Goal: Task Accomplishment & Management: Manage account settings

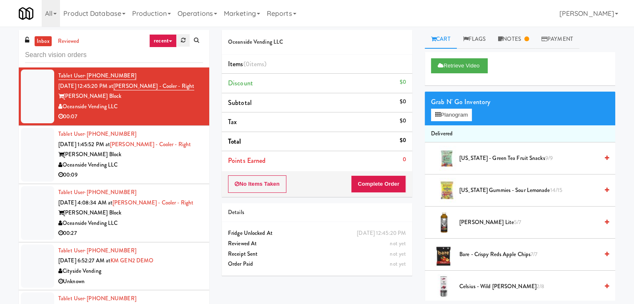
click at [181, 42] on icon at bounding box center [183, 39] width 5 height 5
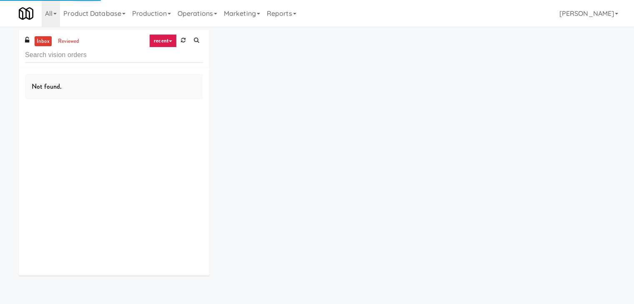
click at [171, 40] on link "recent" at bounding box center [162, 40] width 27 height 13
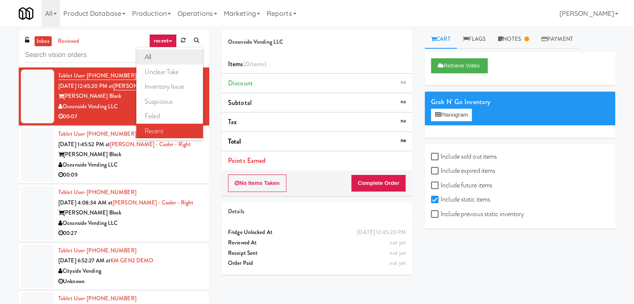
click at [160, 55] on link "all" at bounding box center [169, 57] width 67 height 15
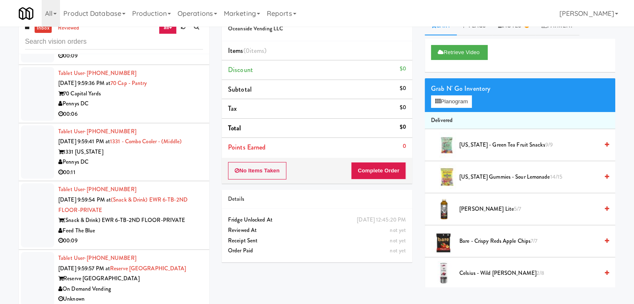
scroll to position [27, 0]
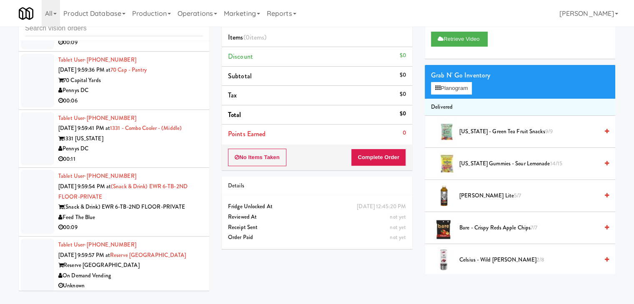
click at [167, 271] on div "On Demand Vending" at bounding box center [130, 276] width 145 height 10
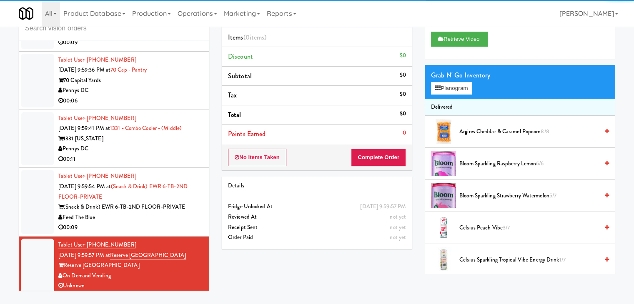
click at [149, 209] on div "Tablet User · (862) 290-0319 [DATE] 9:59:54 PM at (Snack & Drink) EWR 6-TB-2ND …" at bounding box center [130, 202] width 145 height 62
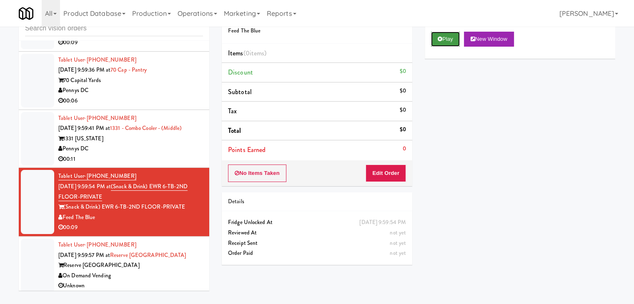
drag, startPoint x: 432, startPoint y: 46, endPoint x: 425, endPoint y: 79, distance: 34.2
click at [432, 46] on button "Play" at bounding box center [445, 39] width 29 height 15
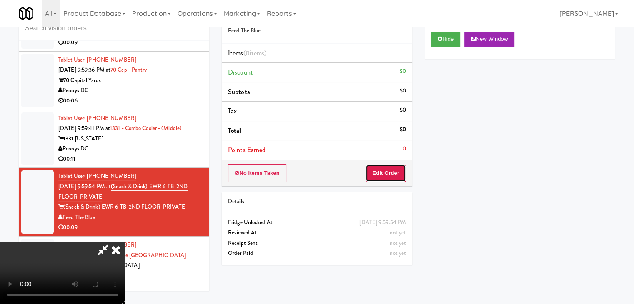
click at [398, 166] on button "Edit Order" at bounding box center [385, 173] width 40 height 17
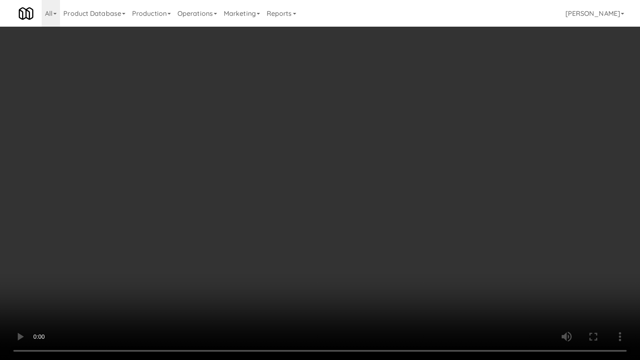
click at [432, 212] on video at bounding box center [320, 180] width 640 height 360
drag, startPoint x: 432, startPoint y: 212, endPoint x: 428, endPoint y: 175, distance: 37.3
click at [430, 212] on video at bounding box center [320, 180] width 640 height 360
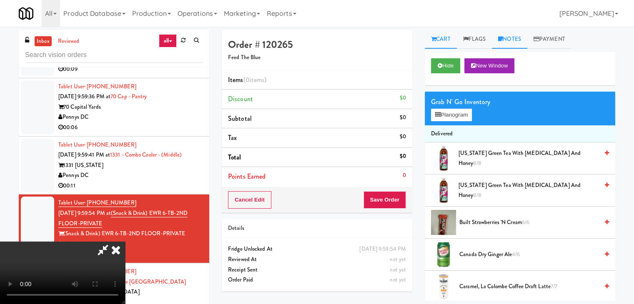
click at [521, 41] on link "Notes" at bounding box center [509, 39] width 35 height 19
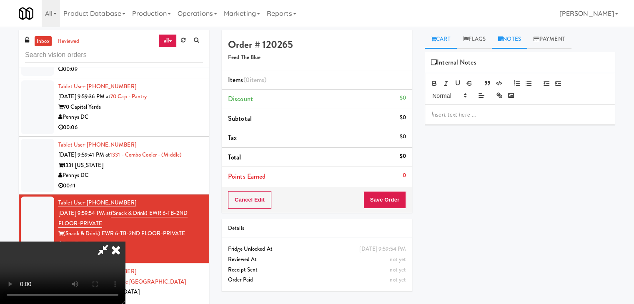
click at [442, 39] on link "Cart" at bounding box center [440, 39] width 32 height 19
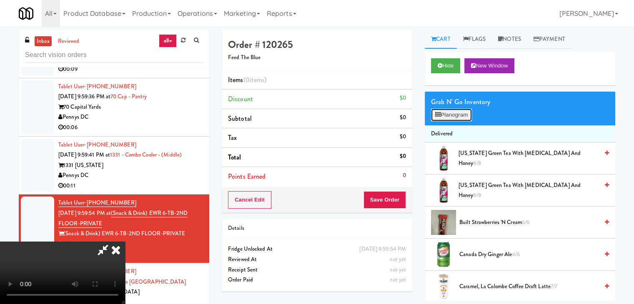
click at [465, 115] on button "Planogram" at bounding box center [451, 115] width 41 height 12
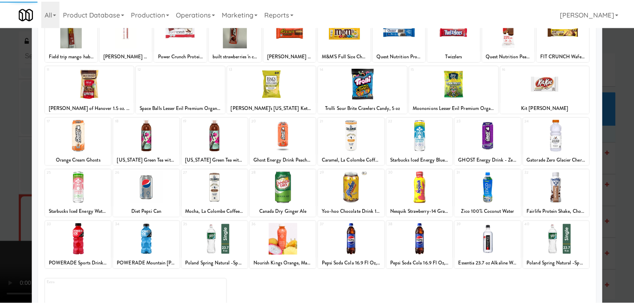
scroll to position [105, 0]
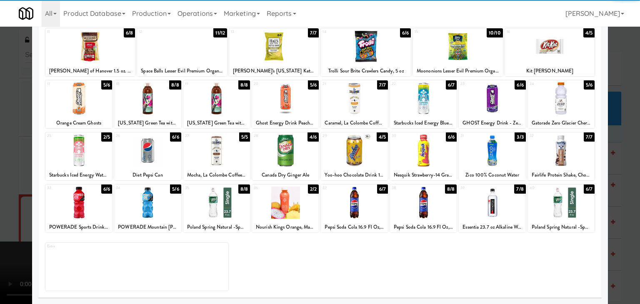
click at [562, 204] on div at bounding box center [561, 203] width 67 height 32
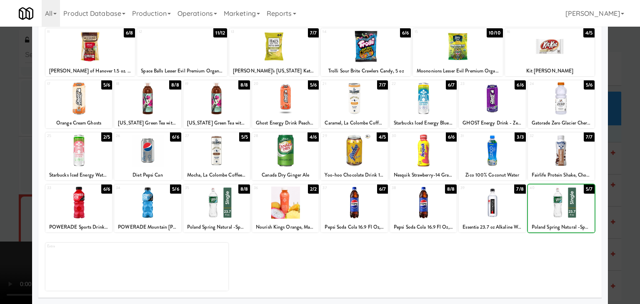
click at [609, 212] on div at bounding box center [320, 152] width 640 height 304
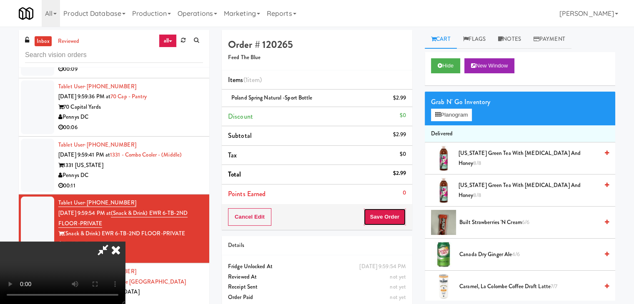
click at [397, 220] on button "Save Order" at bounding box center [384, 216] width 42 height 17
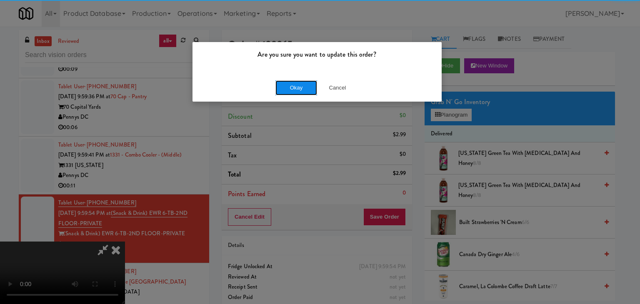
click at [289, 90] on button "Okay" at bounding box center [296, 87] width 42 height 15
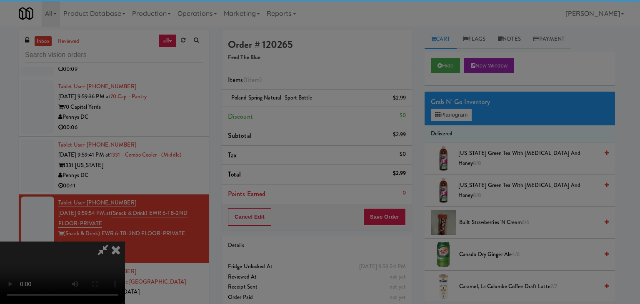
click at [289, 86] on div "Okay Cancel" at bounding box center [316, 72] width 249 height 28
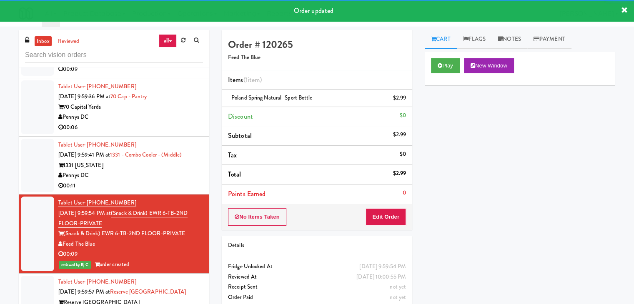
click at [161, 182] on div "00:11" at bounding box center [130, 186] width 145 height 10
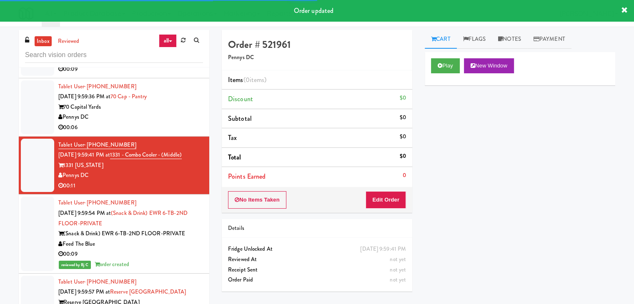
click at [448, 57] on div "Play New Window" at bounding box center [519, 68] width 190 height 33
click at [446, 71] on button "Play" at bounding box center [445, 65] width 29 height 15
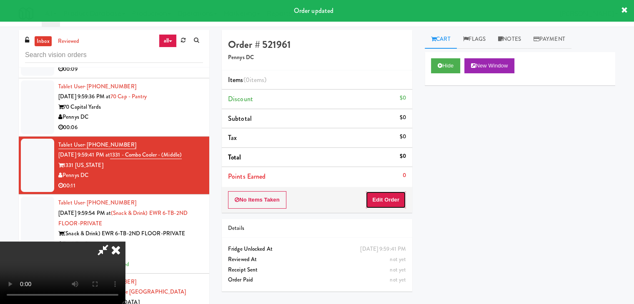
click at [381, 199] on button "Edit Order" at bounding box center [385, 199] width 40 height 17
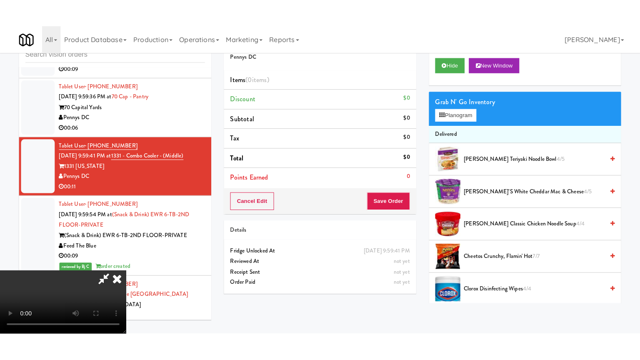
scroll to position [117, 0]
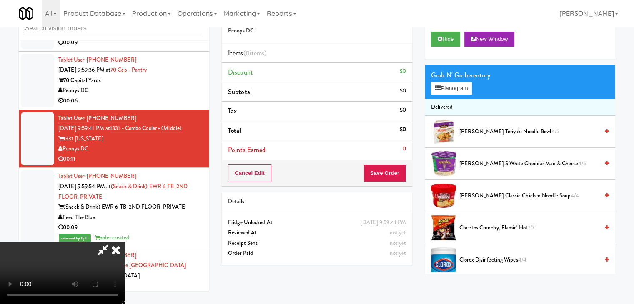
click at [125, 272] on video at bounding box center [62, 273] width 125 height 62
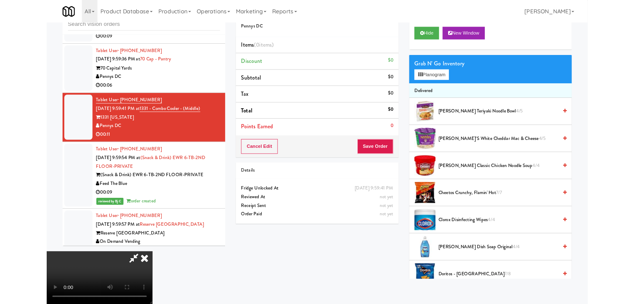
scroll to position [0, 0]
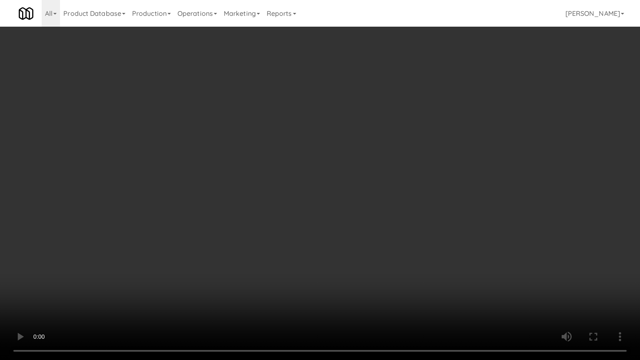
click at [372, 273] on video at bounding box center [320, 180] width 640 height 360
click at [416, 225] on video at bounding box center [320, 180] width 640 height 360
click at [417, 225] on video at bounding box center [320, 180] width 640 height 360
click at [418, 224] on video at bounding box center [320, 180] width 640 height 360
click at [423, 302] on video at bounding box center [320, 180] width 640 height 360
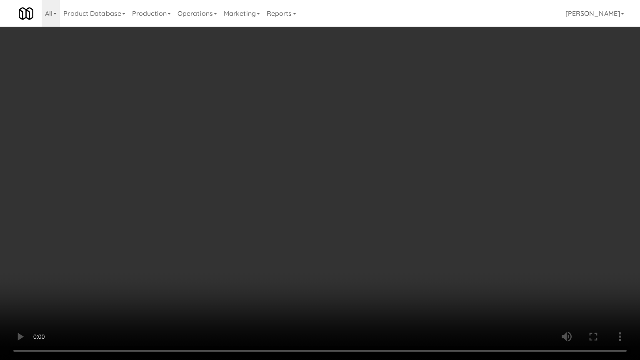
click at [423, 297] on video at bounding box center [320, 180] width 640 height 360
click at [429, 294] on video at bounding box center [320, 180] width 640 height 360
click at [429, 293] on video at bounding box center [320, 180] width 640 height 360
click at [432, 283] on video at bounding box center [320, 180] width 640 height 360
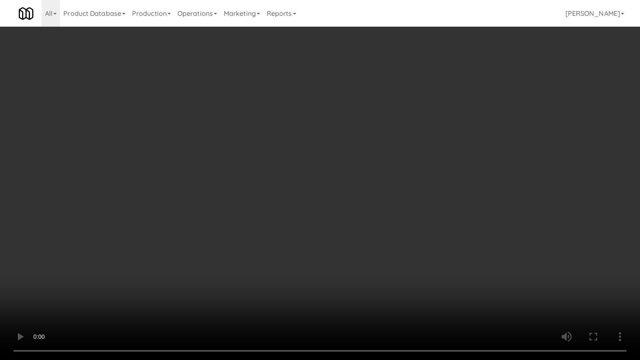
click at [432, 283] on video at bounding box center [320, 180] width 640 height 360
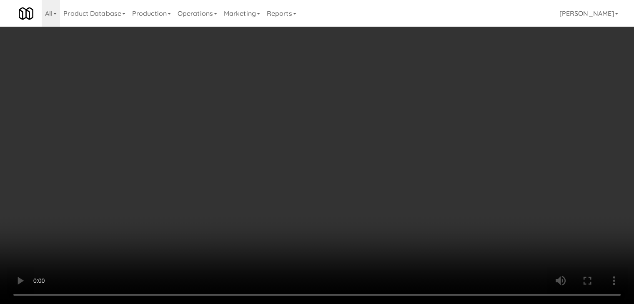
click at [292, 231] on video at bounding box center [317, 152] width 634 height 304
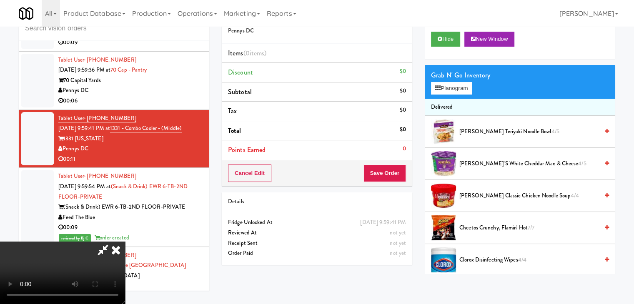
click at [125, 242] on video at bounding box center [62, 273] width 125 height 62
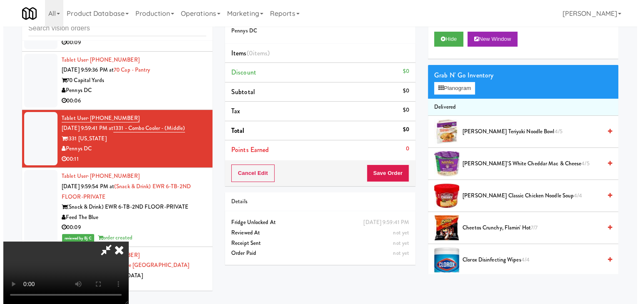
scroll to position [117, 0]
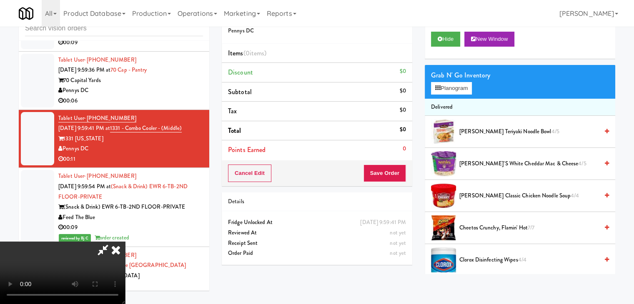
click at [125, 242] on video at bounding box center [62, 273] width 125 height 62
click at [449, 89] on button "Planogram" at bounding box center [451, 88] width 41 height 12
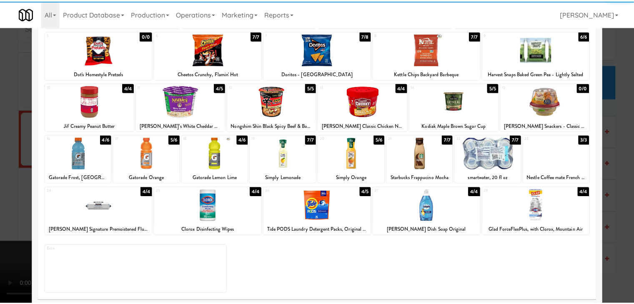
scroll to position [105, 0]
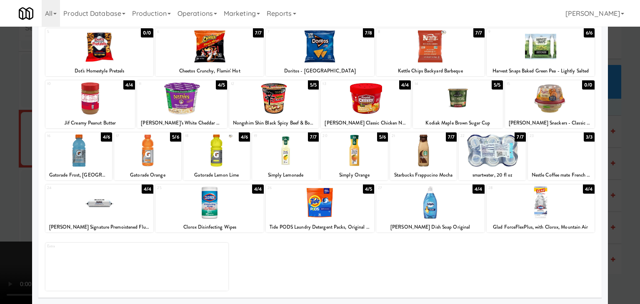
click at [490, 144] on div at bounding box center [492, 151] width 67 height 32
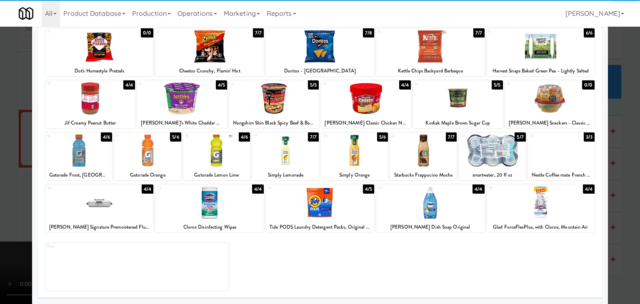
click at [81, 150] on div at bounding box center [78, 151] width 67 height 32
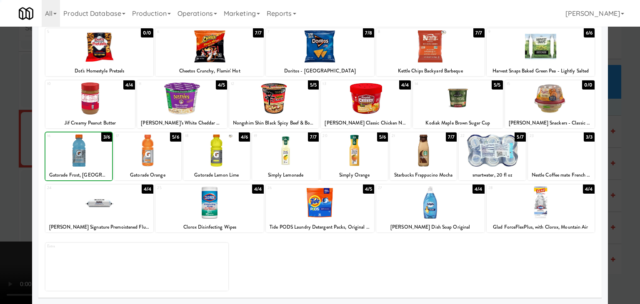
drag, startPoint x: 0, startPoint y: 173, endPoint x: 76, endPoint y: 173, distance: 76.2
click at [5, 173] on div at bounding box center [320, 152] width 640 height 304
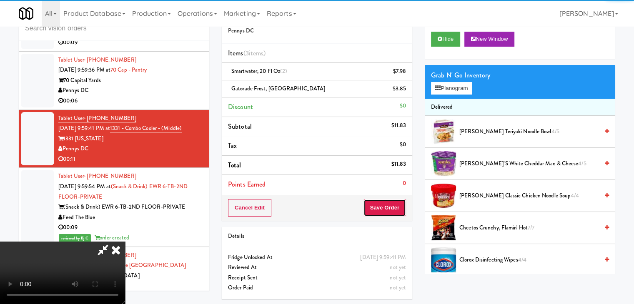
click at [392, 212] on button "Save Order" at bounding box center [384, 207] width 42 height 17
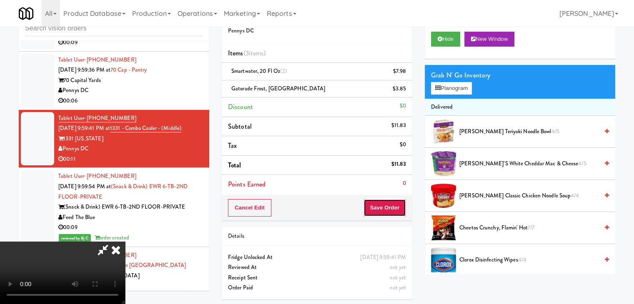
click at [392, 212] on button "Save Order" at bounding box center [384, 207] width 42 height 17
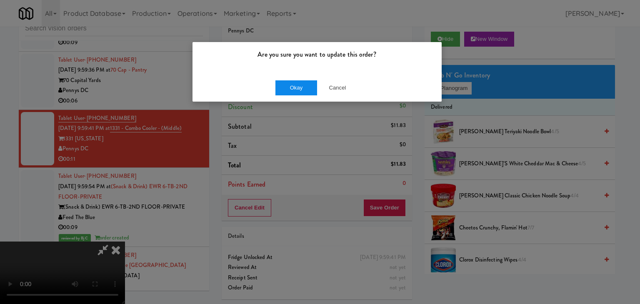
click at [303, 92] on div "Okay Cancel" at bounding box center [316, 88] width 249 height 28
click at [304, 90] on button "Okay" at bounding box center [296, 87] width 42 height 15
click at [304, 90] on div "Okay Cancel" at bounding box center [316, 88] width 249 height 28
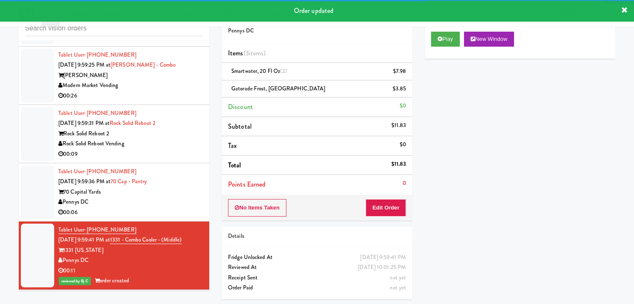
scroll to position [4077, 0]
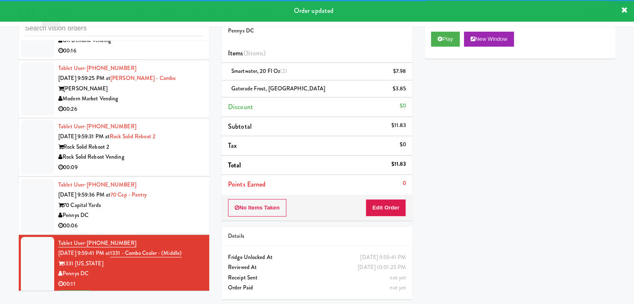
drag, startPoint x: 192, startPoint y: 201, endPoint x: 200, endPoint y: 200, distance: 8.4
click at [193, 202] on div "70 Capital Yards" at bounding box center [130, 205] width 145 height 10
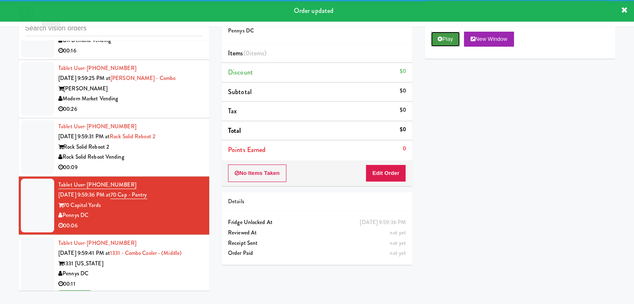
click at [450, 37] on button "Play" at bounding box center [445, 39] width 29 height 15
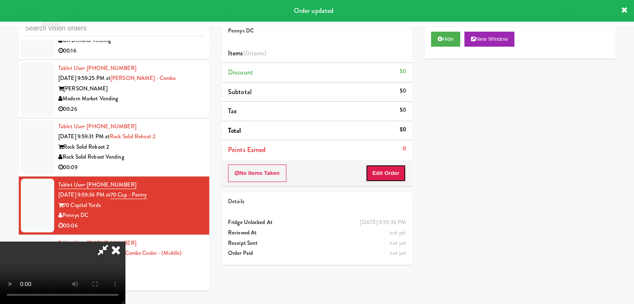
click at [389, 173] on button "Edit Order" at bounding box center [385, 173] width 40 height 17
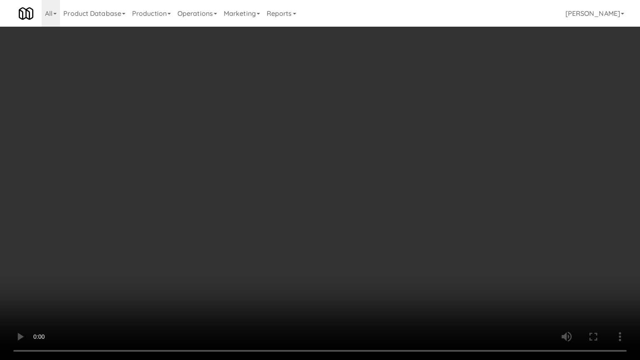
click at [389, 241] on video at bounding box center [320, 180] width 640 height 360
click at [392, 237] on video at bounding box center [320, 180] width 640 height 360
drag, startPoint x: 391, startPoint y: 236, endPoint x: 391, endPoint y: 190, distance: 45.4
click at [390, 235] on video at bounding box center [320, 180] width 640 height 360
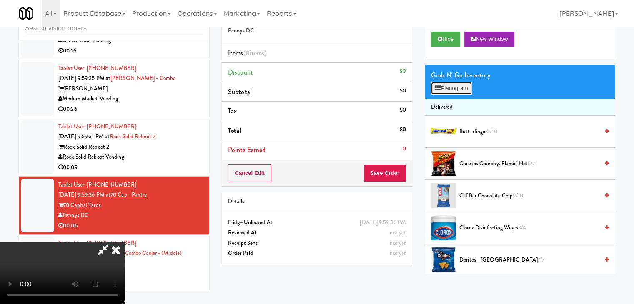
click at [451, 89] on button "Planogram" at bounding box center [451, 88] width 41 height 12
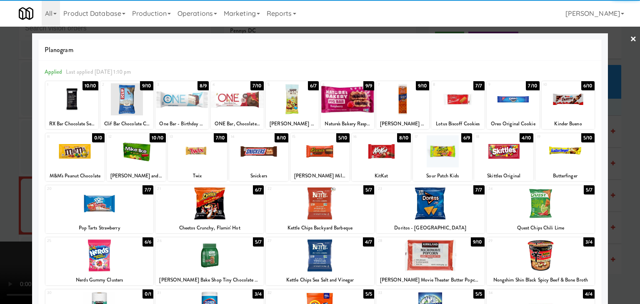
click at [384, 147] on div at bounding box center [381, 151] width 59 height 32
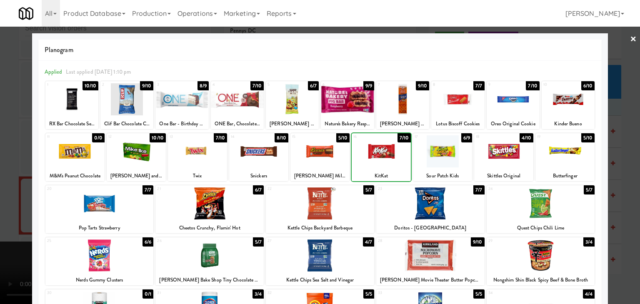
click at [0, 165] on div at bounding box center [320, 152] width 640 height 304
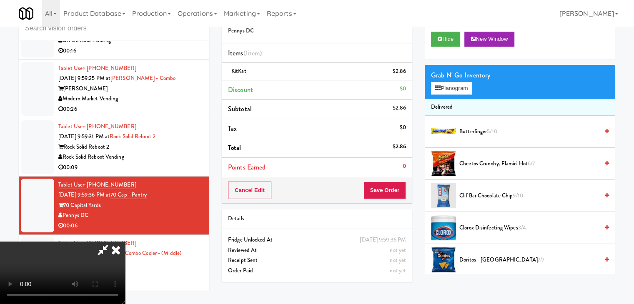
click at [383, 197] on div "Cancel Edit Save Order" at bounding box center [317, 190] width 190 height 26
click at [388, 191] on button "Save Order" at bounding box center [384, 190] width 42 height 17
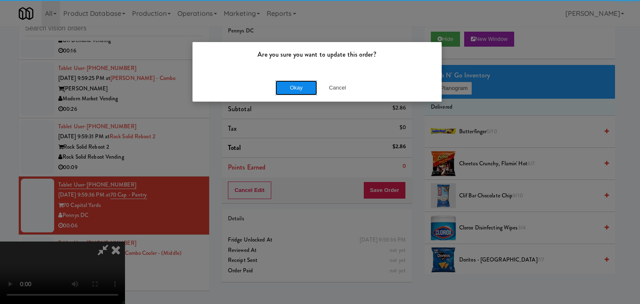
click at [295, 91] on button "Okay" at bounding box center [296, 87] width 42 height 15
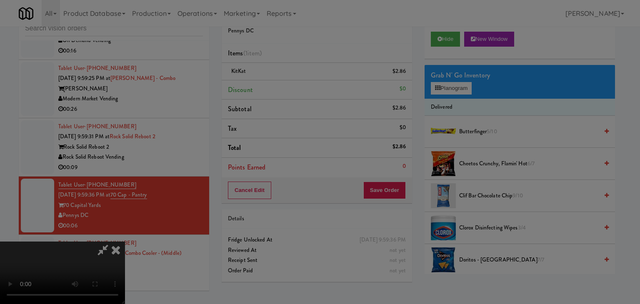
click at [295, 86] on div "Okay Cancel" at bounding box center [316, 72] width 249 height 28
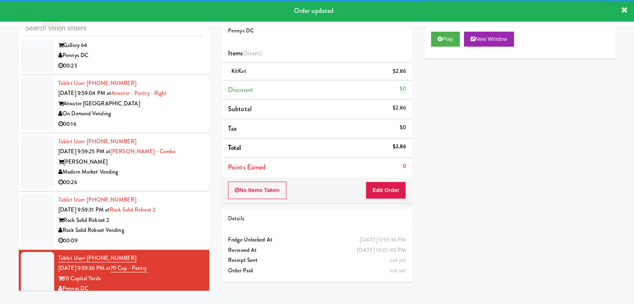
scroll to position [3994, 0]
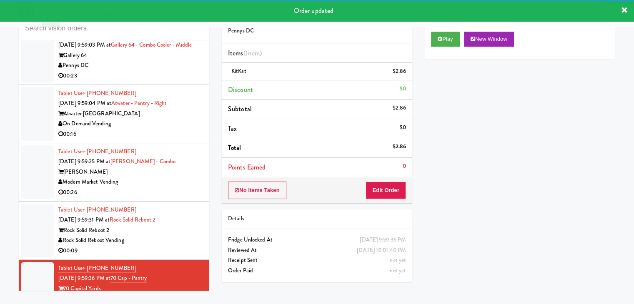
click at [191, 239] on div "Rock Solid Reboot Vending" at bounding box center [130, 240] width 145 height 10
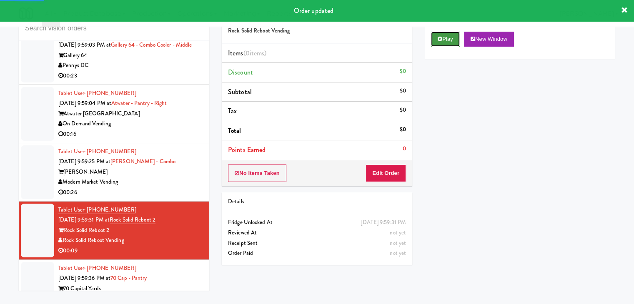
click at [452, 40] on button "Play" at bounding box center [445, 39] width 29 height 15
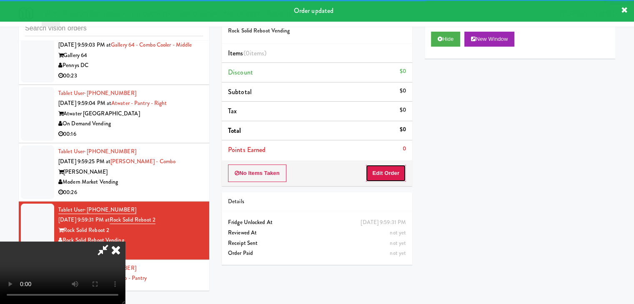
click at [393, 172] on button "Edit Order" at bounding box center [385, 173] width 40 height 17
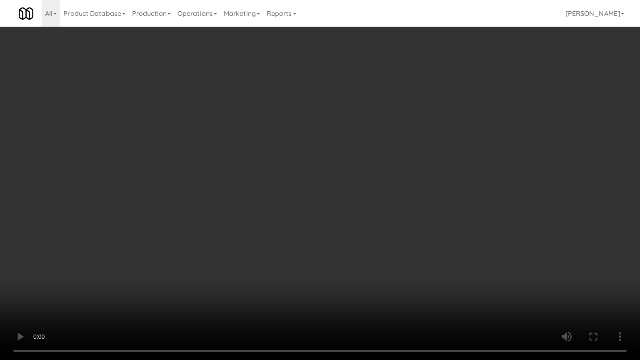
click at [424, 215] on video at bounding box center [320, 180] width 640 height 360
click at [409, 262] on video at bounding box center [320, 180] width 640 height 360
click at [407, 262] on video at bounding box center [320, 180] width 640 height 360
click at [416, 240] on video at bounding box center [320, 180] width 640 height 360
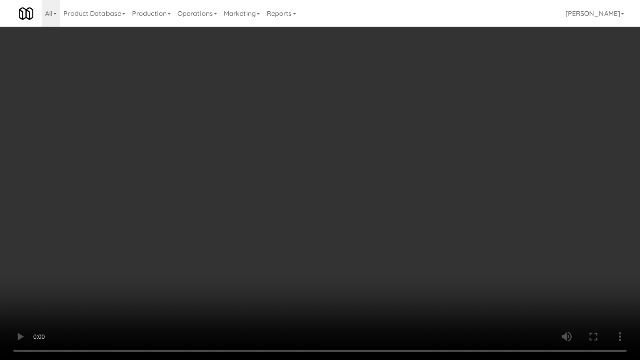
click at [416, 240] on video at bounding box center [320, 180] width 640 height 360
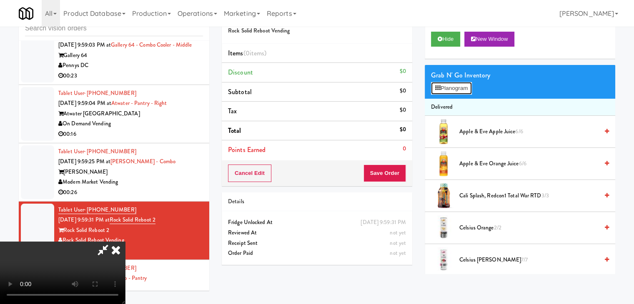
click at [441, 87] on button "Planogram" at bounding box center [451, 88] width 41 height 12
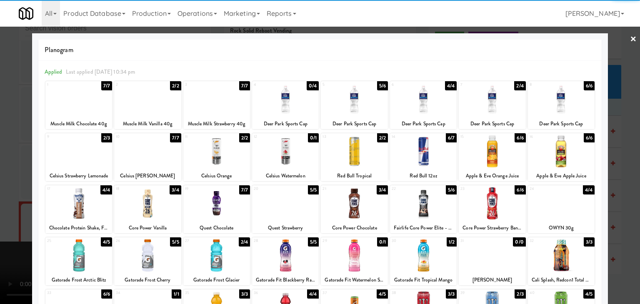
click at [412, 202] on div at bounding box center [423, 203] width 67 height 32
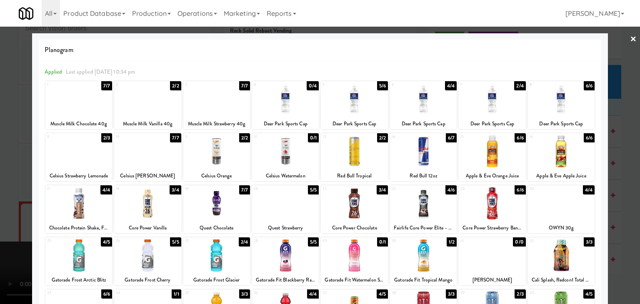
drag, startPoint x: 116, startPoint y: 203, endPoint x: 128, endPoint y: 203, distance: 11.7
click at [125, 204] on div at bounding box center [147, 203] width 67 height 32
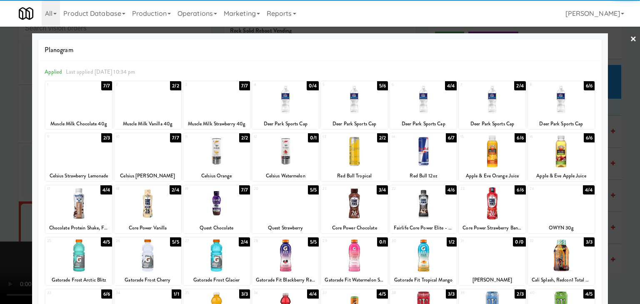
drag, startPoint x: 0, startPoint y: 199, endPoint x: 222, endPoint y: 192, distance: 222.1
click at [7, 196] on div at bounding box center [320, 152] width 640 height 304
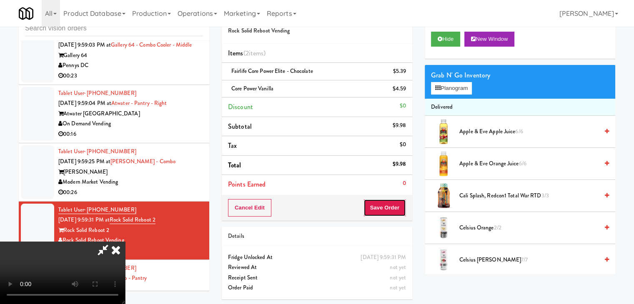
click at [387, 204] on button "Save Order" at bounding box center [384, 207] width 42 height 17
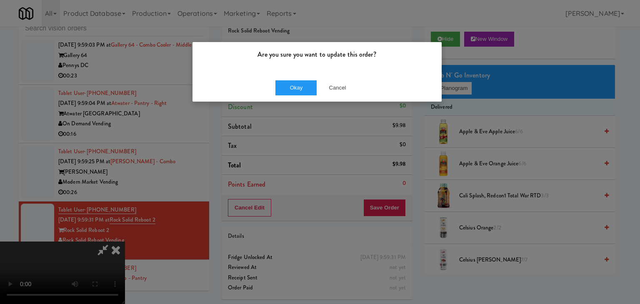
click at [309, 78] on div "Okay Cancel" at bounding box center [316, 88] width 249 height 28
drag, startPoint x: 308, startPoint y: 79, endPoint x: 304, endPoint y: 82, distance: 5.7
click at [306, 80] on div "Okay Cancel" at bounding box center [316, 88] width 249 height 28
click at [303, 83] on button "Okay" at bounding box center [296, 87] width 42 height 15
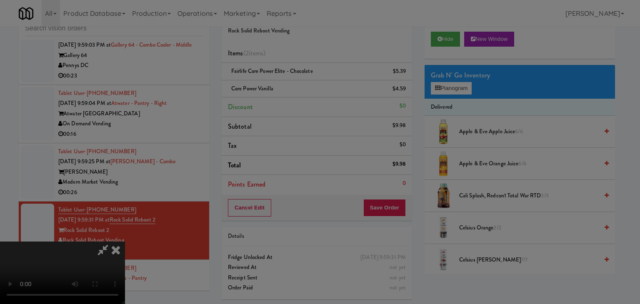
click at [303, 80] on button "Okay" at bounding box center [296, 72] width 42 height 15
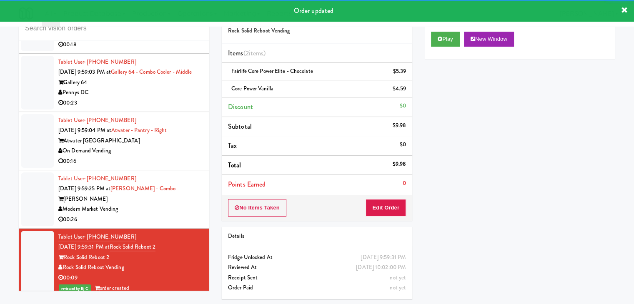
scroll to position [3952, 0]
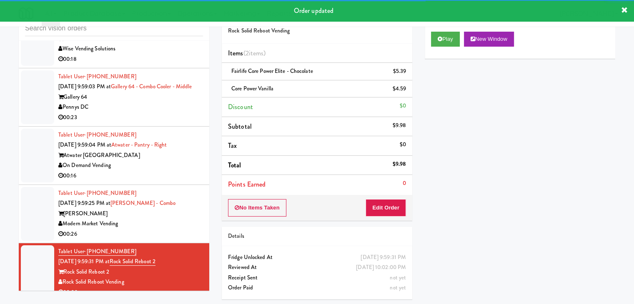
click at [167, 222] on div "Modern Market Vending" at bounding box center [130, 224] width 145 height 10
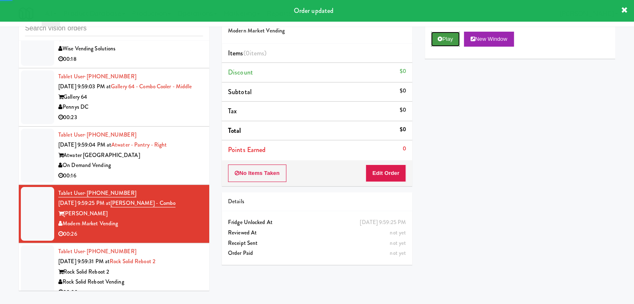
click at [446, 40] on button "Play" at bounding box center [445, 39] width 29 height 15
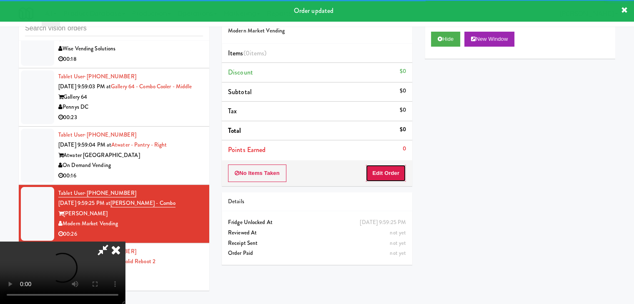
click at [384, 166] on button "Edit Order" at bounding box center [385, 173] width 40 height 17
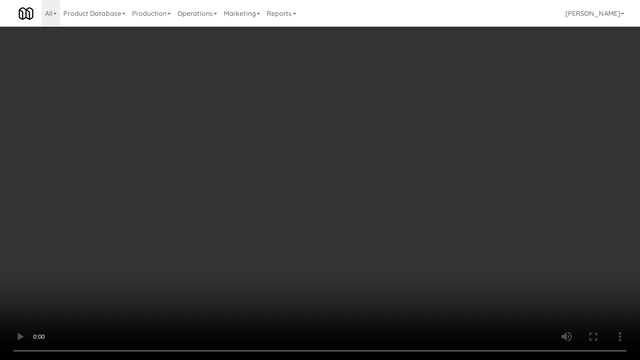
click at [368, 259] on video at bounding box center [320, 180] width 640 height 360
click at [364, 276] on video at bounding box center [320, 180] width 640 height 360
click at [357, 271] on video at bounding box center [320, 180] width 640 height 360
click at [358, 271] on video at bounding box center [320, 180] width 640 height 360
click at [359, 273] on video at bounding box center [320, 180] width 640 height 360
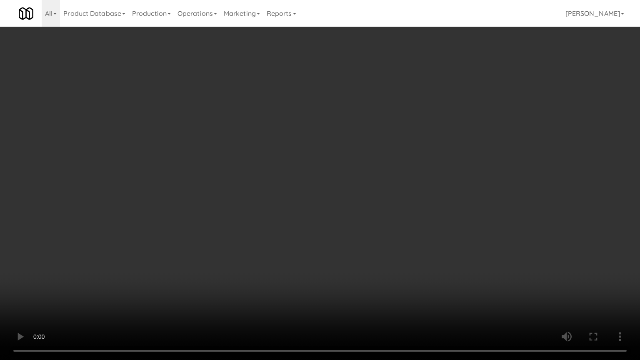
click at [359, 273] on video at bounding box center [320, 180] width 640 height 360
click at [428, 195] on video at bounding box center [320, 180] width 640 height 360
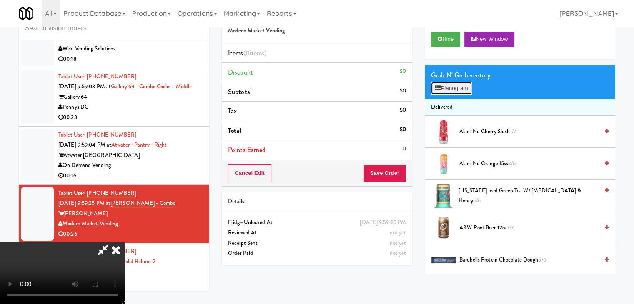
click at [471, 91] on button "Planogram" at bounding box center [451, 88] width 41 height 12
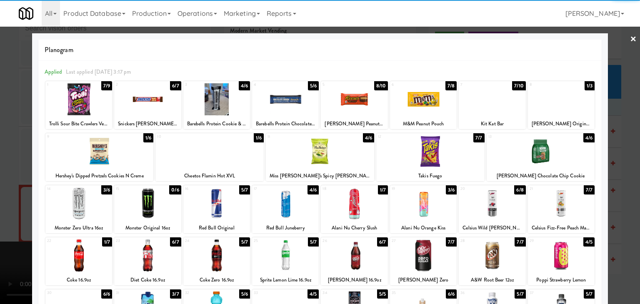
click at [282, 193] on div at bounding box center [285, 203] width 67 height 32
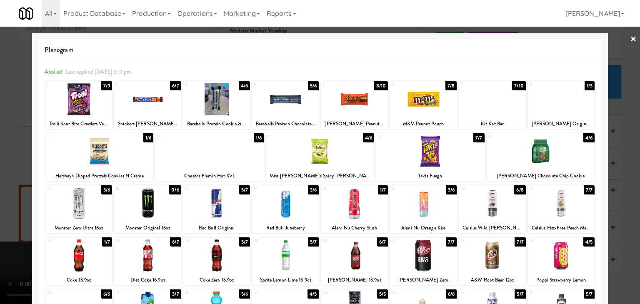
drag, startPoint x: 0, startPoint y: 209, endPoint x: 59, endPoint y: 202, distance: 59.1
click at [3, 205] on div at bounding box center [320, 152] width 640 height 304
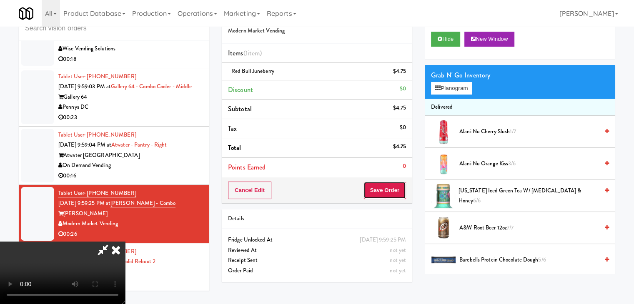
click at [393, 197] on button "Save Order" at bounding box center [384, 190] width 42 height 17
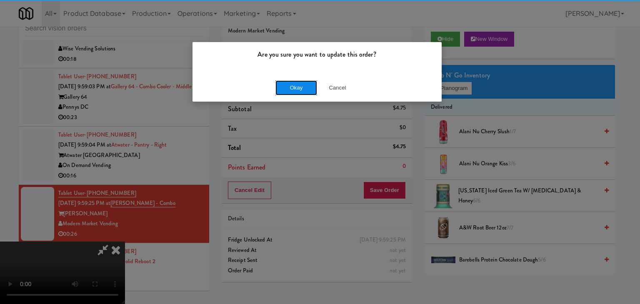
click at [288, 87] on button "Okay" at bounding box center [296, 87] width 42 height 15
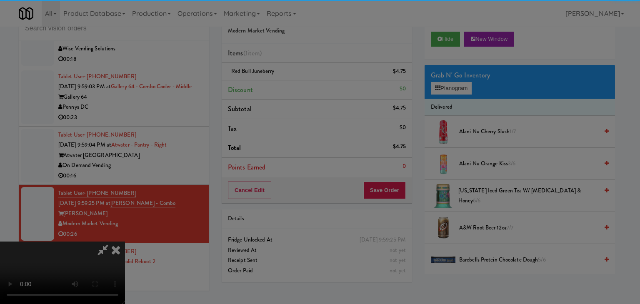
click at [288, 86] on div "Okay Cancel" at bounding box center [316, 72] width 249 height 28
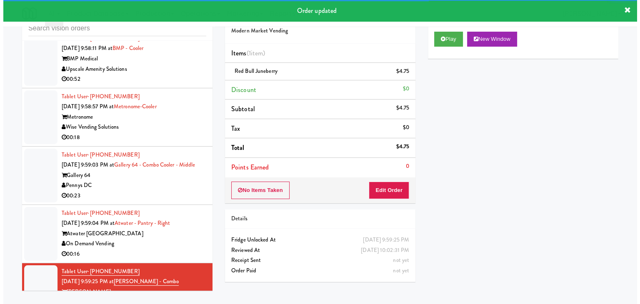
scroll to position [3869, 0]
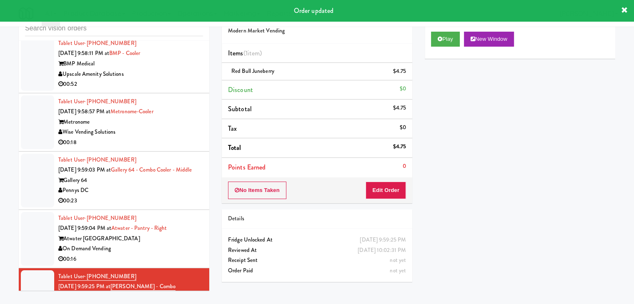
click at [162, 244] on div "On Demand Vending" at bounding box center [130, 249] width 145 height 10
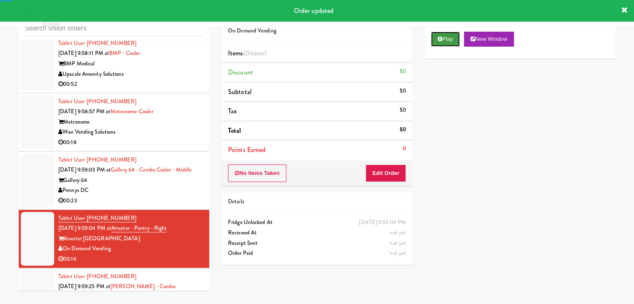
click at [450, 42] on button "Play" at bounding box center [445, 39] width 29 height 15
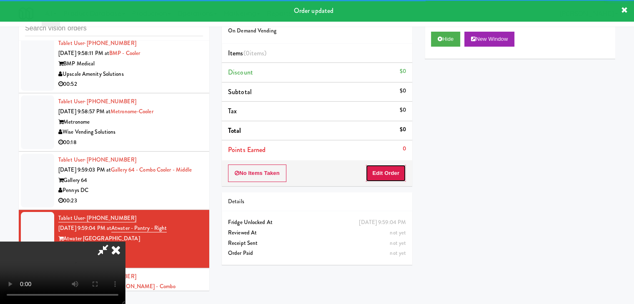
click at [392, 170] on button "Edit Order" at bounding box center [385, 173] width 40 height 17
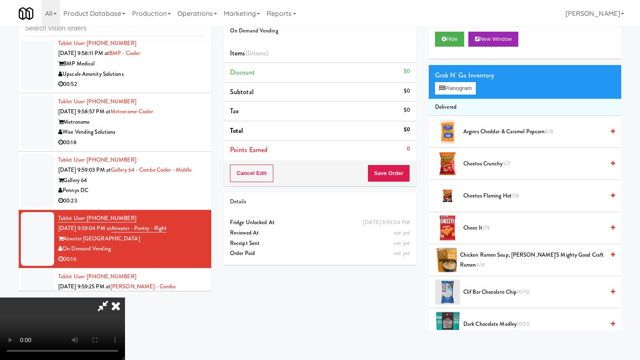
click at [125, 297] on video at bounding box center [62, 328] width 125 height 62
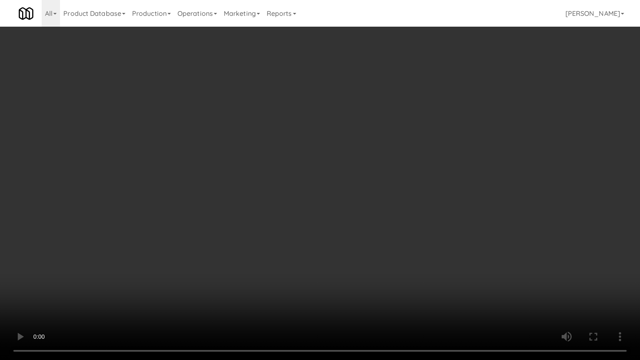
click at [378, 216] on video at bounding box center [320, 180] width 640 height 360
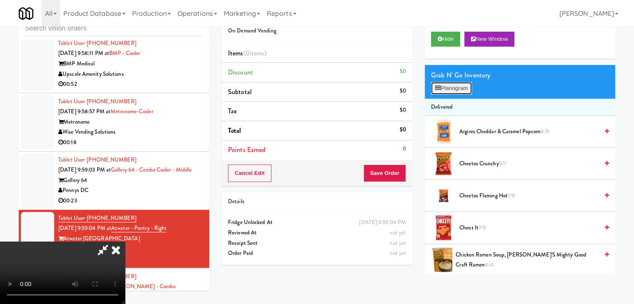
click at [448, 85] on button "Planogram" at bounding box center [451, 88] width 41 height 12
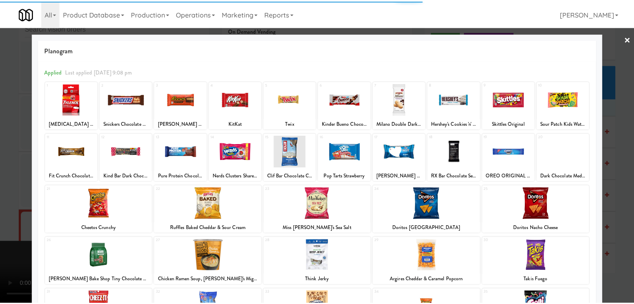
scroll to position [105, 0]
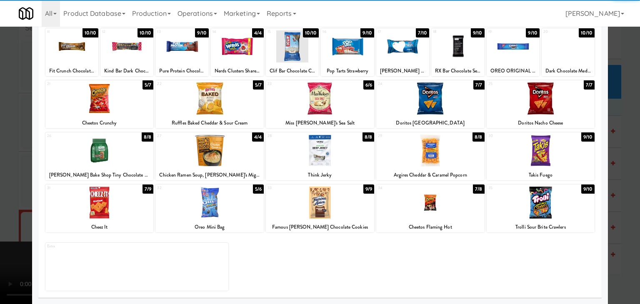
drag, startPoint x: 555, startPoint y: 209, endPoint x: 609, endPoint y: 212, distance: 54.3
click at [558, 209] on div at bounding box center [541, 203] width 108 height 32
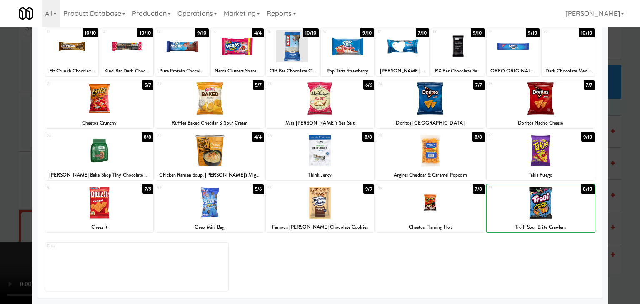
click at [614, 213] on div at bounding box center [320, 152] width 640 height 304
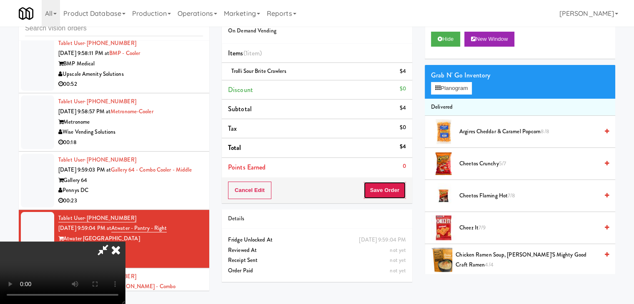
click at [401, 191] on button "Save Order" at bounding box center [384, 190] width 42 height 17
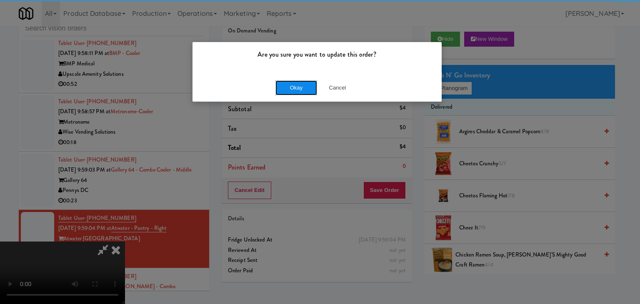
click at [301, 88] on button "Okay" at bounding box center [296, 87] width 42 height 15
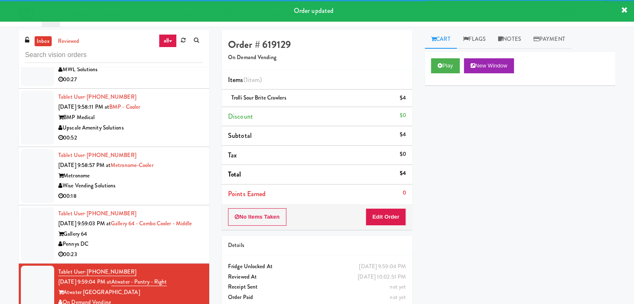
scroll to position [3827, 0]
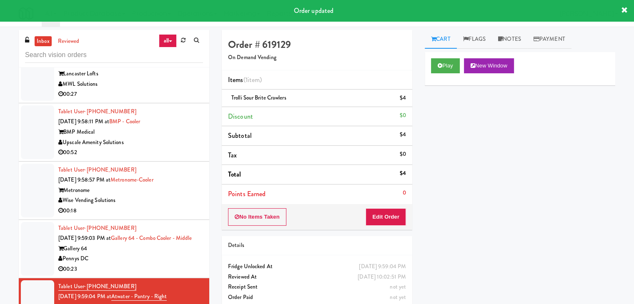
click at [141, 259] on div "Pennys DC" at bounding box center [130, 259] width 145 height 10
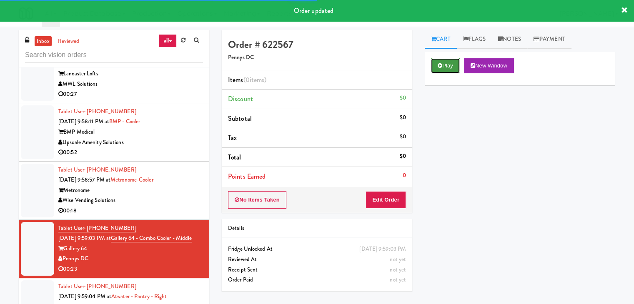
click at [443, 72] on button "Play" at bounding box center [445, 65] width 29 height 15
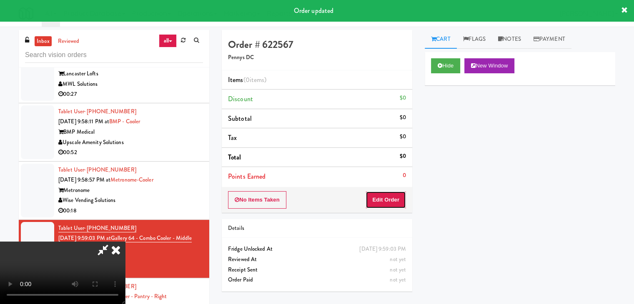
click at [390, 200] on button "Edit Order" at bounding box center [385, 199] width 40 height 17
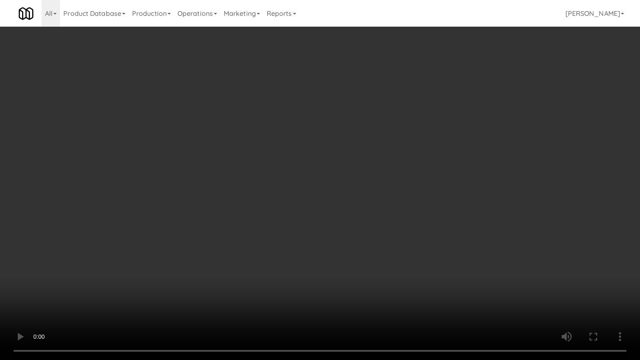
click at [377, 250] on video at bounding box center [320, 180] width 640 height 360
click at [378, 251] on video at bounding box center [320, 180] width 640 height 360
click at [377, 250] on video at bounding box center [320, 180] width 640 height 360
click at [378, 250] on video at bounding box center [320, 180] width 640 height 360
click at [377, 247] on video at bounding box center [320, 180] width 640 height 360
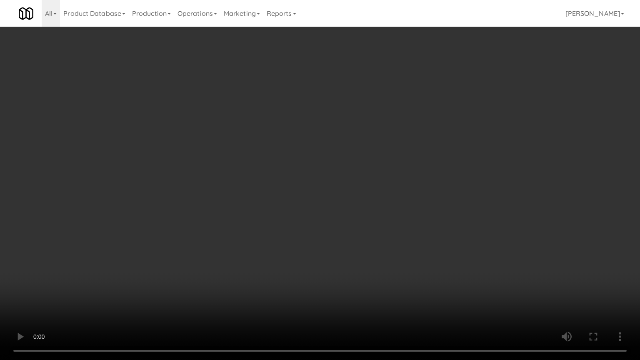
click at [377, 247] on video at bounding box center [320, 180] width 640 height 360
click at [374, 246] on video at bounding box center [320, 180] width 640 height 360
click at [373, 246] on video at bounding box center [320, 180] width 640 height 360
click at [366, 246] on video at bounding box center [320, 180] width 640 height 360
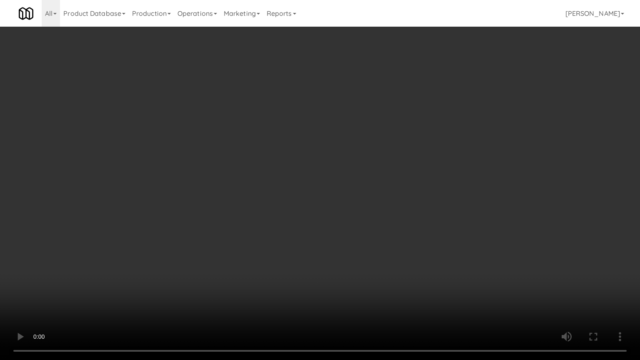
click at [363, 230] on video at bounding box center [320, 180] width 640 height 360
click at [360, 229] on video at bounding box center [320, 180] width 640 height 360
click at [367, 270] on video at bounding box center [320, 180] width 640 height 360
click at [378, 296] on video at bounding box center [320, 180] width 640 height 360
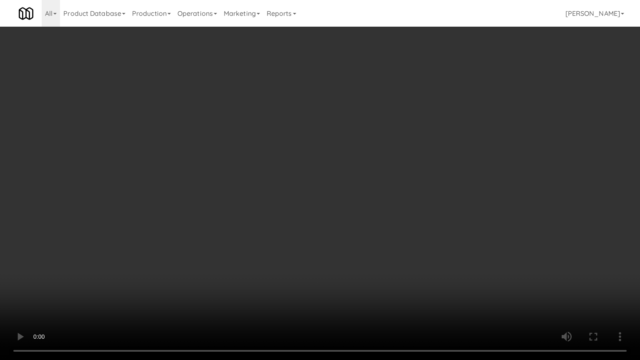
drag, startPoint x: 378, startPoint y: 296, endPoint x: 390, endPoint y: 217, distance: 80.1
click at [377, 295] on video at bounding box center [320, 180] width 640 height 360
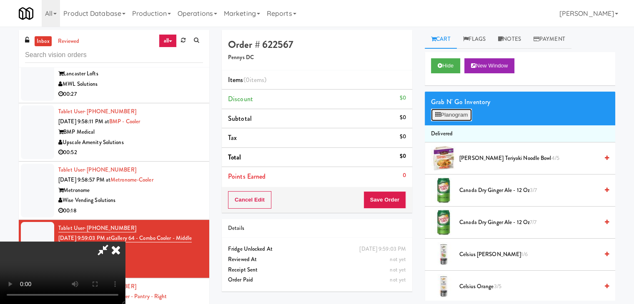
click at [446, 111] on button "Planogram" at bounding box center [451, 115] width 41 height 12
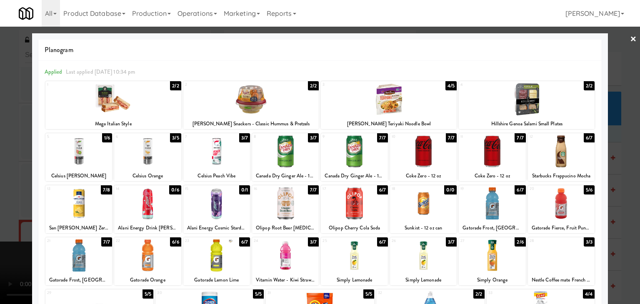
click at [149, 106] on div at bounding box center [113, 99] width 136 height 32
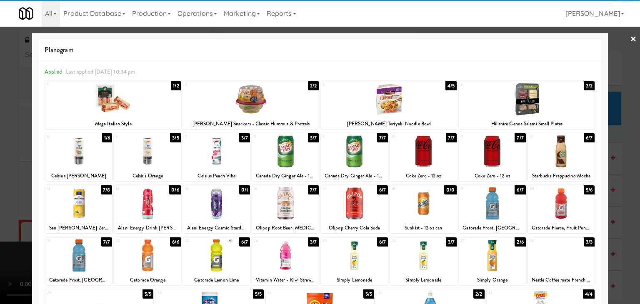
click at [347, 157] on div at bounding box center [354, 151] width 67 height 32
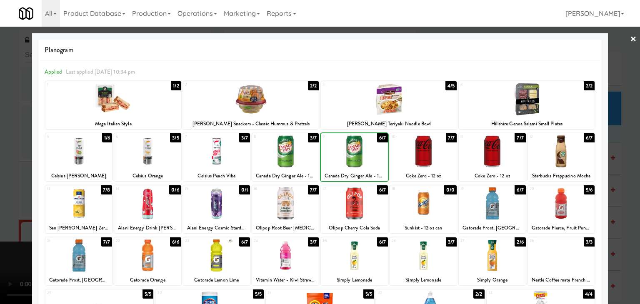
click at [347, 157] on div at bounding box center [354, 151] width 67 height 32
drag, startPoint x: 0, startPoint y: 172, endPoint x: 23, endPoint y: 171, distance: 22.9
click at [2, 172] on div at bounding box center [320, 152] width 640 height 304
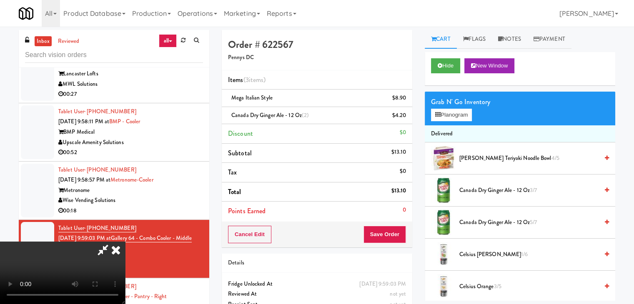
click at [125, 242] on video at bounding box center [62, 273] width 125 height 62
click at [398, 235] on button "Save Order" at bounding box center [384, 234] width 42 height 17
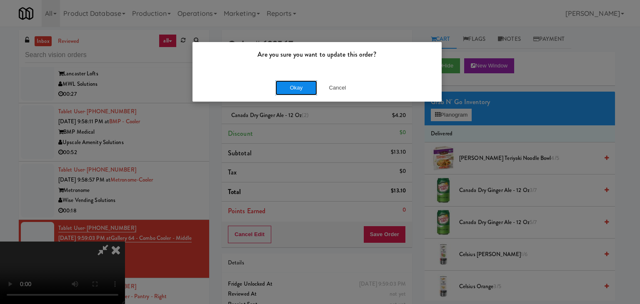
click at [299, 88] on button "Okay" at bounding box center [296, 87] width 42 height 15
click at [299, 88] on div "Okay Cancel" at bounding box center [316, 88] width 249 height 28
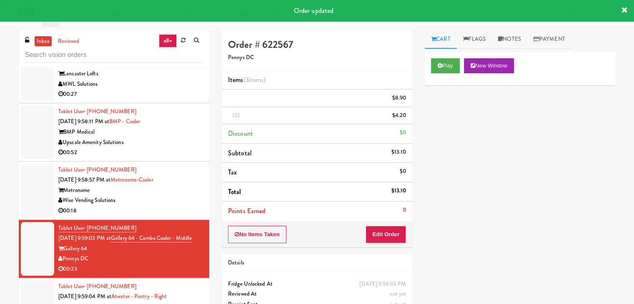
scroll to position [0, 0]
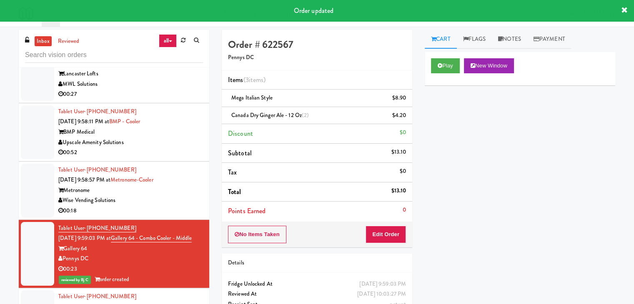
click at [178, 206] on div "00:18" at bounding box center [130, 211] width 145 height 10
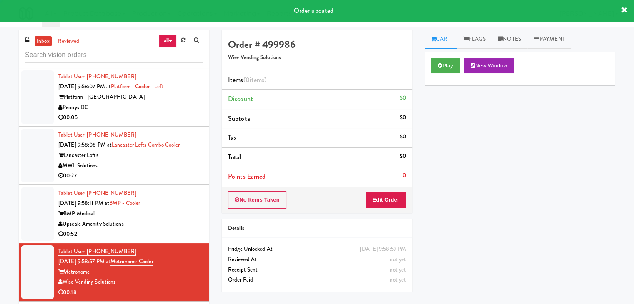
scroll to position [3744, 0]
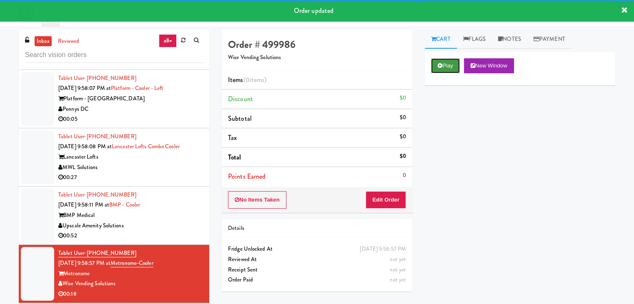
click at [458, 63] on button "Play" at bounding box center [445, 65] width 29 height 15
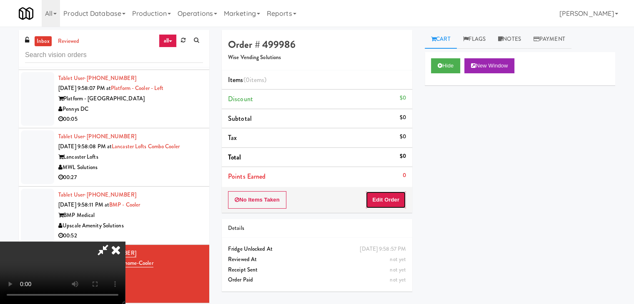
click at [392, 195] on button "Edit Order" at bounding box center [385, 199] width 40 height 17
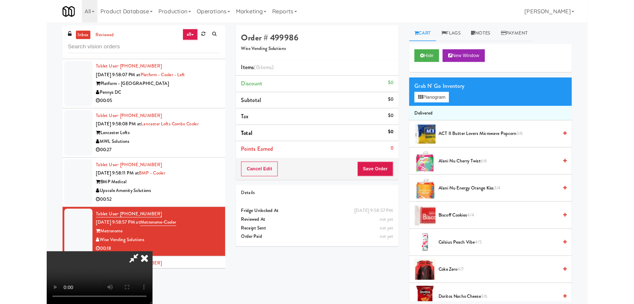
scroll to position [0, 0]
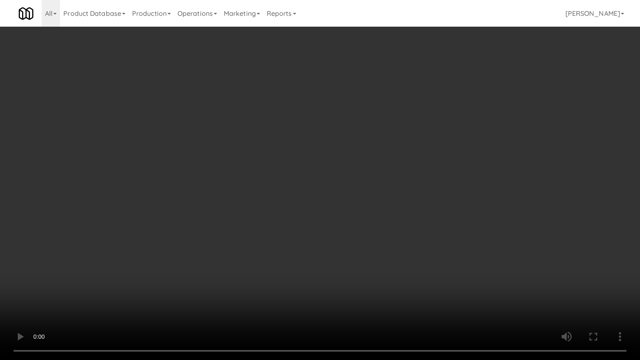
click at [362, 258] on video at bounding box center [320, 180] width 640 height 360
click at [365, 258] on video at bounding box center [320, 180] width 640 height 360
click at [374, 260] on video at bounding box center [320, 180] width 640 height 360
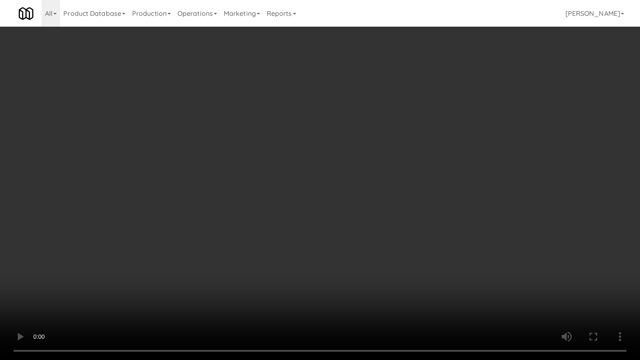
click at [374, 260] on video at bounding box center [320, 180] width 640 height 360
click at [373, 262] on video at bounding box center [320, 180] width 640 height 360
click at [367, 270] on video at bounding box center [320, 180] width 640 height 360
click at [367, 272] on video at bounding box center [320, 180] width 640 height 360
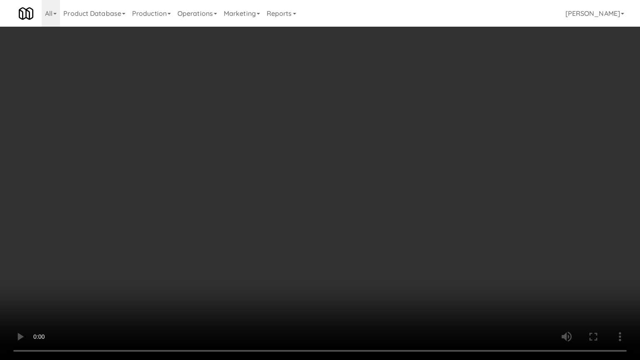
click at [364, 272] on video at bounding box center [320, 180] width 640 height 360
click at [354, 268] on video at bounding box center [320, 180] width 640 height 360
click at [354, 265] on video at bounding box center [320, 180] width 640 height 360
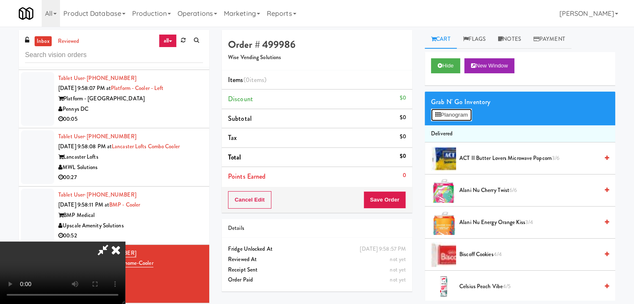
drag, startPoint x: 452, startPoint y: 117, endPoint x: 343, endPoint y: 171, distance: 121.3
click at [344, 160] on div "Order # 499986 Wise Vending Solutions Items (0 items ) Discount $0 Subtotal $0 …" at bounding box center [418, 165] width 393 height 271
click at [125, 242] on video at bounding box center [62, 273] width 125 height 62
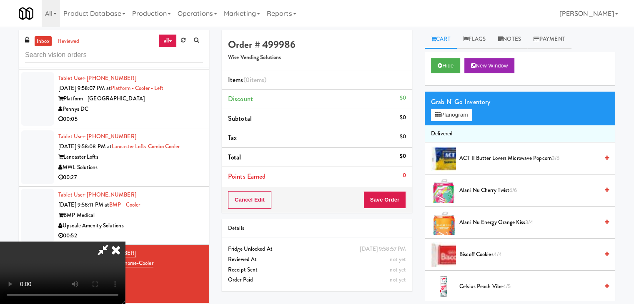
click at [125, 242] on video at bounding box center [62, 273] width 125 height 62
drag, startPoint x: 306, startPoint y: 206, endPoint x: 363, endPoint y: 165, distance: 70.2
click at [125, 242] on video at bounding box center [62, 273] width 125 height 62
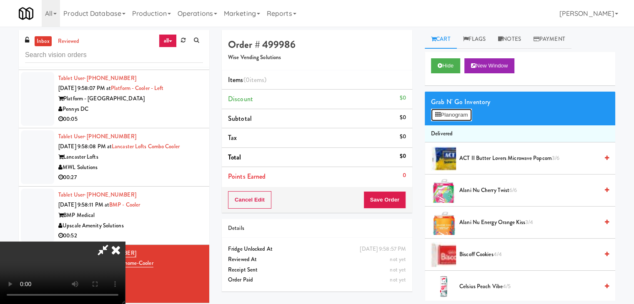
click at [459, 110] on button "Planogram" at bounding box center [451, 115] width 41 height 12
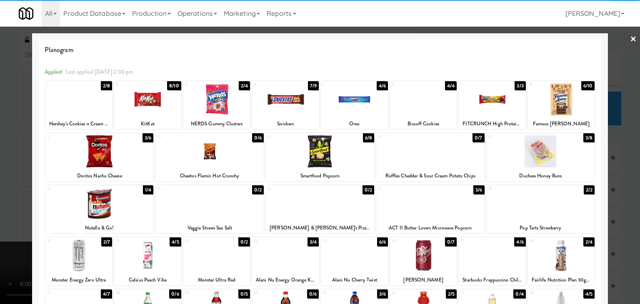
drag, startPoint x: 220, startPoint y: 91, endPoint x: 224, endPoint y: 95, distance: 5.3
click at [224, 95] on div at bounding box center [216, 99] width 67 height 32
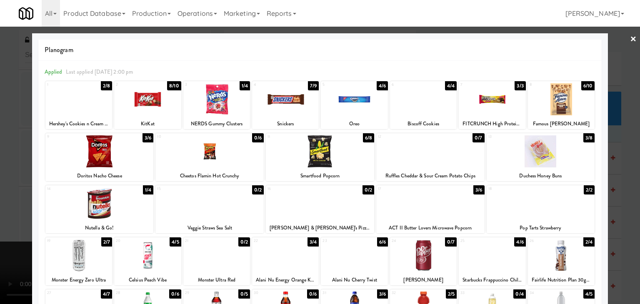
click at [73, 101] on div at bounding box center [78, 99] width 67 height 32
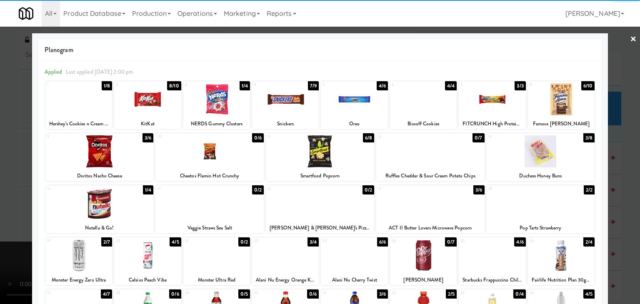
click at [566, 100] on div at bounding box center [561, 99] width 67 height 32
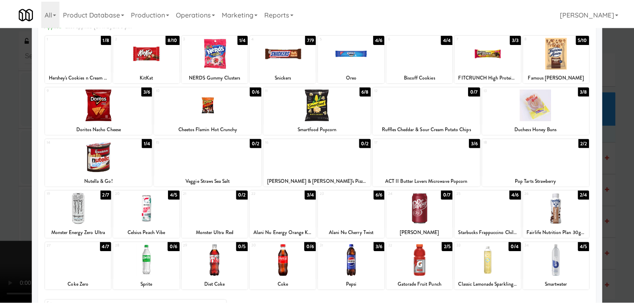
scroll to position [105, 0]
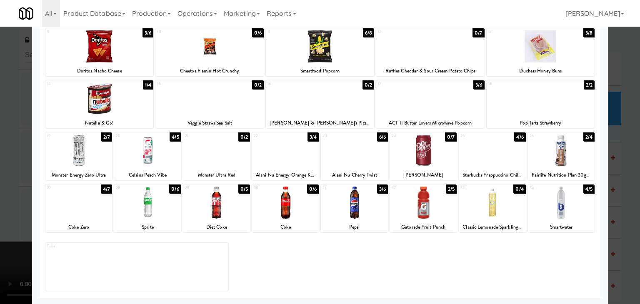
click at [562, 199] on div at bounding box center [561, 203] width 67 height 32
click at [622, 205] on div at bounding box center [320, 152] width 640 height 304
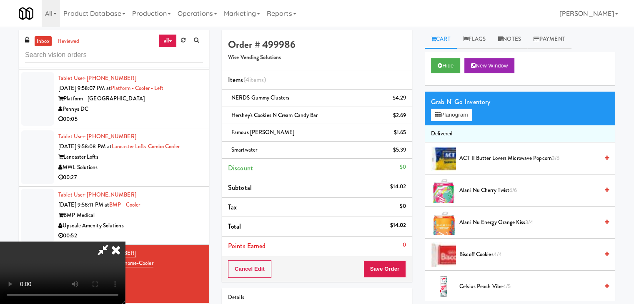
drag, startPoint x: 407, startPoint y: 265, endPoint x: 402, endPoint y: 267, distance: 4.5
click at [403, 267] on div "Cancel Edit Save Order" at bounding box center [317, 269] width 190 height 26
click at [402, 267] on button "Save Order" at bounding box center [384, 268] width 42 height 17
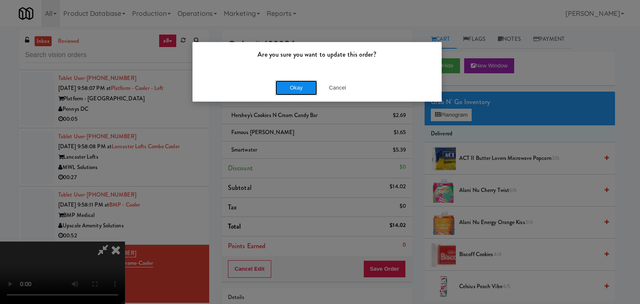
click at [288, 85] on button "Okay" at bounding box center [296, 87] width 42 height 15
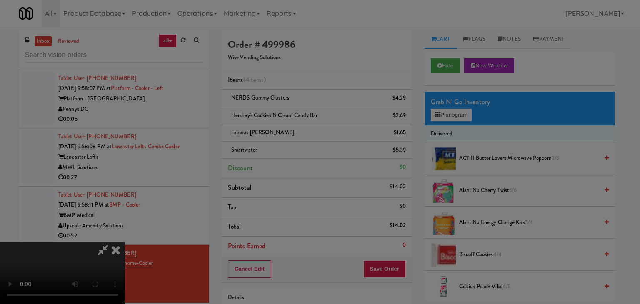
drag, startPoint x: 287, startPoint y: 85, endPoint x: 278, endPoint y: 85, distance: 9.6
click at [287, 85] on body "Are you sure you want to update this order? Okay Cancel Okay Are you sure you w…" at bounding box center [320, 179] width 640 height 304
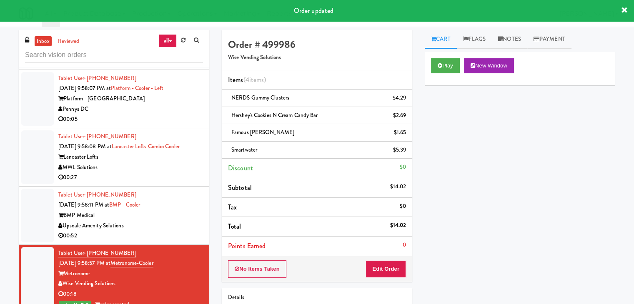
click at [177, 221] on div "Upscale Amenity Solutions" at bounding box center [130, 226] width 145 height 10
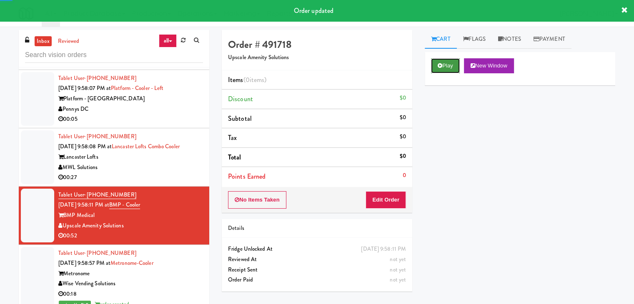
drag, startPoint x: 444, startPoint y: 62, endPoint x: 442, endPoint y: 67, distance: 5.7
click at [442, 67] on button "Play" at bounding box center [445, 65] width 29 height 15
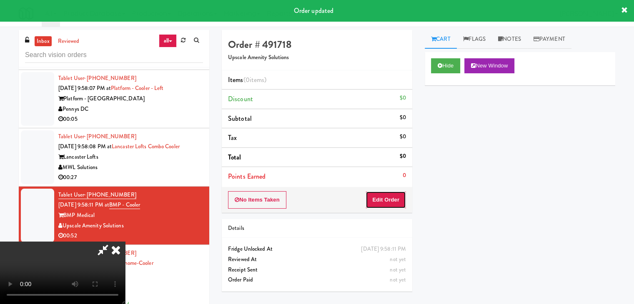
click at [392, 202] on button "Edit Order" at bounding box center [385, 199] width 40 height 17
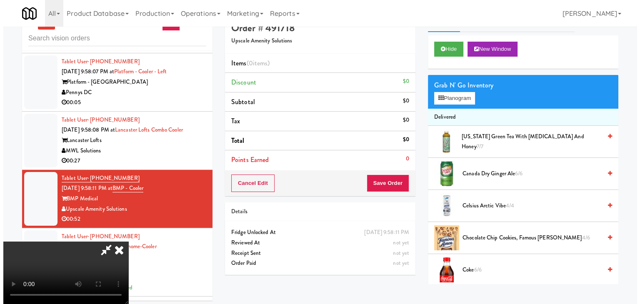
scroll to position [27, 0]
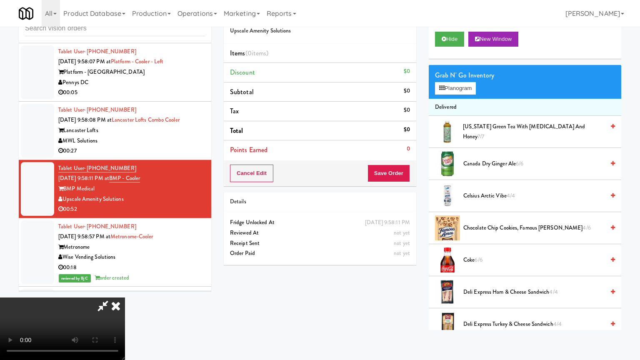
click at [125, 297] on video at bounding box center [62, 328] width 125 height 62
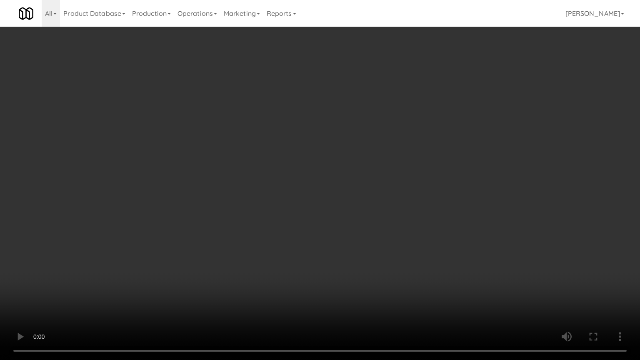
click at [403, 222] on video at bounding box center [320, 180] width 640 height 360
click at [407, 221] on video at bounding box center [320, 180] width 640 height 360
click at [408, 220] on video at bounding box center [320, 180] width 640 height 360
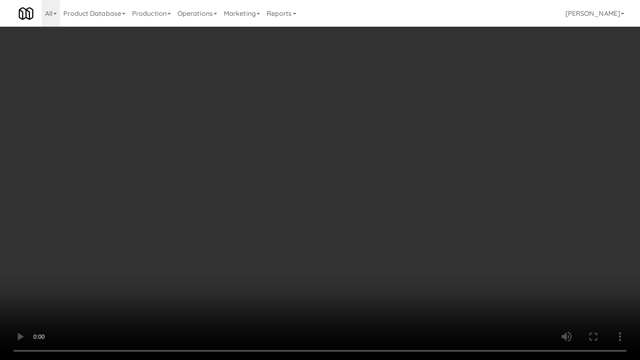
click at [410, 220] on video at bounding box center [320, 180] width 640 height 360
click at [411, 218] on video at bounding box center [320, 180] width 640 height 360
click at [412, 216] on video at bounding box center [320, 180] width 640 height 360
click at [416, 203] on video at bounding box center [320, 180] width 640 height 360
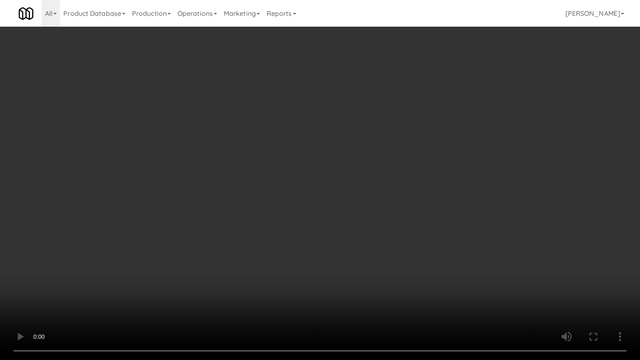
click at [349, 248] on video at bounding box center [320, 180] width 640 height 360
click at [347, 248] on video at bounding box center [320, 180] width 640 height 360
click at [344, 248] on video at bounding box center [320, 180] width 640 height 360
click at [344, 245] on video at bounding box center [320, 180] width 640 height 360
click at [341, 246] on video at bounding box center [320, 180] width 640 height 360
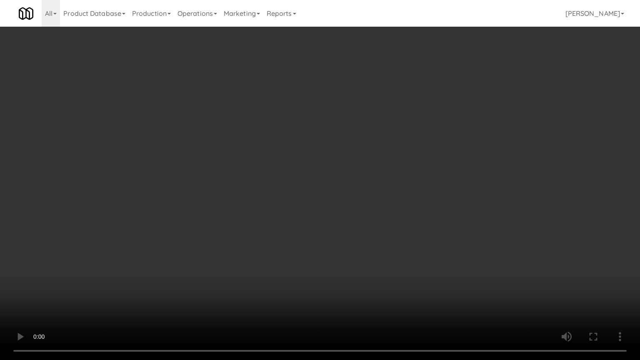
click at [327, 226] on video at bounding box center [320, 180] width 640 height 360
drag, startPoint x: 327, startPoint y: 226, endPoint x: 334, endPoint y: 181, distance: 45.5
click at [327, 225] on video at bounding box center [320, 180] width 640 height 360
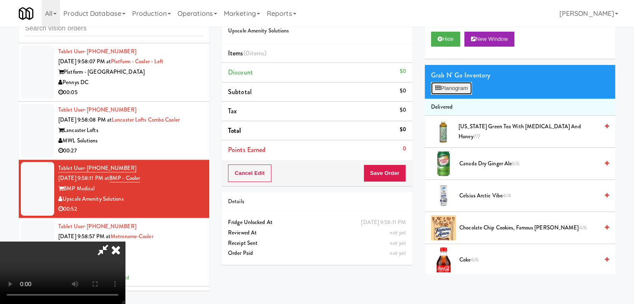
click at [449, 92] on button "Planogram" at bounding box center [451, 88] width 41 height 12
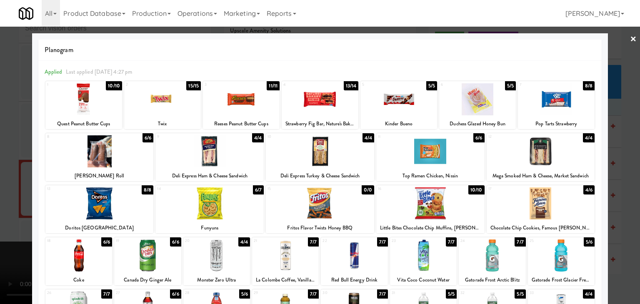
click at [302, 159] on div at bounding box center [320, 151] width 108 height 32
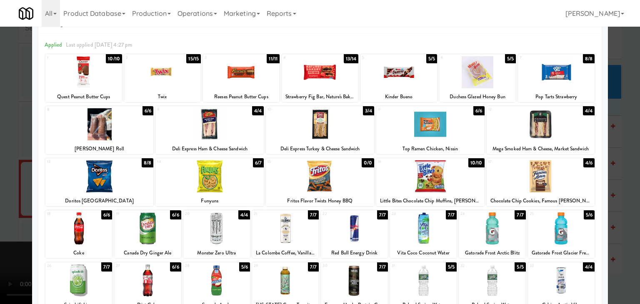
scroll to position [105, 0]
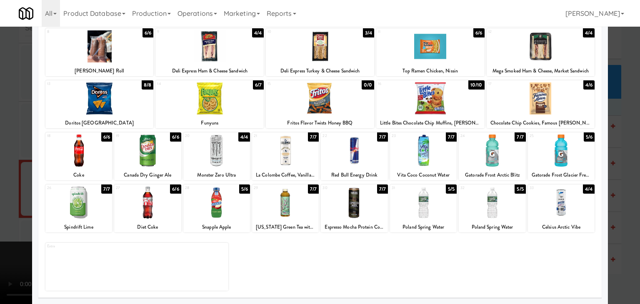
click at [228, 206] on div at bounding box center [216, 203] width 67 height 32
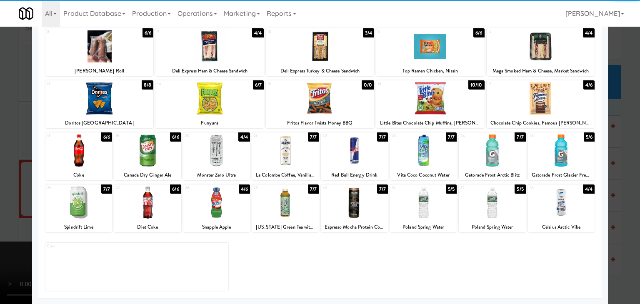
click at [405, 207] on div at bounding box center [423, 203] width 67 height 32
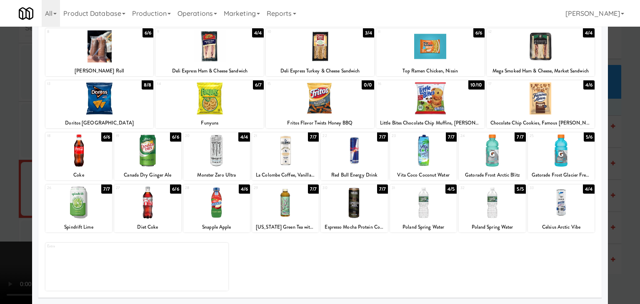
click at [0, 179] on div at bounding box center [320, 152] width 640 height 304
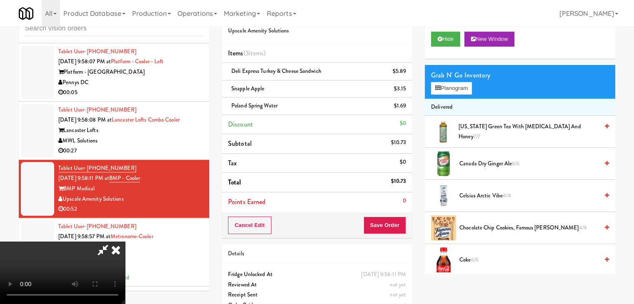
click at [125, 242] on video at bounding box center [62, 273] width 125 height 62
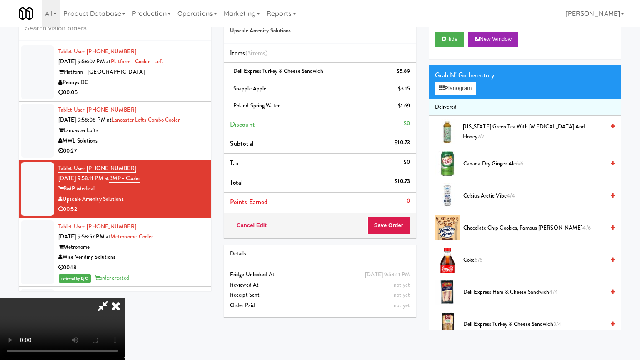
click at [125, 297] on video at bounding box center [62, 328] width 125 height 62
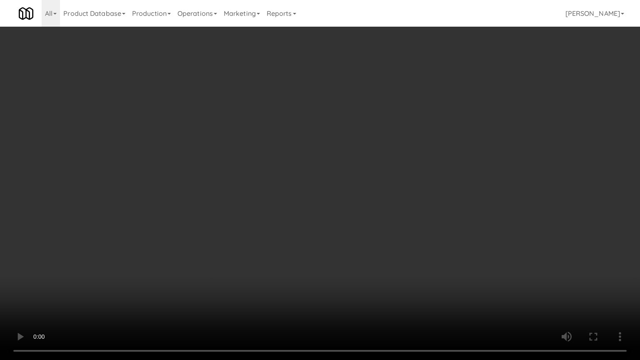
click at [344, 246] on video at bounding box center [320, 180] width 640 height 360
click at [321, 233] on video at bounding box center [320, 180] width 640 height 360
click at [321, 234] on video at bounding box center [320, 180] width 640 height 360
click at [312, 207] on video at bounding box center [320, 180] width 640 height 360
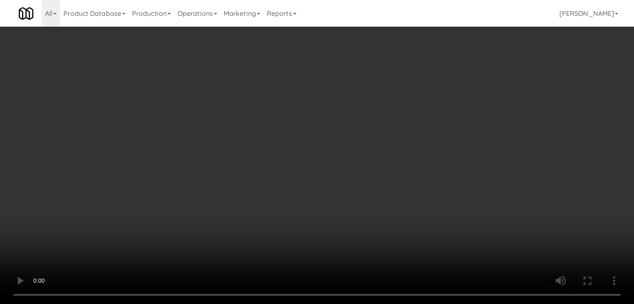
click at [307, 152] on video at bounding box center [317, 152] width 634 height 304
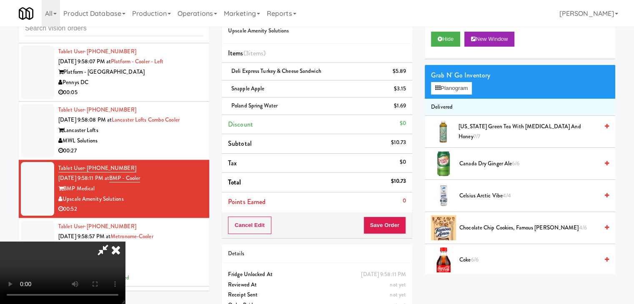
click at [125, 242] on video at bounding box center [62, 273] width 125 height 62
click at [457, 84] on button "Planogram" at bounding box center [451, 88] width 41 height 12
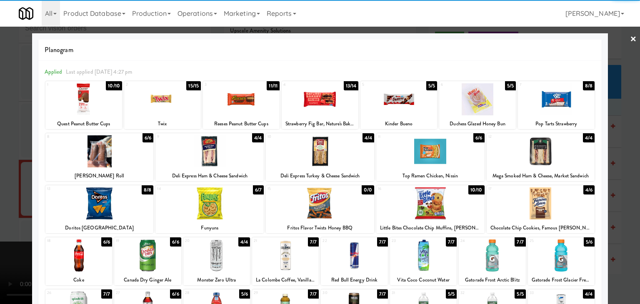
click at [558, 153] on div at bounding box center [541, 151] width 108 height 32
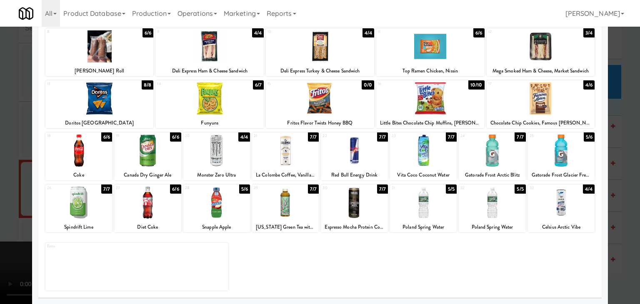
click at [222, 213] on div at bounding box center [216, 203] width 67 height 32
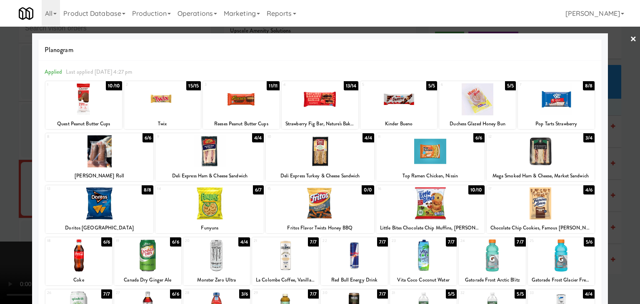
click at [322, 94] on div at bounding box center [320, 99] width 77 height 32
click at [2, 133] on div at bounding box center [320, 152] width 640 height 304
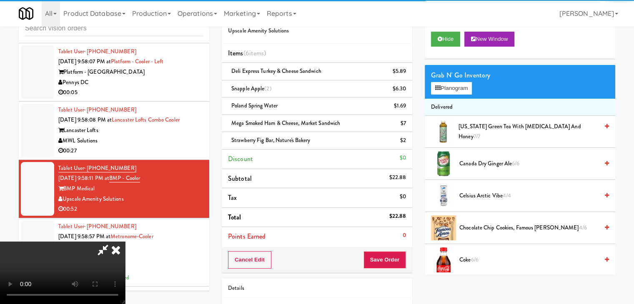
click at [125, 242] on video at bounding box center [62, 273] width 125 height 62
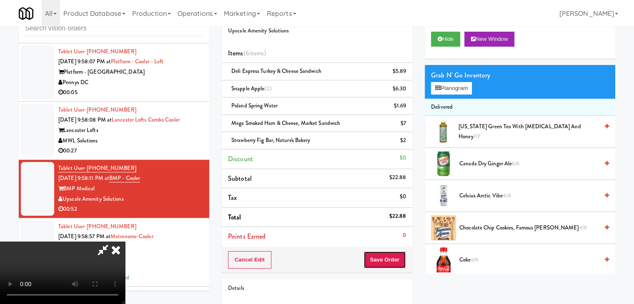
click at [403, 262] on button "Save Order" at bounding box center [384, 259] width 42 height 17
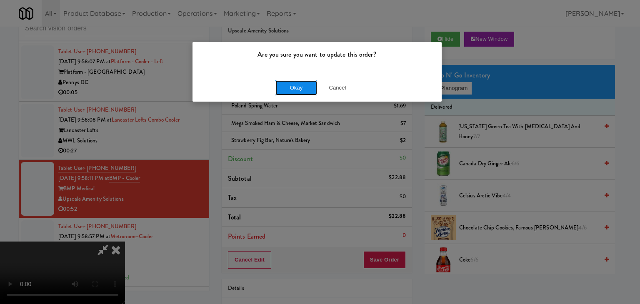
click at [295, 91] on button "Okay" at bounding box center [296, 87] width 42 height 15
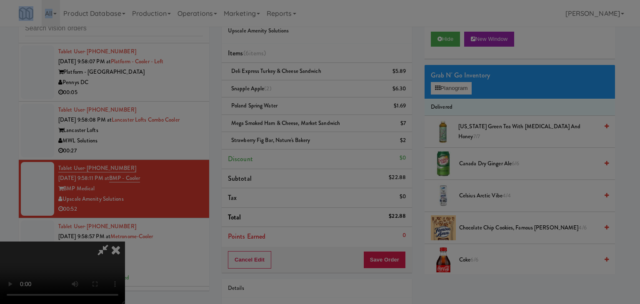
click at [295, 91] on body "Are you sure you want to update this order? Okay Cancel Okay Are you sure you w…" at bounding box center [320, 152] width 640 height 304
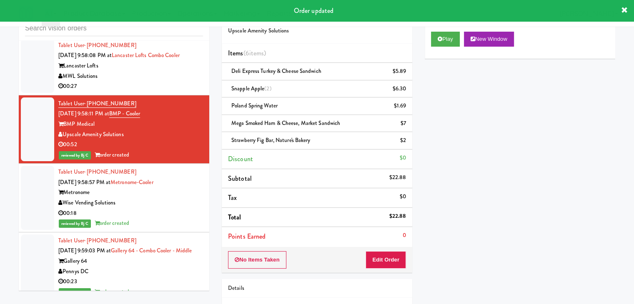
scroll to position [3702, 0]
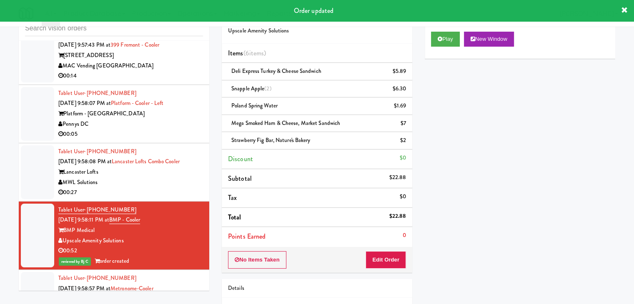
drag, startPoint x: 180, startPoint y: 175, endPoint x: 184, endPoint y: 175, distance: 4.2
click at [182, 187] on div "00:27" at bounding box center [130, 192] width 145 height 10
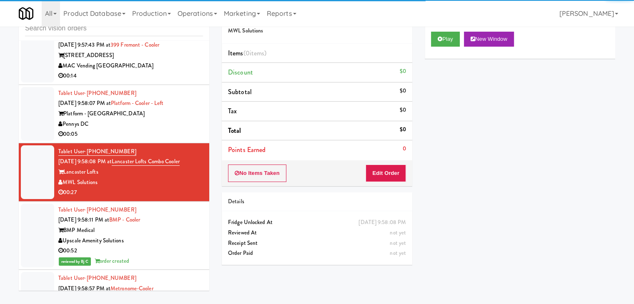
click at [441, 46] on div "Play New Window" at bounding box center [519, 41] width 190 height 33
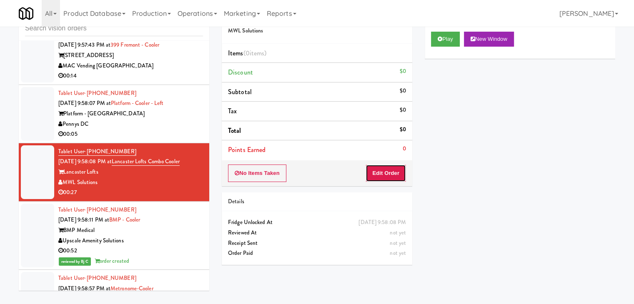
click at [375, 174] on button "Edit Order" at bounding box center [385, 173] width 40 height 17
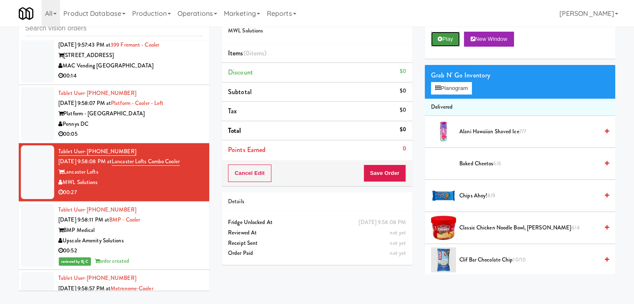
click at [451, 37] on button "Play" at bounding box center [445, 39] width 29 height 15
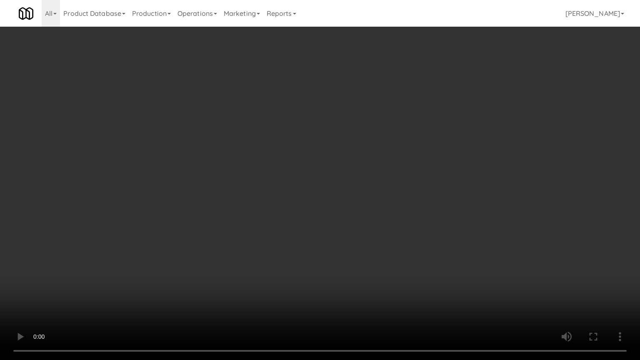
click at [412, 258] on video at bounding box center [320, 180] width 640 height 360
click at [411, 253] on video at bounding box center [320, 180] width 640 height 360
click at [412, 252] on video at bounding box center [320, 180] width 640 height 360
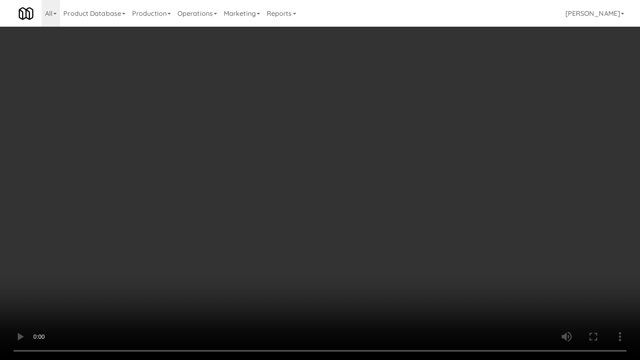
click at [412, 252] on video at bounding box center [320, 180] width 640 height 360
click at [414, 249] on video at bounding box center [320, 180] width 640 height 360
click at [413, 195] on video at bounding box center [320, 180] width 640 height 360
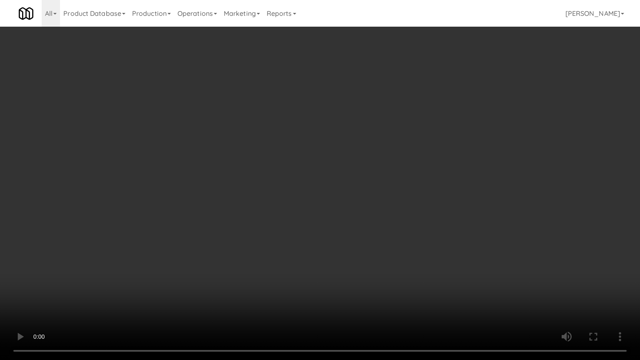
click at [413, 195] on video at bounding box center [320, 180] width 640 height 360
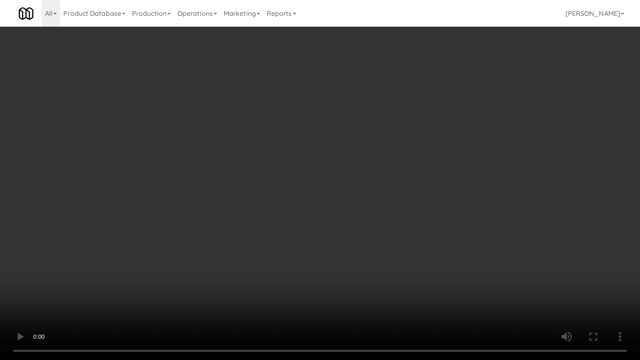
click at [413, 195] on video at bounding box center [320, 180] width 640 height 360
click at [408, 175] on video at bounding box center [320, 180] width 640 height 360
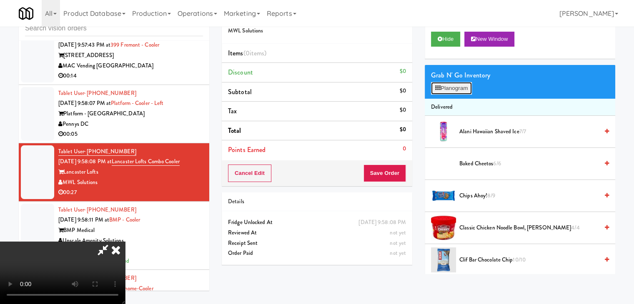
click at [457, 92] on button "Planogram" at bounding box center [451, 88] width 41 height 12
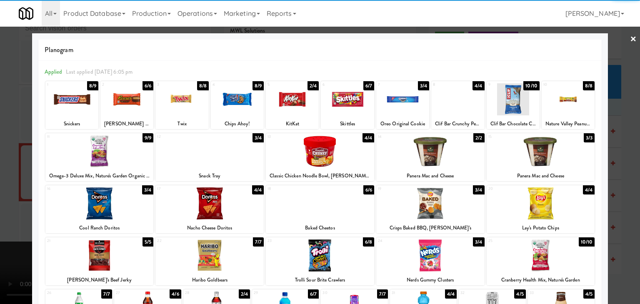
click at [173, 105] on div at bounding box center [181, 99] width 53 height 32
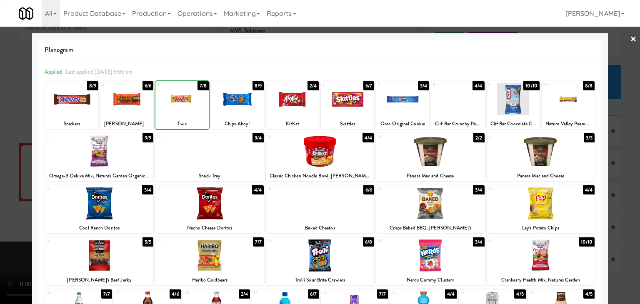
click at [123, 100] on div at bounding box center [126, 99] width 53 height 32
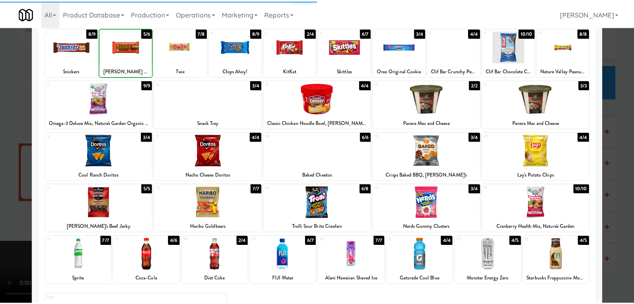
scroll to position [105, 0]
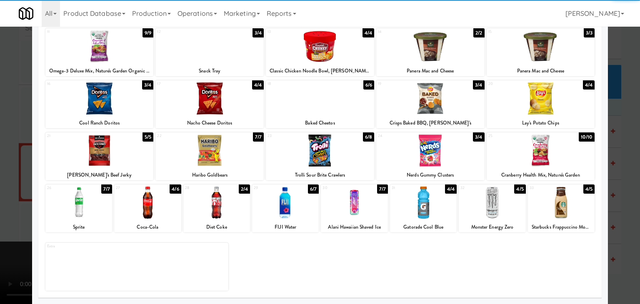
click at [85, 197] on div at bounding box center [78, 203] width 67 height 32
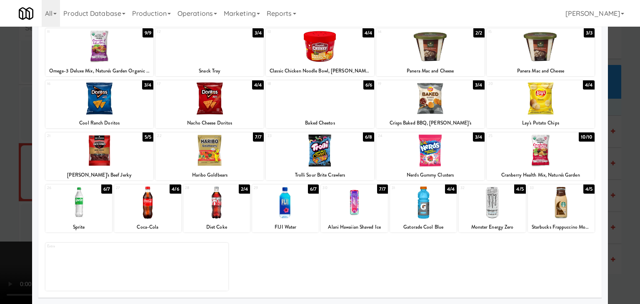
click at [542, 99] on div at bounding box center [541, 98] width 108 height 32
click at [618, 125] on div at bounding box center [320, 152] width 640 height 304
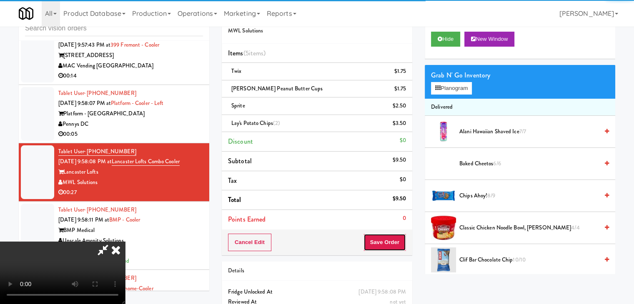
click at [390, 239] on button "Save Order" at bounding box center [384, 242] width 42 height 17
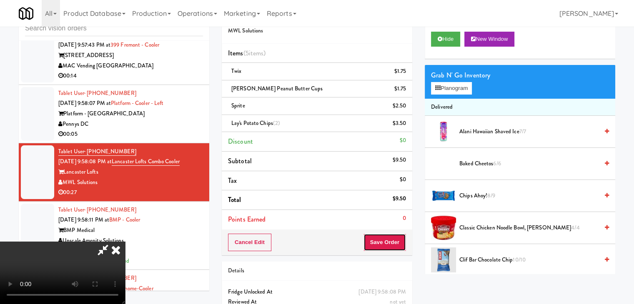
click at [390, 240] on button "Save Order" at bounding box center [384, 242] width 42 height 17
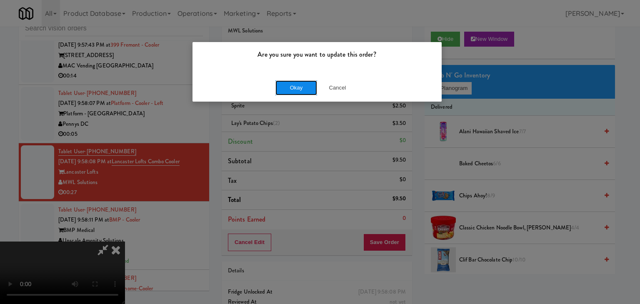
click at [295, 94] on button "Okay" at bounding box center [296, 87] width 42 height 15
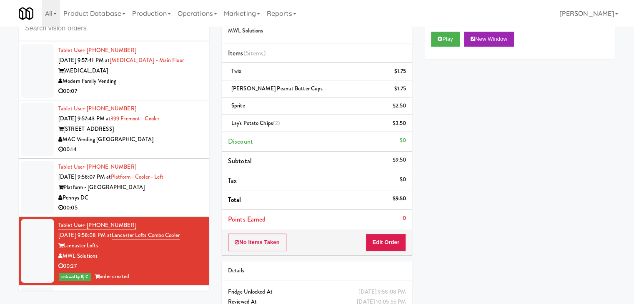
scroll to position [3619, 0]
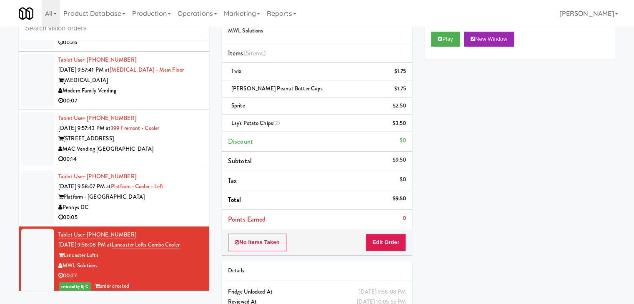
click at [164, 202] on div "Pennys DC" at bounding box center [130, 207] width 145 height 10
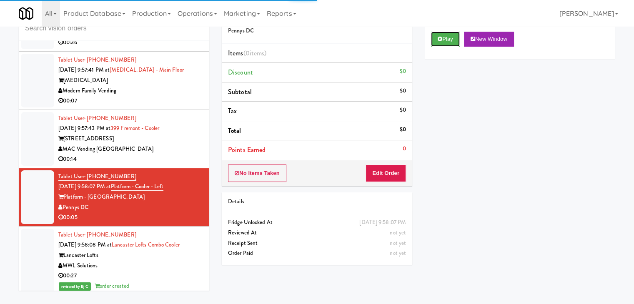
click at [450, 41] on button "Play" at bounding box center [445, 39] width 29 height 15
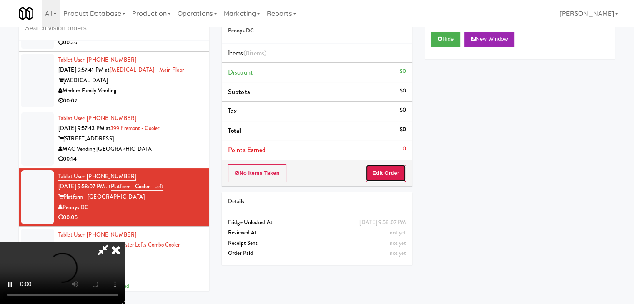
click at [388, 171] on button "Edit Order" at bounding box center [385, 173] width 40 height 17
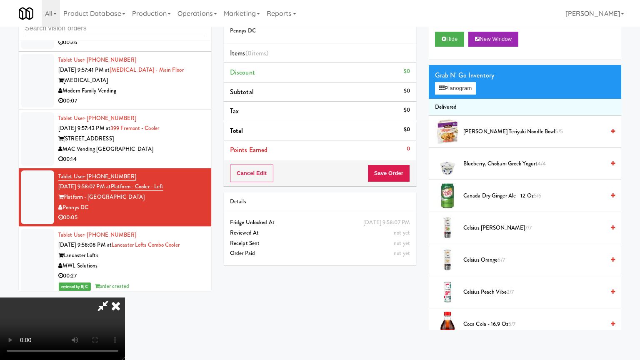
click at [125, 297] on video at bounding box center [62, 328] width 125 height 62
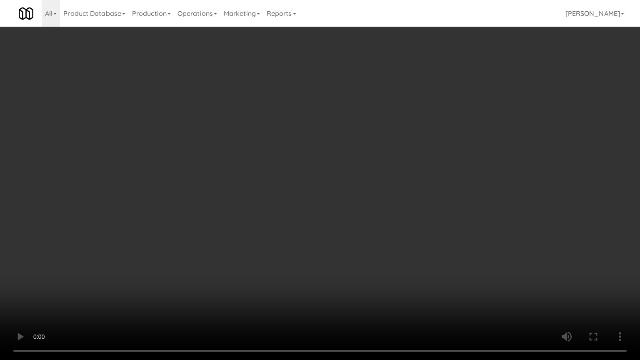
click at [337, 239] on video at bounding box center [320, 180] width 640 height 360
click at [336, 238] on video at bounding box center [320, 180] width 640 height 360
click at [336, 237] on video at bounding box center [320, 180] width 640 height 360
click at [369, 222] on video at bounding box center [320, 180] width 640 height 360
click at [369, 217] on video at bounding box center [320, 180] width 640 height 360
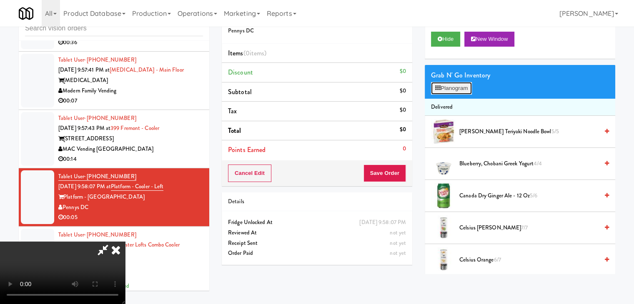
click at [445, 84] on button "Planogram" at bounding box center [451, 88] width 41 height 12
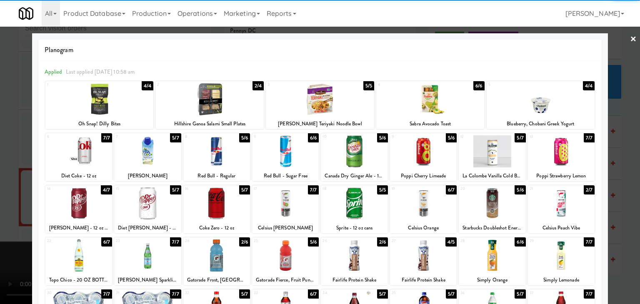
click at [156, 148] on div at bounding box center [147, 151] width 67 height 32
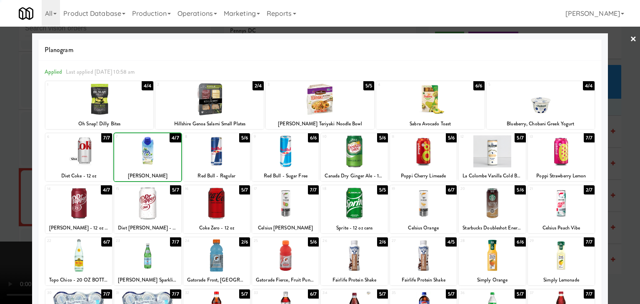
click at [3, 142] on div at bounding box center [320, 152] width 640 height 304
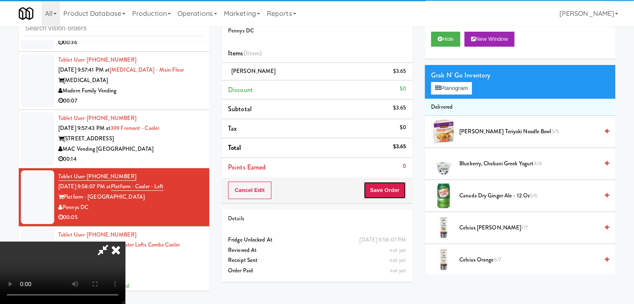
click at [382, 189] on button "Save Order" at bounding box center [384, 190] width 42 height 17
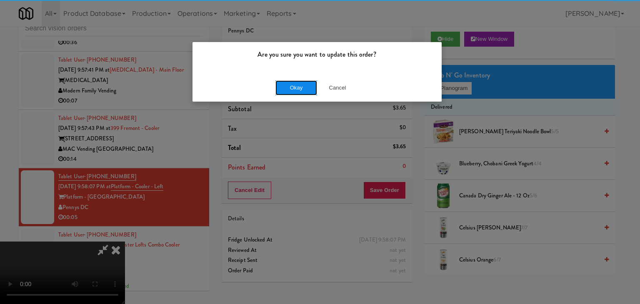
click at [288, 78] on div "Okay Cancel" at bounding box center [316, 88] width 249 height 28
click at [289, 82] on button "Okay" at bounding box center [296, 87] width 42 height 15
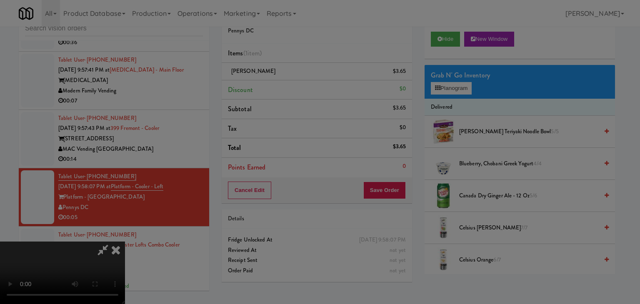
click at [289, 80] on button "Okay" at bounding box center [296, 72] width 42 height 15
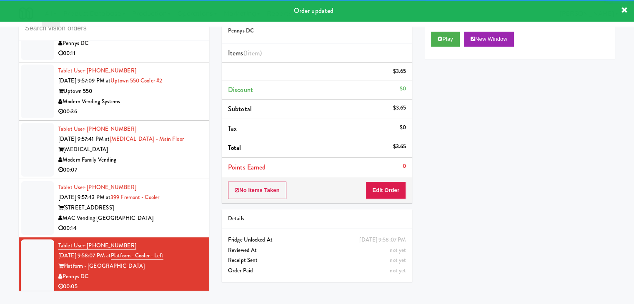
scroll to position [3536, 0]
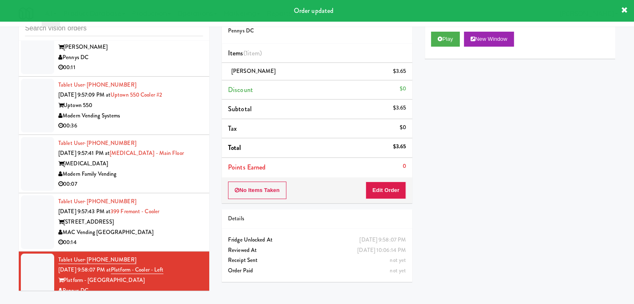
drag, startPoint x: 175, startPoint y: 223, endPoint x: 279, endPoint y: 182, distance: 111.8
click at [175, 227] on div "MAC Vending [GEOGRAPHIC_DATA]" at bounding box center [130, 232] width 145 height 10
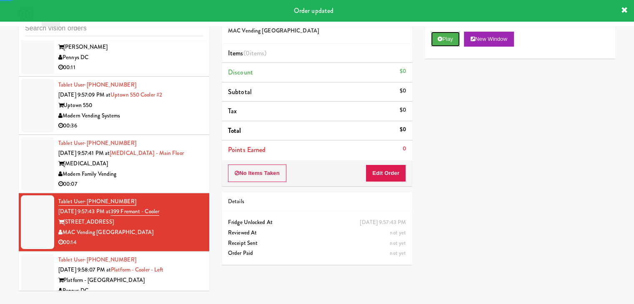
drag, startPoint x: 443, startPoint y: 40, endPoint x: 437, endPoint y: 54, distance: 15.9
click at [443, 39] on button "Play" at bounding box center [445, 39] width 29 height 15
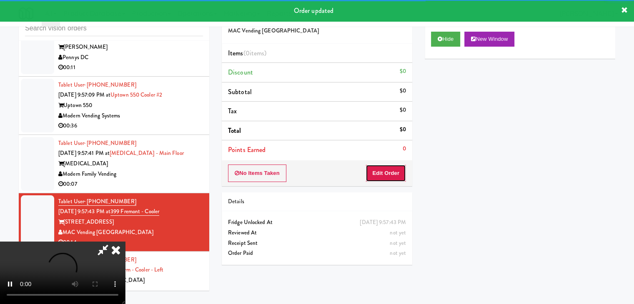
click at [379, 170] on button "Edit Order" at bounding box center [385, 173] width 40 height 17
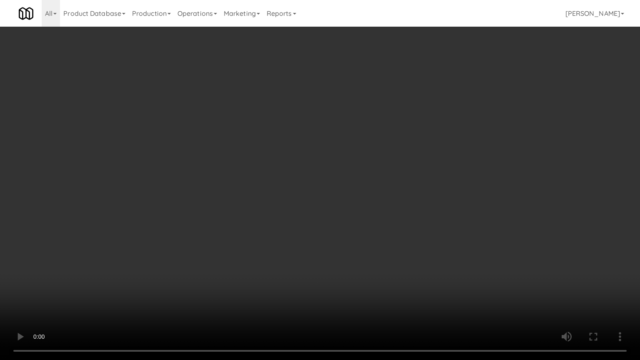
click at [354, 235] on video at bounding box center [320, 180] width 640 height 360
click at [349, 235] on video at bounding box center [320, 180] width 640 height 360
click at [347, 221] on video at bounding box center [320, 180] width 640 height 360
drag, startPoint x: 348, startPoint y: 221, endPoint x: 351, endPoint y: 177, distance: 43.8
click at [348, 219] on video at bounding box center [320, 180] width 640 height 360
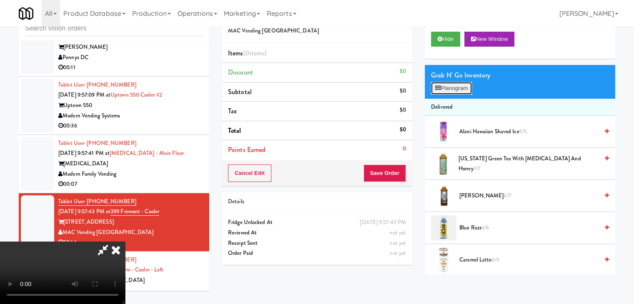
click at [444, 84] on button "Planogram" at bounding box center [451, 88] width 41 height 12
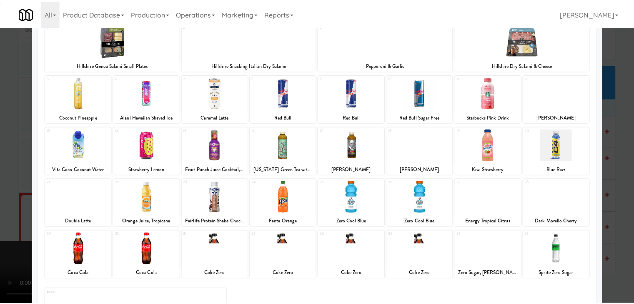
scroll to position [105, 0]
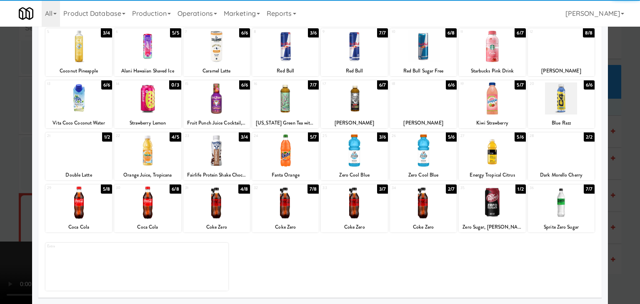
click at [223, 192] on div at bounding box center [216, 203] width 67 height 32
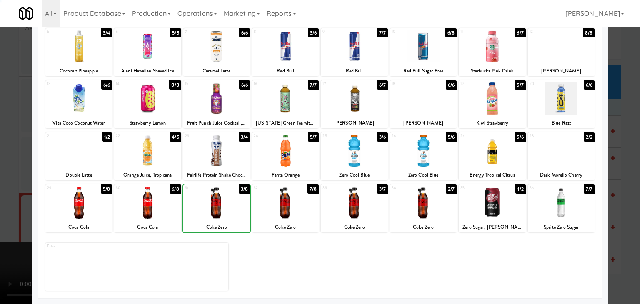
click at [223, 192] on div at bounding box center [216, 203] width 67 height 32
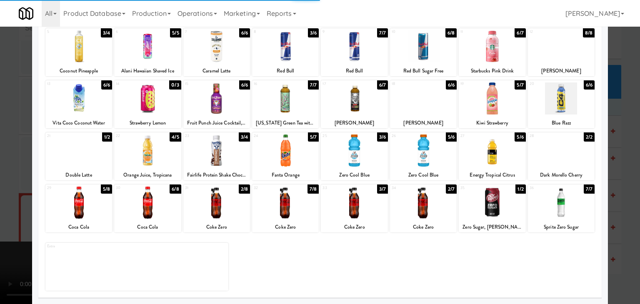
drag, startPoint x: 0, startPoint y: 178, endPoint x: 87, endPoint y: 175, distance: 86.7
click at [6, 177] on div at bounding box center [320, 152] width 640 height 304
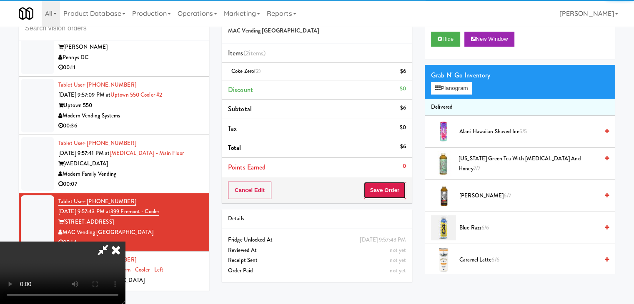
click at [402, 188] on button "Save Order" at bounding box center [384, 190] width 42 height 17
click at [400, 188] on button "Save Order" at bounding box center [384, 190] width 42 height 17
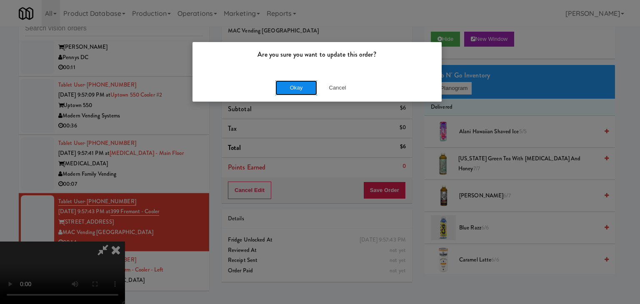
click at [303, 86] on button "Okay" at bounding box center [296, 87] width 42 height 15
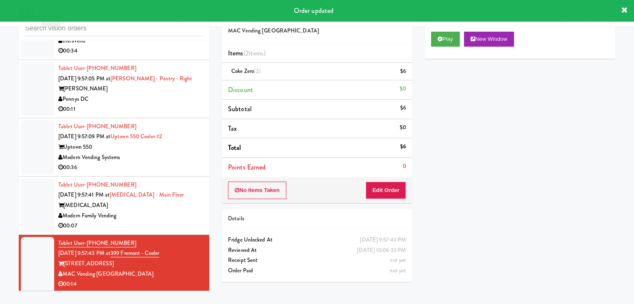
click at [186, 211] on div "Modern Family Vending" at bounding box center [130, 216] width 145 height 10
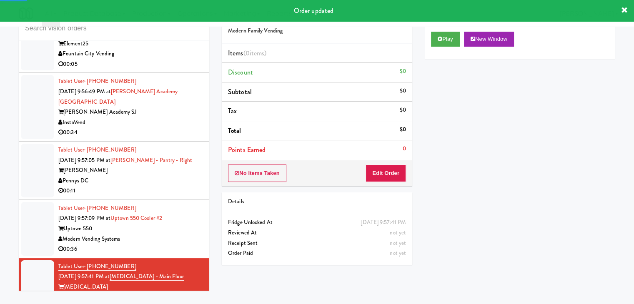
scroll to position [3411, 0]
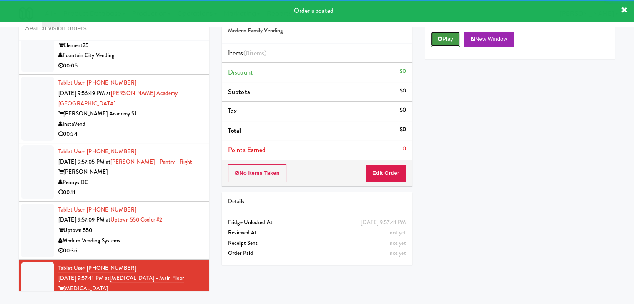
click at [439, 38] on icon at bounding box center [439, 38] width 5 height 5
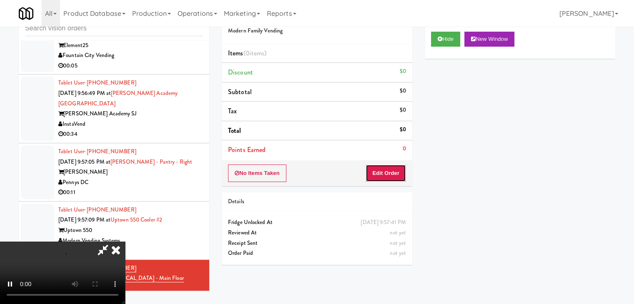
click at [390, 174] on button "Edit Order" at bounding box center [385, 173] width 40 height 17
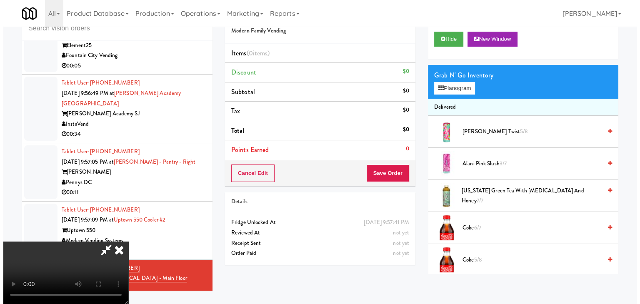
scroll to position [0, 0]
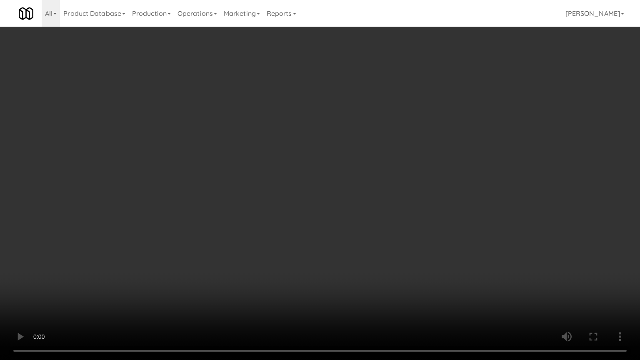
click at [371, 235] on video at bounding box center [320, 180] width 640 height 360
click at [371, 221] on video at bounding box center [320, 180] width 640 height 360
drag, startPoint x: 371, startPoint y: 221, endPoint x: 398, endPoint y: 142, distance: 83.5
click at [372, 218] on video at bounding box center [320, 180] width 640 height 360
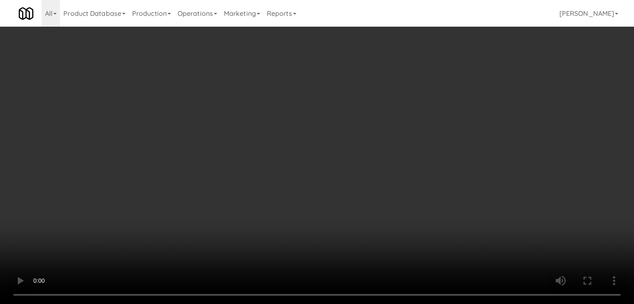
click at [454, 84] on div "Grab N' Go Inventory Planogram" at bounding box center [519, 82] width 190 height 34
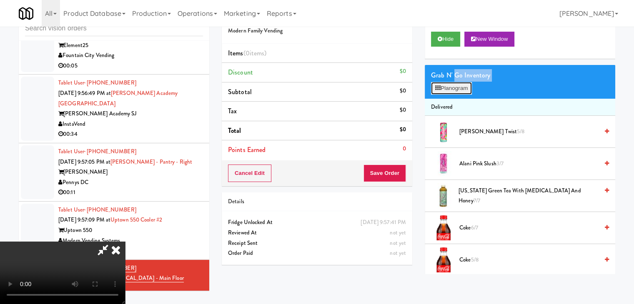
click at [454, 84] on button "Planogram" at bounding box center [451, 88] width 41 height 12
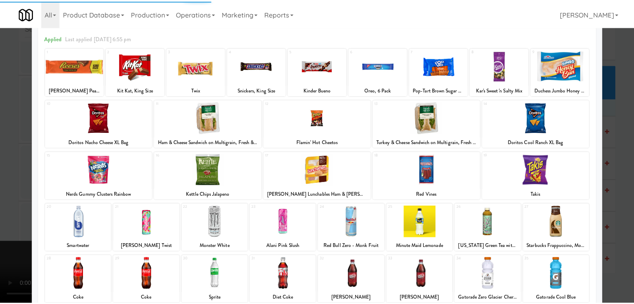
scroll to position [105, 0]
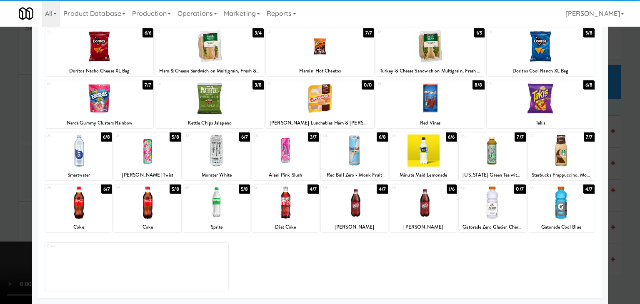
click at [159, 206] on div at bounding box center [147, 203] width 67 height 32
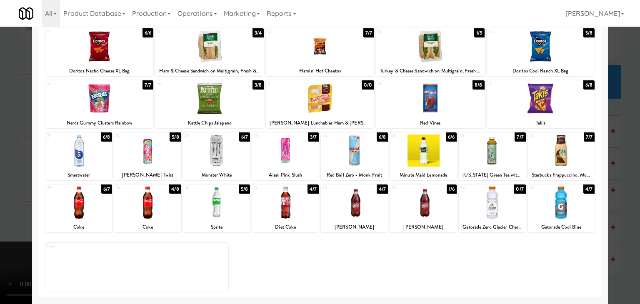
click at [428, 152] on div at bounding box center [423, 151] width 67 height 32
drag, startPoint x: 0, startPoint y: 223, endPoint x: 59, endPoint y: 218, distance: 59.4
click at [1, 223] on div at bounding box center [320, 152] width 640 height 304
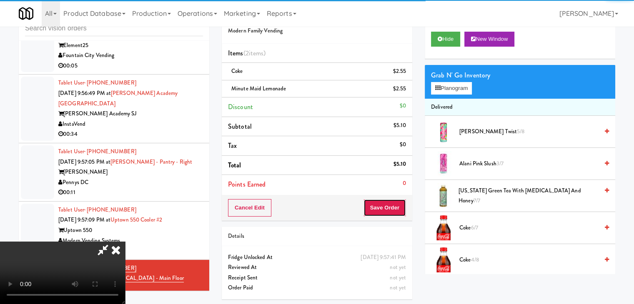
click at [386, 209] on button "Save Order" at bounding box center [384, 207] width 42 height 17
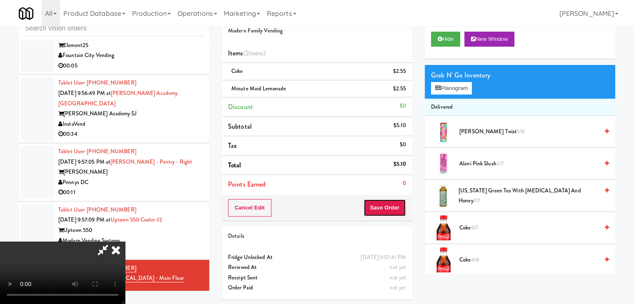
click at [386, 209] on button "Save Order" at bounding box center [384, 207] width 42 height 17
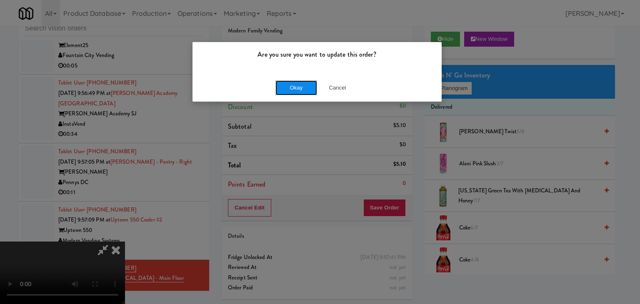
click at [295, 91] on button "Okay" at bounding box center [296, 87] width 42 height 15
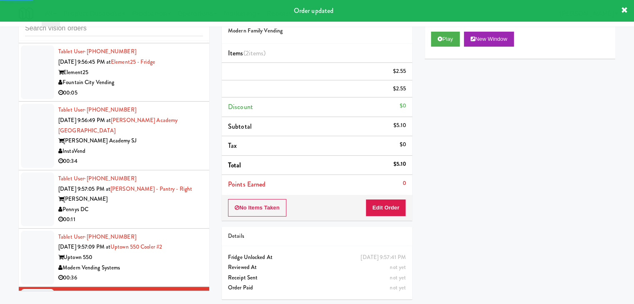
scroll to position [3369, 0]
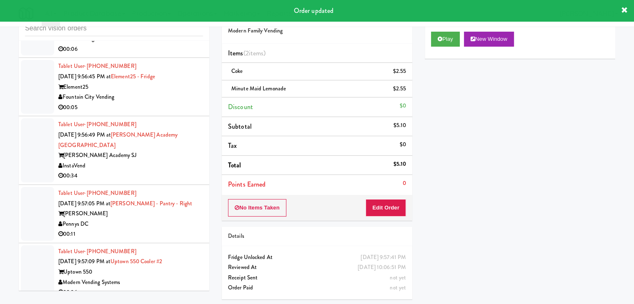
click at [172, 277] on div "Modern Vending Systems" at bounding box center [130, 282] width 145 height 10
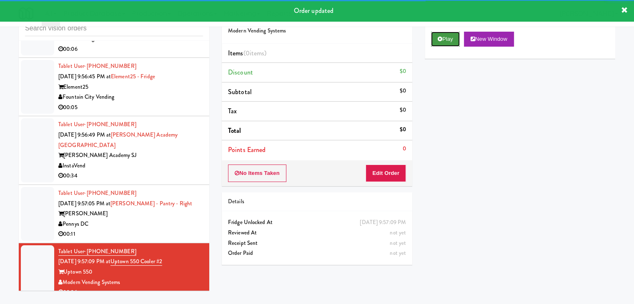
click at [453, 39] on button "Play" at bounding box center [445, 39] width 29 height 15
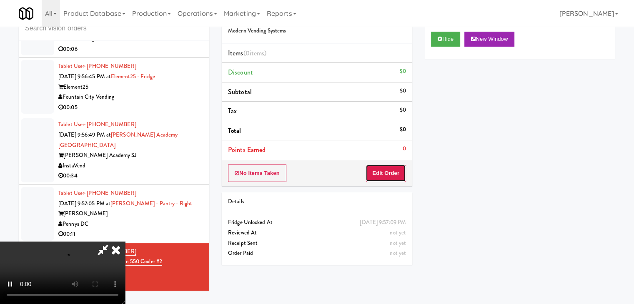
click at [384, 172] on button "Edit Order" at bounding box center [385, 173] width 40 height 17
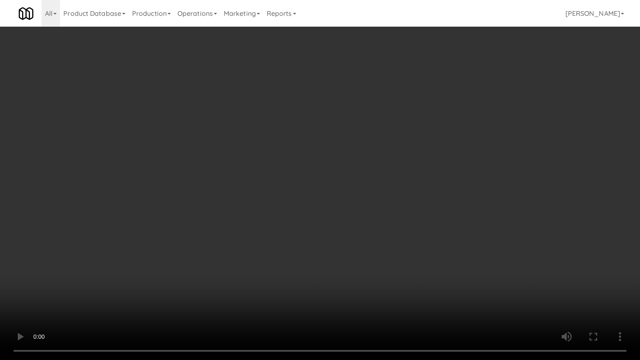
click at [437, 212] on video at bounding box center [320, 180] width 640 height 360
click at [436, 213] on video at bounding box center [320, 180] width 640 height 360
click at [427, 247] on video at bounding box center [320, 180] width 640 height 360
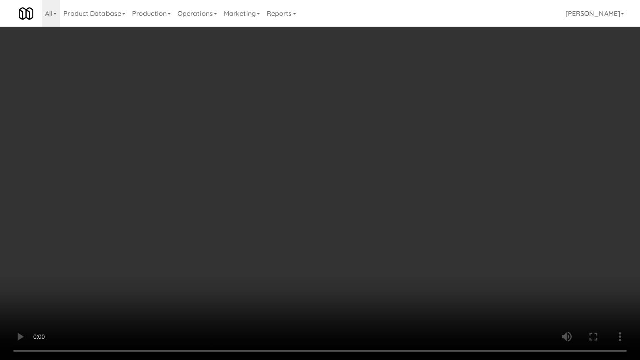
drag, startPoint x: 427, startPoint y: 247, endPoint x: 426, endPoint y: 242, distance: 5.2
click at [427, 245] on video at bounding box center [320, 180] width 640 height 360
click at [430, 222] on video at bounding box center [320, 180] width 640 height 360
click at [425, 221] on video at bounding box center [320, 180] width 640 height 360
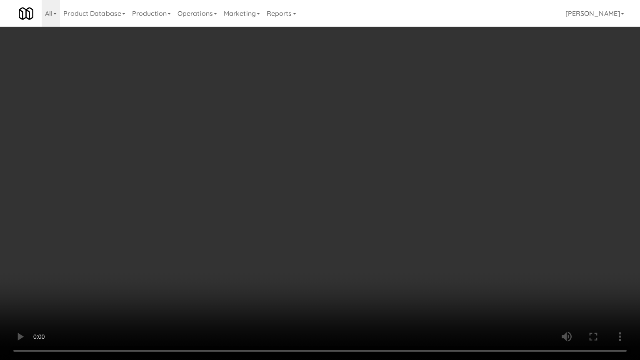
drag, startPoint x: 425, startPoint y: 221, endPoint x: 441, endPoint y: 155, distance: 67.7
click at [425, 221] on video at bounding box center [320, 180] width 640 height 360
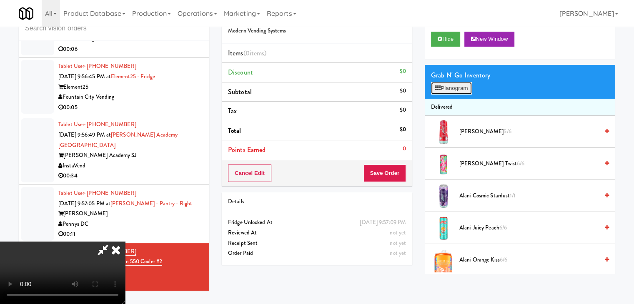
click at [469, 90] on button "Planogram" at bounding box center [451, 88] width 41 height 12
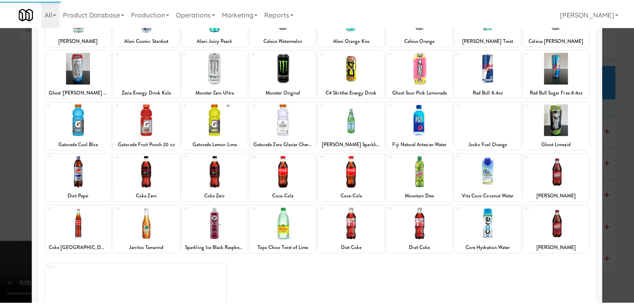
scroll to position [105, 0]
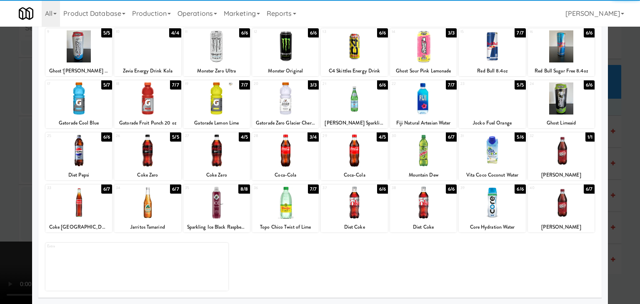
click at [415, 157] on div at bounding box center [423, 151] width 67 height 32
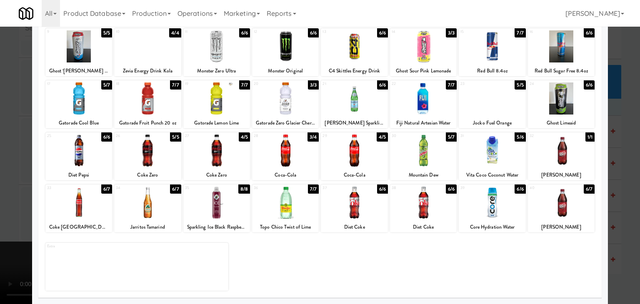
click at [86, 211] on div at bounding box center [78, 203] width 67 height 32
click at [7, 209] on div at bounding box center [320, 152] width 640 height 304
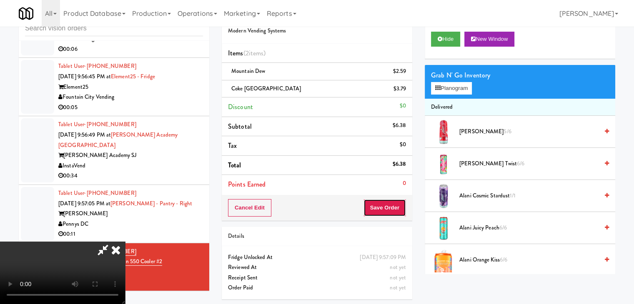
click at [390, 211] on button "Save Order" at bounding box center [384, 207] width 42 height 17
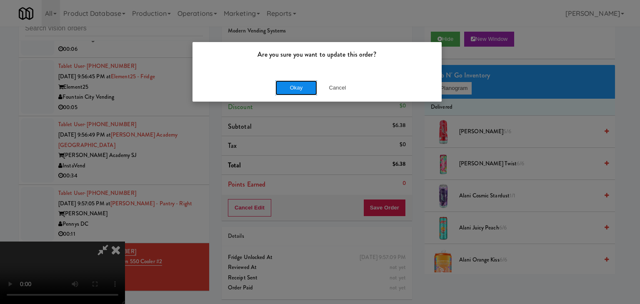
click at [306, 92] on button "Okay" at bounding box center [296, 87] width 42 height 15
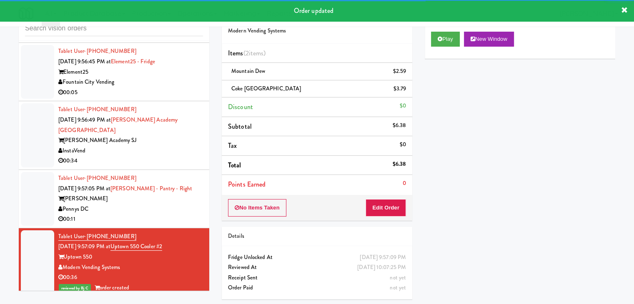
scroll to position [3411, 0]
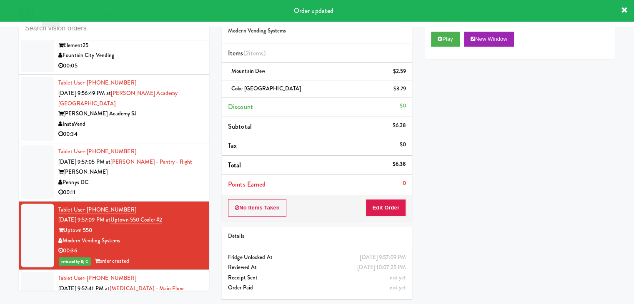
click at [190, 167] on div "[PERSON_NAME]" at bounding box center [130, 172] width 145 height 10
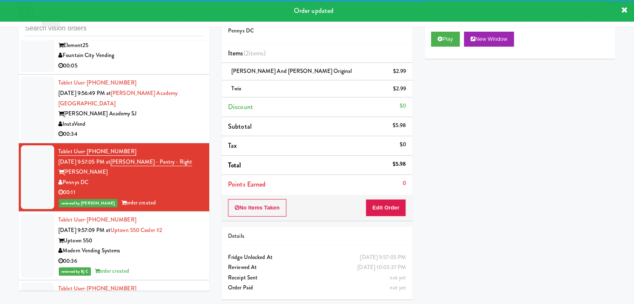
click at [188, 119] on div "InstaVend" at bounding box center [130, 124] width 145 height 10
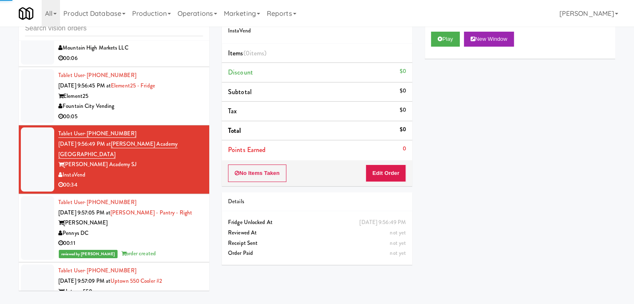
scroll to position [3286, 0]
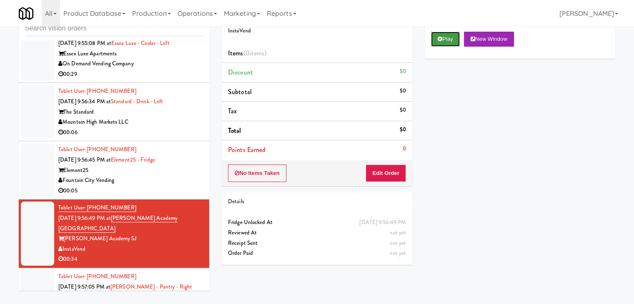
click at [438, 39] on icon at bounding box center [439, 38] width 5 height 5
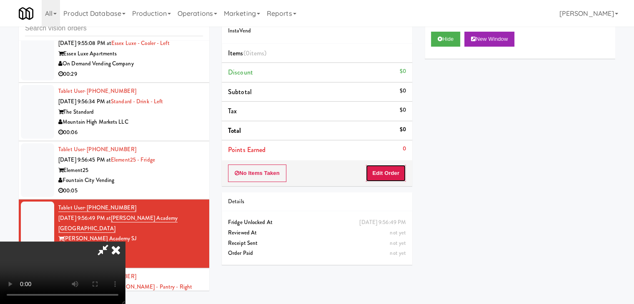
click at [386, 170] on button "Edit Order" at bounding box center [385, 173] width 40 height 17
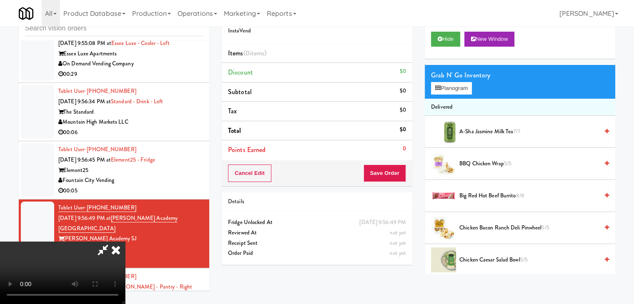
scroll to position [0, 0]
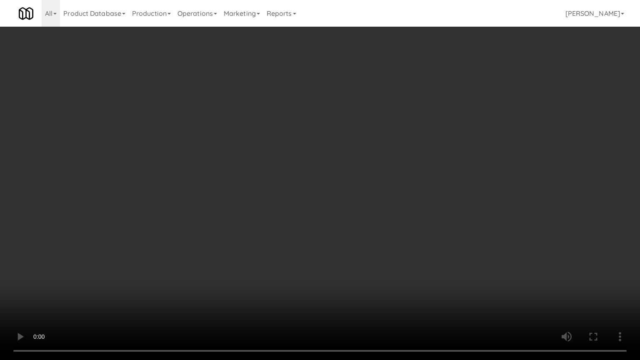
click at [420, 205] on video at bounding box center [320, 180] width 640 height 360
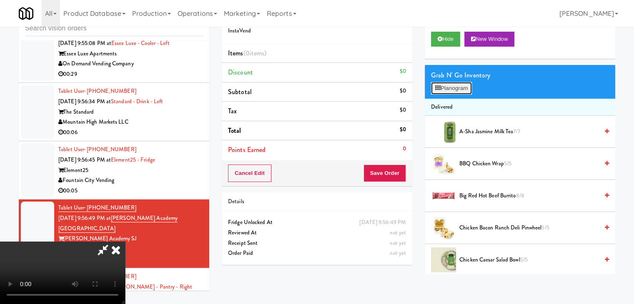
click at [465, 92] on button "Planogram" at bounding box center [451, 88] width 41 height 12
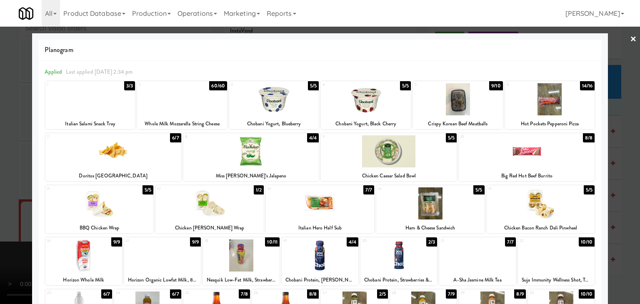
click at [116, 209] on div at bounding box center [99, 203] width 108 height 32
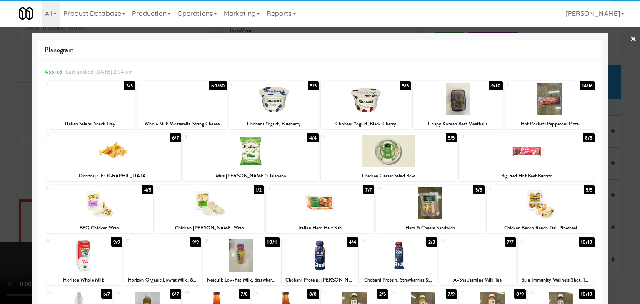
click at [104, 102] on div at bounding box center [90, 99] width 90 height 32
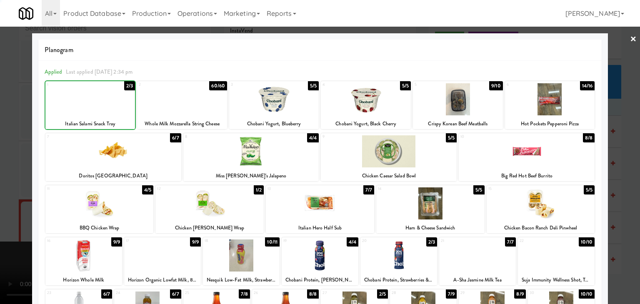
click at [104, 102] on div at bounding box center [90, 99] width 90 height 32
click at [0, 150] on div at bounding box center [320, 152] width 640 height 304
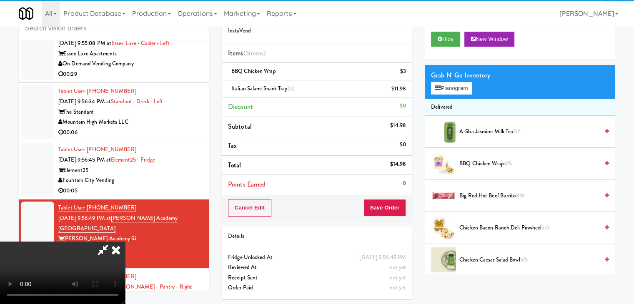
drag, startPoint x: 233, startPoint y: 188, endPoint x: 240, endPoint y: 190, distance: 6.9
click at [125, 242] on video at bounding box center [62, 273] width 125 height 62
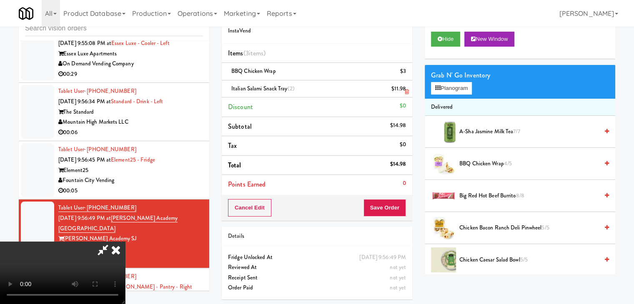
click at [409, 90] on li "Italian Salami Snack Tray (2) $11.98" at bounding box center [317, 88] width 190 height 17
click at [407, 90] on icon at bounding box center [406, 91] width 4 height 5
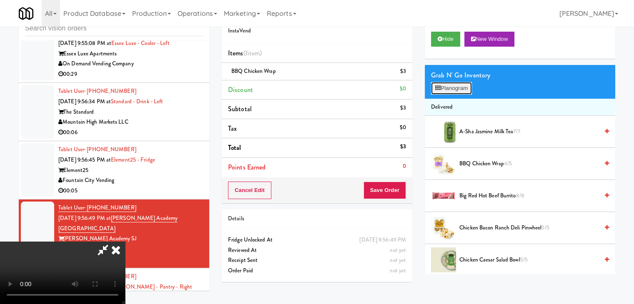
click at [459, 87] on button "Planogram" at bounding box center [451, 88] width 41 height 12
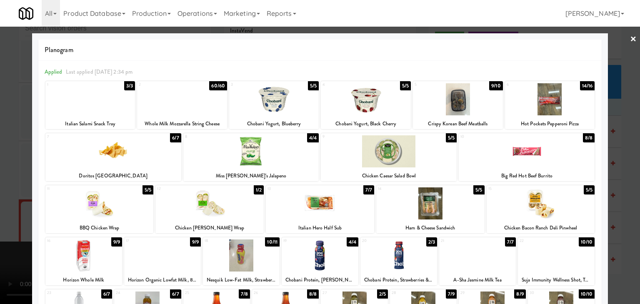
click at [231, 207] on div at bounding box center [209, 203] width 108 height 32
drag, startPoint x: 0, startPoint y: 205, endPoint x: 37, endPoint y: 203, distance: 36.7
click at [1, 205] on div at bounding box center [320, 152] width 640 height 304
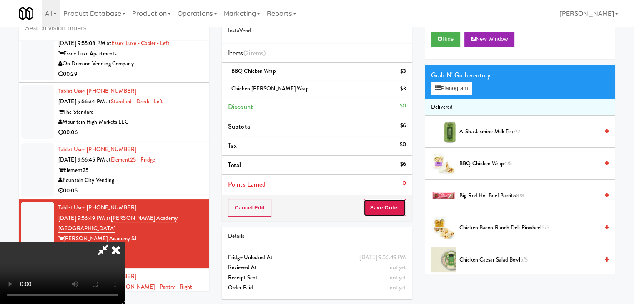
click at [400, 206] on button "Save Order" at bounding box center [384, 207] width 42 height 17
drag, startPoint x: 400, startPoint y: 206, endPoint x: 355, endPoint y: 170, distance: 57.8
click at [399, 206] on button "Save Order" at bounding box center [384, 207] width 42 height 17
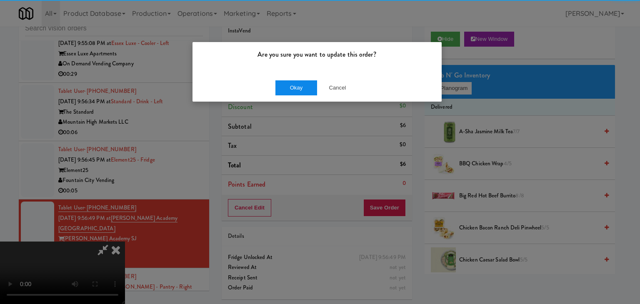
click at [290, 94] on div "Okay Cancel" at bounding box center [316, 88] width 249 height 28
click at [290, 94] on button "Okay" at bounding box center [296, 87] width 42 height 15
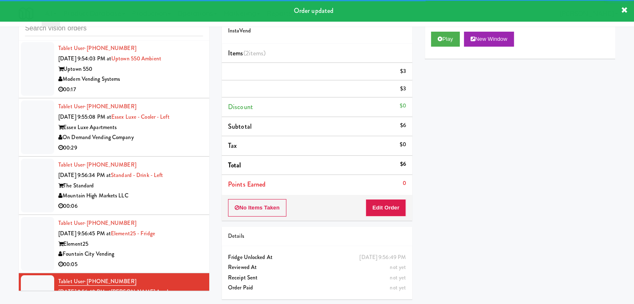
scroll to position [3202, 0]
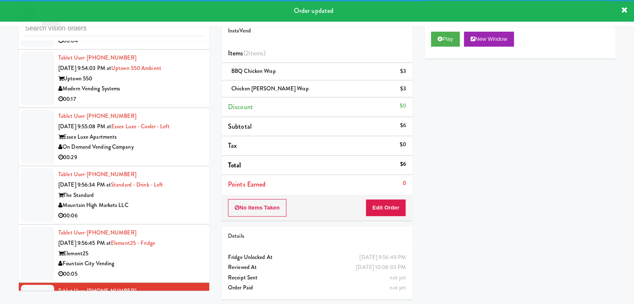
click at [180, 259] on div "Fountain City Vending" at bounding box center [130, 264] width 145 height 10
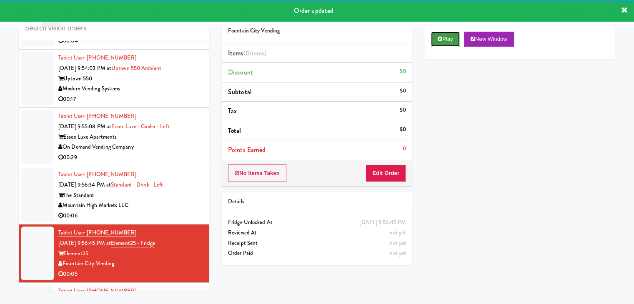
click at [454, 38] on button "Play" at bounding box center [445, 39] width 29 height 15
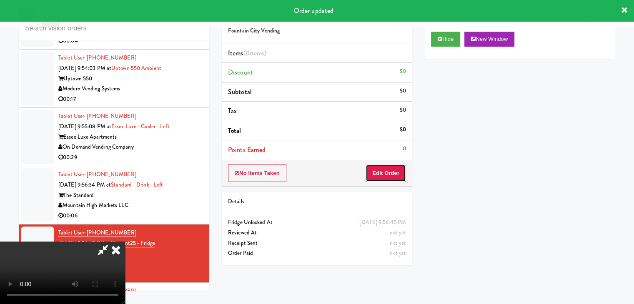
click at [387, 172] on button "Edit Order" at bounding box center [385, 173] width 40 height 17
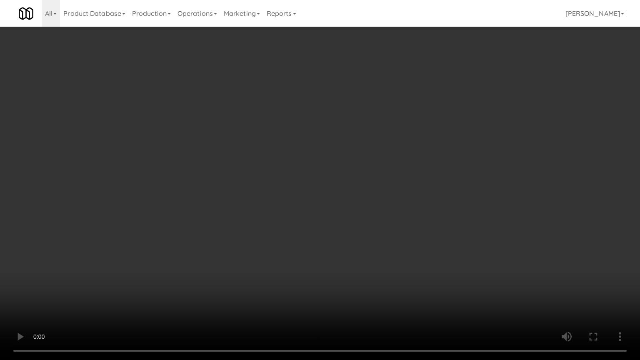
click at [367, 245] on video at bounding box center [320, 180] width 640 height 360
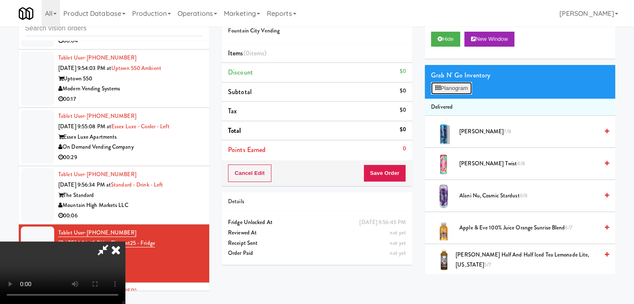
click at [458, 92] on button "Planogram" at bounding box center [451, 88] width 41 height 12
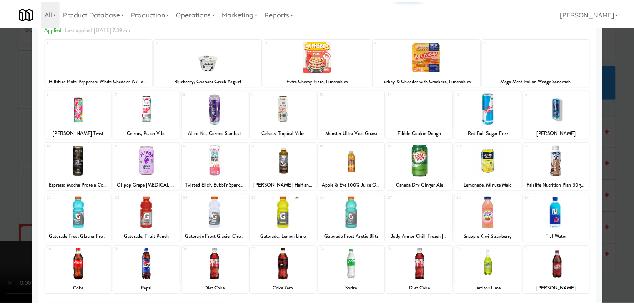
scroll to position [105, 0]
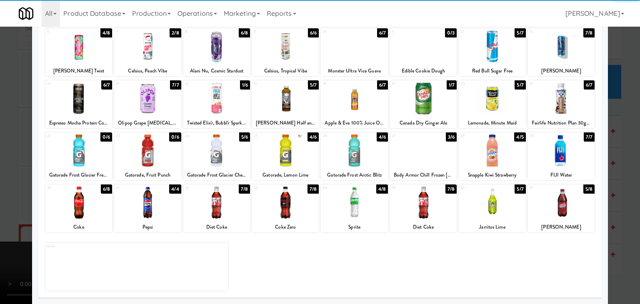
click at [85, 207] on div at bounding box center [78, 203] width 67 height 32
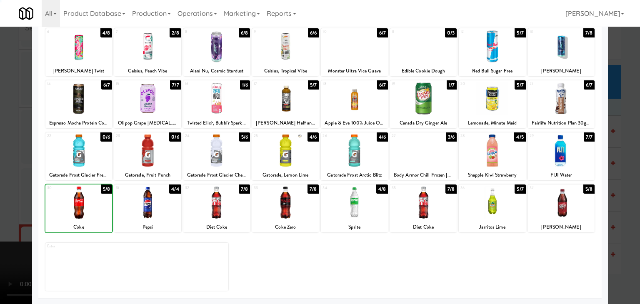
drag, startPoint x: 0, startPoint y: 209, endPoint x: 134, endPoint y: 205, distance: 134.2
click at [17, 205] on div at bounding box center [320, 152] width 640 height 304
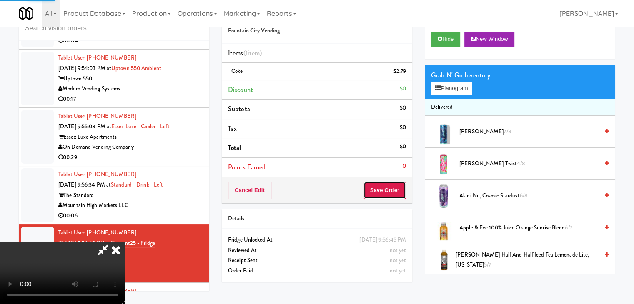
click at [391, 195] on button "Save Order" at bounding box center [384, 190] width 42 height 17
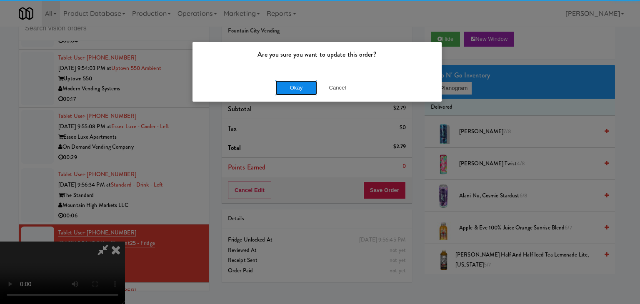
click at [294, 94] on button "Okay" at bounding box center [296, 87] width 42 height 15
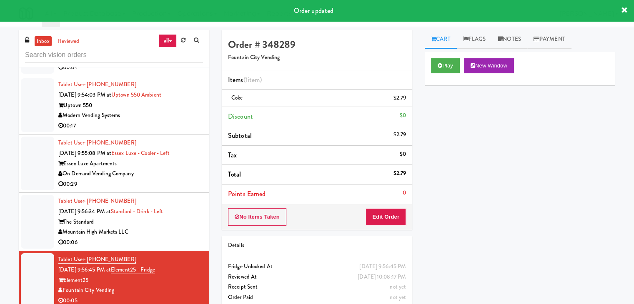
click at [181, 237] on div "00:06" at bounding box center [130, 242] width 145 height 10
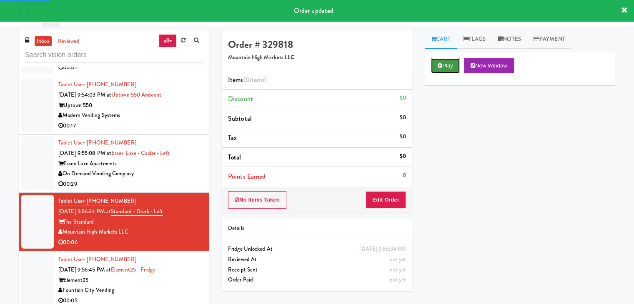
drag, startPoint x: 452, startPoint y: 70, endPoint x: 424, endPoint y: 135, distance: 71.7
click at [452, 70] on button "Play" at bounding box center [445, 65] width 29 height 15
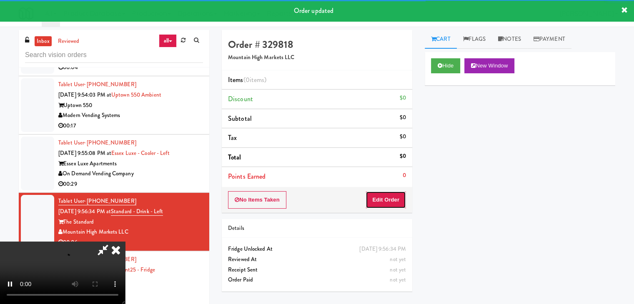
click at [391, 196] on button "Edit Order" at bounding box center [385, 199] width 40 height 17
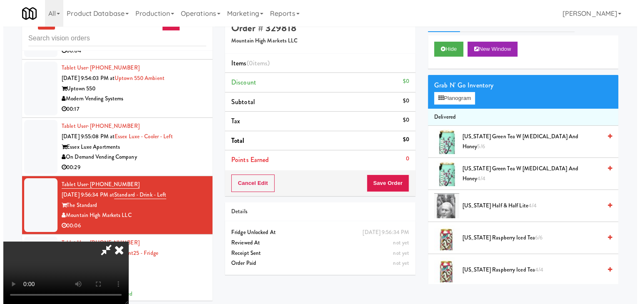
scroll to position [27, 0]
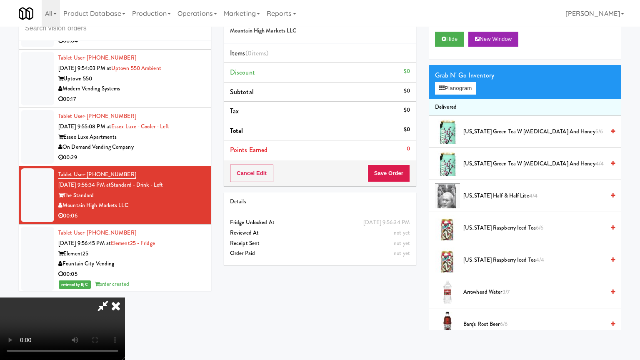
click at [125, 297] on video at bounding box center [62, 328] width 125 height 62
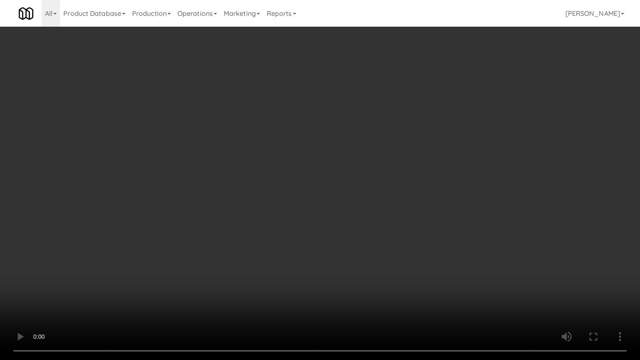
click at [347, 217] on video at bounding box center [320, 180] width 640 height 360
click at [347, 216] on video at bounding box center [320, 180] width 640 height 360
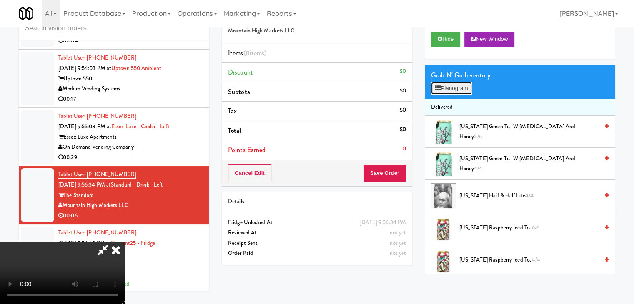
click at [447, 92] on button "Planogram" at bounding box center [451, 88] width 41 height 12
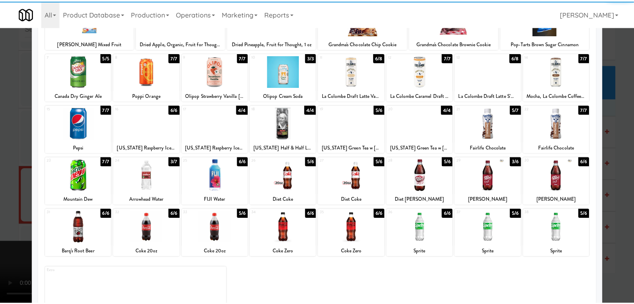
scroll to position [83, 0]
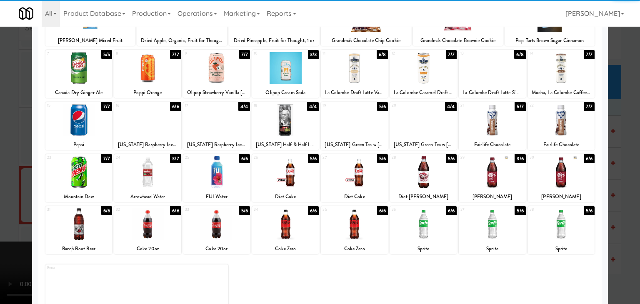
drag, startPoint x: 162, startPoint y: 174, endPoint x: 153, endPoint y: 175, distance: 8.5
click at [160, 174] on div at bounding box center [147, 172] width 67 height 32
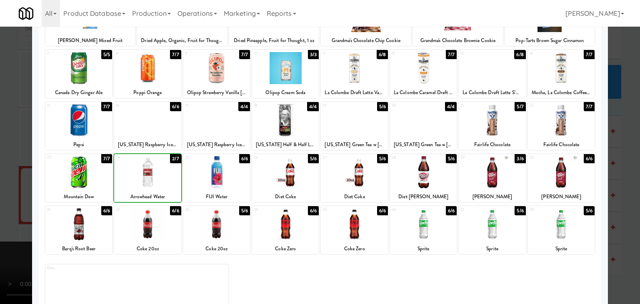
click at [8, 180] on div at bounding box center [320, 152] width 640 height 304
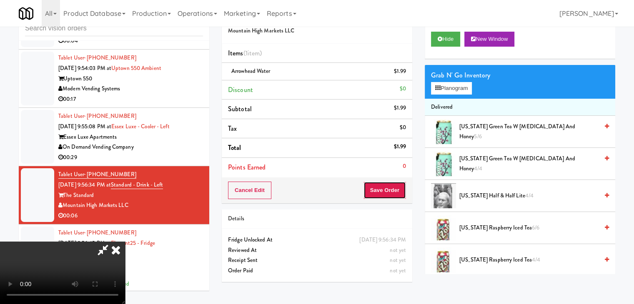
click at [395, 187] on button "Save Order" at bounding box center [384, 190] width 42 height 17
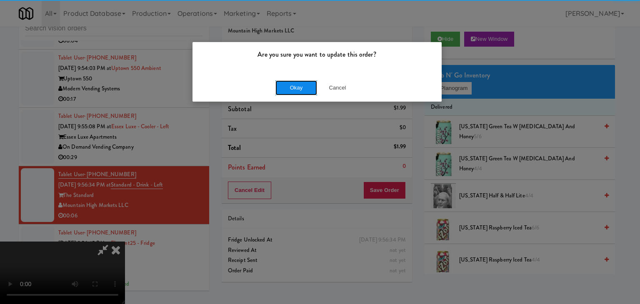
click at [303, 89] on button "Okay" at bounding box center [296, 87] width 42 height 15
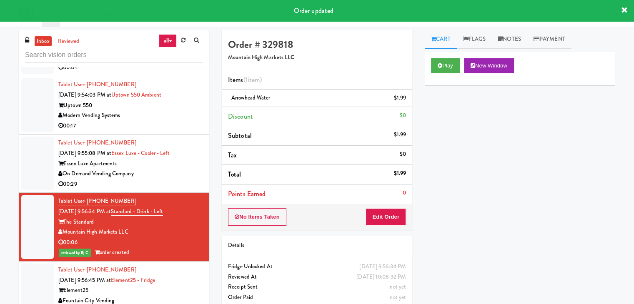
click at [165, 169] on div "On Demand Vending Company" at bounding box center [130, 174] width 145 height 10
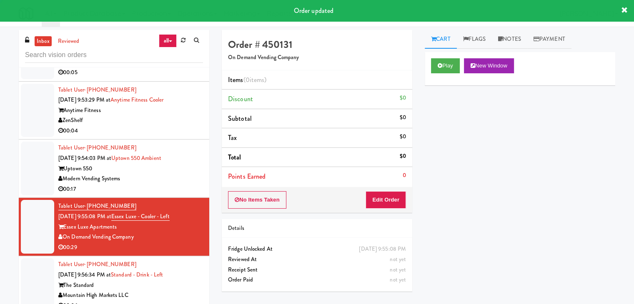
scroll to position [3119, 0]
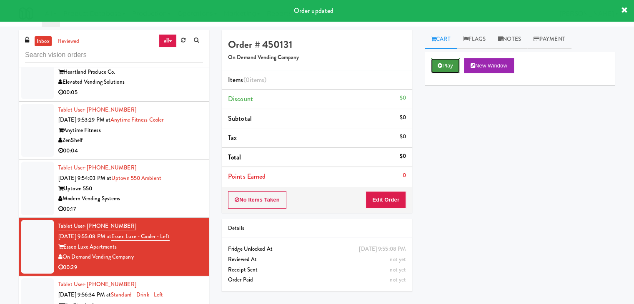
click at [448, 67] on button "Play" at bounding box center [445, 65] width 29 height 15
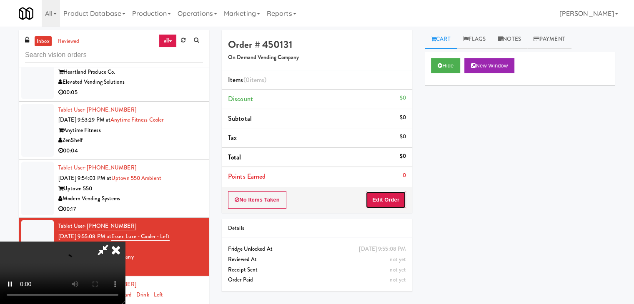
click at [388, 195] on button "Edit Order" at bounding box center [385, 199] width 40 height 17
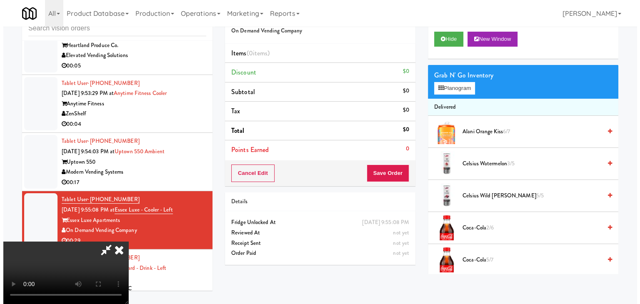
scroll to position [0, 0]
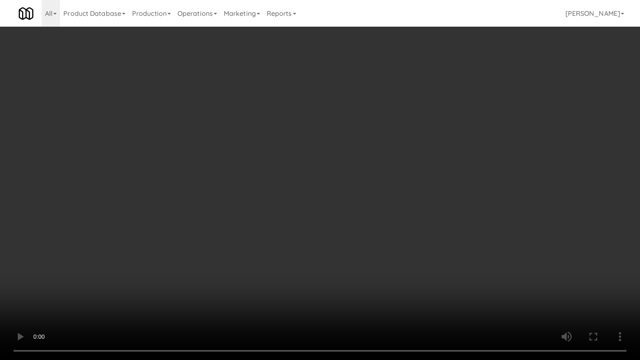
click at [368, 224] on video at bounding box center [320, 180] width 640 height 360
drag, startPoint x: 368, startPoint y: 224, endPoint x: 394, endPoint y: 164, distance: 65.1
click at [368, 223] on video at bounding box center [320, 180] width 640 height 360
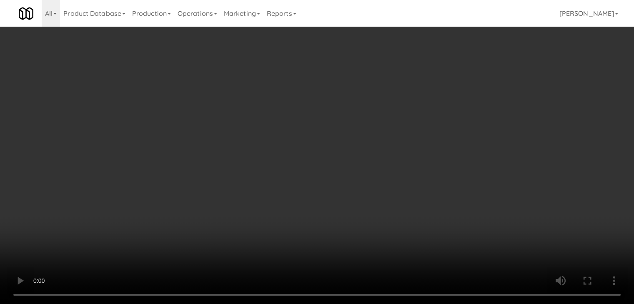
click at [454, 85] on button "Planogram" at bounding box center [451, 88] width 41 height 12
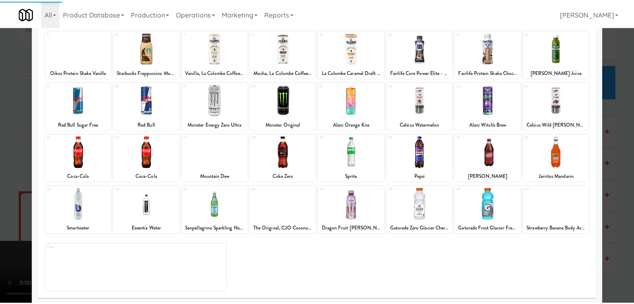
scroll to position [105, 0]
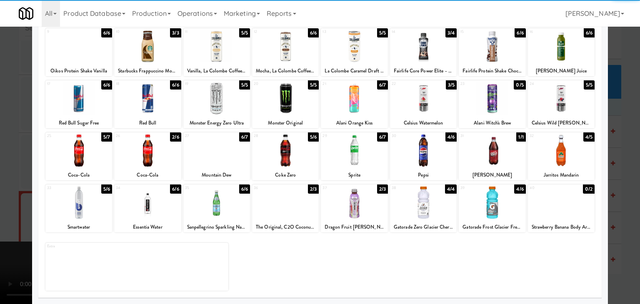
click at [92, 214] on div at bounding box center [78, 203] width 67 height 32
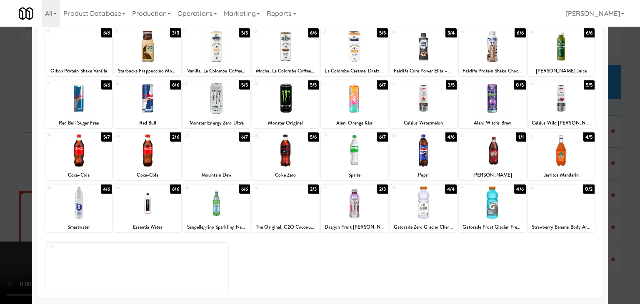
click at [281, 203] on div at bounding box center [285, 203] width 67 height 32
drag, startPoint x: 1, startPoint y: 206, endPoint x: 277, endPoint y: 200, distance: 276.2
click at [7, 205] on div at bounding box center [320, 152] width 640 height 304
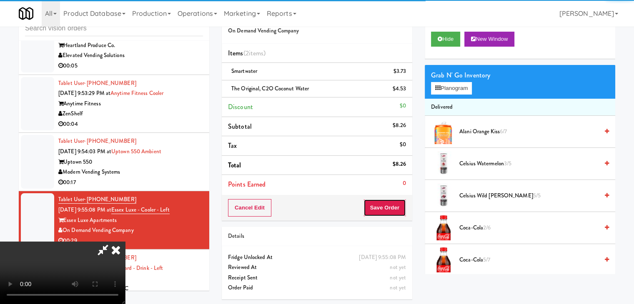
click at [397, 208] on button "Save Order" at bounding box center [384, 207] width 42 height 17
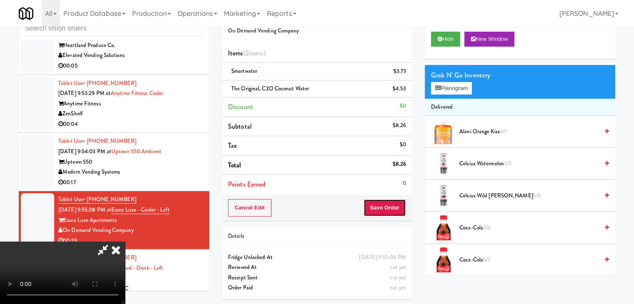
click at [397, 208] on button "Save Order" at bounding box center [384, 207] width 42 height 17
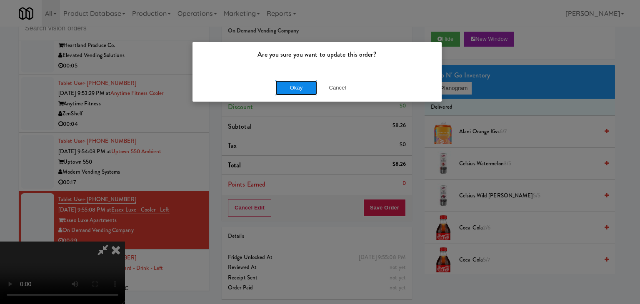
click at [305, 91] on button "Okay" at bounding box center [296, 87] width 42 height 15
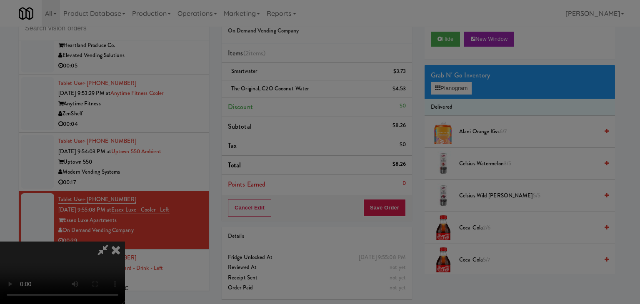
click at [305, 86] on div "Okay Cancel" at bounding box center [316, 72] width 249 height 28
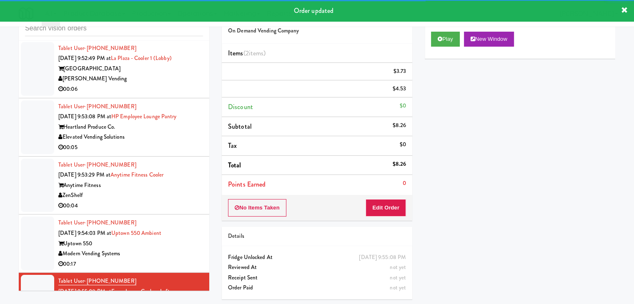
scroll to position [3036, 0]
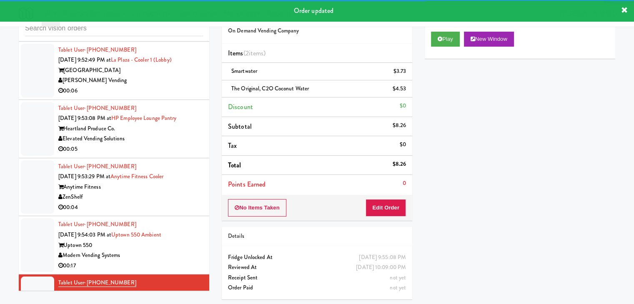
click at [193, 250] on div "Modern Vending Systems" at bounding box center [130, 255] width 145 height 10
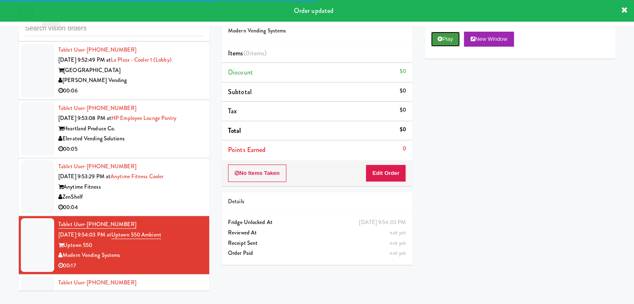
click at [451, 42] on button "Play" at bounding box center [445, 39] width 29 height 15
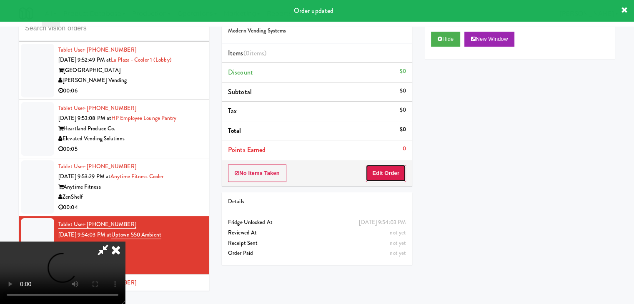
click at [382, 167] on button "Edit Order" at bounding box center [385, 173] width 40 height 17
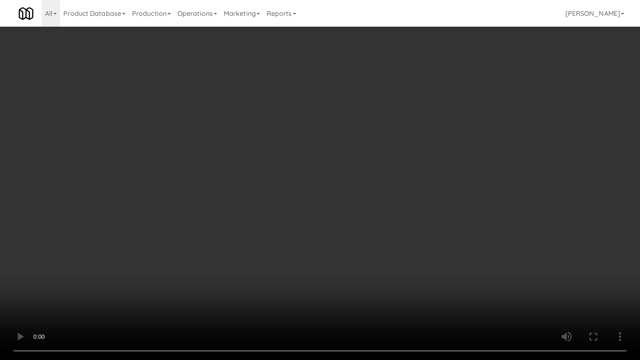
click at [422, 215] on video at bounding box center [320, 180] width 640 height 360
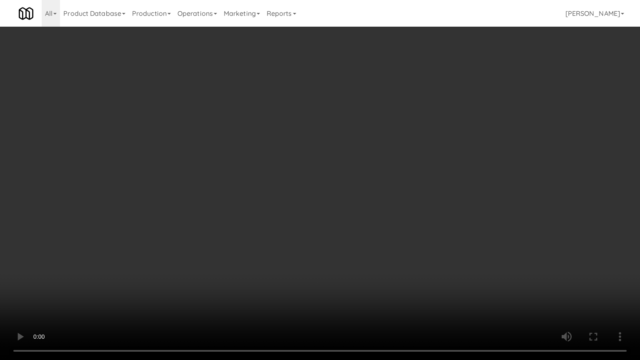
click at [422, 215] on video at bounding box center [320, 180] width 640 height 360
click at [433, 205] on video at bounding box center [320, 180] width 640 height 360
click at [432, 203] on video at bounding box center [320, 180] width 640 height 360
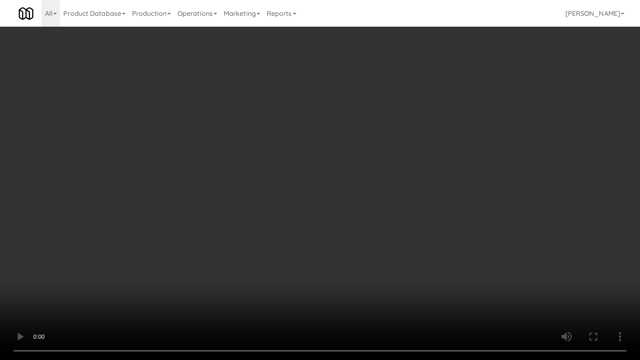
click at [422, 188] on video at bounding box center [320, 180] width 640 height 360
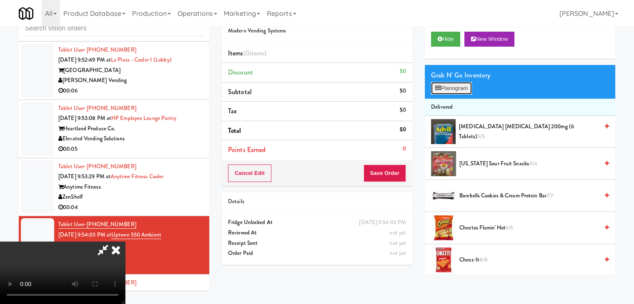
click at [457, 82] on button "Planogram" at bounding box center [451, 88] width 41 height 12
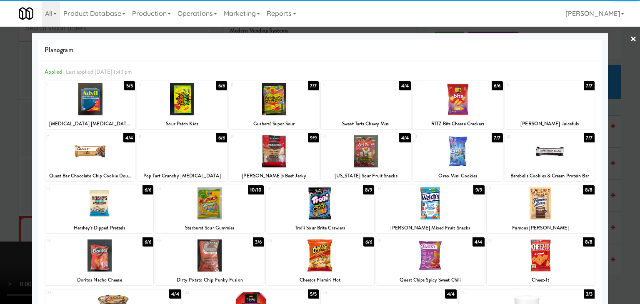
click at [362, 153] on div at bounding box center [366, 151] width 90 height 32
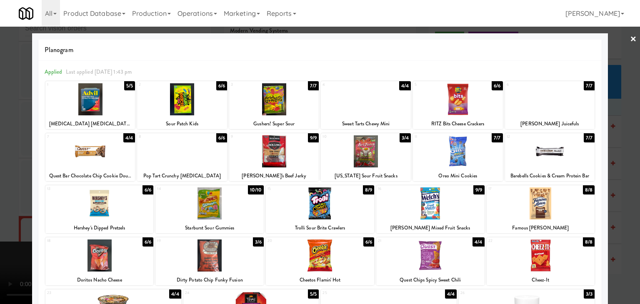
drag, startPoint x: 104, startPoint y: 257, endPoint x: 112, endPoint y: 257, distance: 7.5
click at [104, 257] on div at bounding box center [99, 256] width 108 height 32
click at [532, 250] on div at bounding box center [541, 256] width 108 height 32
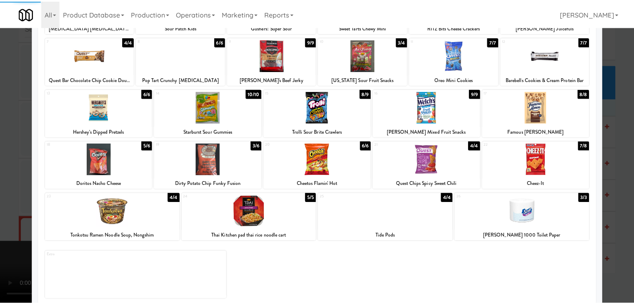
scroll to position [105, 0]
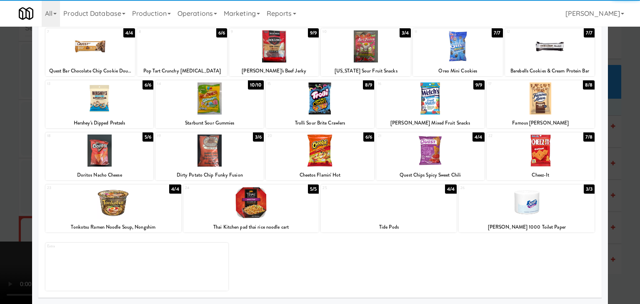
click at [333, 153] on div at bounding box center [320, 151] width 108 height 32
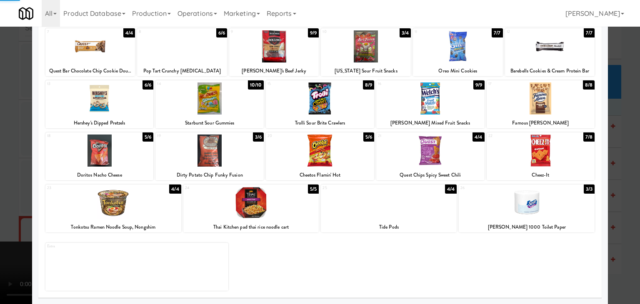
drag, startPoint x: 0, startPoint y: 172, endPoint x: 155, endPoint y: 181, distance: 154.8
click at [2, 172] on div at bounding box center [320, 152] width 640 height 304
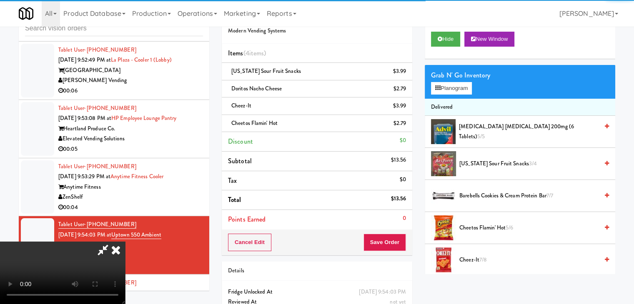
click at [125, 242] on video at bounding box center [62, 273] width 125 height 62
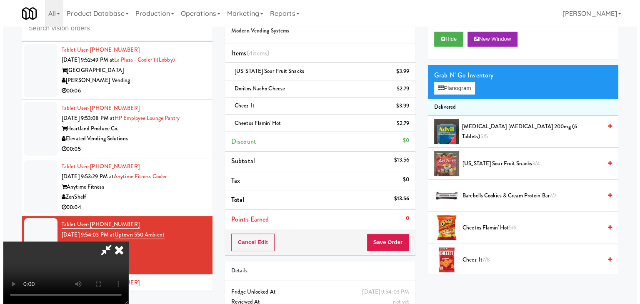
scroll to position [117, 0]
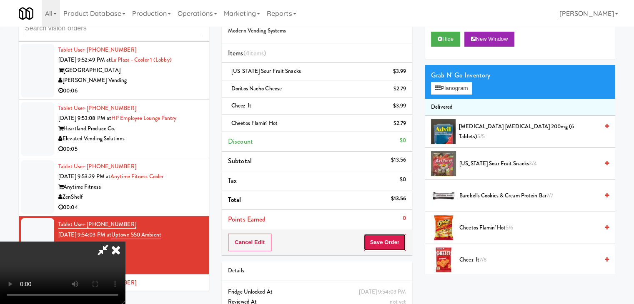
click at [390, 241] on button "Save Order" at bounding box center [384, 242] width 42 height 17
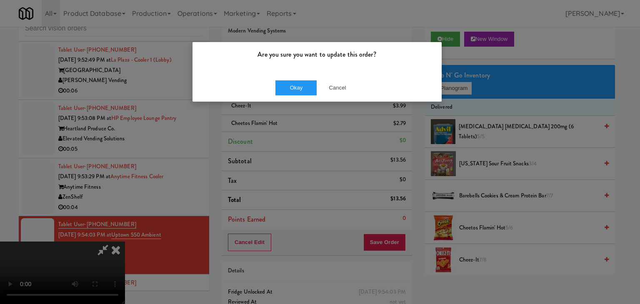
click at [196, 174] on div "Are you sure you want to update this order? Okay Cancel" at bounding box center [320, 152] width 640 height 304
click at [335, 89] on button "Cancel" at bounding box center [338, 87] width 42 height 15
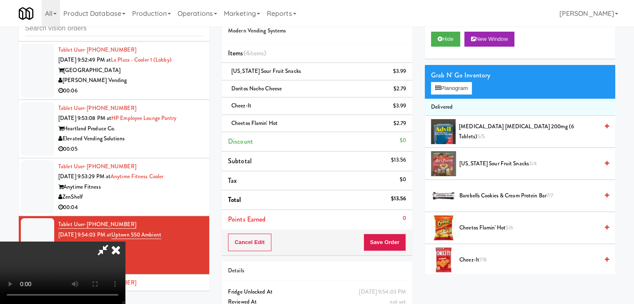
click at [125, 297] on video at bounding box center [62, 273] width 125 height 62
click at [125, 242] on video at bounding box center [62, 273] width 125 height 62
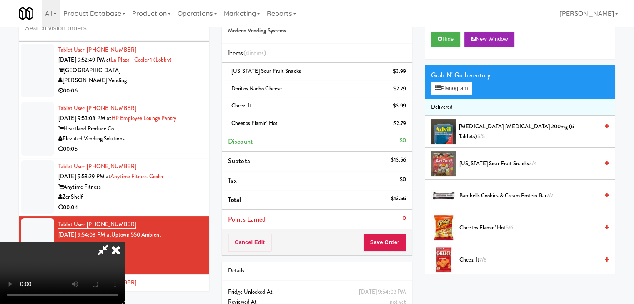
click at [125, 242] on video at bounding box center [62, 273] width 125 height 62
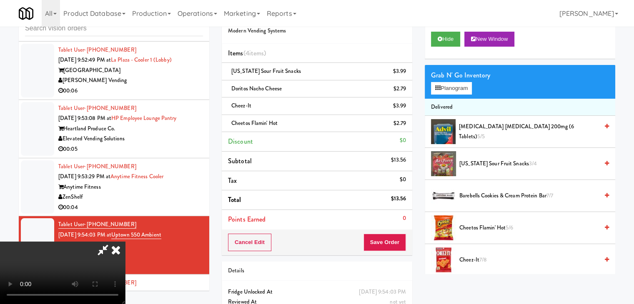
click at [125, 242] on video at bounding box center [62, 273] width 125 height 62
click at [407, 77] on link at bounding box center [404, 75] width 7 height 10
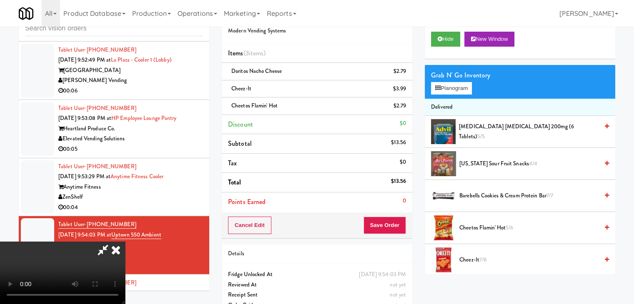
click at [407, 77] on link at bounding box center [404, 75] width 7 height 10
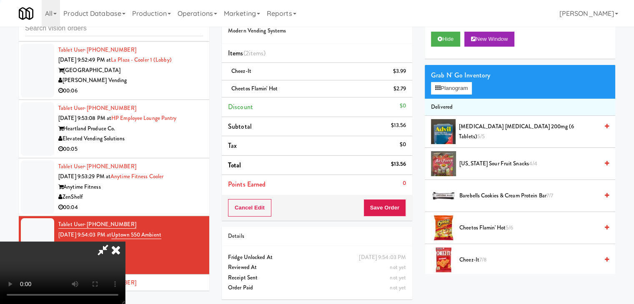
click at [407, 77] on link at bounding box center [404, 75] width 7 height 10
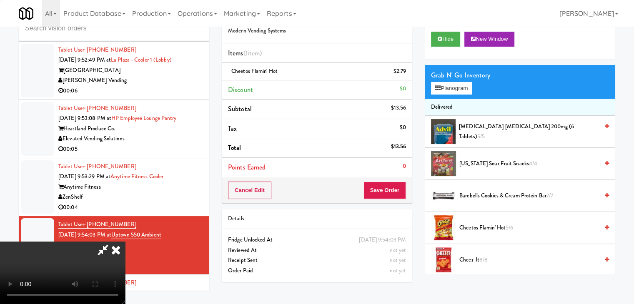
click at [407, 77] on link at bounding box center [404, 75] width 7 height 10
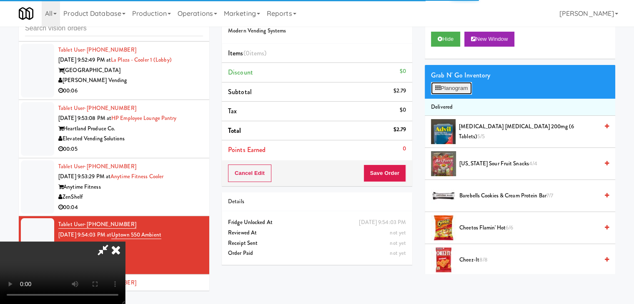
click at [459, 82] on button "Planogram" at bounding box center [451, 88] width 41 height 12
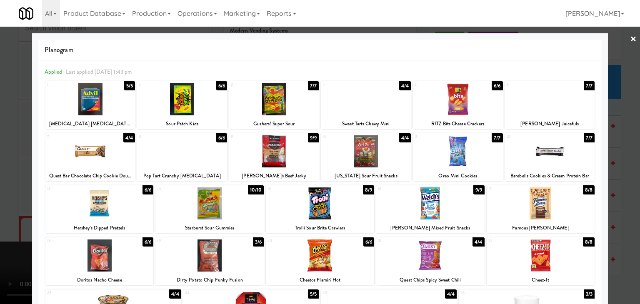
click at [360, 147] on div at bounding box center [366, 151] width 90 height 32
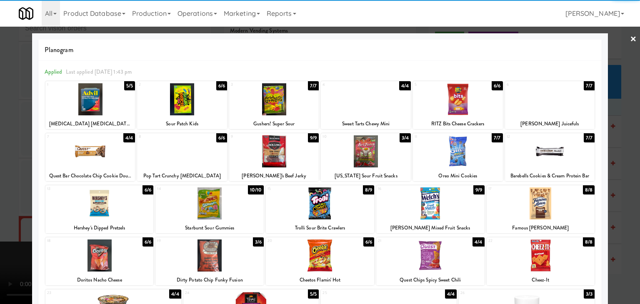
drag, startPoint x: 96, startPoint y: 258, endPoint x: 164, endPoint y: 258, distance: 67.9
click at [96, 258] on div at bounding box center [99, 256] width 108 height 32
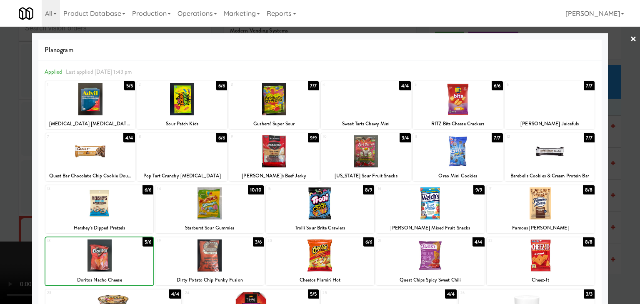
click at [206, 258] on div at bounding box center [209, 256] width 108 height 32
click at [510, 249] on div at bounding box center [541, 256] width 108 height 32
click at [628, 247] on div at bounding box center [320, 152] width 640 height 304
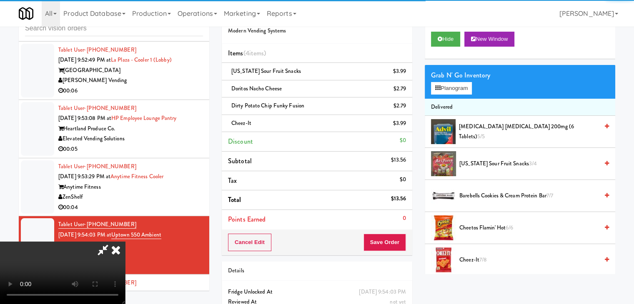
click at [403, 242] on div "Cancel Edit Save Order" at bounding box center [317, 243] width 190 height 26
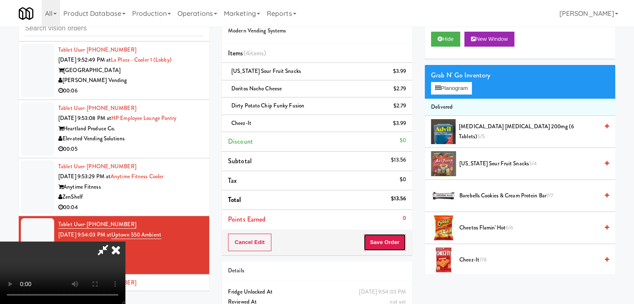
click at [402, 242] on button "Save Order" at bounding box center [384, 242] width 42 height 17
click at [401, 242] on button "Save Order" at bounding box center [384, 242] width 42 height 17
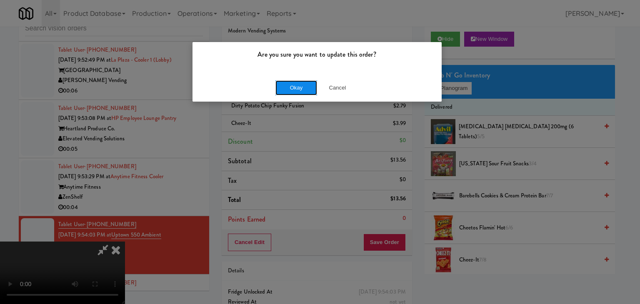
click at [278, 80] on button "Okay" at bounding box center [296, 87] width 42 height 15
click at [278, 82] on body "Are you sure you want to update this order? Okay Cancel Okay Are you sure you w…" at bounding box center [320, 152] width 640 height 304
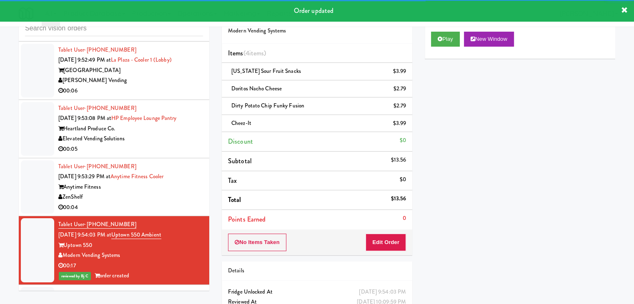
click at [180, 189] on div "Tablet User · (971) 424-8916 [DATE] 9:53:29 PM at Anytime Fitness Cooler Anytim…" at bounding box center [130, 187] width 145 height 51
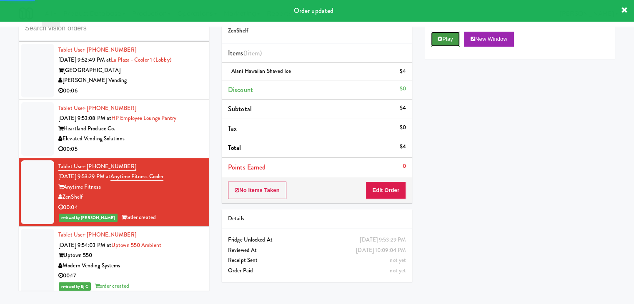
click at [440, 40] on icon at bounding box center [439, 38] width 5 height 5
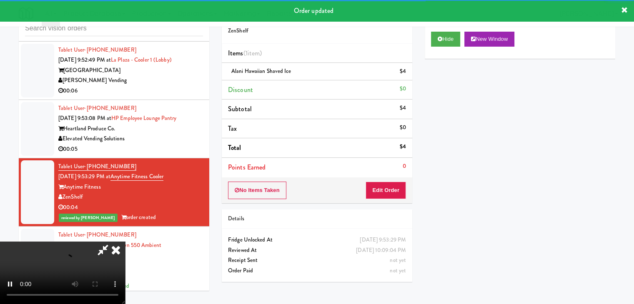
drag, startPoint x: 377, startPoint y: 199, endPoint x: 379, endPoint y: 192, distance: 6.7
click at [377, 199] on div "No Items Taken Edit Order" at bounding box center [317, 190] width 190 height 26
click at [379, 192] on button "Edit Order" at bounding box center [385, 190] width 40 height 17
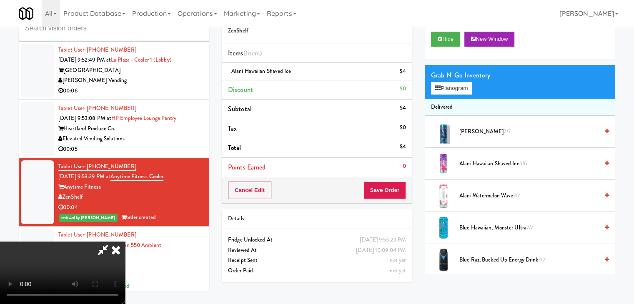
drag, startPoint x: 165, startPoint y: 245, endPoint x: 168, endPoint y: 249, distance: 5.3
click at [125, 248] on video at bounding box center [62, 273] width 125 height 62
click at [125, 242] on icon at bounding box center [116, 250] width 18 height 17
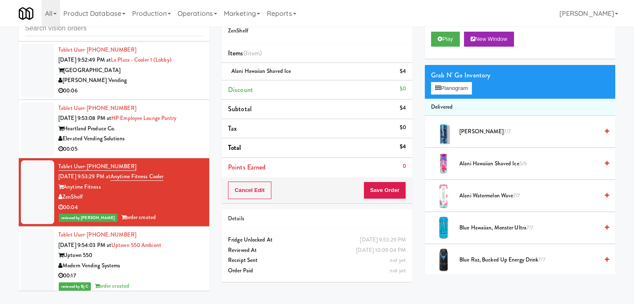
click at [161, 144] on div "00:05" at bounding box center [130, 149] width 145 height 10
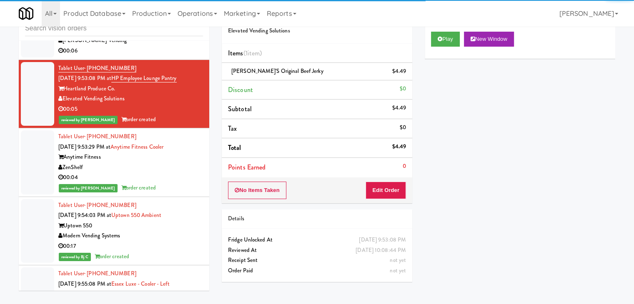
scroll to position [3119, 0]
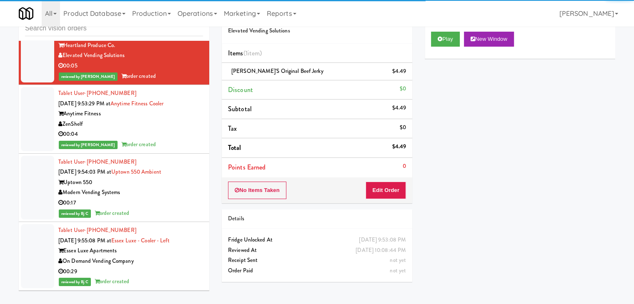
click at [191, 198] on div "00:17" at bounding box center [130, 203] width 145 height 10
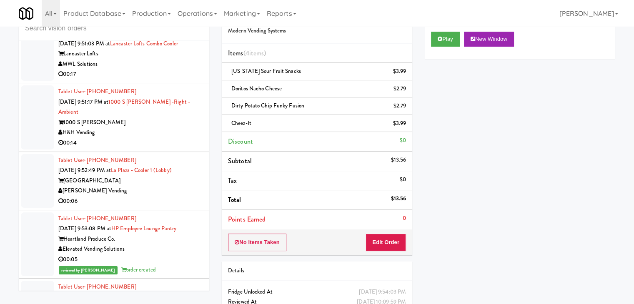
scroll to position [2911, 0]
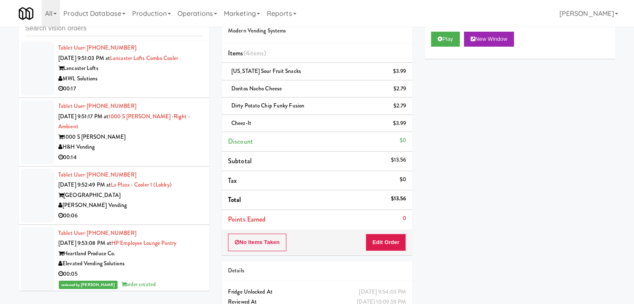
click at [153, 200] on div "[PERSON_NAME] Vending" at bounding box center [130, 205] width 145 height 10
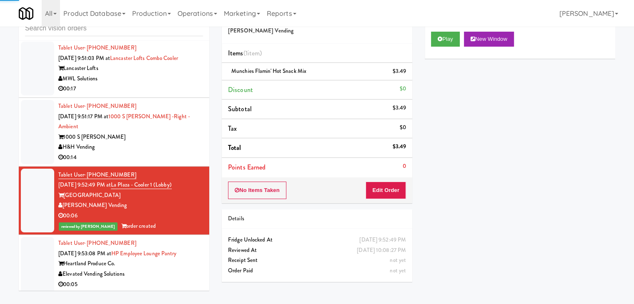
click at [168, 142] on div "H&H Vending" at bounding box center [130, 147] width 145 height 10
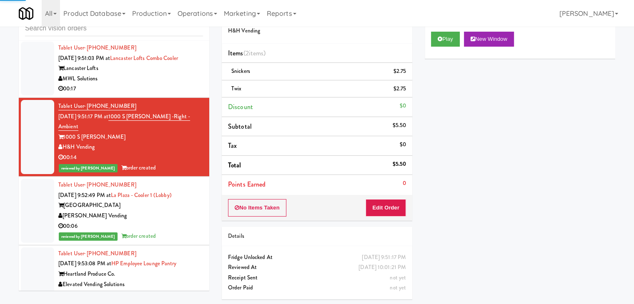
click at [170, 87] on div "00:17" at bounding box center [130, 89] width 145 height 10
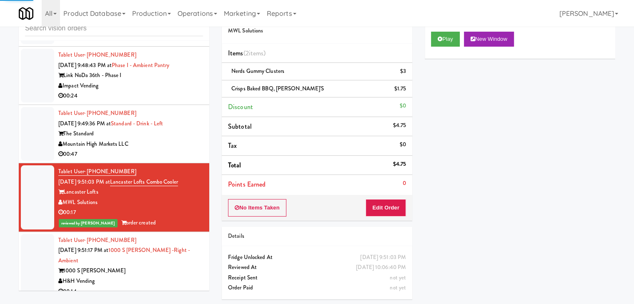
scroll to position [2786, 0]
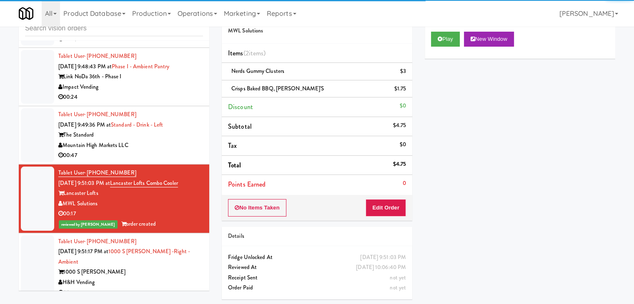
click at [166, 152] on div "00:47" at bounding box center [130, 155] width 145 height 10
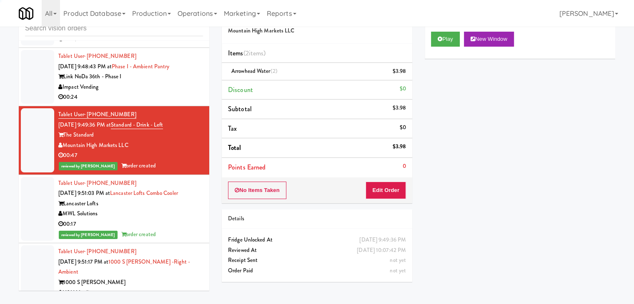
click at [194, 86] on div "Impact Vending" at bounding box center [130, 87] width 145 height 10
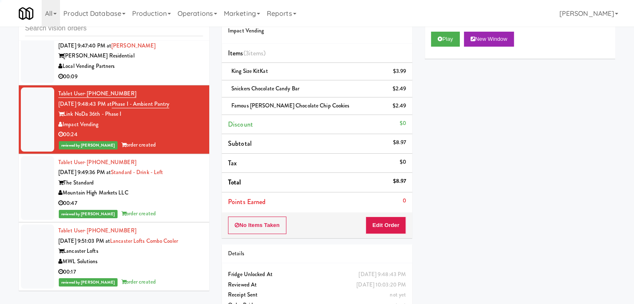
scroll to position [2661, 0]
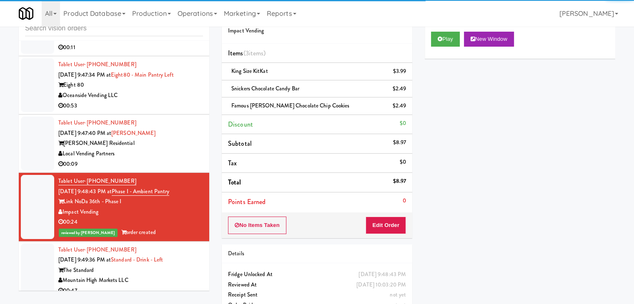
click at [181, 144] on div "[PERSON_NAME] Residential" at bounding box center [130, 143] width 145 height 10
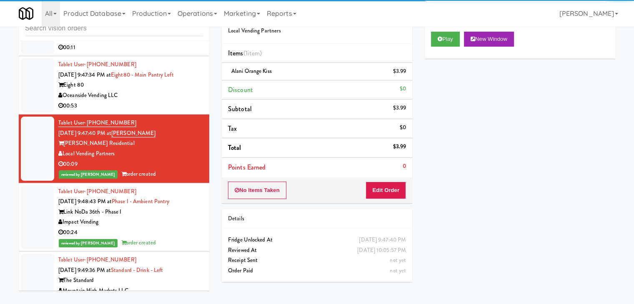
click at [173, 101] on div "00:53" at bounding box center [130, 106] width 145 height 10
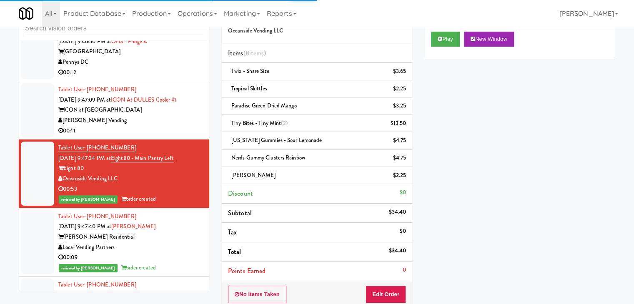
click at [164, 120] on div "[PERSON_NAME] Vending" at bounding box center [130, 120] width 145 height 10
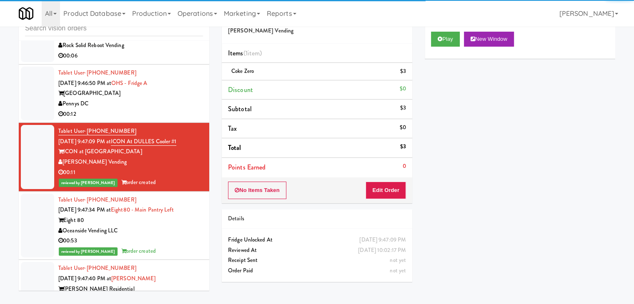
click at [175, 99] on div "Pennys DC" at bounding box center [130, 104] width 145 height 10
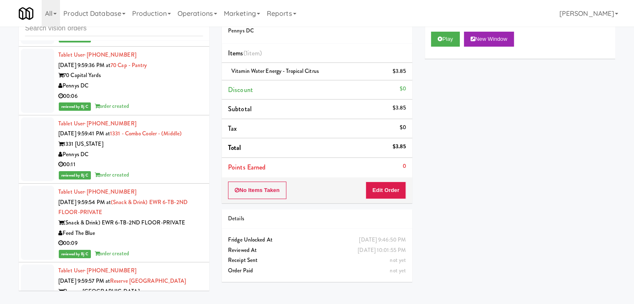
scroll to position [4520, 0]
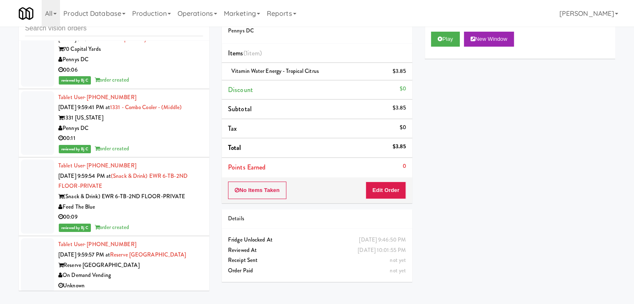
drag, startPoint x: 167, startPoint y: 272, endPoint x: 177, endPoint y: 270, distance: 10.5
click at [168, 272] on div "On Demand Vending" at bounding box center [130, 275] width 145 height 10
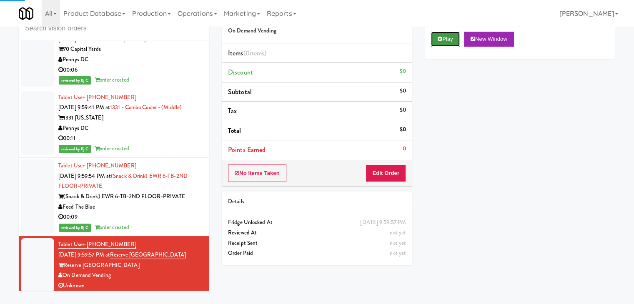
click at [447, 39] on button "Play" at bounding box center [445, 39] width 29 height 15
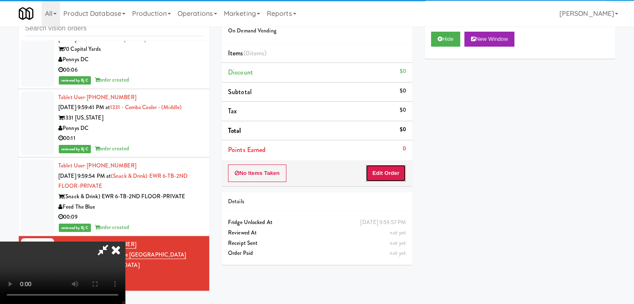
click at [390, 166] on button "Edit Order" at bounding box center [385, 173] width 40 height 17
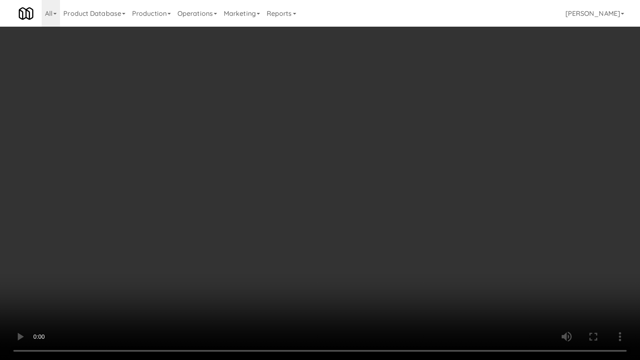
click at [422, 207] on video at bounding box center [320, 180] width 640 height 360
click at [409, 202] on video at bounding box center [320, 180] width 640 height 360
click at [407, 202] on video at bounding box center [320, 180] width 640 height 360
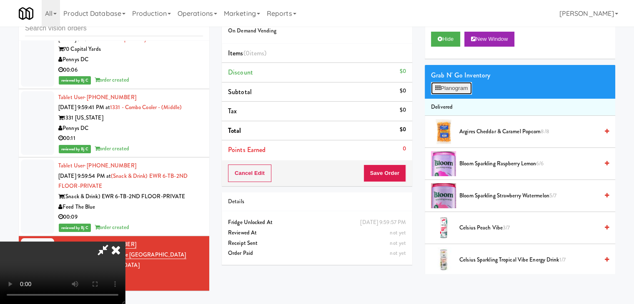
click at [447, 93] on button "Planogram" at bounding box center [451, 88] width 41 height 12
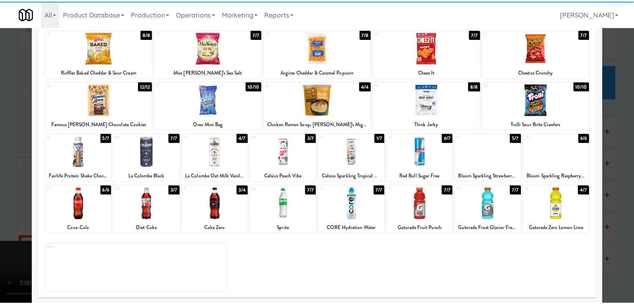
scroll to position [105, 0]
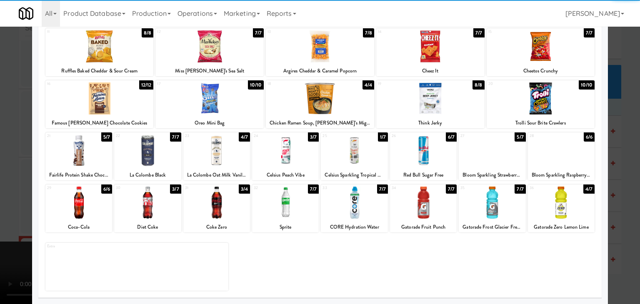
click at [416, 208] on div at bounding box center [423, 203] width 67 height 32
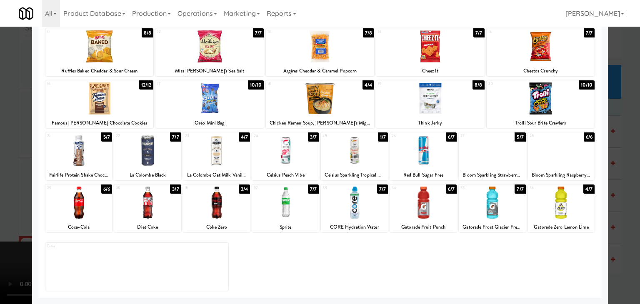
click at [95, 207] on div at bounding box center [78, 203] width 67 height 32
click at [5, 206] on div at bounding box center [320, 152] width 640 height 304
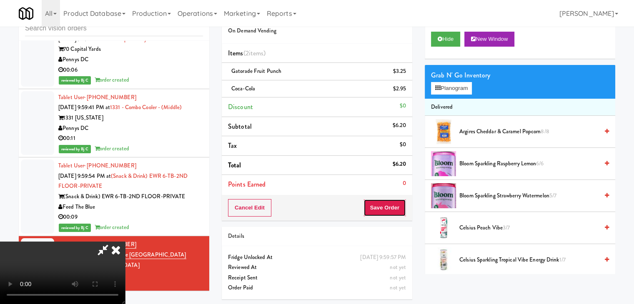
click at [390, 209] on button "Save Order" at bounding box center [384, 207] width 42 height 17
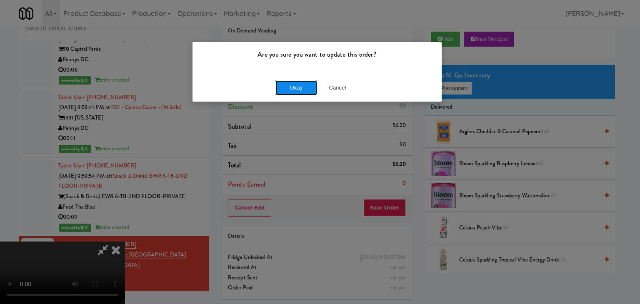
click at [302, 81] on button "Okay" at bounding box center [296, 87] width 42 height 15
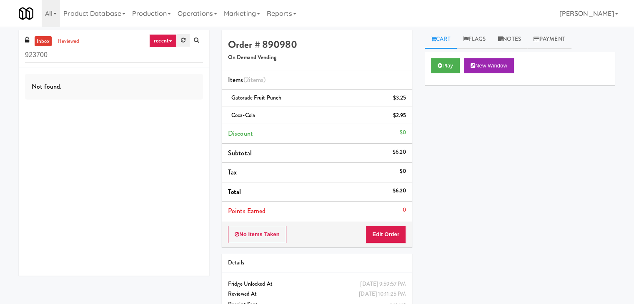
click at [182, 42] on icon at bounding box center [183, 39] width 5 height 5
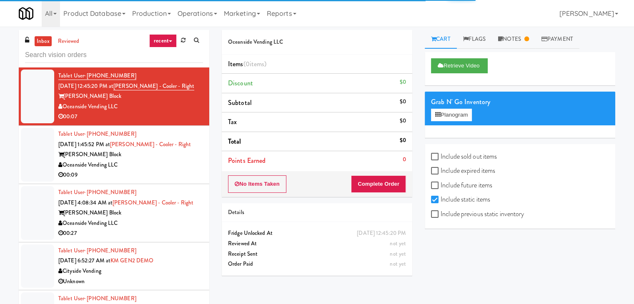
click at [168, 42] on link "recent" at bounding box center [162, 40] width 27 height 13
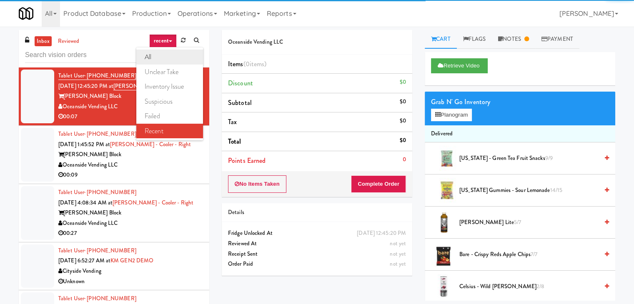
click at [163, 57] on link "all" at bounding box center [169, 57] width 67 height 15
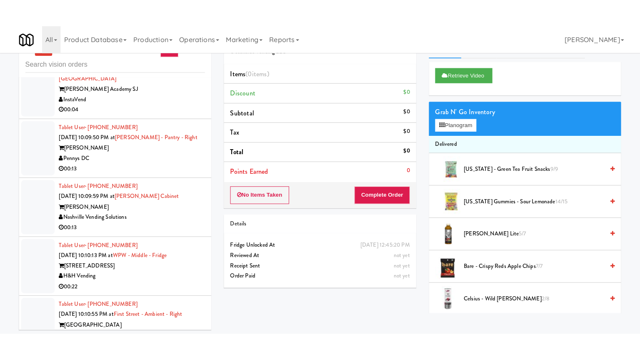
scroll to position [27, 0]
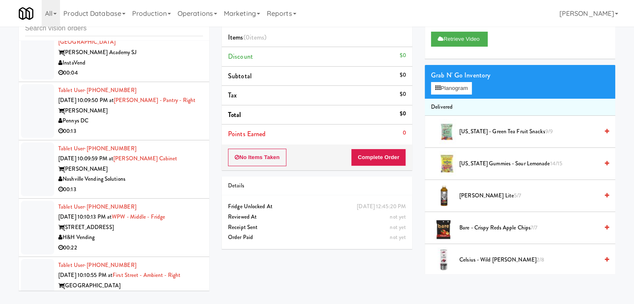
click at [137, 291] on div "IBX Vending" at bounding box center [130, 296] width 145 height 10
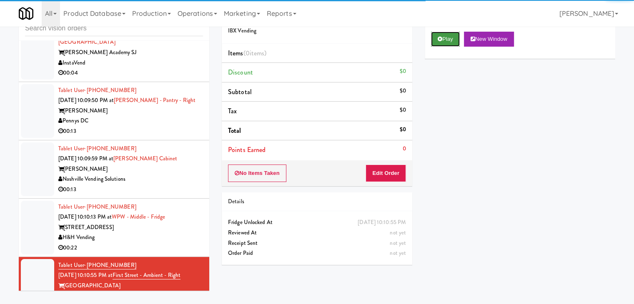
click at [450, 35] on button "Play" at bounding box center [445, 39] width 29 height 15
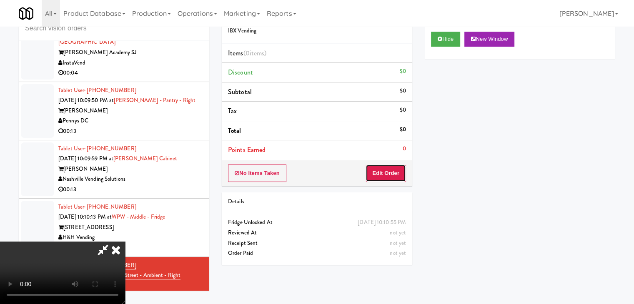
click at [386, 174] on button "Edit Order" at bounding box center [385, 173] width 40 height 17
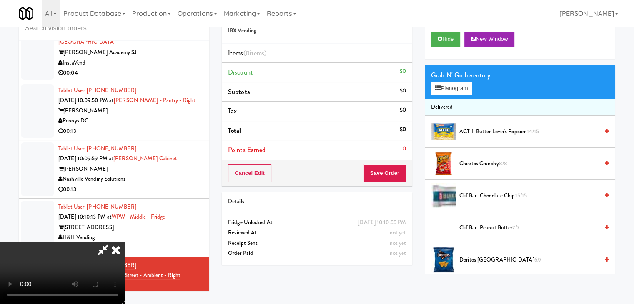
scroll to position [3492, 0]
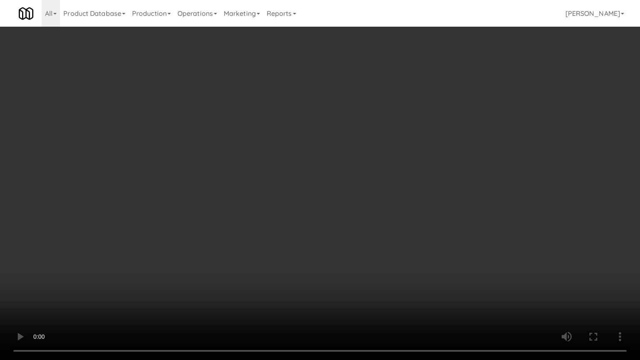
click at [318, 230] on video at bounding box center [320, 180] width 640 height 360
click at [319, 230] on video at bounding box center [320, 180] width 640 height 360
click at [326, 209] on video at bounding box center [320, 180] width 640 height 360
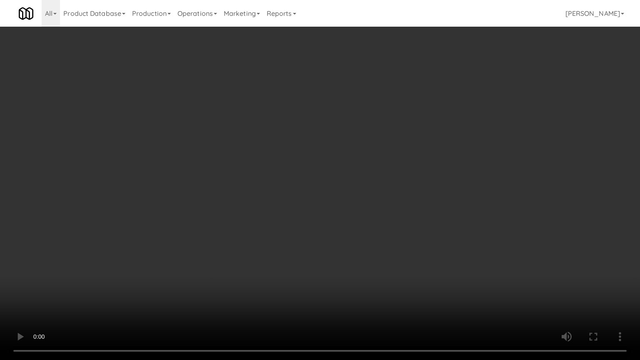
click at [326, 209] on video at bounding box center [320, 180] width 640 height 360
click at [338, 202] on video at bounding box center [320, 180] width 640 height 360
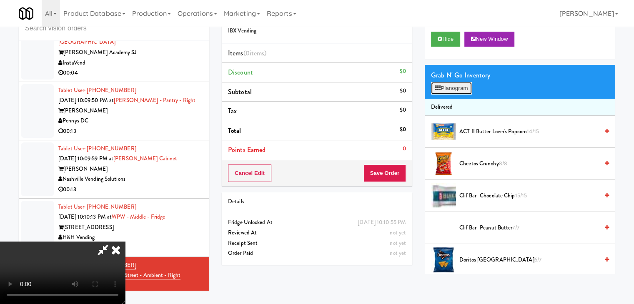
click at [453, 91] on button "Planogram" at bounding box center [451, 88] width 41 height 12
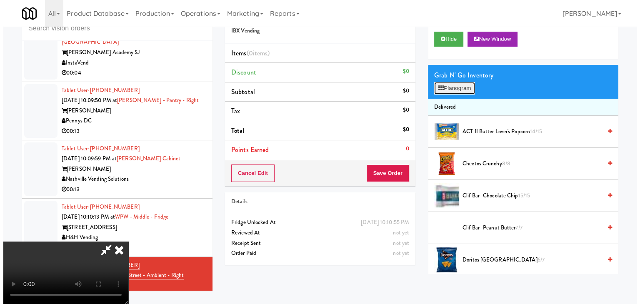
scroll to position [3492, 0]
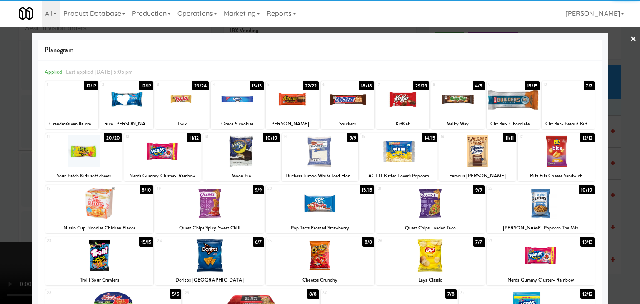
click at [245, 158] on div at bounding box center [241, 151] width 77 height 32
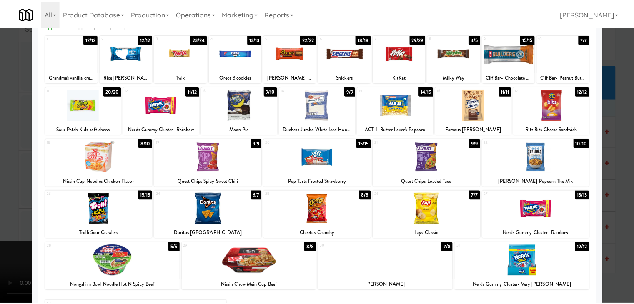
scroll to position [105, 0]
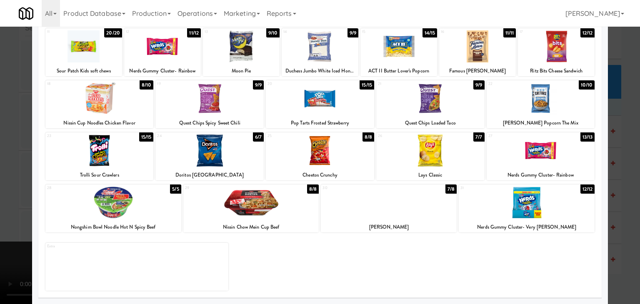
click at [425, 167] on div "26 7/7 Lays Classic" at bounding box center [430, 156] width 108 height 48
drag, startPoint x: 0, startPoint y: 163, endPoint x: 52, endPoint y: 163, distance: 51.7
click at [5, 163] on div at bounding box center [320, 152] width 640 height 304
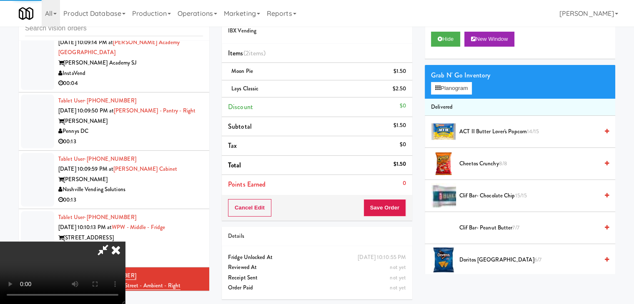
scroll to position [3503, 0]
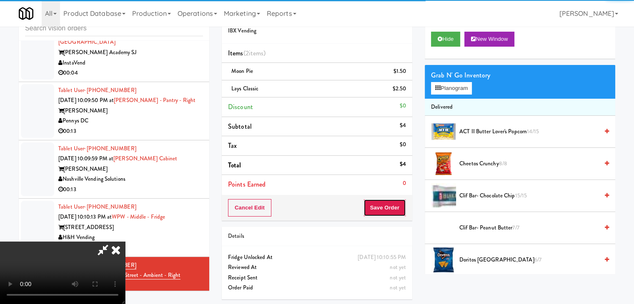
click at [397, 208] on button "Save Order" at bounding box center [384, 207] width 42 height 17
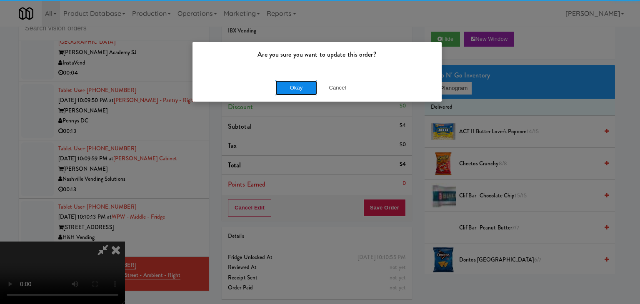
click at [301, 86] on button "Okay" at bounding box center [296, 87] width 42 height 15
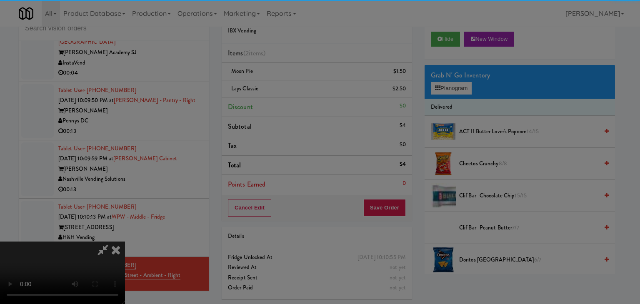
click at [301, 86] on div "Okay Cancel" at bounding box center [316, 72] width 249 height 28
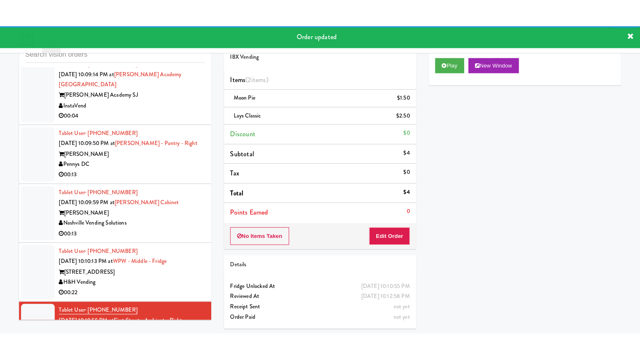
scroll to position [3513, 0]
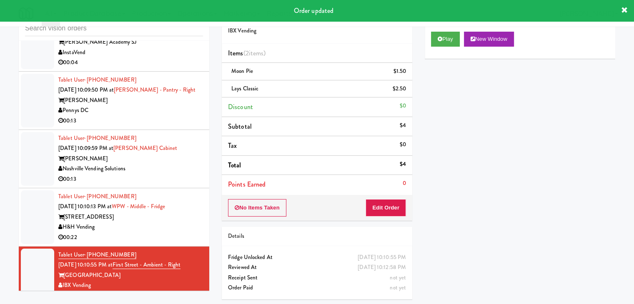
click at [155, 222] on div "H&H Vending" at bounding box center [130, 227] width 145 height 10
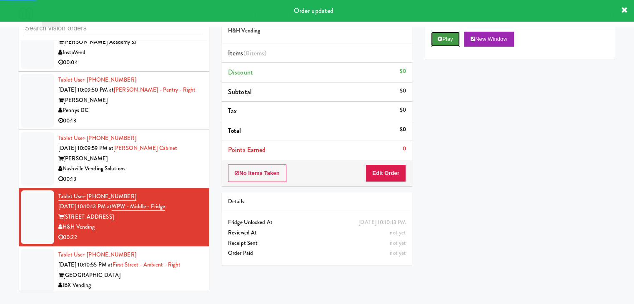
click at [441, 39] on icon at bounding box center [439, 38] width 5 height 5
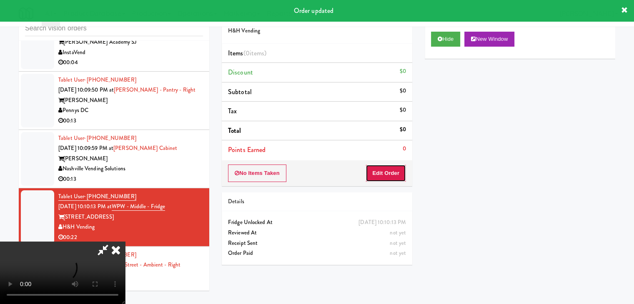
click at [385, 177] on button "Edit Order" at bounding box center [385, 173] width 40 height 17
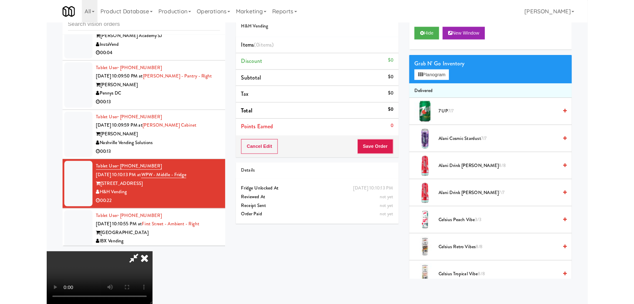
scroll to position [3503, 0]
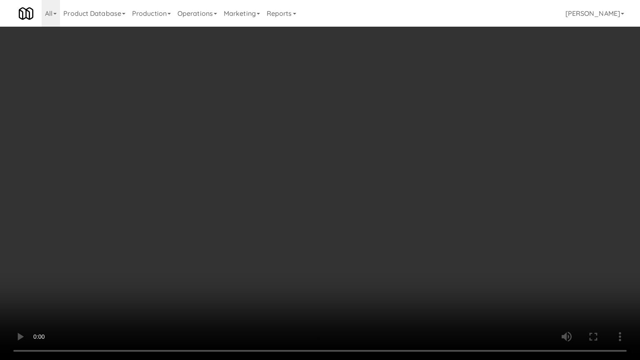
click at [420, 198] on video at bounding box center [320, 180] width 640 height 360
click at [385, 157] on video at bounding box center [320, 180] width 640 height 360
click at [408, 232] on video at bounding box center [320, 180] width 640 height 360
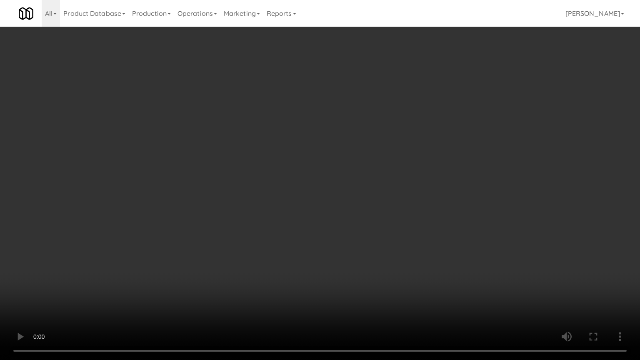
click at [408, 232] on video at bounding box center [320, 180] width 640 height 360
click at [415, 228] on video at bounding box center [320, 180] width 640 height 360
click at [419, 226] on video at bounding box center [320, 180] width 640 height 360
drag, startPoint x: 419, startPoint y: 226, endPoint x: 433, endPoint y: 165, distance: 62.3
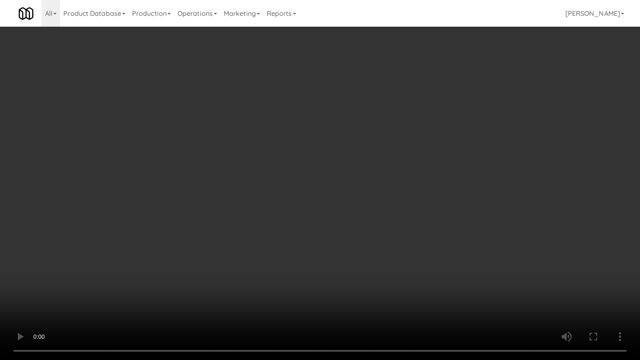
click at [419, 225] on video at bounding box center [320, 180] width 640 height 360
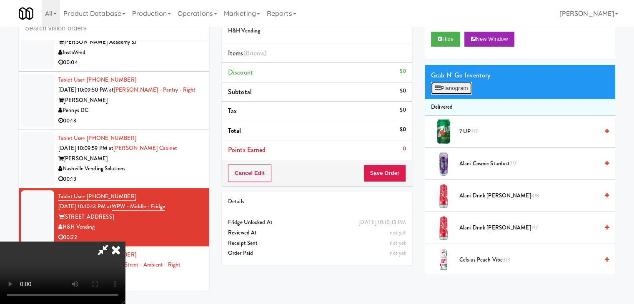
click at [458, 85] on button "Planogram" at bounding box center [451, 88] width 41 height 12
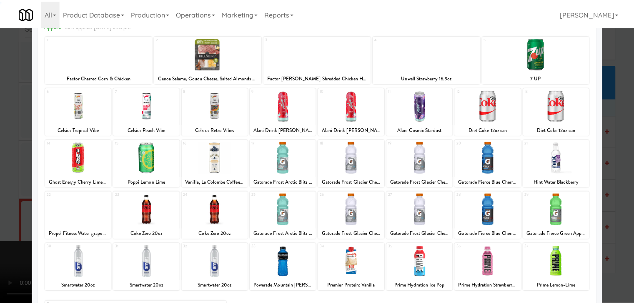
scroll to position [105, 0]
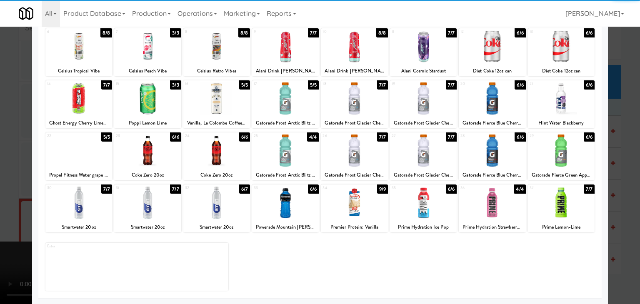
click at [423, 209] on div at bounding box center [423, 203] width 67 height 32
click at [78, 158] on div at bounding box center [78, 151] width 67 height 32
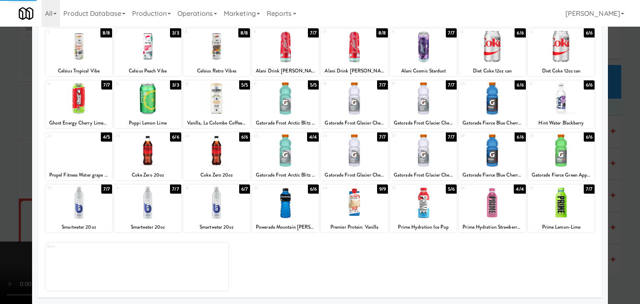
drag, startPoint x: 0, startPoint y: 172, endPoint x: 108, endPoint y: 182, distance: 108.3
click at [0, 172] on div at bounding box center [320, 152] width 640 height 304
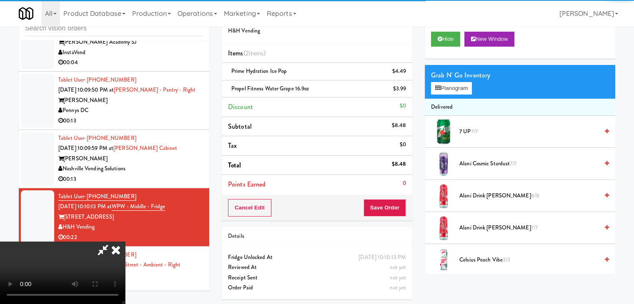
click at [125, 242] on video at bounding box center [62, 273] width 125 height 62
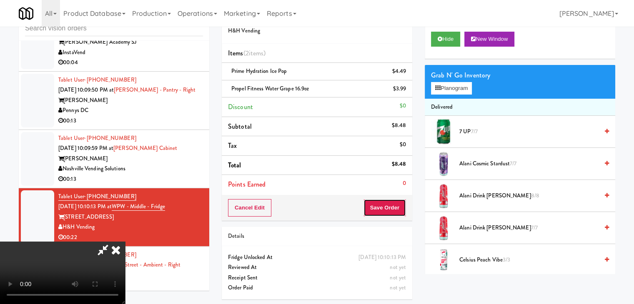
click at [389, 205] on button "Save Order" at bounding box center [384, 207] width 42 height 17
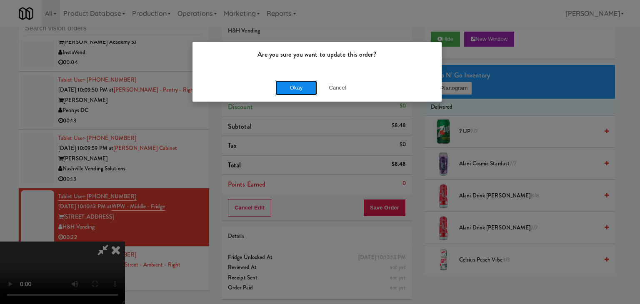
click at [303, 88] on button "Okay" at bounding box center [296, 87] width 42 height 15
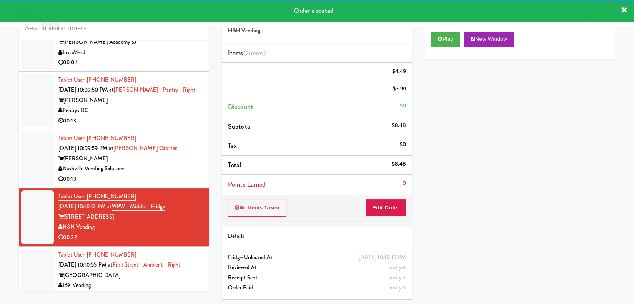
click at [176, 174] on div "00:13" at bounding box center [130, 179] width 145 height 10
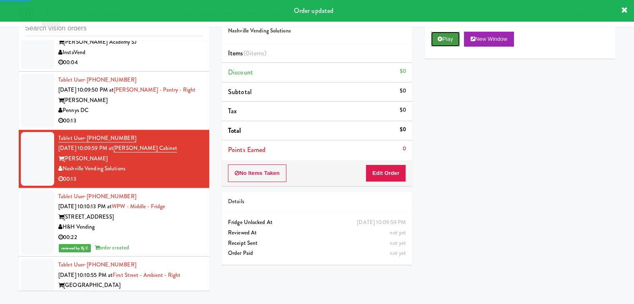
click at [443, 40] on button "Play" at bounding box center [445, 39] width 29 height 15
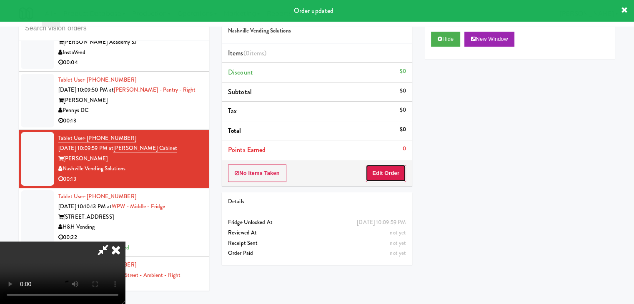
click at [395, 173] on button "Edit Order" at bounding box center [385, 173] width 40 height 17
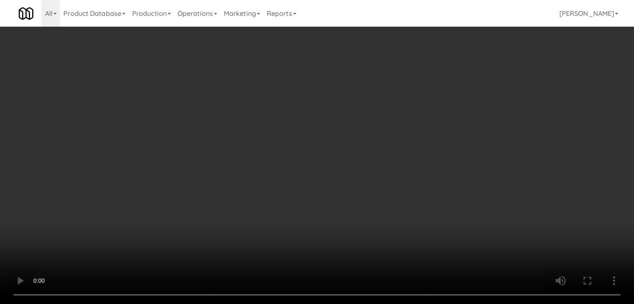
scroll to position [3503, 0]
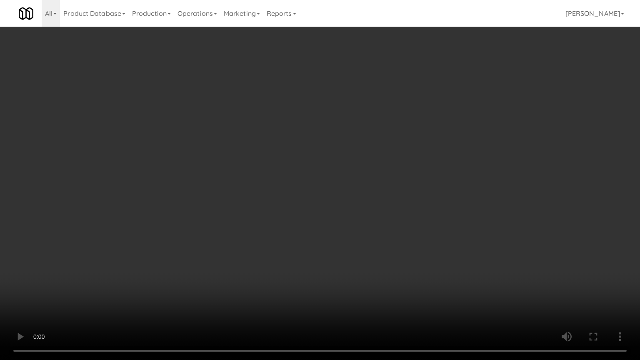
click at [427, 160] on video at bounding box center [320, 180] width 640 height 360
click at [425, 160] on video at bounding box center [320, 180] width 640 height 360
click at [417, 162] on video at bounding box center [320, 180] width 640 height 360
click at [418, 162] on video at bounding box center [320, 180] width 640 height 360
click at [422, 160] on video at bounding box center [320, 180] width 640 height 360
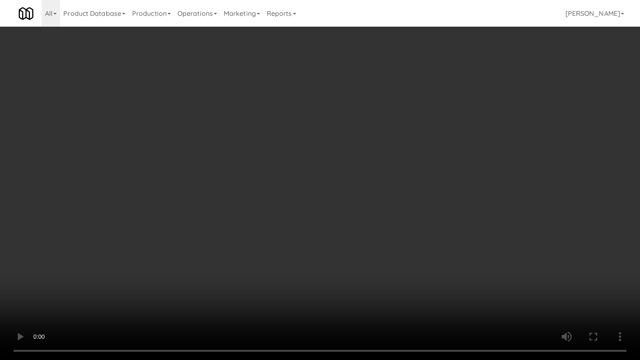
click at [423, 158] on video at bounding box center [320, 180] width 640 height 360
click at [464, 157] on video at bounding box center [320, 180] width 640 height 360
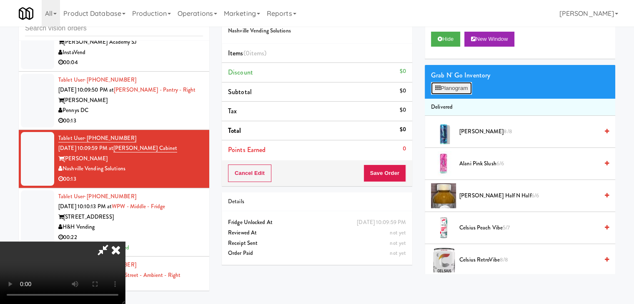
click at [456, 89] on button "Planogram" at bounding box center [451, 88] width 41 height 12
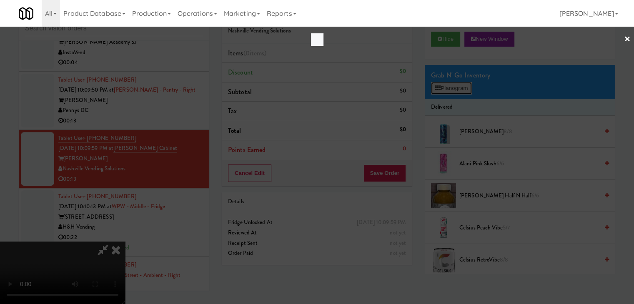
scroll to position [3503, 0]
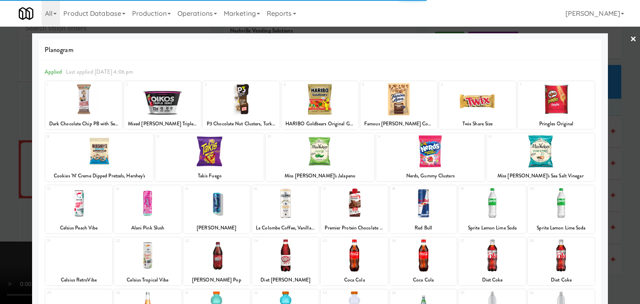
click at [400, 102] on div at bounding box center [398, 99] width 77 height 32
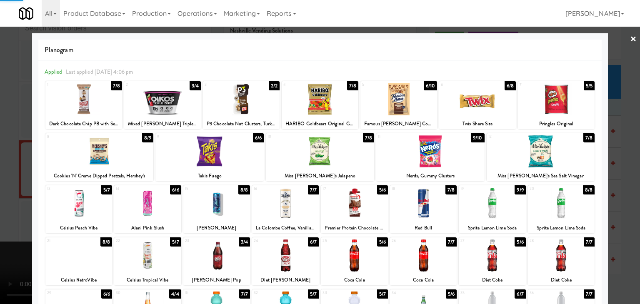
click at [0, 162] on div at bounding box center [320, 152] width 640 height 304
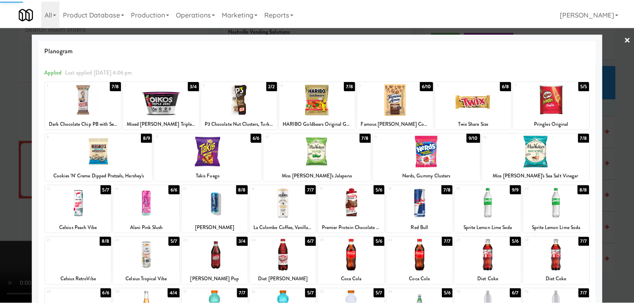
scroll to position [3513, 0]
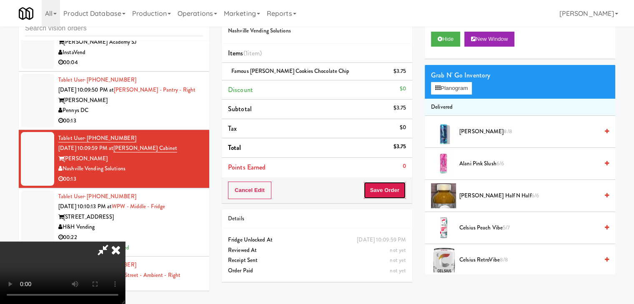
click at [402, 190] on button "Save Order" at bounding box center [384, 190] width 42 height 17
click at [401, 190] on button "Save Order" at bounding box center [384, 190] width 42 height 17
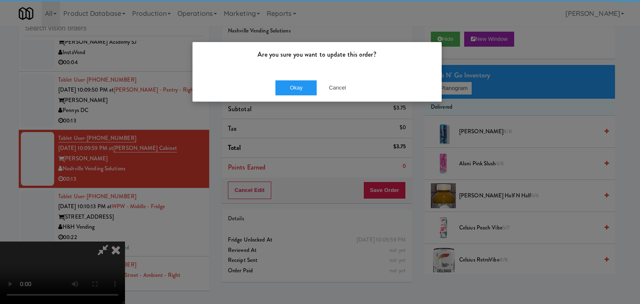
click at [297, 75] on div "Okay Cancel" at bounding box center [316, 88] width 249 height 28
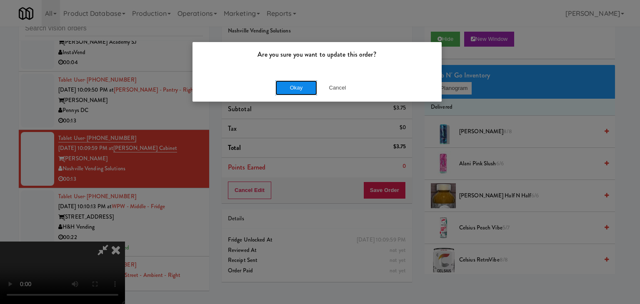
click at [294, 82] on button "Okay" at bounding box center [296, 87] width 42 height 15
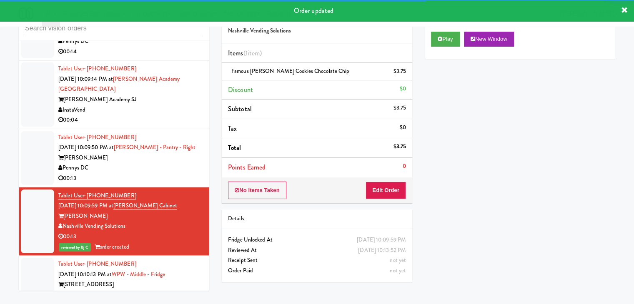
scroll to position [3430, 0]
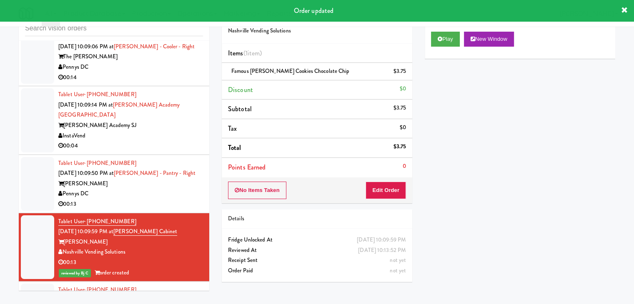
click at [176, 189] on div "Pennys DC" at bounding box center [130, 194] width 145 height 10
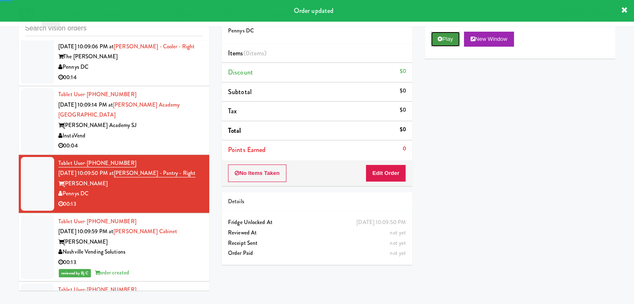
click at [446, 41] on button "Play" at bounding box center [445, 39] width 29 height 15
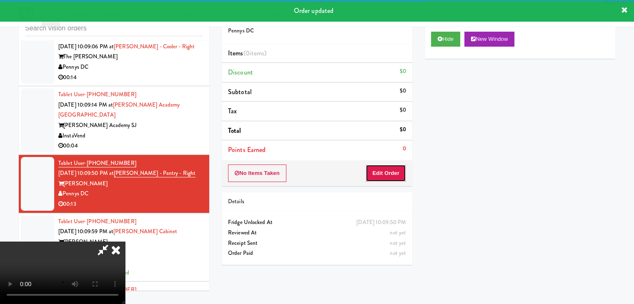
click at [394, 174] on button "Edit Order" at bounding box center [385, 173] width 40 height 17
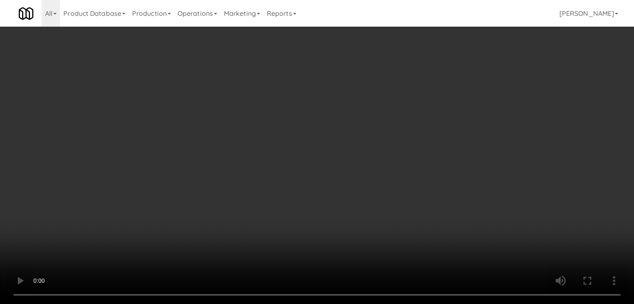
scroll to position [3419, 0]
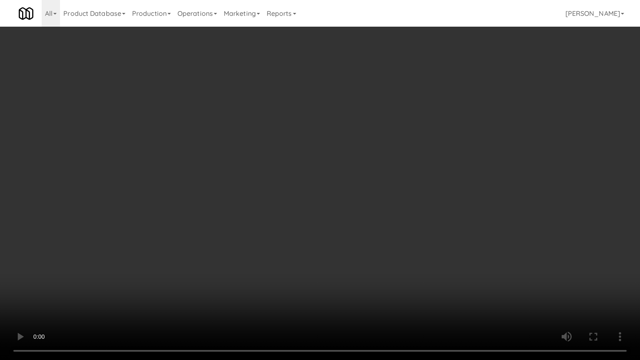
click at [369, 249] on video at bounding box center [320, 180] width 640 height 360
click at [370, 247] on video at bounding box center [320, 180] width 640 height 360
click at [374, 238] on video at bounding box center [320, 180] width 640 height 360
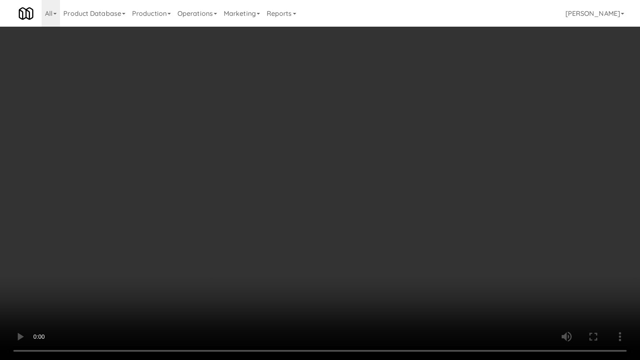
click at [376, 235] on video at bounding box center [320, 180] width 640 height 360
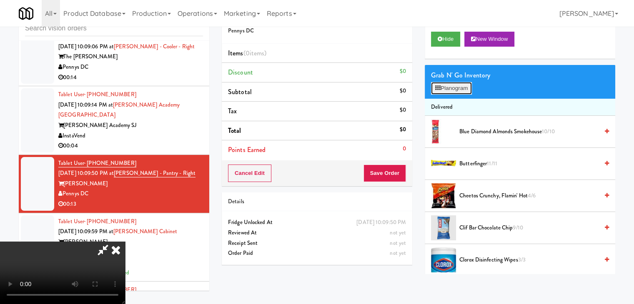
click at [460, 93] on button "Planogram" at bounding box center [451, 88] width 41 height 12
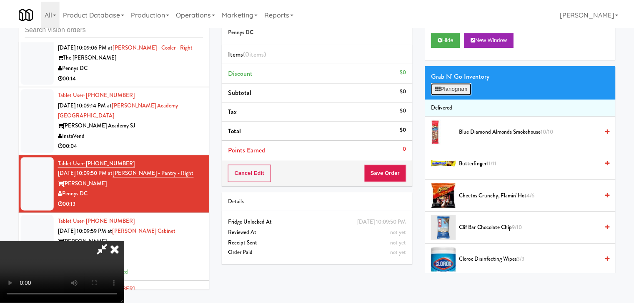
scroll to position [3419, 0]
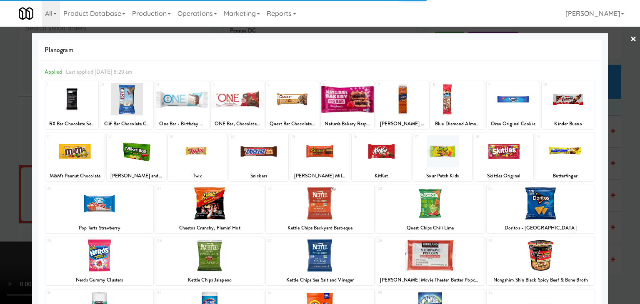
click at [549, 257] on div at bounding box center [541, 256] width 108 height 32
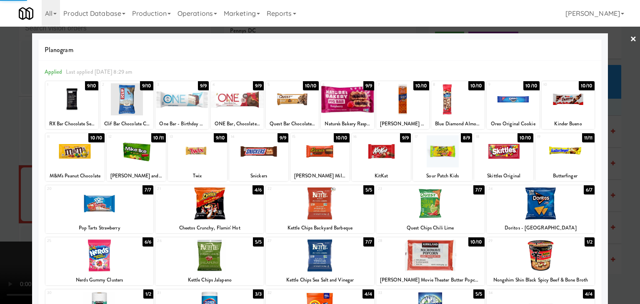
click at [198, 209] on div at bounding box center [209, 203] width 108 height 32
drag, startPoint x: 0, startPoint y: 206, endPoint x: 48, endPoint y: 204, distance: 48.0
click at [1, 205] on div at bounding box center [320, 152] width 640 height 304
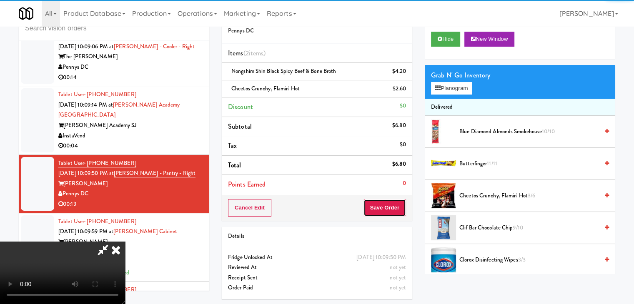
click at [401, 210] on button "Save Order" at bounding box center [384, 207] width 42 height 17
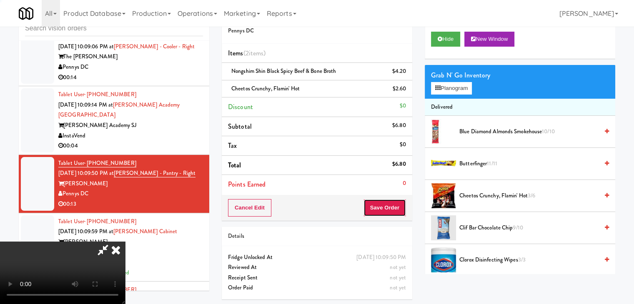
click at [401, 210] on button "Save Order" at bounding box center [384, 207] width 42 height 17
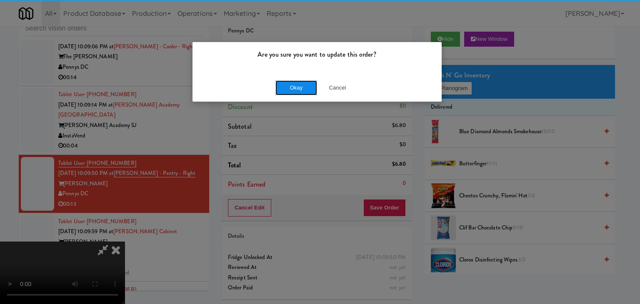
click at [287, 83] on button "Okay" at bounding box center [296, 87] width 42 height 15
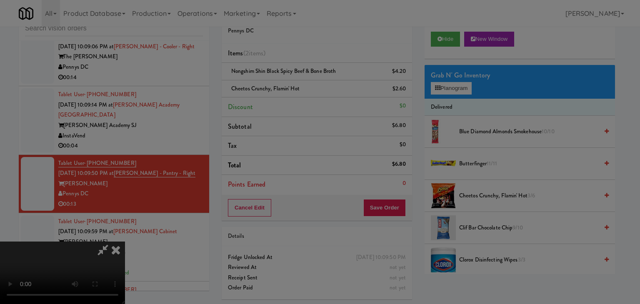
click at [287, 80] on button "Okay" at bounding box center [296, 72] width 42 height 15
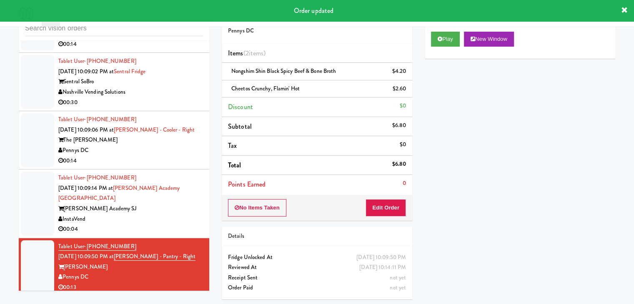
click at [164, 214] on div "InstaVend" at bounding box center [130, 219] width 145 height 10
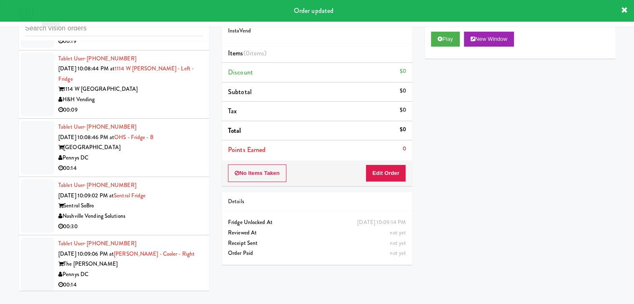
scroll to position [3222, 0]
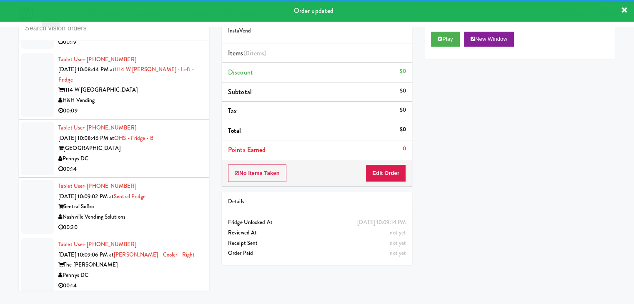
click at [472, 32] on div "Play New Window" at bounding box center [519, 41] width 190 height 33
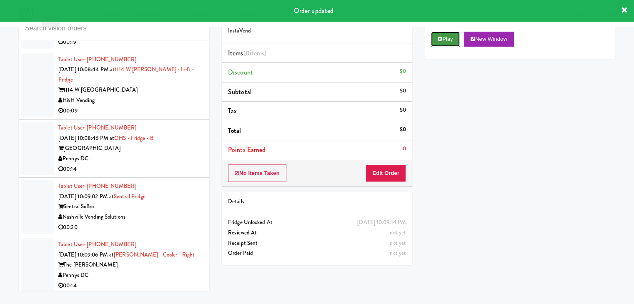
click at [453, 39] on button "Play" at bounding box center [445, 39] width 29 height 15
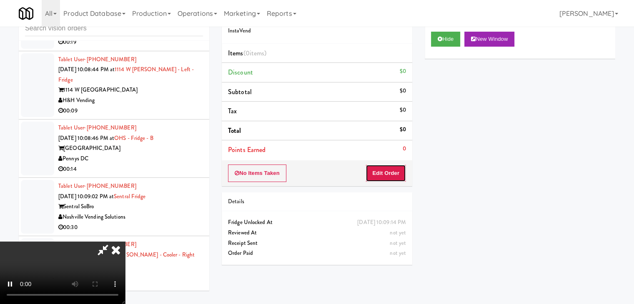
click at [379, 179] on button "Edit Order" at bounding box center [385, 173] width 40 height 17
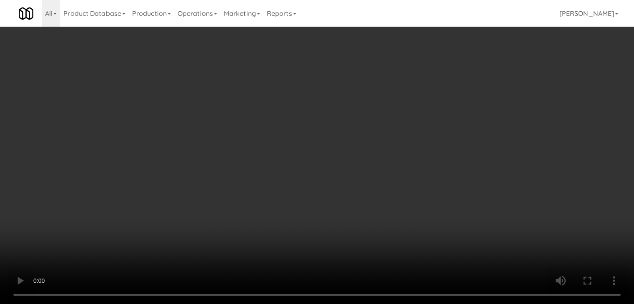
scroll to position [3211, 0]
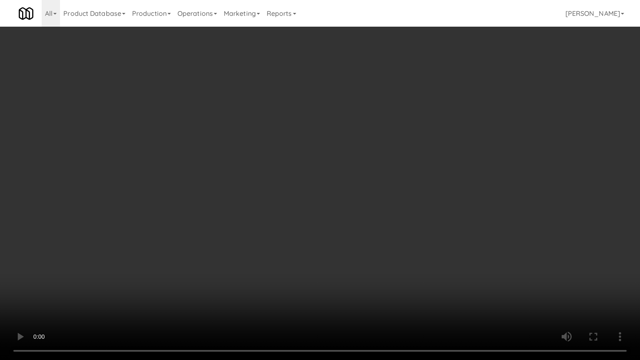
click at [350, 266] on video at bounding box center [320, 180] width 640 height 360
drag, startPoint x: 350, startPoint y: 263, endPoint x: 434, endPoint y: 135, distance: 154.0
click at [352, 257] on video at bounding box center [320, 180] width 640 height 360
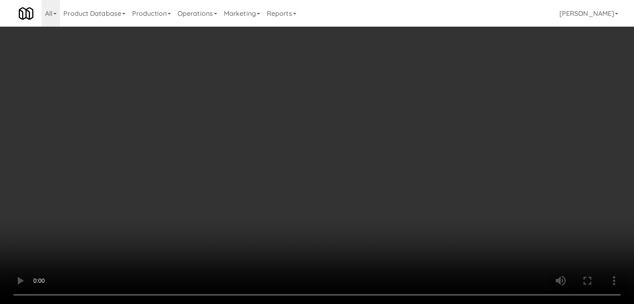
click at [453, 92] on button "Planogram" at bounding box center [451, 88] width 41 height 12
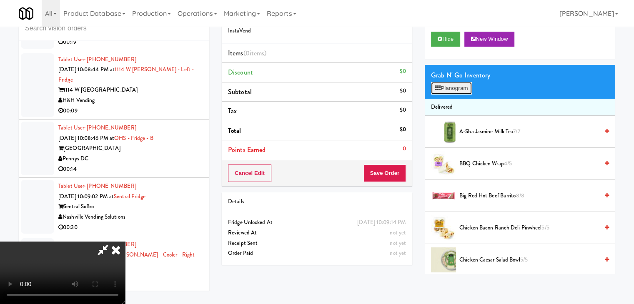
scroll to position [3211, 0]
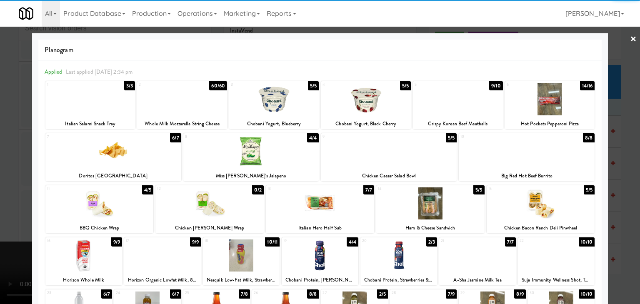
click at [374, 156] on div at bounding box center [389, 151] width 136 height 32
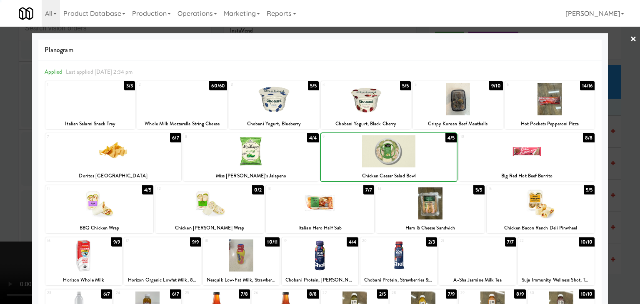
drag, startPoint x: 6, startPoint y: 200, endPoint x: 57, endPoint y: 200, distance: 50.8
click at [11, 200] on div at bounding box center [320, 152] width 640 height 304
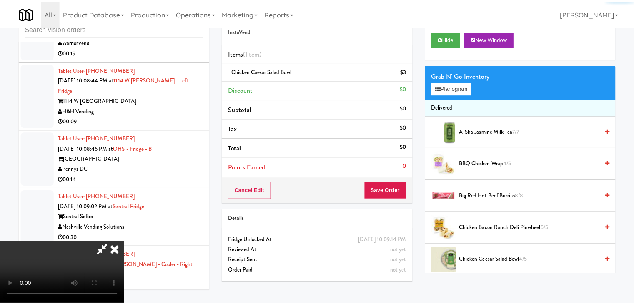
scroll to position [3222, 0]
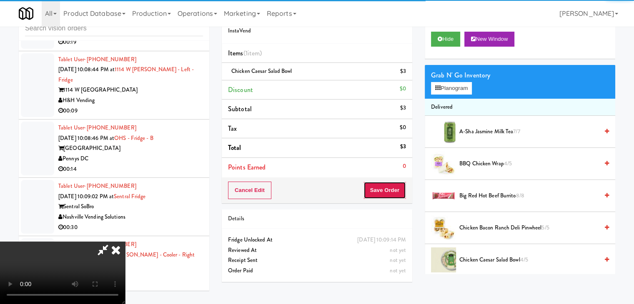
click at [387, 190] on button "Save Order" at bounding box center [384, 190] width 42 height 17
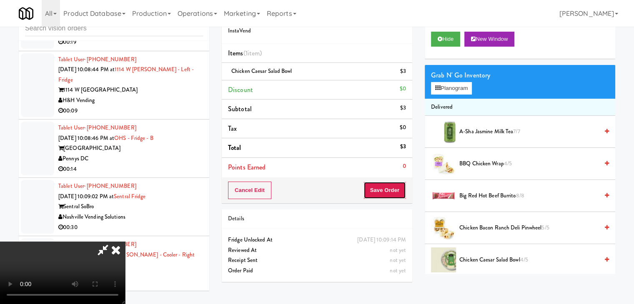
click at [387, 190] on button "Save Order" at bounding box center [384, 190] width 42 height 17
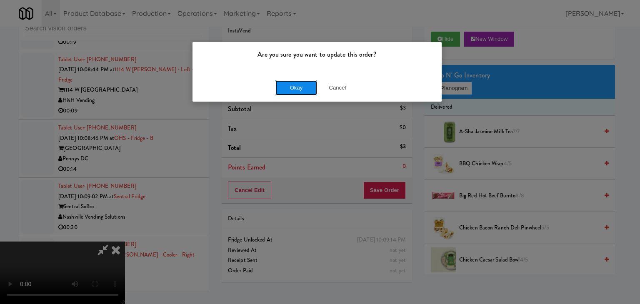
click at [282, 87] on button "Okay" at bounding box center [296, 87] width 42 height 15
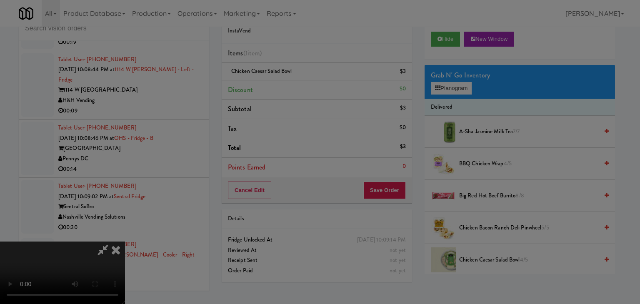
click at [282, 86] on div "Okay Cancel" at bounding box center [316, 72] width 249 height 28
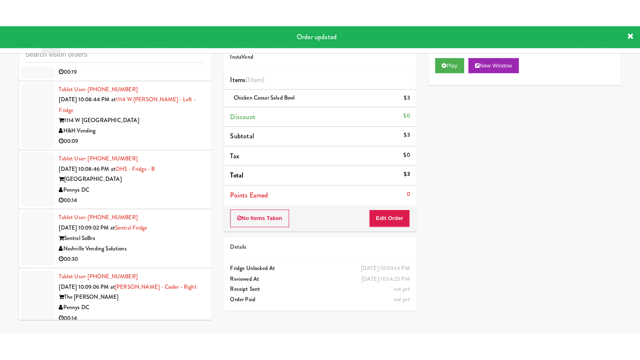
scroll to position [3263, 0]
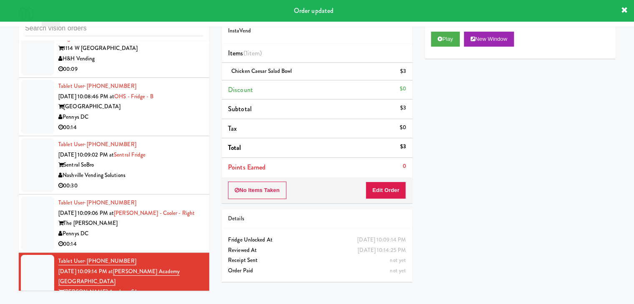
click at [185, 229] on div "Pennys DC" at bounding box center [130, 234] width 145 height 10
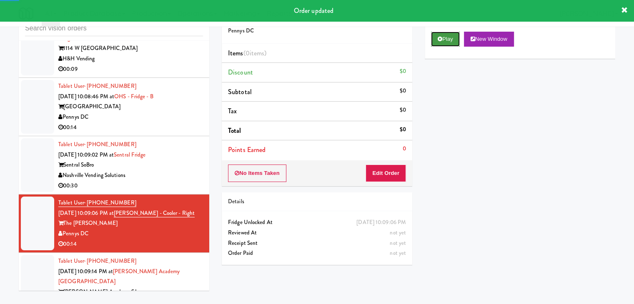
click at [444, 35] on button "Play" at bounding box center [445, 39] width 29 height 15
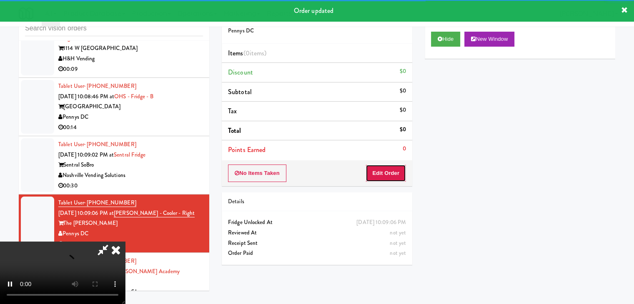
click at [390, 169] on button "Edit Order" at bounding box center [385, 173] width 40 height 17
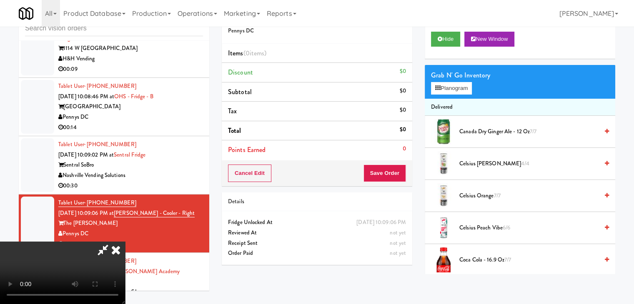
scroll to position [3253, 0]
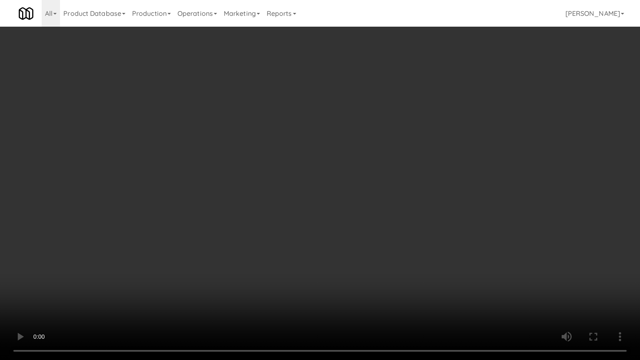
click at [384, 222] on video at bounding box center [320, 180] width 640 height 360
click at [385, 221] on video at bounding box center [320, 180] width 640 height 360
click at [397, 209] on video at bounding box center [320, 180] width 640 height 360
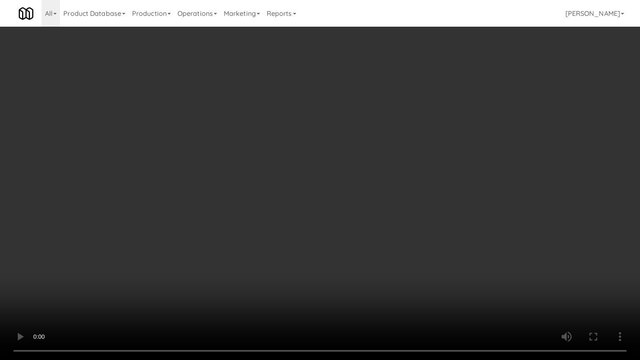
click at [397, 209] on video at bounding box center [320, 180] width 640 height 360
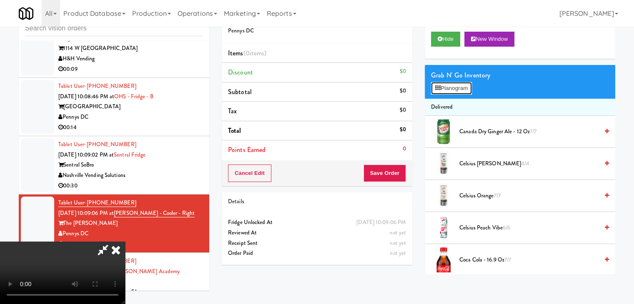
drag, startPoint x: 464, startPoint y: 85, endPoint x: 323, endPoint y: 184, distance: 172.3
click at [322, 182] on div "Order # 955448 Pennys DC Items (0 items ) Discount $0 Subtotal $0 Tax $0 Total …" at bounding box center [418, 138] width 393 height 271
click at [125, 297] on video at bounding box center [62, 273] width 125 height 62
click at [125, 242] on video at bounding box center [62, 273] width 125 height 62
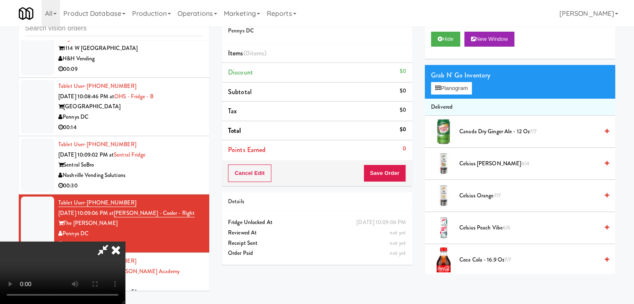
scroll to position [3253, 0]
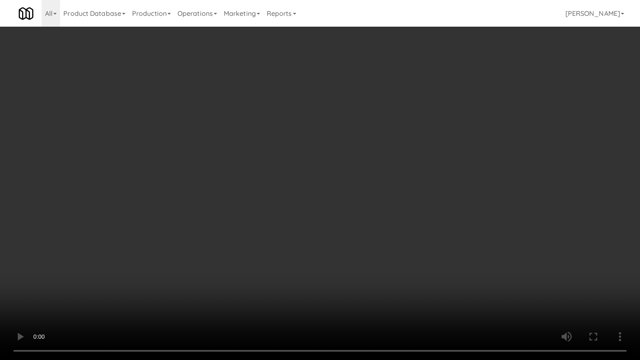
click at [334, 253] on video at bounding box center [320, 180] width 640 height 360
click at [338, 257] on video at bounding box center [320, 180] width 640 height 360
click at [339, 257] on video at bounding box center [320, 180] width 640 height 360
click at [365, 227] on video at bounding box center [320, 180] width 640 height 360
drag, startPoint x: 365, startPoint y: 227, endPoint x: 403, endPoint y: 129, distance: 105.0
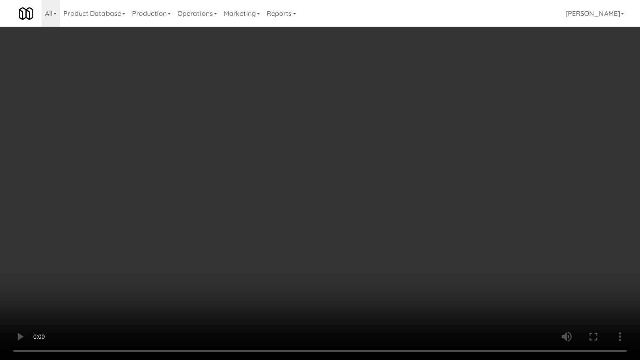
click at [365, 226] on video at bounding box center [320, 180] width 640 height 360
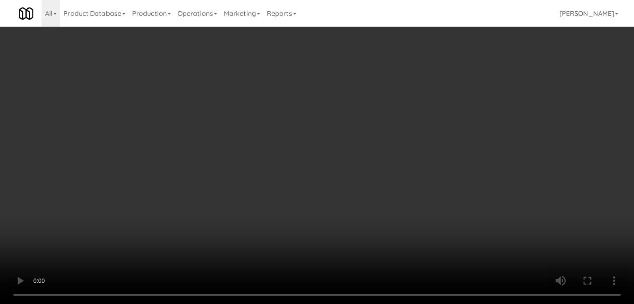
click at [451, 88] on button "Planogram" at bounding box center [451, 88] width 41 height 12
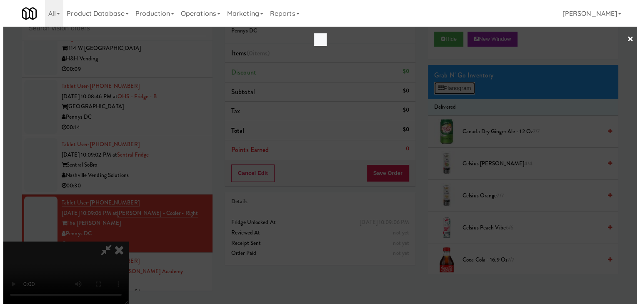
scroll to position [3253, 0]
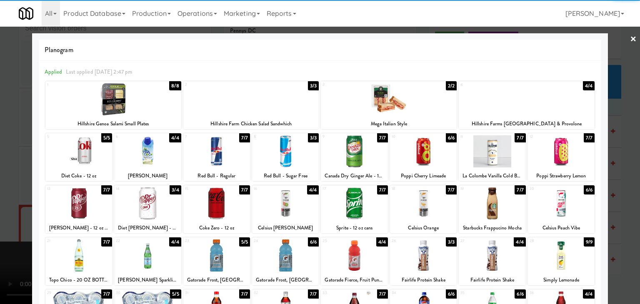
click at [557, 198] on div at bounding box center [561, 203] width 67 height 32
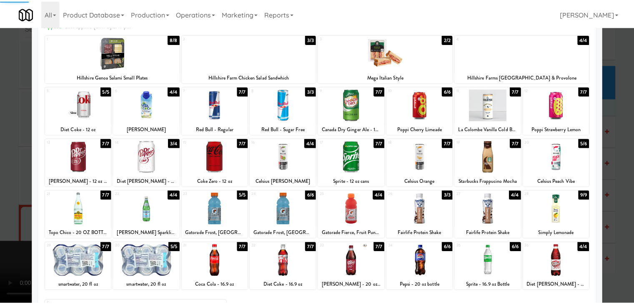
scroll to position [105, 0]
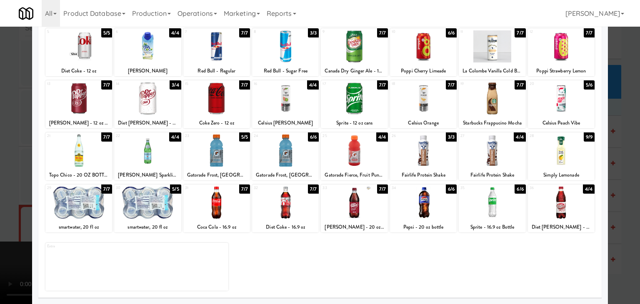
click at [82, 204] on div at bounding box center [78, 203] width 67 height 32
drag, startPoint x: 0, startPoint y: 190, endPoint x: 35, endPoint y: 188, distance: 35.4
click at [2, 190] on div at bounding box center [320, 152] width 640 height 304
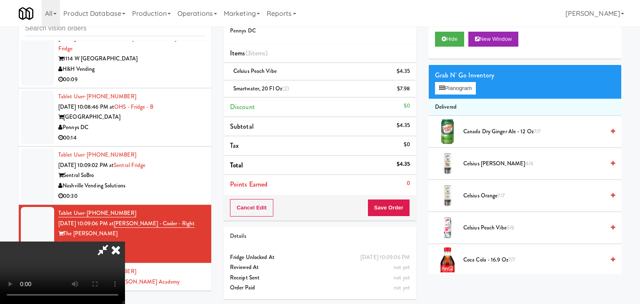
scroll to position [3263, 0]
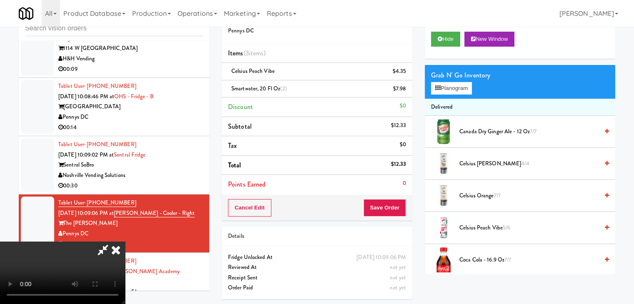
click at [125, 242] on video at bounding box center [62, 273] width 125 height 62
click at [405, 217] on div "Cancel Edit Save Order" at bounding box center [317, 208] width 190 height 26
click at [408, 87] on link at bounding box center [404, 92] width 7 height 10
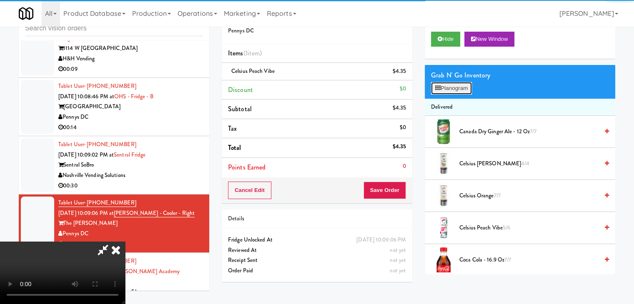
click at [463, 89] on button "Planogram" at bounding box center [451, 88] width 41 height 12
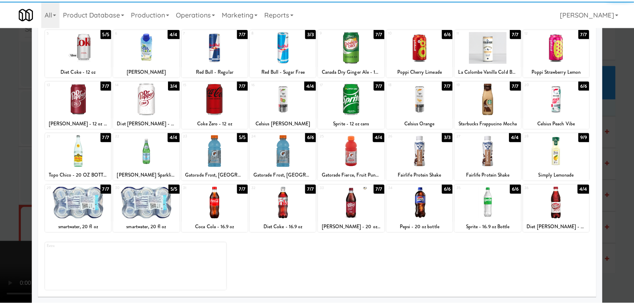
scroll to position [105, 0]
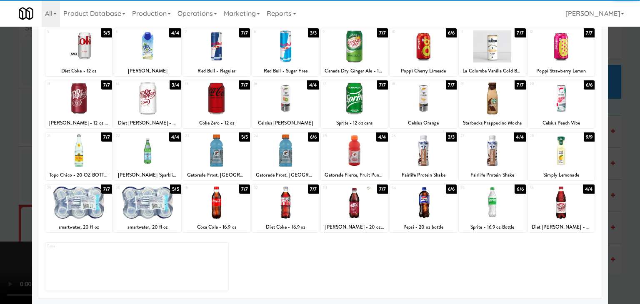
click at [158, 197] on div at bounding box center [147, 203] width 67 height 32
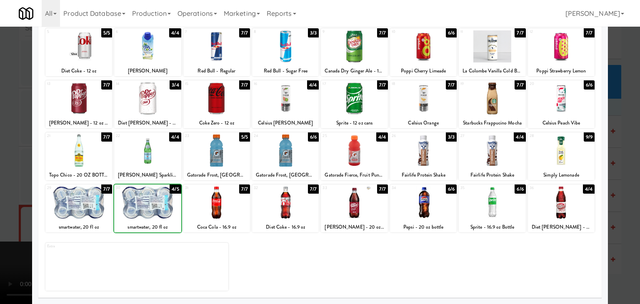
click at [158, 197] on div at bounding box center [147, 203] width 67 height 32
drag, startPoint x: 0, startPoint y: 181, endPoint x: 60, endPoint y: 171, distance: 60.9
click at [5, 180] on div at bounding box center [320, 152] width 640 height 304
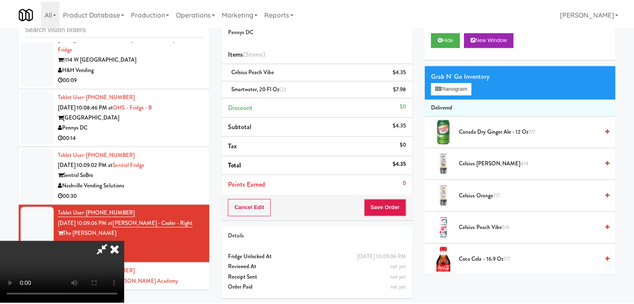
scroll to position [3263, 0]
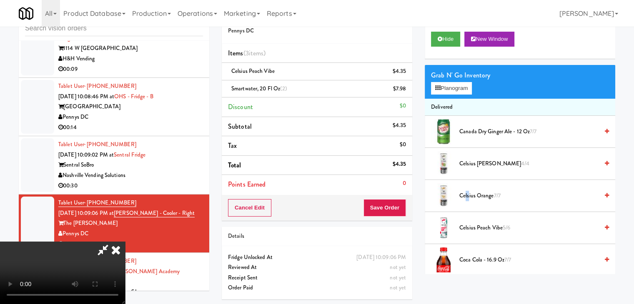
drag, startPoint x: 468, startPoint y: 186, endPoint x: 405, endPoint y: 197, distance: 64.3
click at [459, 186] on li "Celsius Orange 7/7" at bounding box center [519, 196] width 190 height 32
click at [402, 204] on button "Save Order" at bounding box center [384, 207] width 42 height 17
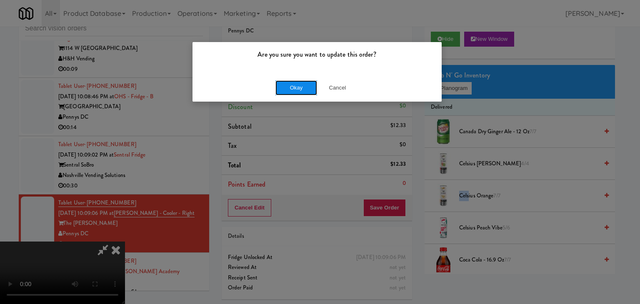
click at [294, 84] on button "Okay" at bounding box center [296, 87] width 42 height 15
click at [294, 85] on body "Are you sure you want to update this order? Okay Cancel Okay Are you sure you w…" at bounding box center [320, 152] width 640 height 304
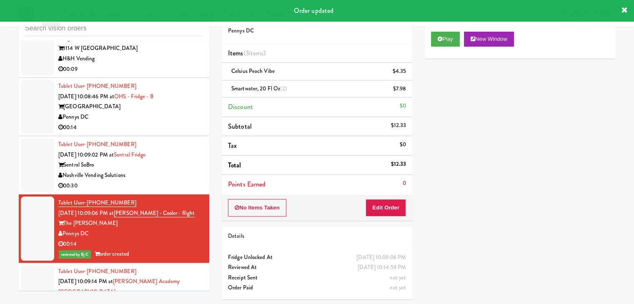
scroll to position [3222, 0]
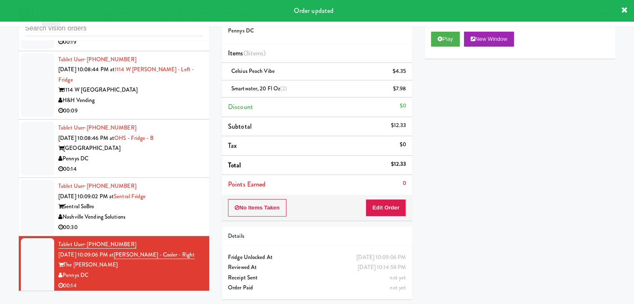
click at [175, 212] on div "Nashville Vending Solutions" at bounding box center [130, 217] width 145 height 10
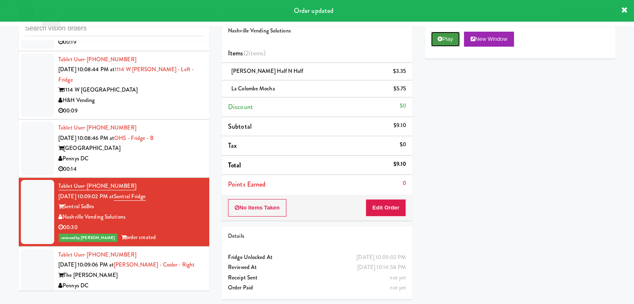
click at [444, 38] on button "Play" at bounding box center [445, 39] width 29 height 15
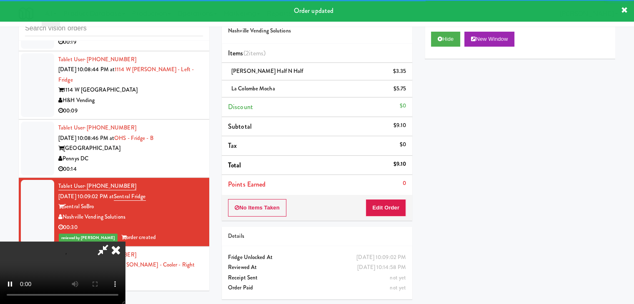
click at [197, 130] on li "Tablet User · (517) 402-1809 Aug 22, 2025 10:08:46 PM at OHS - Fridge - B One H…" at bounding box center [114, 149] width 190 height 58
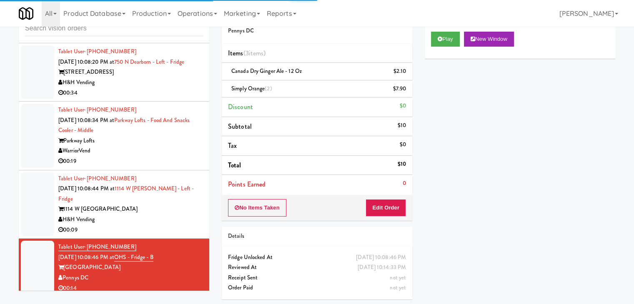
scroll to position [3097, 0]
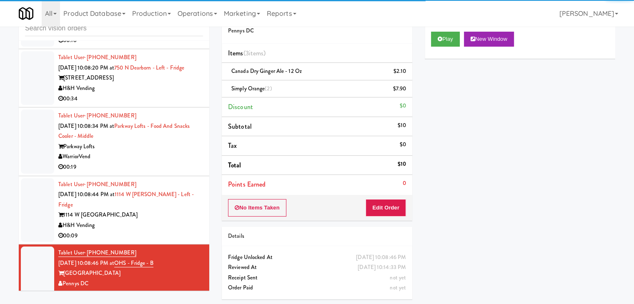
click at [155, 220] on div "H&H Vending" at bounding box center [130, 225] width 145 height 10
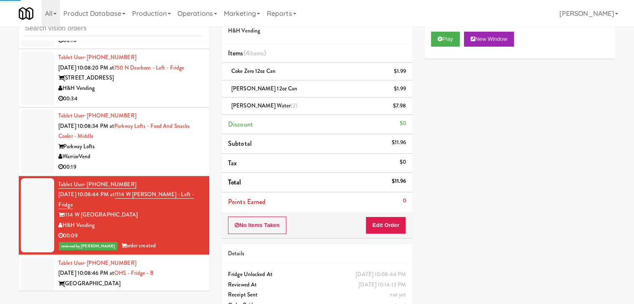
click at [176, 152] on div "WarriorVend" at bounding box center [130, 157] width 145 height 10
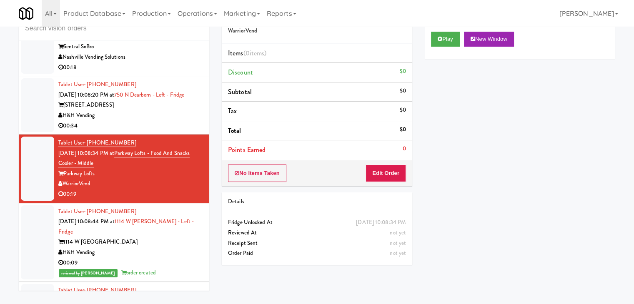
scroll to position [3055, 0]
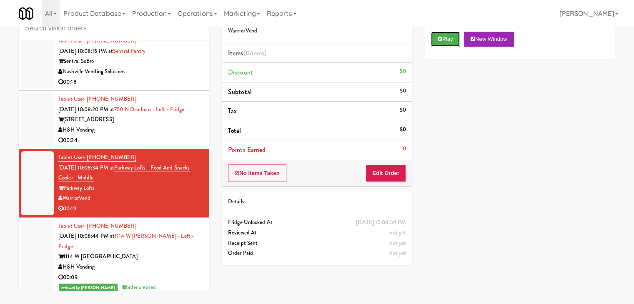
drag, startPoint x: 447, startPoint y: 35, endPoint x: 418, endPoint y: 104, distance: 74.8
click at [447, 35] on button "Play" at bounding box center [445, 39] width 29 height 15
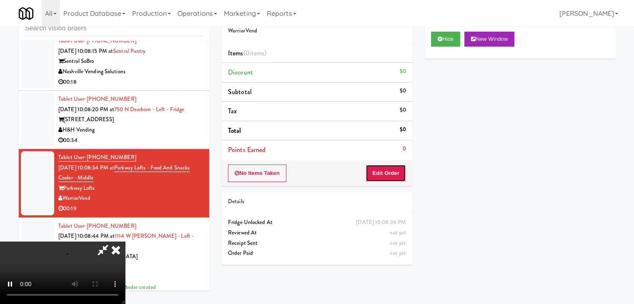
click at [384, 172] on button "Edit Order" at bounding box center [385, 173] width 40 height 17
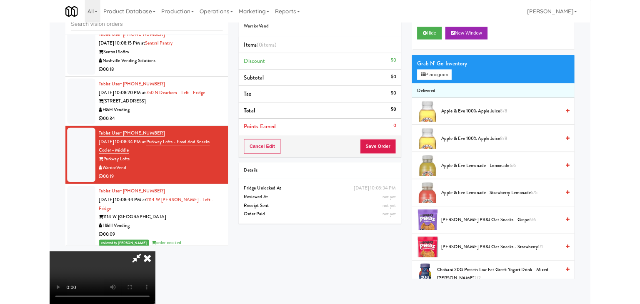
scroll to position [0, 0]
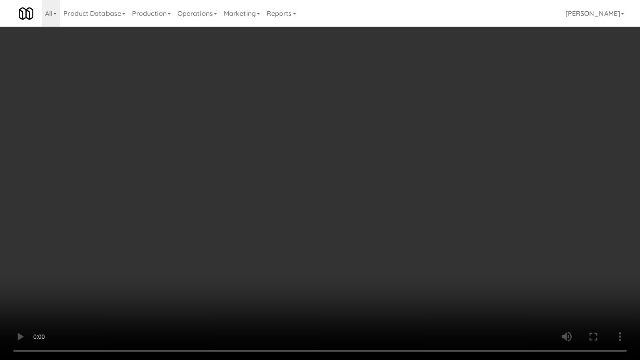
click at [448, 199] on video at bounding box center [320, 180] width 640 height 360
click at [443, 200] on video at bounding box center [320, 180] width 640 height 360
click at [442, 195] on video at bounding box center [320, 180] width 640 height 360
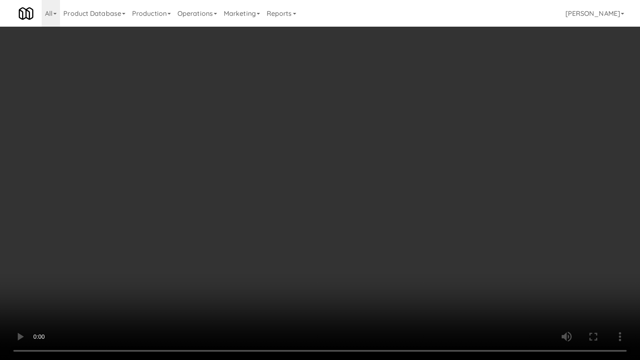
click at [442, 195] on video at bounding box center [320, 180] width 640 height 360
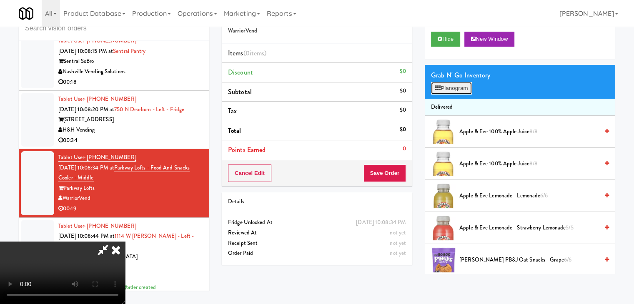
click at [463, 84] on button "Planogram" at bounding box center [451, 88] width 41 height 12
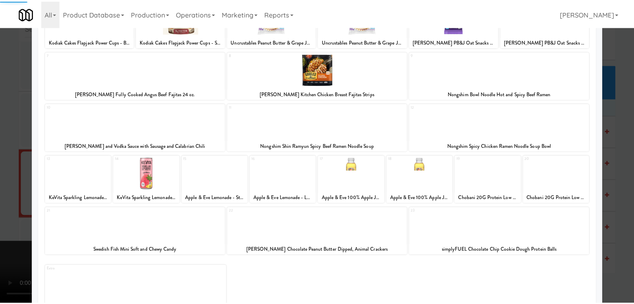
scroll to position [83, 0]
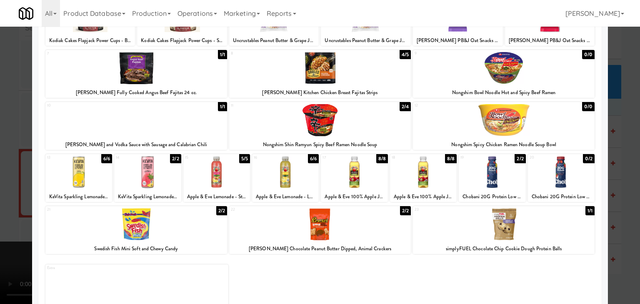
click at [427, 170] on div at bounding box center [423, 172] width 67 height 32
click at [0, 166] on div at bounding box center [320, 152] width 640 height 304
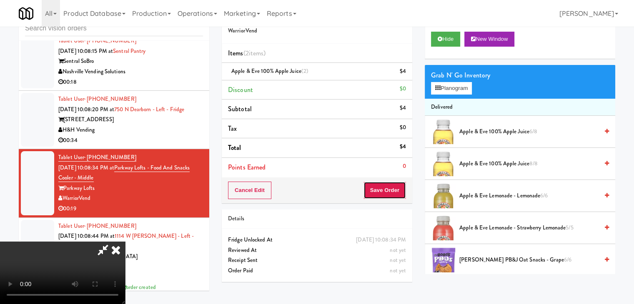
click at [402, 192] on button "Save Order" at bounding box center [384, 190] width 42 height 17
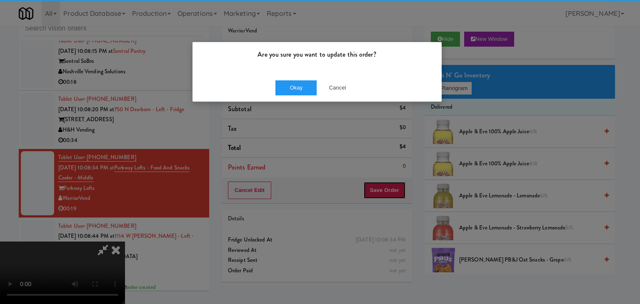
drag, startPoint x: 402, startPoint y: 192, endPoint x: 331, endPoint y: 101, distance: 115.1
click at [331, 101] on body "Are you sure you want to update this order? Okay Cancel Okay Are you sure you w…" at bounding box center [320, 152] width 640 height 304
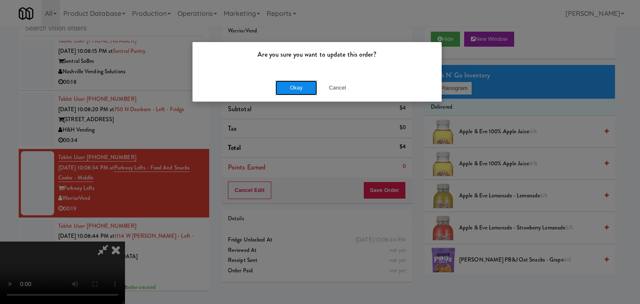
click at [302, 83] on button "Okay" at bounding box center [296, 87] width 42 height 15
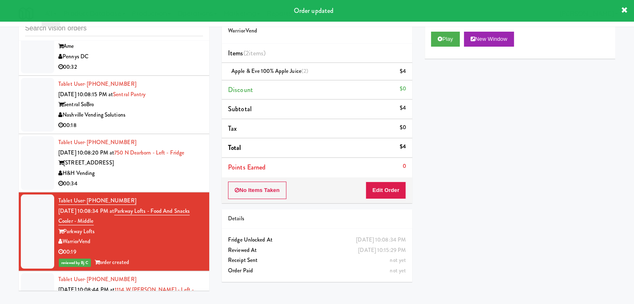
scroll to position [2972, 0]
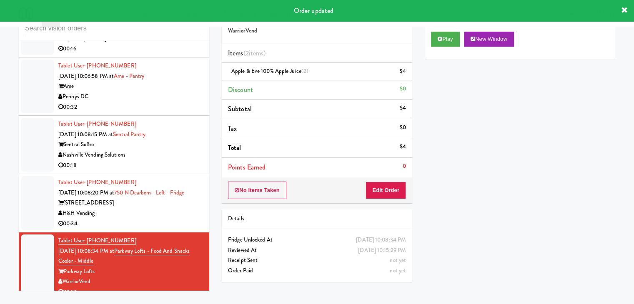
click at [174, 214] on li "Tablet User · (630) 480-0966 Aug 22, 2025 10:08:20 PM at 750 N Dearborn - Left …" at bounding box center [114, 203] width 190 height 58
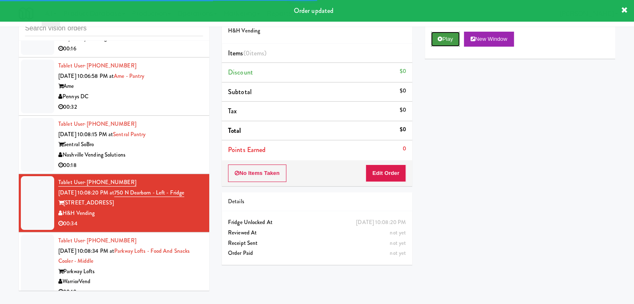
click at [441, 39] on icon at bounding box center [439, 38] width 5 height 5
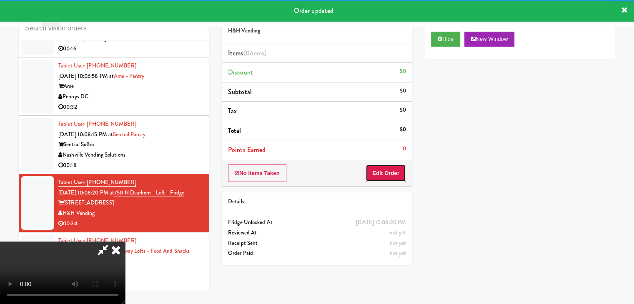
click at [394, 177] on button "Edit Order" at bounding box center [385, 173] width 40 height 17
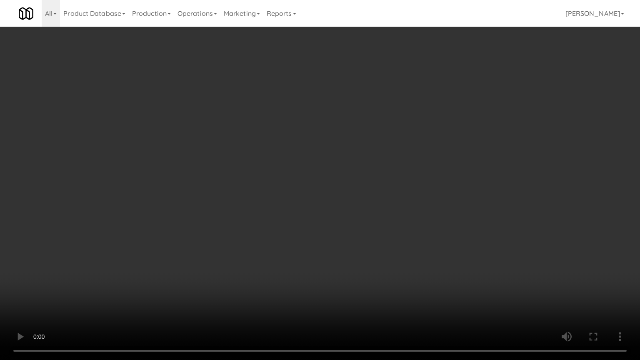
click at [389, 211] on video at bounding box center [320, 180] width 640 height 360
click at [414, 197] on video at bounding box center [320, 180] width 640 height 360
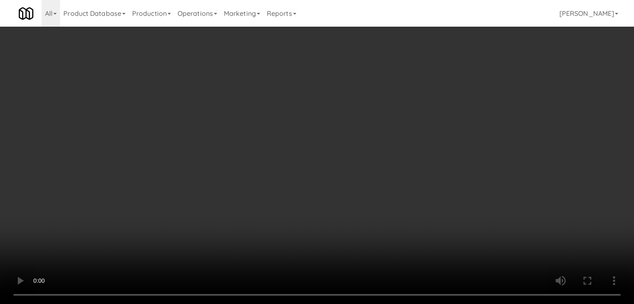
click at [324, 118] on video at bounding box center [317, 152] width 634 height 304
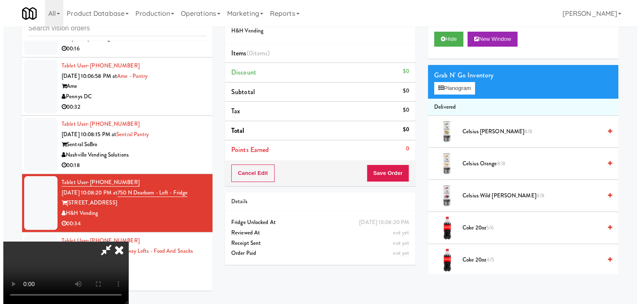
scroll to position [83, 0]
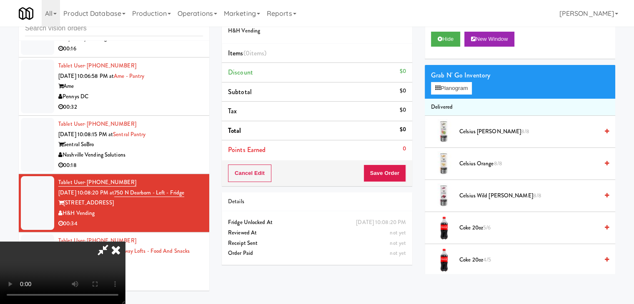
click at [125, 242] on video at bounding box center [62, 273] width 125 height 62
click at [457, 90] on button "Planogram" at bounding box center [451, 88] width 41 height 12
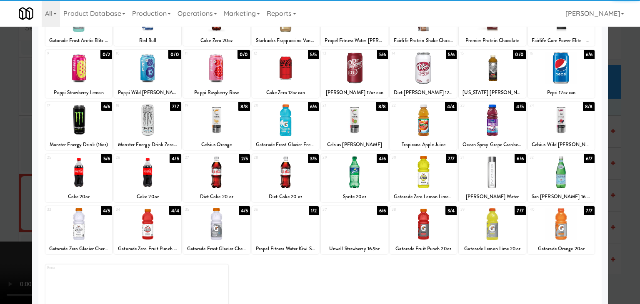
click at [288, 122] on div at bounding box center [285, 120] width 67 height 32
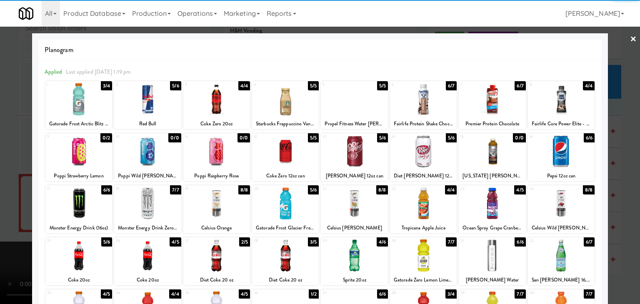
click at [80, 95] on div at bounding box center [78, 99] width 67 height 32
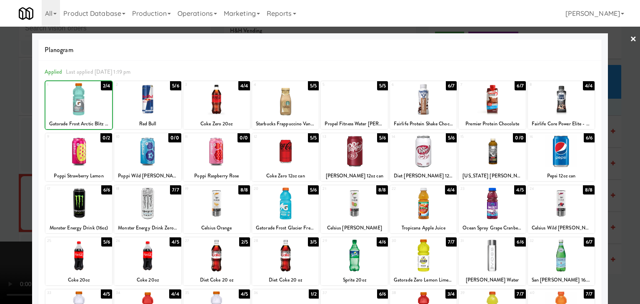
click at [2, 150] on div at bounding box center [320, 152] width 640 height 304
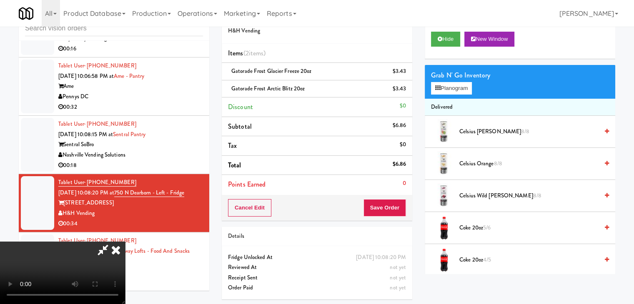
click at [391, 205] on div "Cancel Edit Save Order" at bounding box center [317, 208] width 190 height 26
click at [391, 205] on button "Save Order" at bounding box center [384, 207] width 42 height 17
drag, startPoint x: 391, startPoint y: 205, endPoint x: 374, endPoint y: 188, distance: 23.3
click at [390, 205] on button "Save Order" at bounding box center [384, 207] width 42 height 17
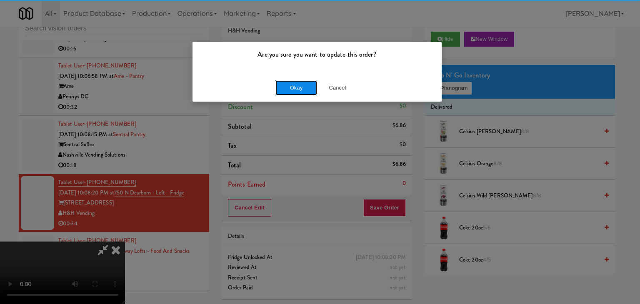
click at [310, 80] on button "Okay" at bounding box center [296, 87] width 42 height 15
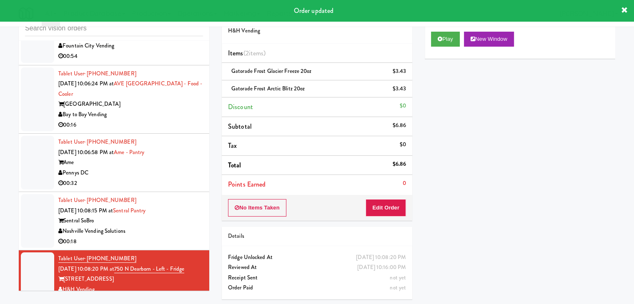
scroll to position [2888, 0]
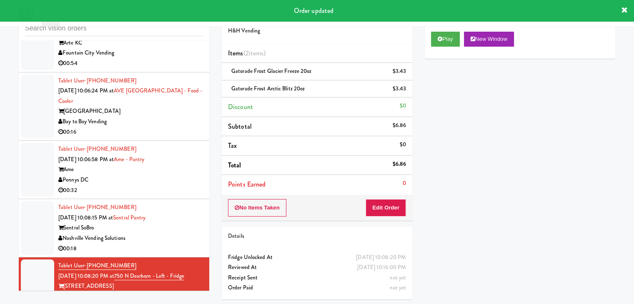
click at [184, 223] on div "Sentral SoBro" at bounding box center [130, 228] width 145 height 10
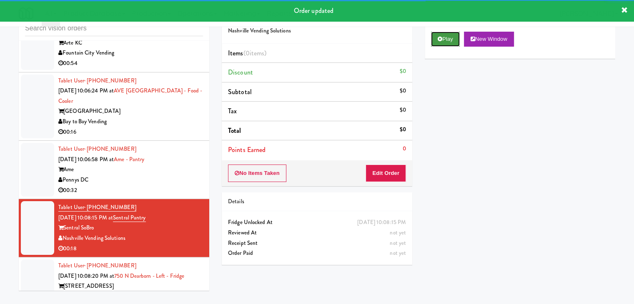
click at [442, 37] on button "Play" at bounding box center [445, 39] width 29 height 15
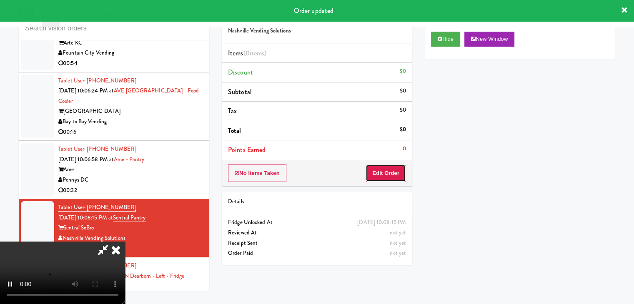
click at [375, 177] on button "Edit Order" at bounding box center [385, 173] width 40 height 17
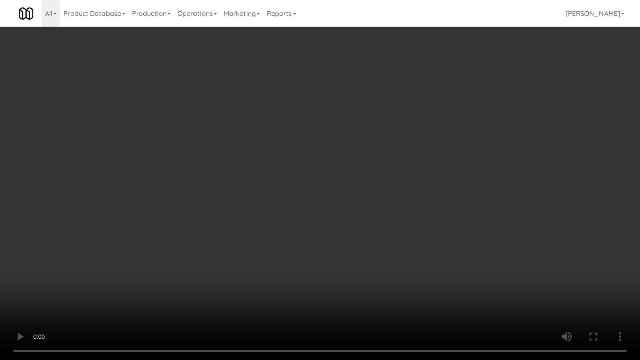
click at [394, 215] on video at bounding box center [320, 180] width 640 height 360
click at [393, 216] on video at bounding box center [320, 180] width 640 height 360
click at [395, 217] on video at bounding box center [320, 180] width 640 height 360
click at [391, 235] on video at bounding box center [320, 180] width 640 height 360
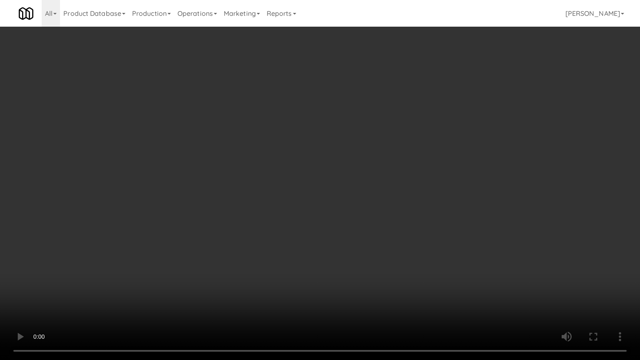
drag, startPoint x: 391, startPoint y: 235, endPoint x: 425, endPoint y: 150, distance: 91.6
click at [391, 234] on video at bounding box center [320, 180] width 640 height 360
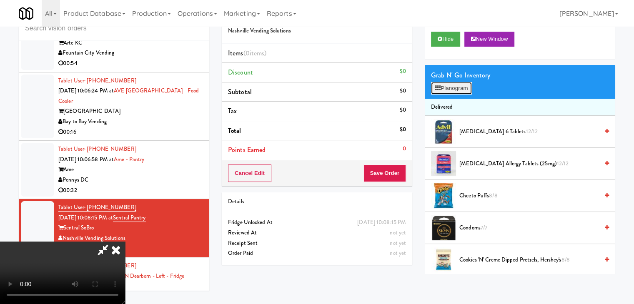
click at [467, 90] on button "Planogram" at bounding box center [451, 88] width 41 height 12
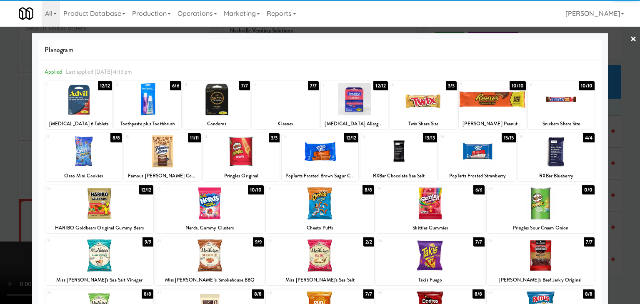
click at [560, 164] on div at bounding box center [556, 151] width 77 height 32
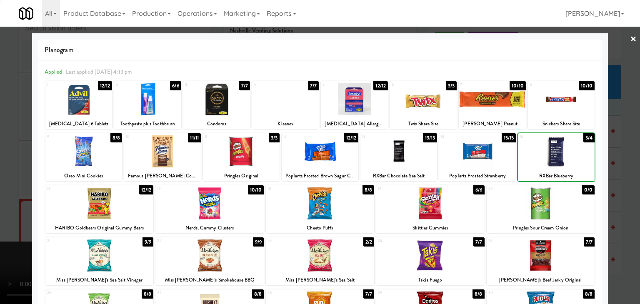
click at [616, 167] on div at bounding box center [320, 152] width 640 height 304
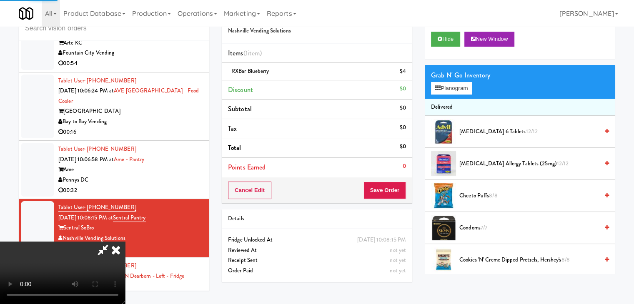
click at [125, 242] on video at bounding box center [62, 273] width 125 height 62
click at [400, 192] on button "Save Order" at bounding box center [384, 190] width 42 height 17
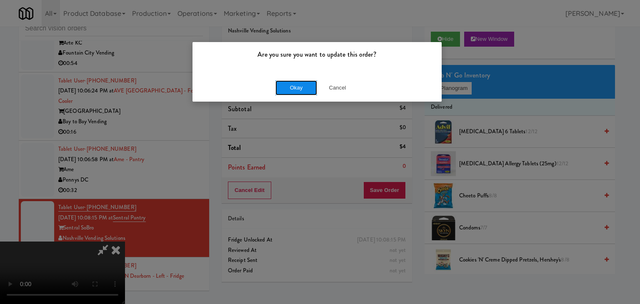
click at [292, 88] on button "Okay" at bounding box center [296, 87] width 42 height 15
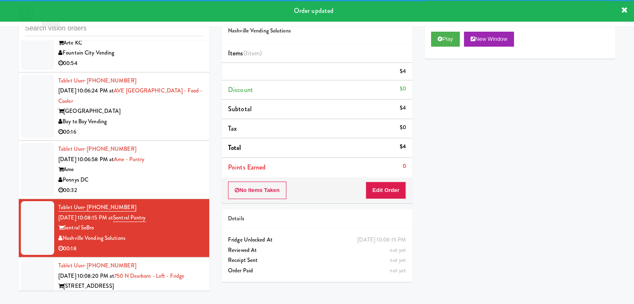
drag, startPoint x: 175, startPoint y: 168, endPoint x: 170, endPoint y: 171, distance: 6.0
click at [175, 185] on div "00:32" at bounding box center [130, 190] width 145 height 10
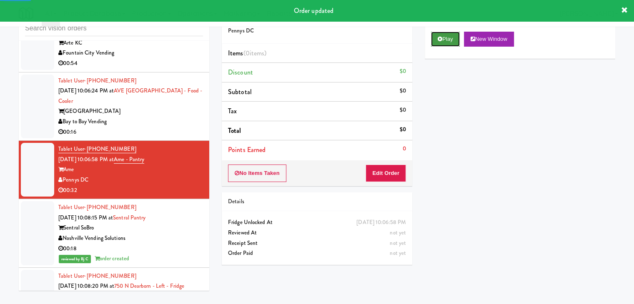
click at [440, 36] on icon at bounding box center [439, 38] width 5 height 5
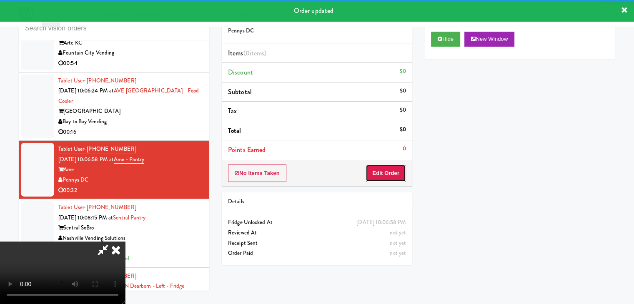
click at [390, 173] on button "Edit Order" at bounding box center [385, 173] width 40 height 17
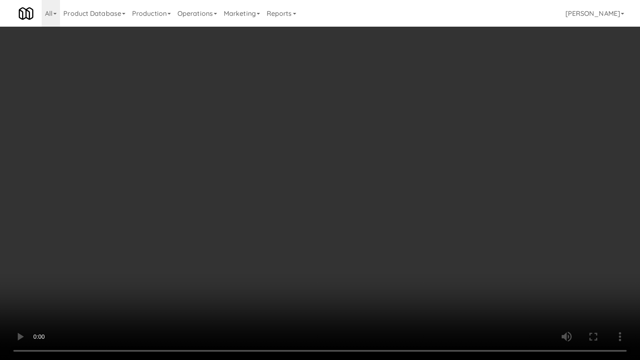
click at [367, 253] on video at bounding box center [320, 180] width 640 height 360
click at [377, 252] on video at bounding box center [320, 180] width 640 height 360
click at [375, 251] on video at bounding box center [320, 180] width 640 height 360
click at [380, 250] on video at bounding box center [320, 180] width 640 height 360
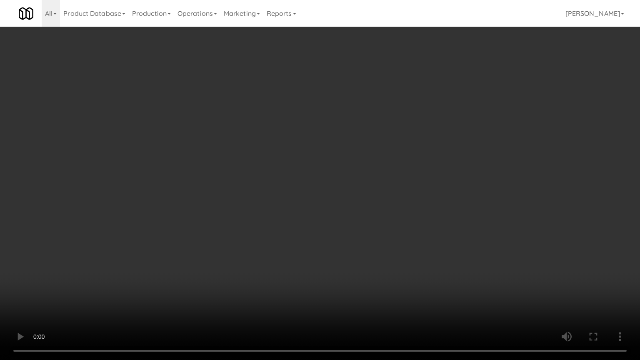
click at [381, 250] on video at bounding box center [320, 180] width 640 height 360
click at [379, 251] on video at bounding box center [320, 180] width 640 height 360
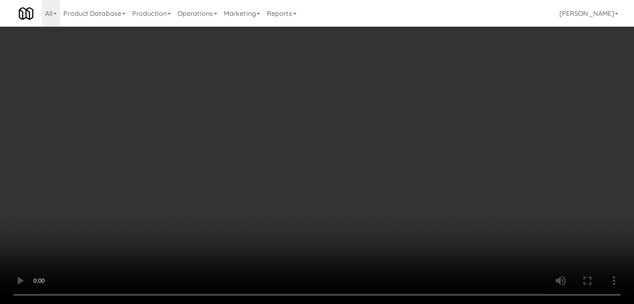
click at [278, 210] on video at bounding box center [317, 152] width 634 height 304
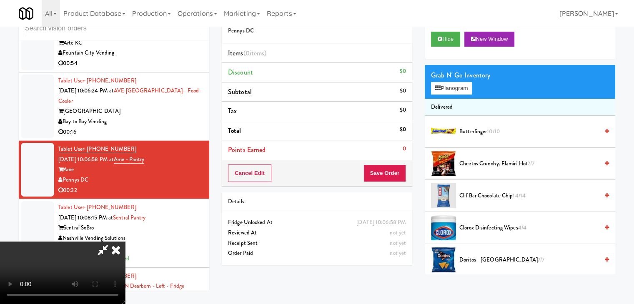
drag, startPoint x: 282, startPoint y: 210, endPoint x: 293, endPoint y: 212, distance: 11.8
click at [125, 242] on video at bounding box center [62, 273] width 125 height 62
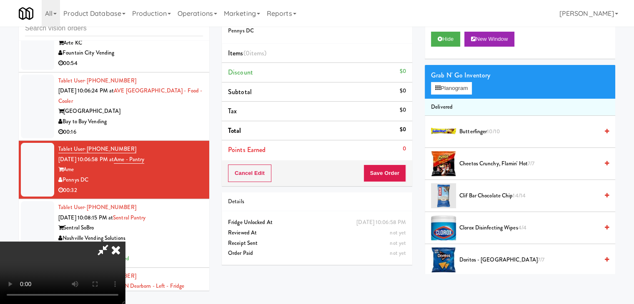
click at [125, 242] on video at bounding box center [62, 273] width 125 height 62
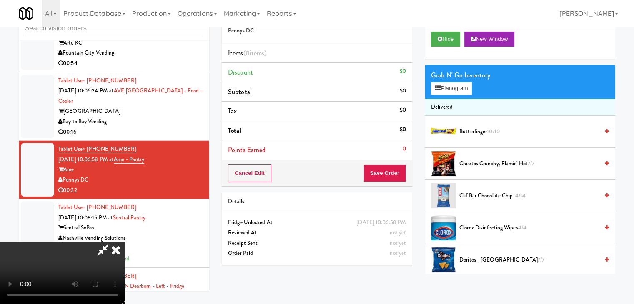
click at [125, 242] on video at bounding box center [62, 273] width 125 height 62
click at [464, 88] on button "Planogram" at bounding box center [451, 88] width 41 height 12
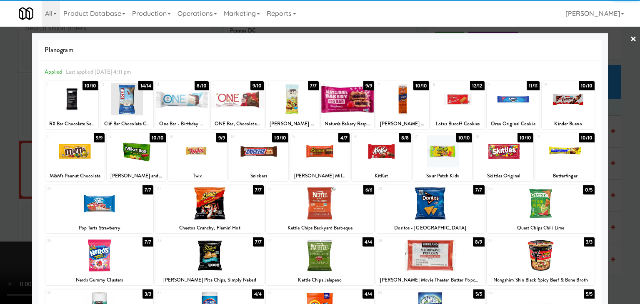
click at [415, 209] on div at bounding box center [430, 203] width 108 height 32
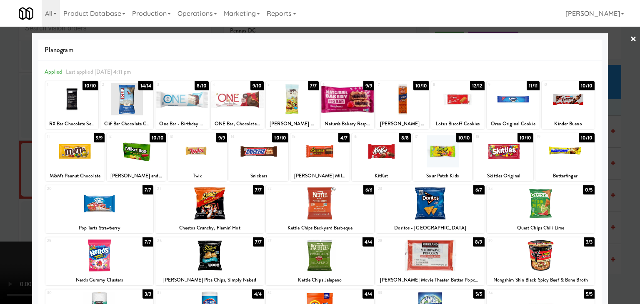
click at [328, 207] on div at bounding box center [320, 203] width 108 height 32
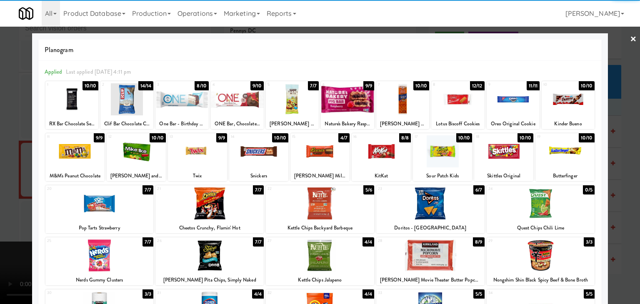
click at [210, 207] on div at bounding box center [209, 203] width 108 height 32
click at [85, 156] on div at bounding box center [74, 151] width 59 height 32
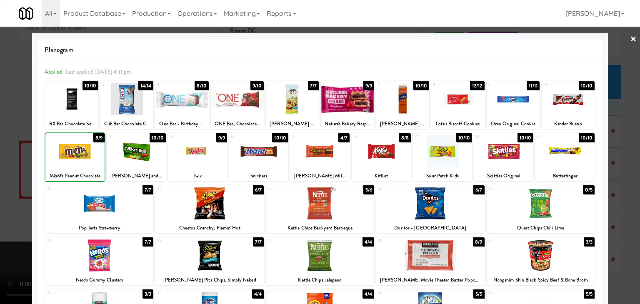
click at [0, 172] on div at bounding box center [320, 152] width 640 height 304
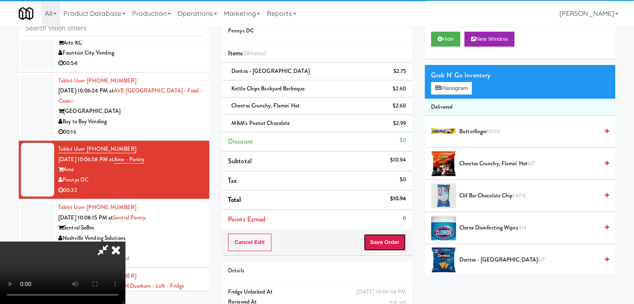
click at [390, 238] on button "Save Order" at bounding box center [384, 242] width 42 height 17
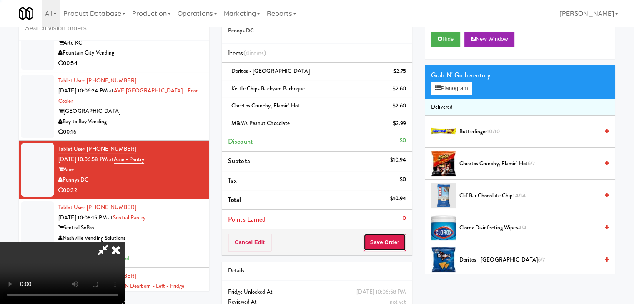
click at [390, 239] on button "Save Order" at bounding box center [384, 242] width 42 height 17
drag, startPoint x: 390, startPoint y: 239, endPoint x: 376, endPoint y: 230, distance: 16.1
click at [386, 238] on button "Save Order" at bounding box center [384, 242] width 42 height 17
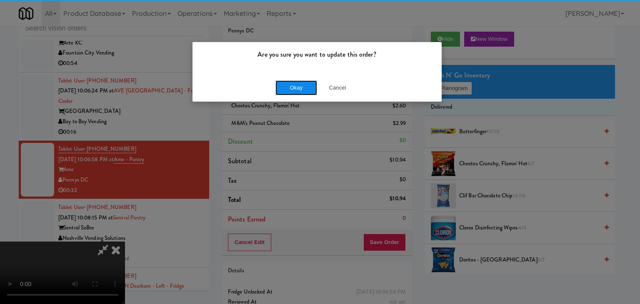
click at [293, 89] on button "Okay" at bounding box center [296, 87] width 42 height 15
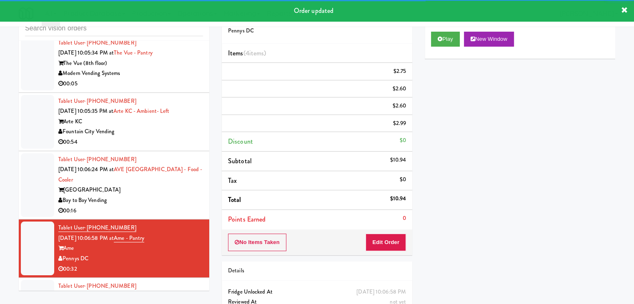
scroll to position [2805, 0]
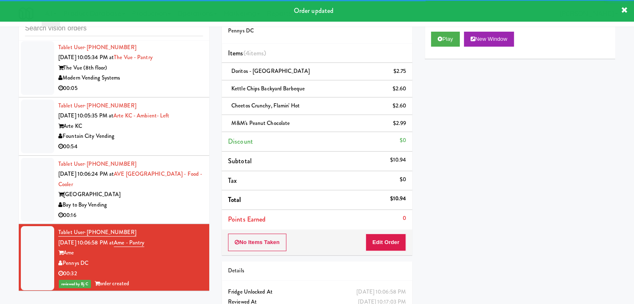
click at [158, 200] on div "Bay to Bay Vending" at bounding box center [130, 205] width 145 height 10
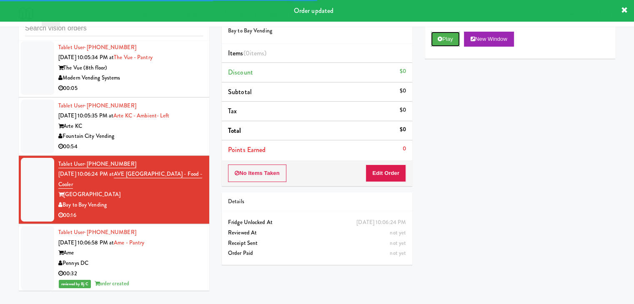
drag, startPoint x: 452, startPoint y: 42, endPoint x: 442, endPoint y: 72, distance: 32.4
click at [452, 42] on button "Play" at bounding box center [445, 39] width 29 height 15
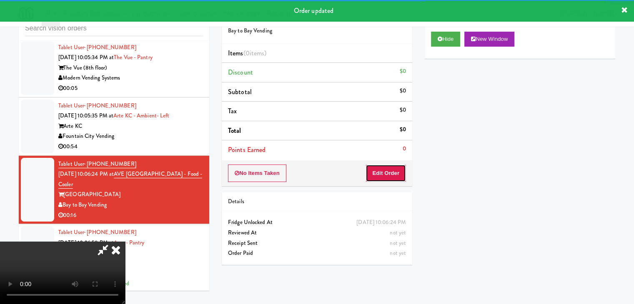
click at [397, 171] on button "Edit Order" at bounding box center [385, 173] width 40 height 17
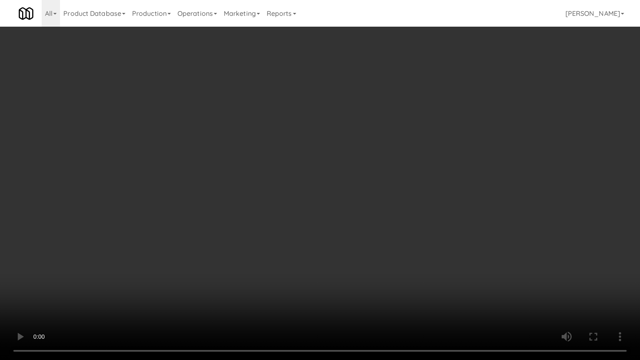
click at [409, 233] on video at bounding box center [320, 180] width 640 height 360
drag, startPoint x: 409, startPoint y: 232, endPoint x: 419, endPoint y: 171, distance: 61.7
click at [409, 231] on video at bounding box center [320, 180] width 640 height 360
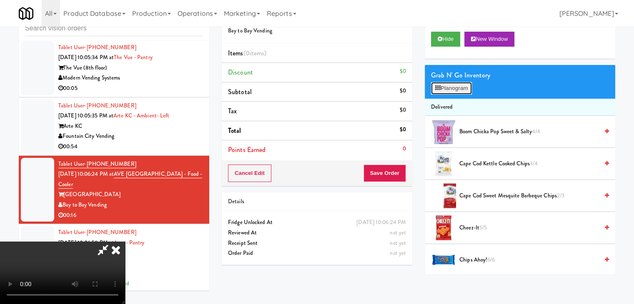
click at [467, 88] on button "Planogram" at bounding box center [451, 88] width 41 height 12
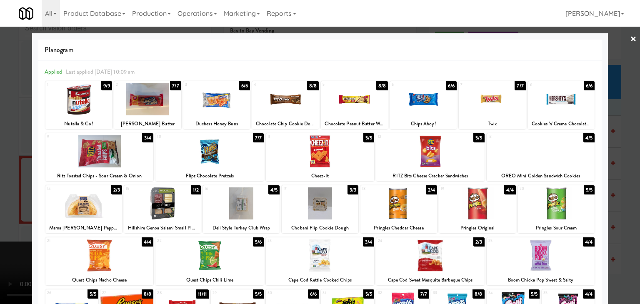
click at [558, 163] on div at bounding box center [541, 151] width 108 height 32
click at [615, 169] on div at bounding box center [320, 152] width 640 height 304
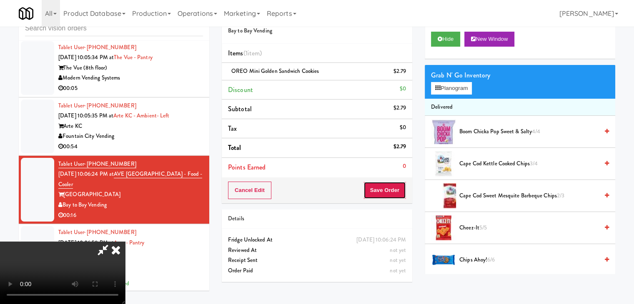
click at [396, 191] on button "Save Order" at bounding box center [384, 190] width 42 height 17
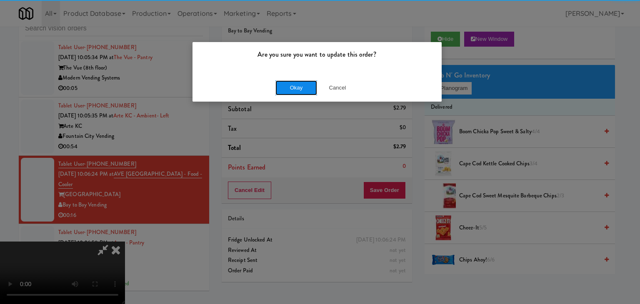
click at [300, 88] on button "Okay" at bounding box center [296, 87] width 42 height 15
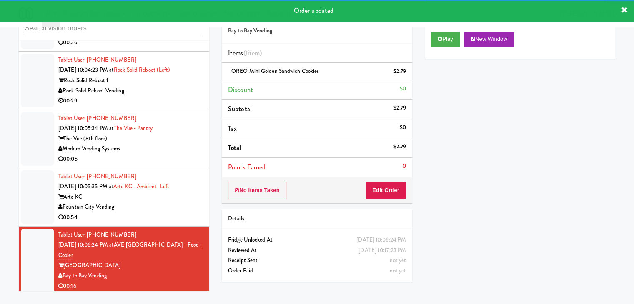
scroll to position [2722, 0]
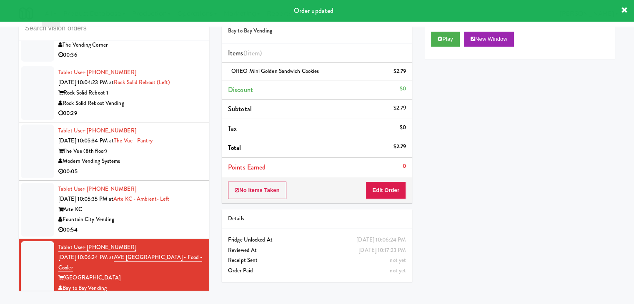
drag, startPoint x: 160, startPoint y: 185, endPoint x: 160, endPoint y: 190, distance: 5.8
click at [160, 205] on div "Arte KC" at bounding box center [130, 210] width 145 height 10
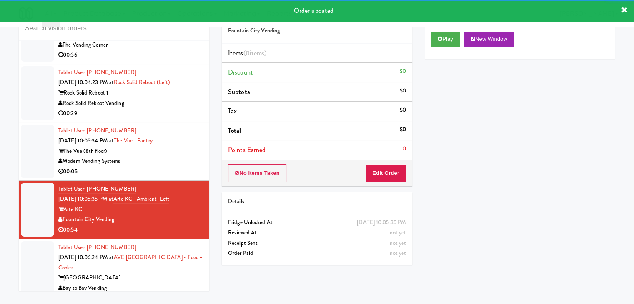
drag, startPoint x: 175, startPoint y: 144, endPoint x: 172, endPoint y: 150, distance: 6.9
click at [175, 167] on div "00:05" at bounding box center [130, 172] width 145 height 10
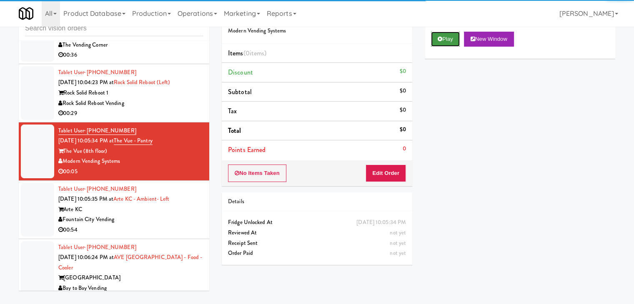
click at [438, 41] on icon at bounding box center [439, 38] width 5 height 5
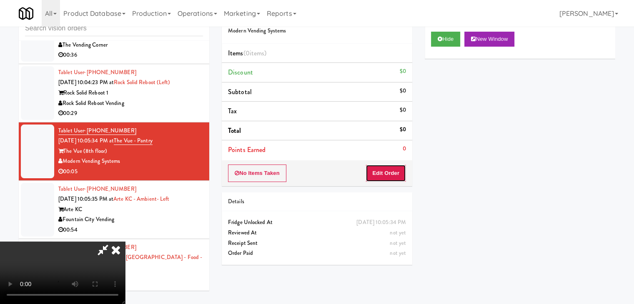
click at [389, 169] on button "Edit Order" at bounding box center [385, 173] width 40 height 17
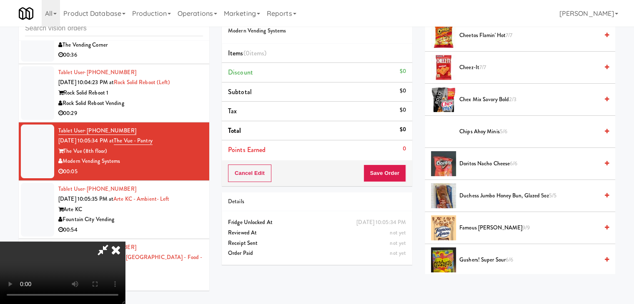
scroll to position [250, 0]
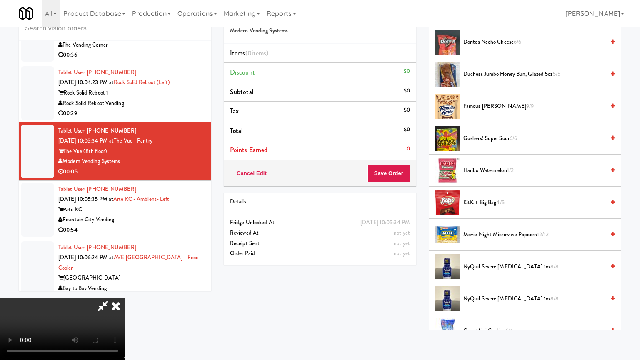
click at [125, 297] on video at bounding box center [62, 328] width 125 height 62
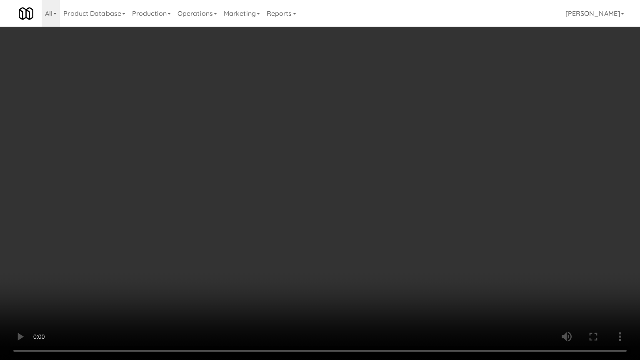
click at [402, 229] on video at bounding box center [320, 180] width 640 height 360
click at [402, 230] on video at bounding box center [320, 180] width 640 height 360
click at [401, 227] on video at bounding box center [320, 180] width 640 height 360
drag, startPoint x: 402, startPoint y: 224, endPoint x: 433, endPoint y: 142, distance: 88.0
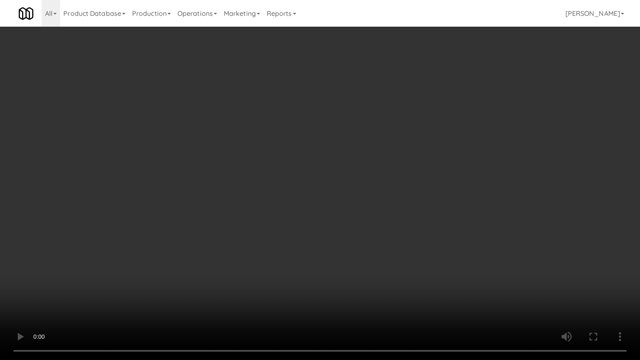
click at [403, 222] on video at bounding box center [320, 180] width 640 height 360
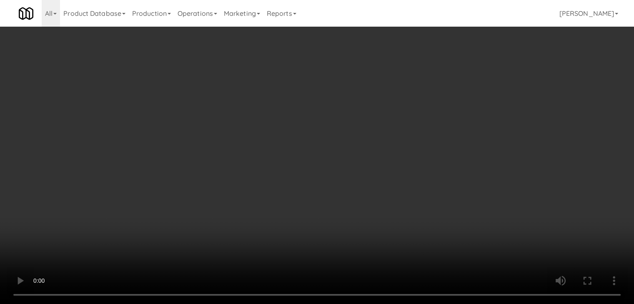
scroll to position [0, 0]
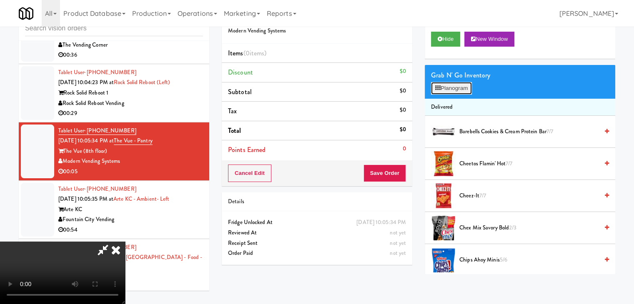
click at [452, 91] on button "Planogram" at bounding box center [451, 88] width 41 height 12
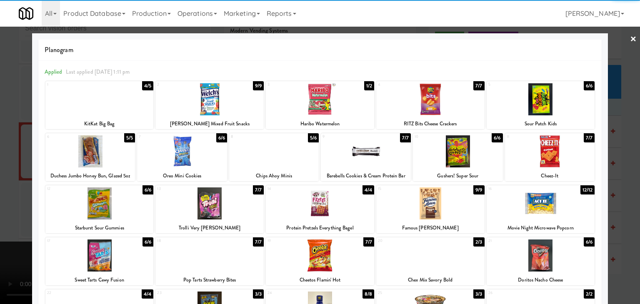
click at [550, 110] on div at bounding box center [541, 99] width 108 height 32
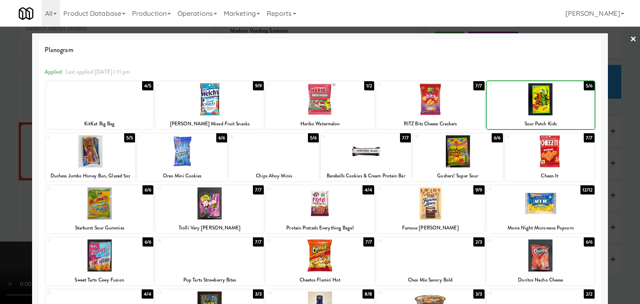
click at [619, 116] on div at bounding box center [320, 152] width 640 height 304
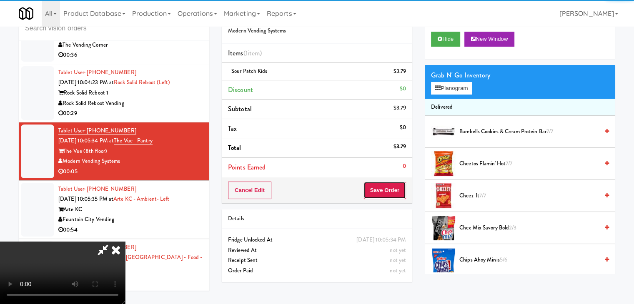
click at [384, 192] on button "Save Order" at bounding box center [384, 190] width 42 height 17
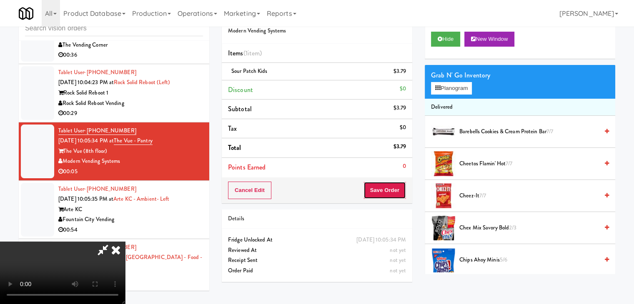
click at [384, 192] on button "Save Order" at bounding box center [384, 190] width 42 height 17
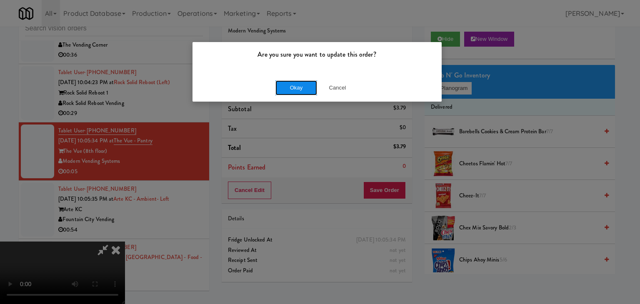
click at [292, 87] on button "Okay" at bounding box center [296, 87] width 42 height 15
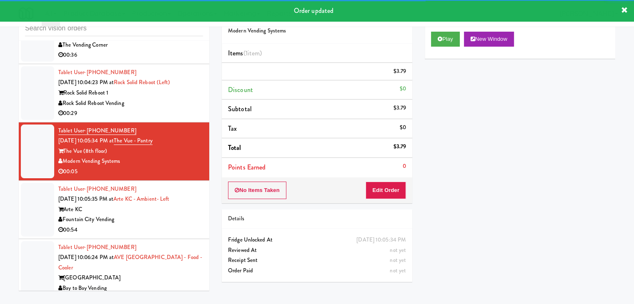
drag, startPoint x: 155, startPoint y: 200, endPoint x: 175, endPoint y: 194, distance: 20.6
click at [155, 200] on div "Tablet User · (785) 392-0497 Aug 22, 2025 10:05:35 PM at Arte KC - Ambient- Lef…" at bounding box center [130, 209] width 145 height 51
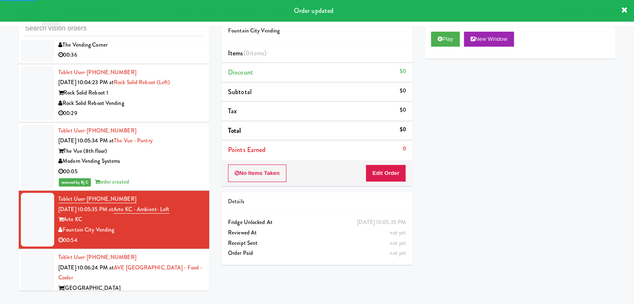
click at [437, 47] on div "Play New Window" at bounding box center [519, 41] width 190 height 33
click at [444, 42] on button "Play" at bounding box center [445, 39] width 29 height 15
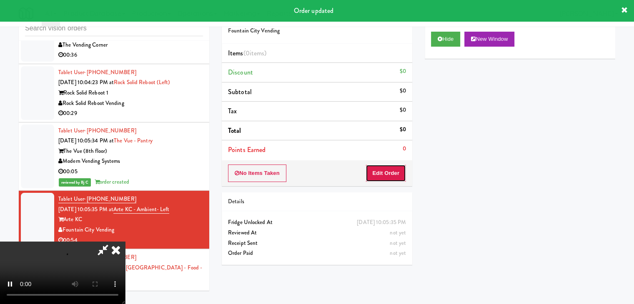
click at [381, 170] on button "Edit Order" at bounding box center [385, 173] width 40 height 17
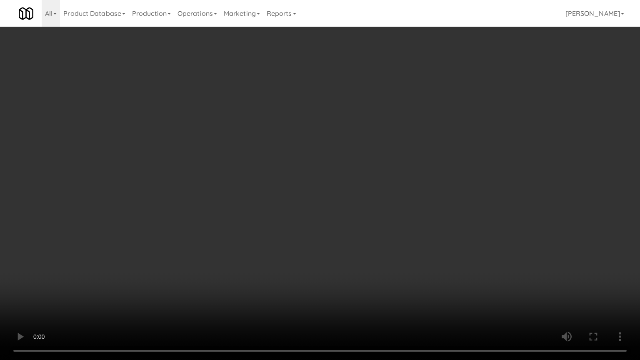
click at [413, 278] on video at bounding box center [320, 180] width 640 height 360
click at [422, 248] on video at bounding box center [320, 180] width 640 height 360
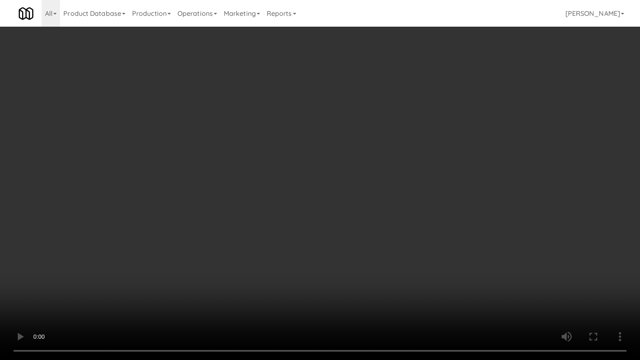
click at [422, 248] on video at bounding box center [320, 180] width 640 height 360
click at [423, 248] on video at bounding box center [320, 180] width 640 height 360
click at [447, 189] on video at bounding box center [320, 180] width 640 height 360
click at [453, 190] on video at bounding box center [320, 180] width 640 height 360
click at [457, 190] on video at bounding box center [320, 180] width 640 height 360
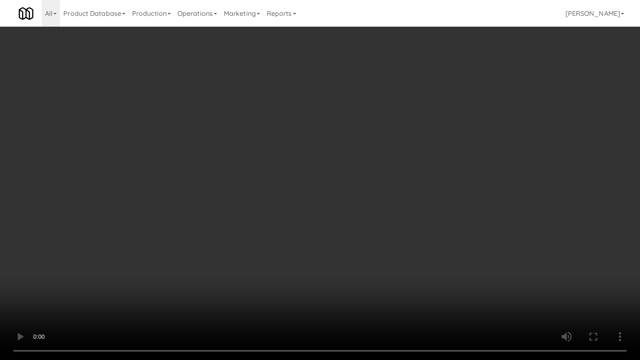
click at [458, 190] on video at bounding box center [320, 180] width 640 height 360
click at [463, 187] on video at bounding box center [320, 180] width 640 height 360
click at [466, 187] on video at bounding box center [320, 180] width 640 height 360
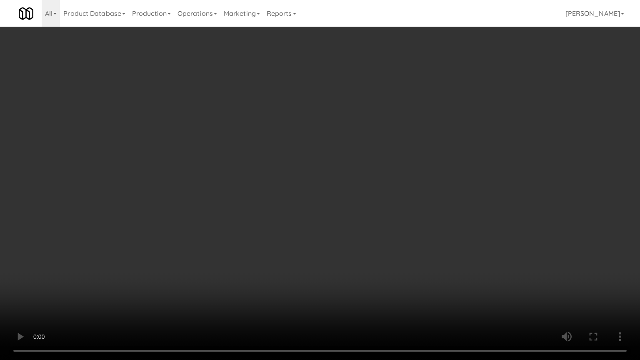
click at [466, 187] on video at bounding box center [320, 180] width 640 height 360
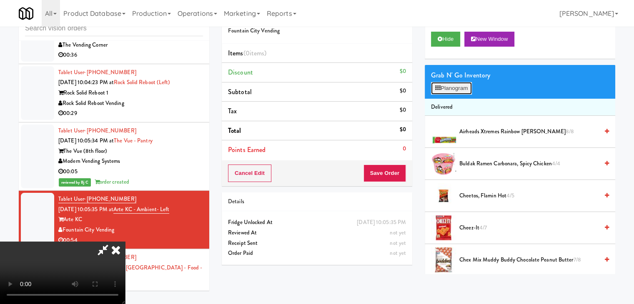
click at [462, 88] on button "Planogram" at bounding box center [451, 88] width 41 height 12
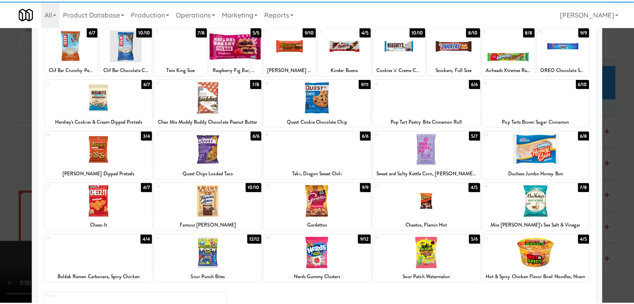
scroll to position [105, 0]
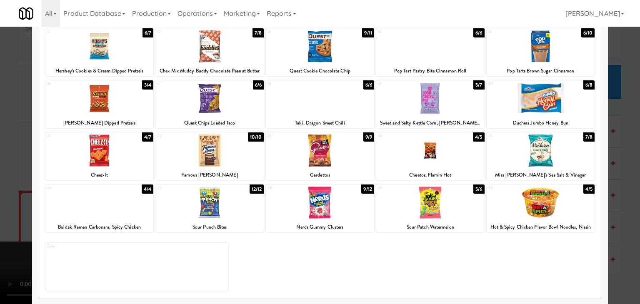
drag, startPoint x: 108, startPoint y: 157, endPoint x: 112, endPoint y: 157, distance: 4.2
click at [109, 157] on div at bounding box center [99, 151] width 108 height 32
click at [206, 203] on div at bounding box center [209, 203] width 108 height 32
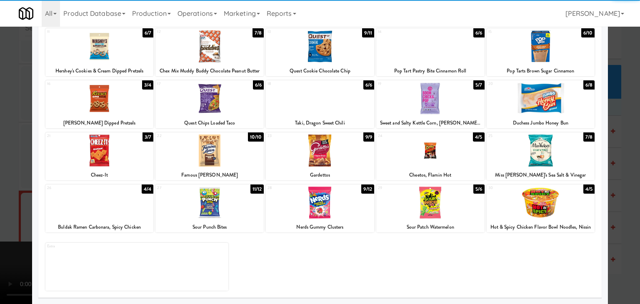
click at [0, 205] on div at bounding box center [320, 152] width 640 height 304
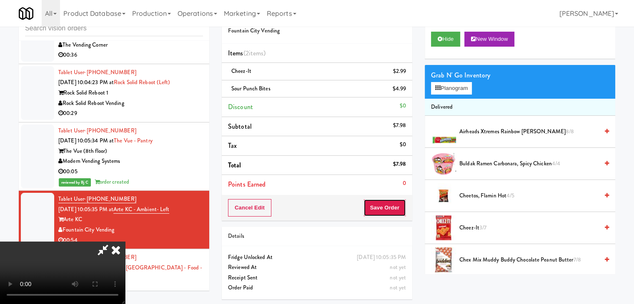
click at [385, 207] on button "Save Order" at bounding box center [384, 207] width 42 height 17
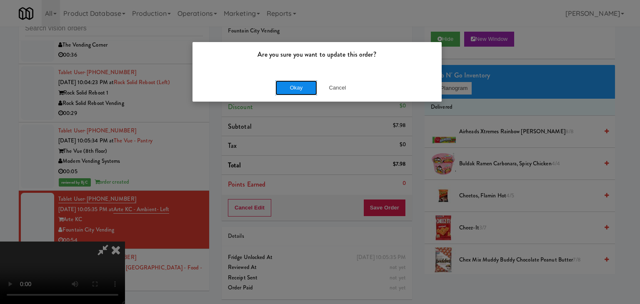
click at [304, 85] on button "Okay" at bounding box center [296, 87] width 42 height 15
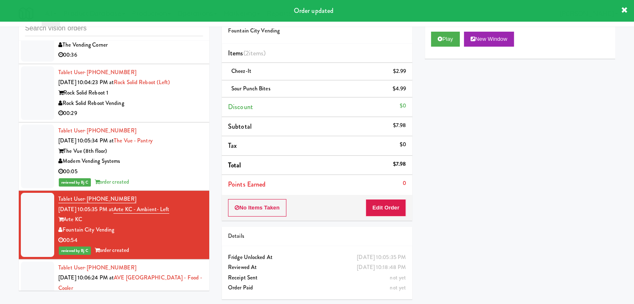
scroll to position [2638, 0]
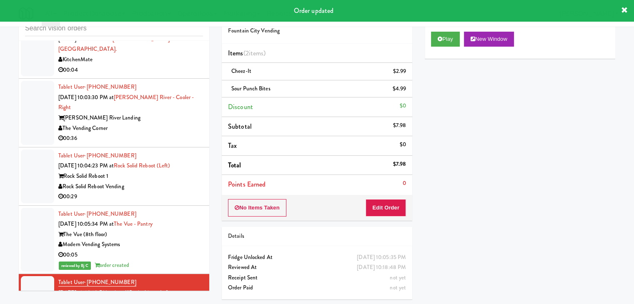
click at [176, 192] on div "00:29" at bounding box center [130, 197] width 145 height 10
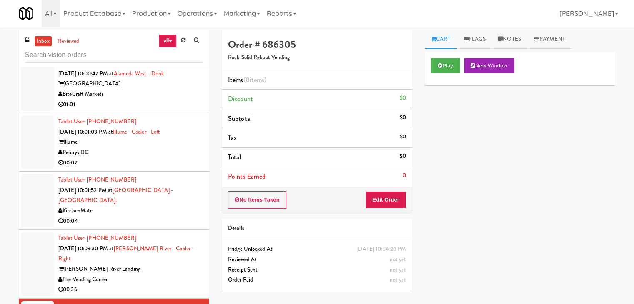
scroll to position [2513, 0]
click at [147, 160] on div "00:07" at bounding box center [130, 163] width 145 height 10
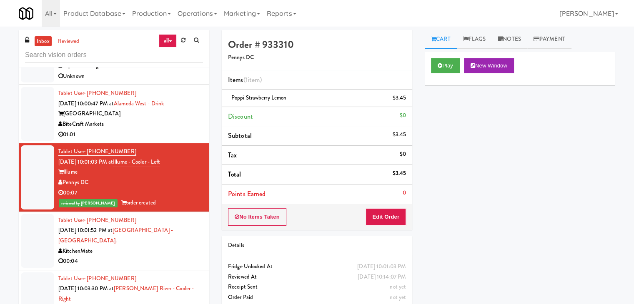
scroll to position [2555, 0]
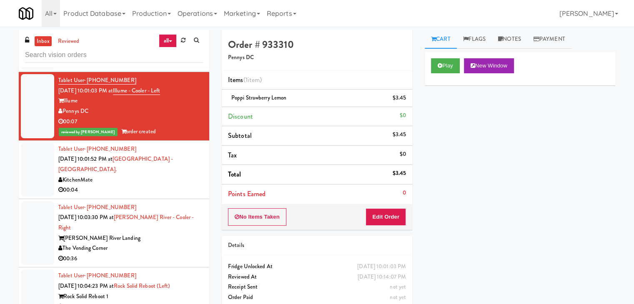
click at [139, 185] on div "00:04" at bounding box center [130, 190] width 145 height 10
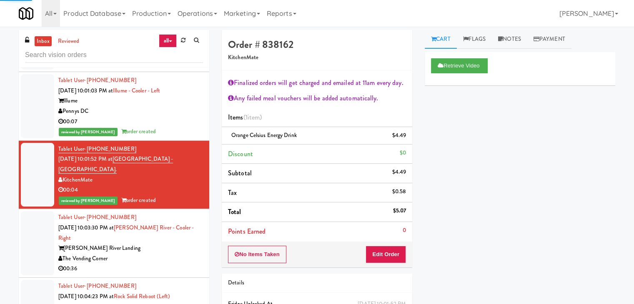
click at [149, 254] on div "The Vending Corner" at bounding box center [130, 259] width 145 height 10
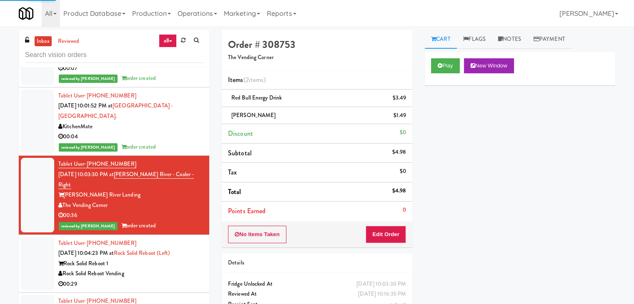
scroll to position [2638, 0]
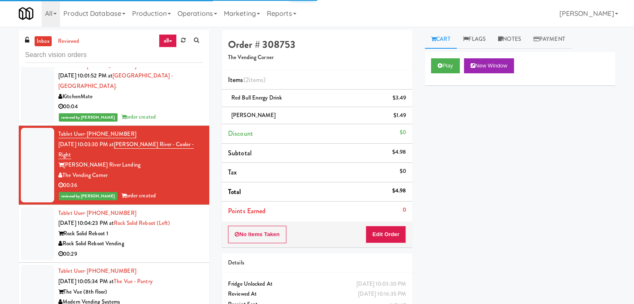
click at [153, 239] on div "Rock Solid Reboot Vending" at bounding box center [130, 244] width 145 height 10
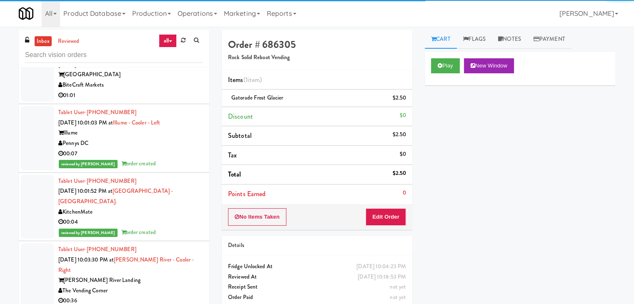
scroll to position [2513, 0]
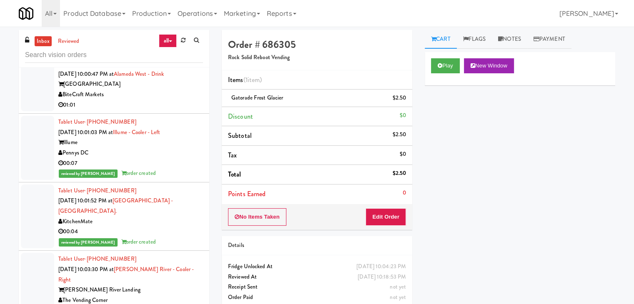
click at [162, 100] on div "01:01" at bounding box center [130, 105] width 145 height 10
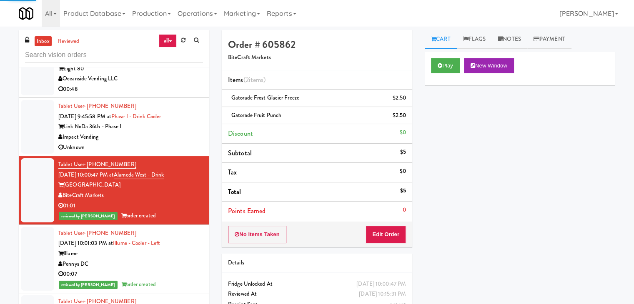
scroll to position [2388, 0]
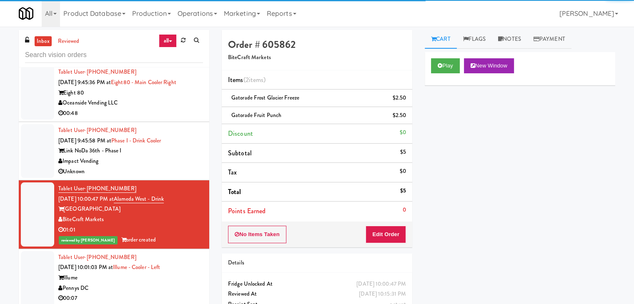
click at [164, 157] on div "Impact Vending" at bounding box center [130, 161] width 145 height 10
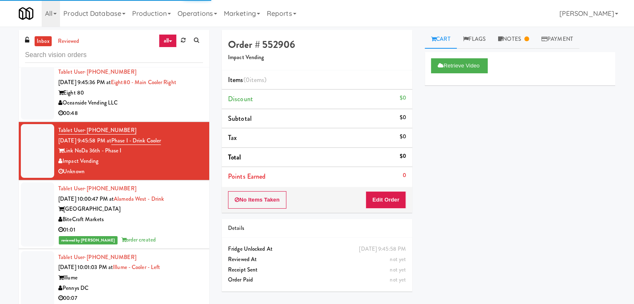
click at [173, 101] on div "Oceanside Vending LLC" at bounding box center [130, 103] width 145 height 10
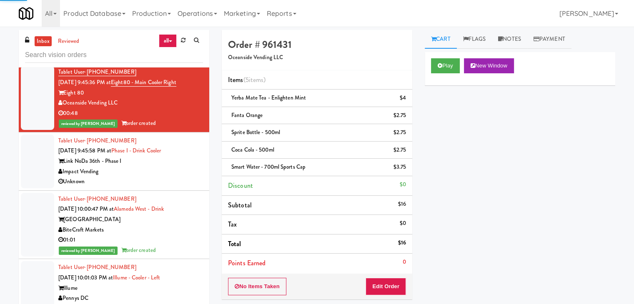
click at [175, 173] on div "Impact Vending" at bounding box center [130, 172] width 145 height 10
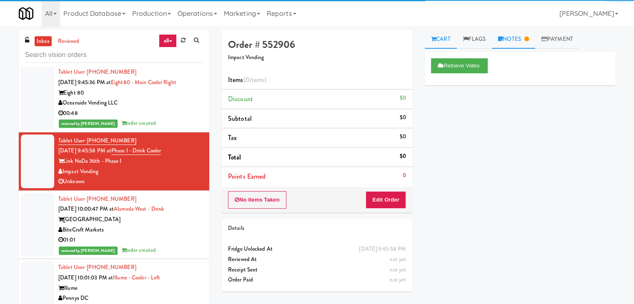
click at [522, 37] on link "Notes" at bounding box center [513, 39] width 43 height 19
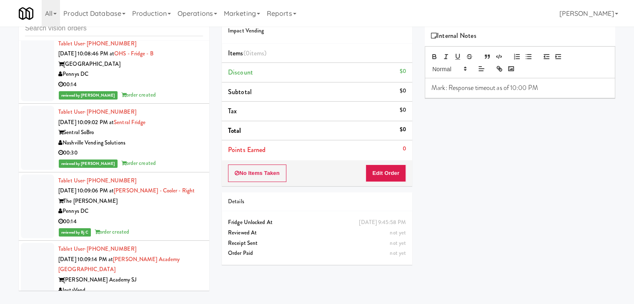
scroll to position [3437, 0]
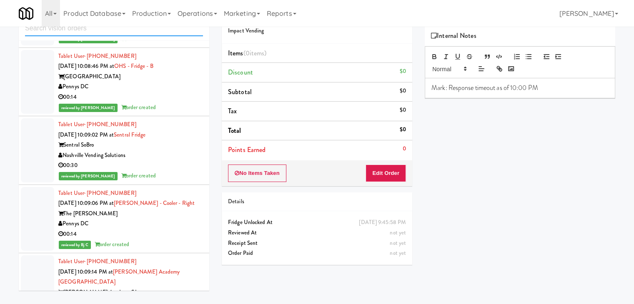
click at [96, 28] on input "text" at bounding box center [114, 28] width 178 height 15
paste input "Cooler"
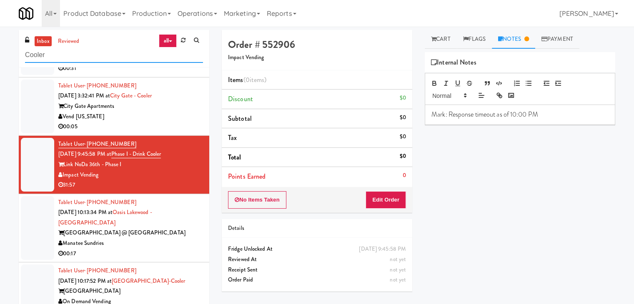
scroll to position [411, 0]
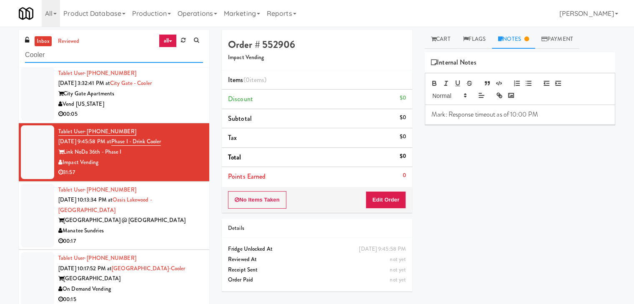
type input "Cooler"
click at [153, 226] on div "Manatee Sundries" at bounding box center [130, 231] width 145 height 10
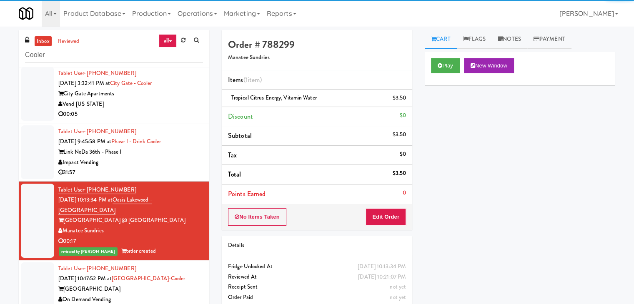
click at [165, 167] on div "31:57" at bounding box center [130, 172] width 145 height 10
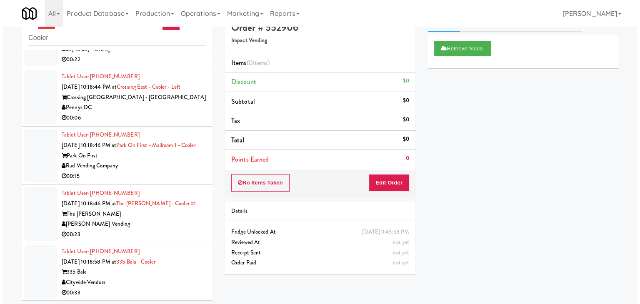
scroll to position [27, 0]
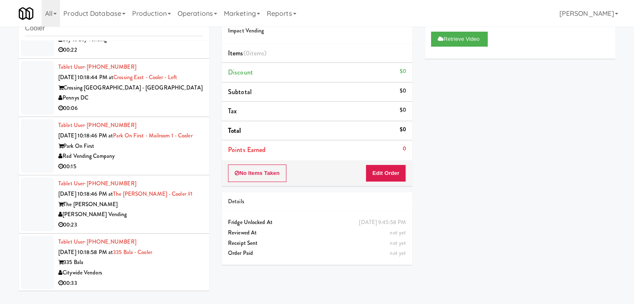
click at [167, 276] on div "Citywide Vendors" at bounding box center [130, 273] width 145 height 10
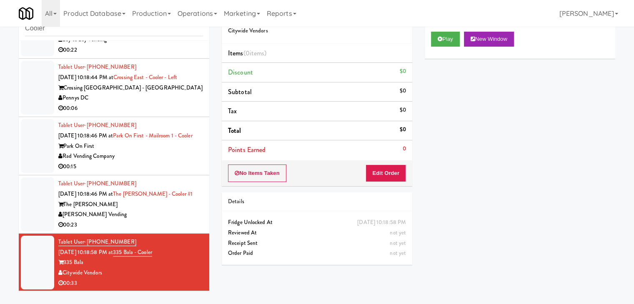
click at [160, 93] on div "Pennys DC" at bounding box center [130, 98] width 145 height 10
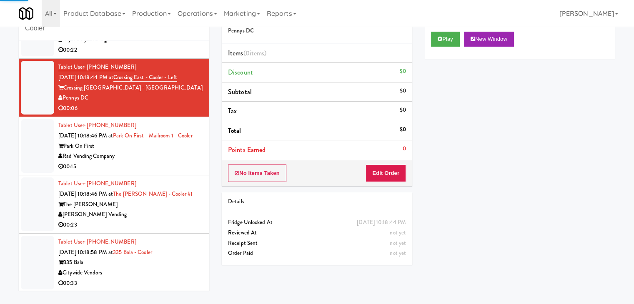
click at [453, 26] on div "All 901 Smrt Mrkt https://classic.micromart.com/vision-orders/923700?operator_i…" at bounding box center [317, 13] width 596 height 27
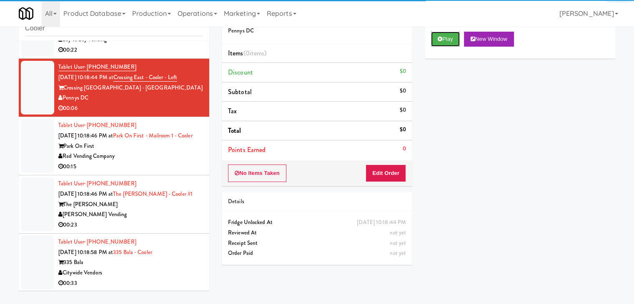
drag, startPoint x: 449, startPoint y: 35, endPoint x: 440, endPoint y: 57, distance: 23.7
click at [449, 36] on button "Play" at bounding box center [445, 39] width 29 height 15
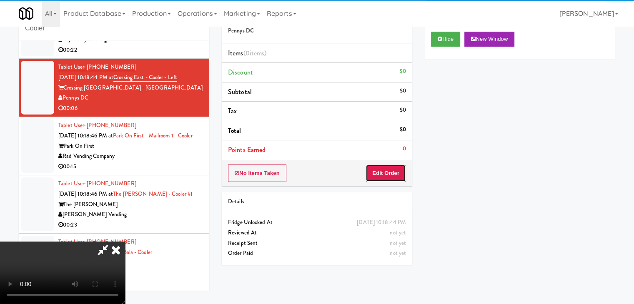
click at [392, 173] on button "Edit Order" at bounding box center [385, 173] width 40 height 17
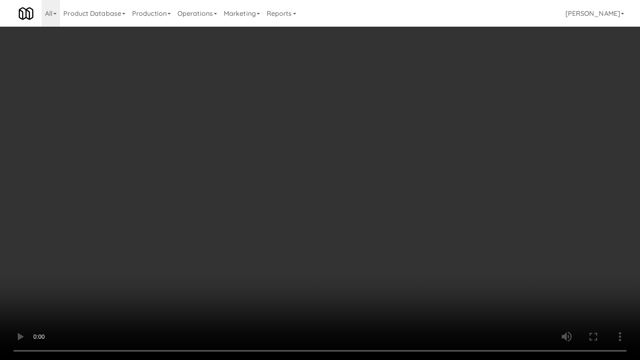
click at [349, 247] on video at bounding box center [320, 180] width 640 height 360
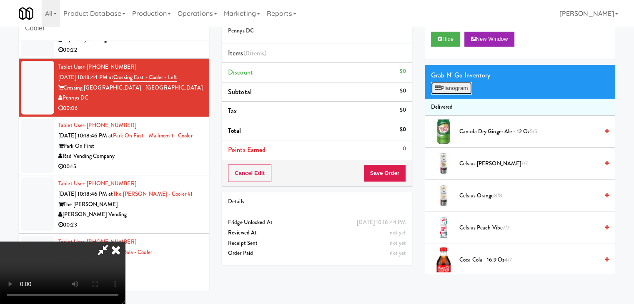
click at [465, 90] on button "Planogram" at bounding box center [451, 88] width 41 height 12
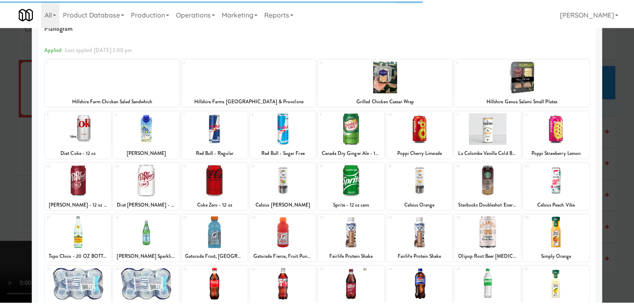
scroll to position [42, 0]
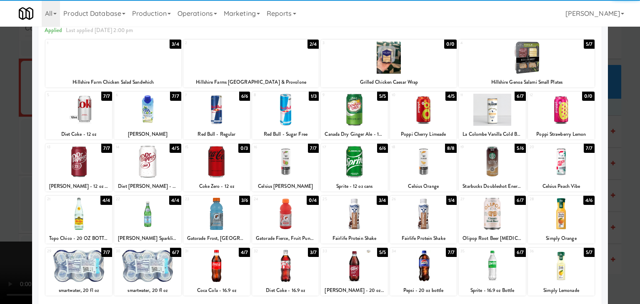
drag, startPoint x: 212, startPoint y: 211, endPoint x: 199, endPoint y: 212, distance: 13.8
click at [212, 211] on div at bounding box center [216, 214] width 67 height 32
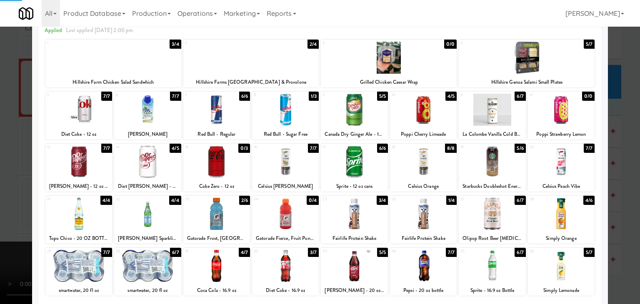
drag, startPoint x: 11, startPoint y: 210, endPoint x: 57, endPoint y: 204, distance: 46.3
click at [18, 209] on div at bounding box center [320, 152] width 640 height 304
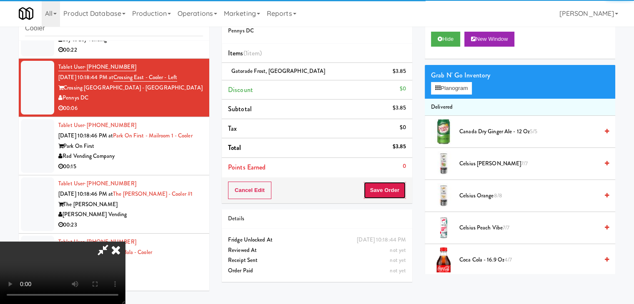
click at [396, 188] on button "Save Order" at bounding box center [384, 190] width 42 height 17
click at [395, 188] on button "Save Order" at bounding box center [384, 190] width 42 height 17
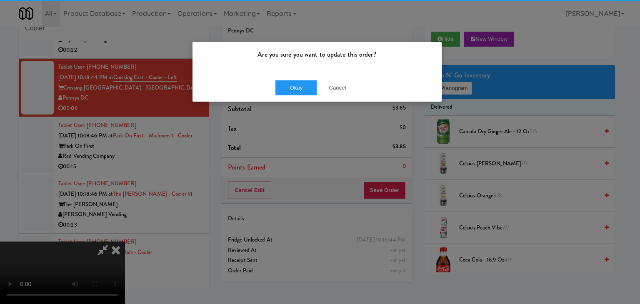
click at [275, 77] on div "Okay Cancel" at bounding box center [316, 88] width 249 height 28
click at [281, 82] on button "Okay" at bounding box center [296, 87] width 42 height 15
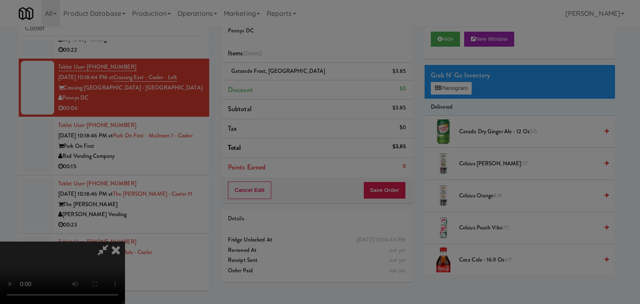
click at [281, 80] on button "Okay" at bounding box center [296, 72] width 42 height 15
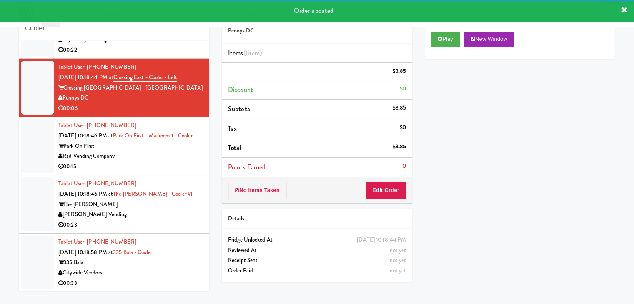
click at [156, 162] on div "00:15" at bounding box center [130, 167] width 145 height 10
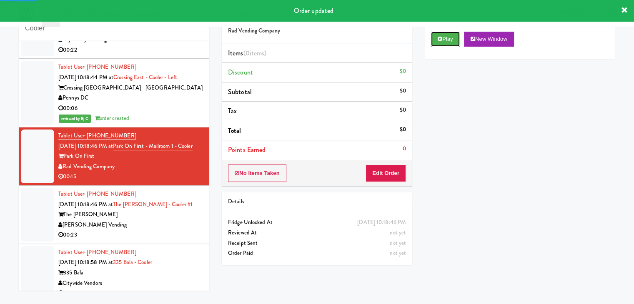
drag, startPoint x: 444, startPoint y: 32, endPoint x: 430, endPoint y: 74, distance: 43.7
click at [444, 33] on button "Play" at bounding box center [445, 39] width 29 height 15
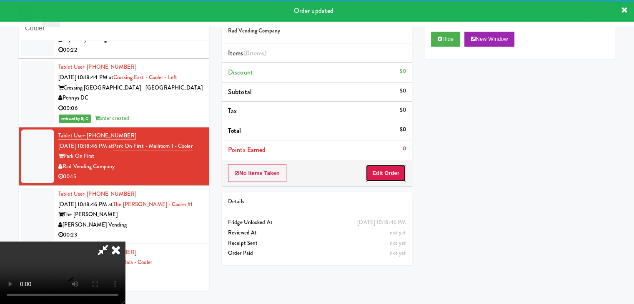
click at [387, 175] on button "Edit Order" at bounding box center [385, 173] width 40 height 17
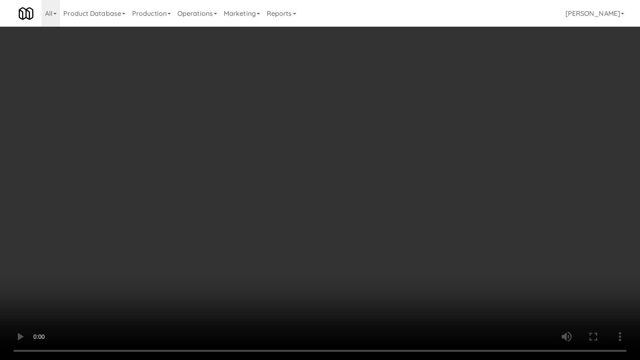
click at [367, 209] on video at bounding box center [320, 180] width 640 height 360
click at [366, 209] on video at bounding box center [320, 180] width 640 height 360
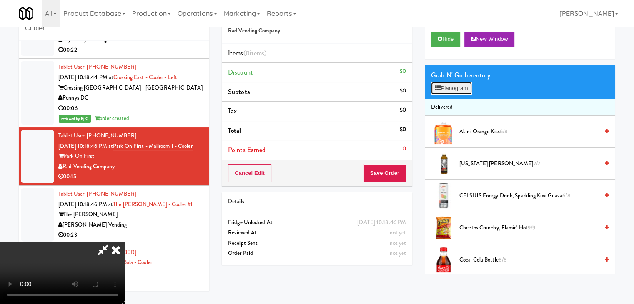
click at [452, 89] on button "Planogram" at bounding box center [451, 88] width 41 height 12
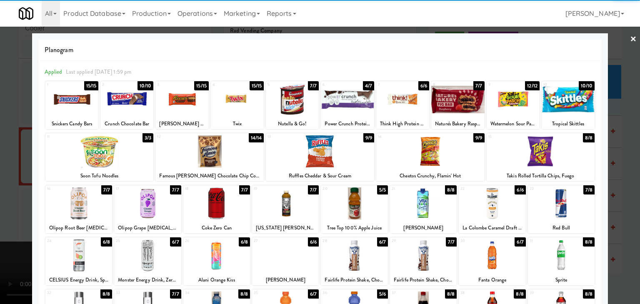
click at [296, 259] on div at bounding box center [285, 256] width 67 height 32
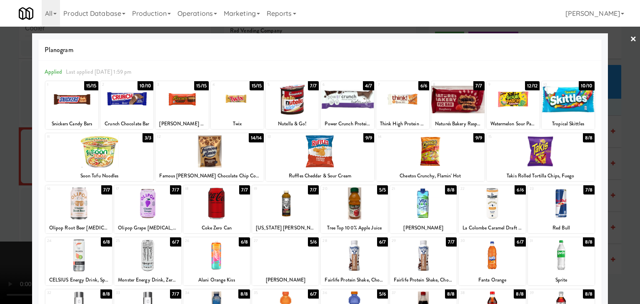
drag, startPoint x: 0, startPoint y: 245, endPoint x: 96, endPoint y: 239, distance: 96.0
click at [2, 243] on div at bounding box center [320, 152] width 640 height 304
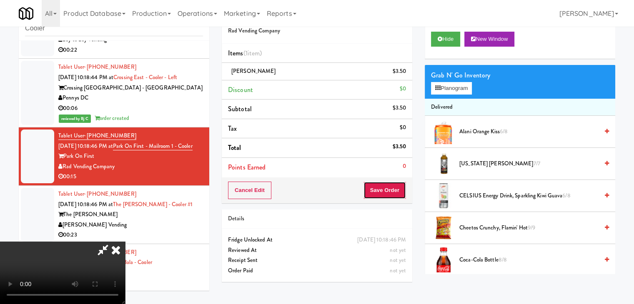
click at [392, 194] on button "Save Order" at bounding box center [384, 190] width 42 height 17
click at [392, 193] on button "Save Order" at bounding box center [384, 190] width 42 height 17
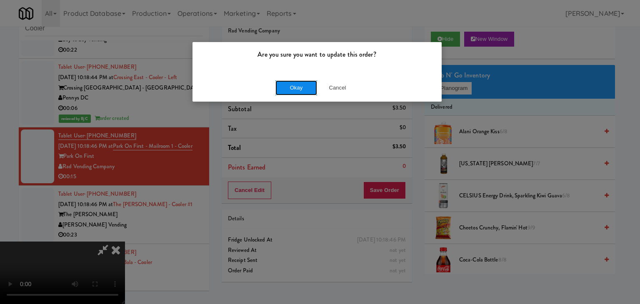
click at [294, 89] on button "Okay" at bounding box center [296, 87] width 42 height 15
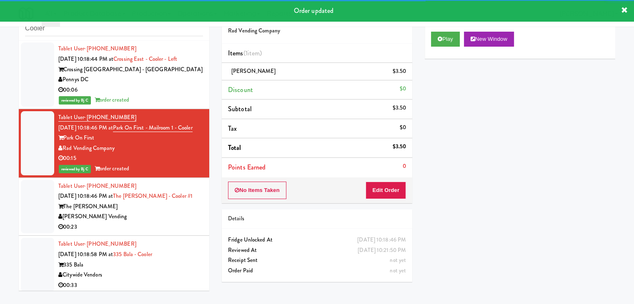
scroll to position [733, 0]
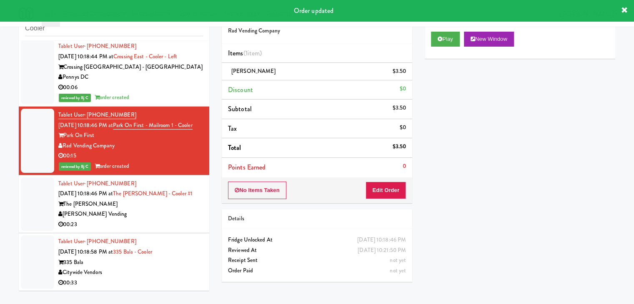
click at [186, 221] on div "00:23" at bounding box center [130, 225] width 145 height 10
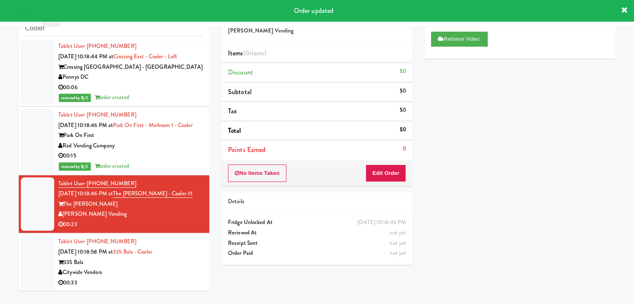
click at [182, 272] on div "Citywide Vendors" at bounding box center [130, 272] width 145 height 10
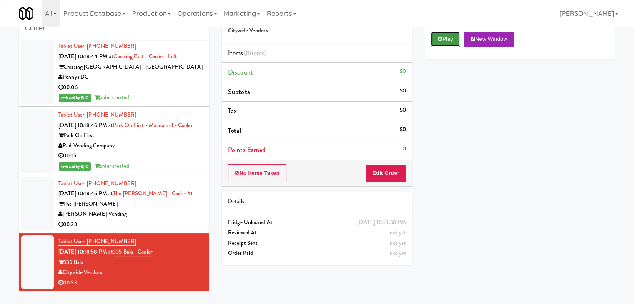
click at [447, 35] on button "Play" at bounding box center [445, 39] width 29 height 15
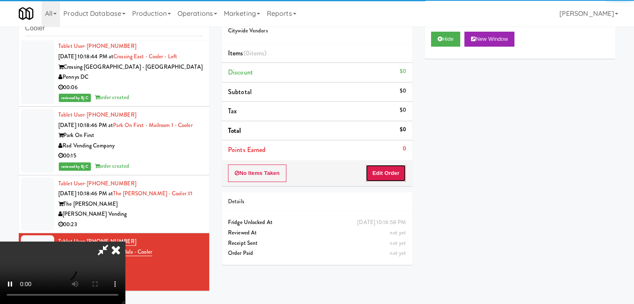
click at [383, 172] on button "Edit Order" at bounding box center [385, 173] width 40 height 17
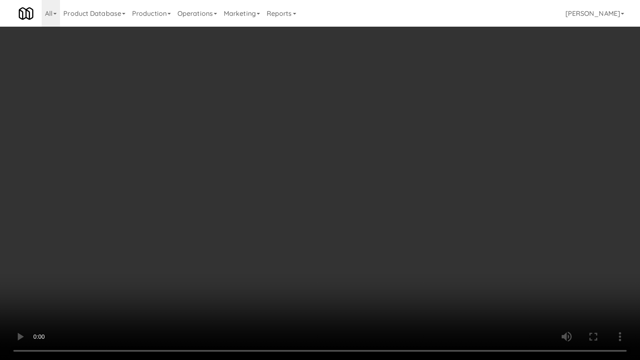
click at [373, 253] on video at bounding box center [320, 180] width 640 height 360
click at [371, 252] on video at bounding box center [320, 180] width 640 height 360
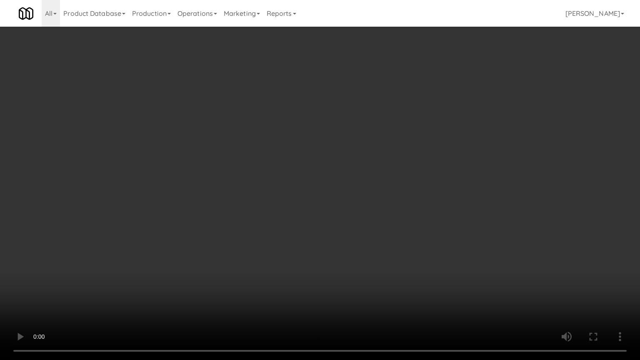
click at [371, 252] on video at bounding box center [320, 180] width 640 height 360
click at [368, 247] on video at bounding box center [320, 180] width 640 height 360
drag, startPoint x: 368, startPoint y: 247, endPoint x: 353, endPoint y: 205, distance: 45.2
click at [362, 245] on video at bounding box center [320, 180] width 640 height 360
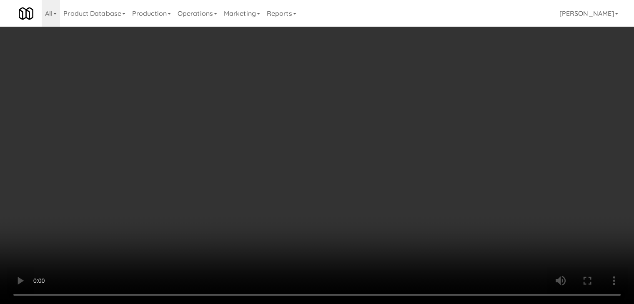
click at [248, 165] on video at bounding box center [317, 152] width 634 height 304
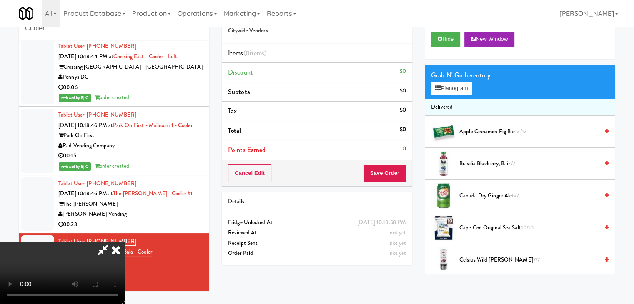
click at [112, 242] on icon at bounding box center [102, 250] width 19 height 17
click at [125, 242] on icon at bounding box center [116, 250] width 18 height 17
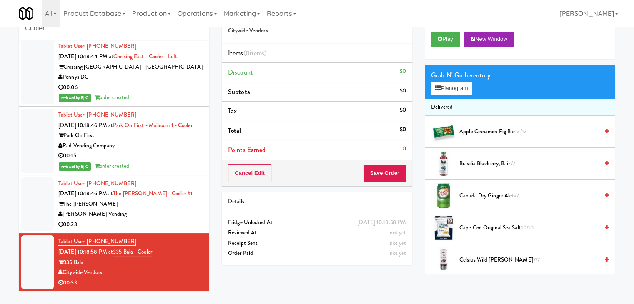
drag, startPoint x: 129, startPoint y: 242, endPoint x: 88, endPoint y: 239, distance: 40.5
click at [87, 239] on div "Tablet User · (215) 939-5391 Aug 22, 2025 10:18:58 PM at 335 Bala - Cooler 335 …" at bounding box center [130, 262] width 145 height 51
copy span "(215) 939-5391"
click at [450, 45] on button "Play" at bounding box center [445, 39] width 29 height 15
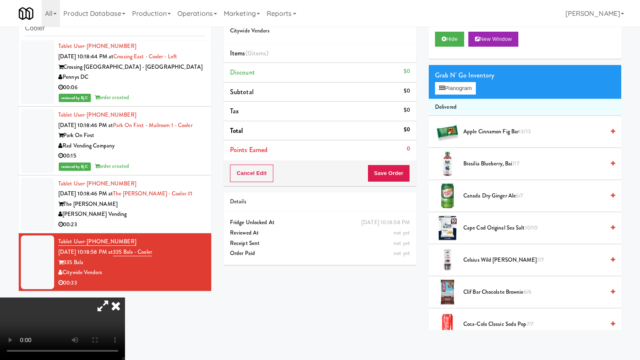
click at [125, 297] on video at bounding box center [62, 328] width 125 height 62
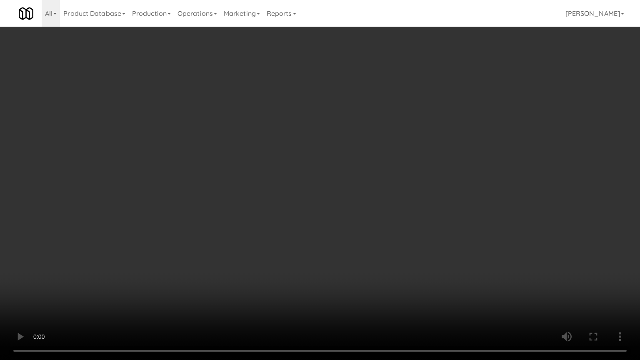
click at [384, 259] on video at bounding box center [320, 180] width 640 height 360
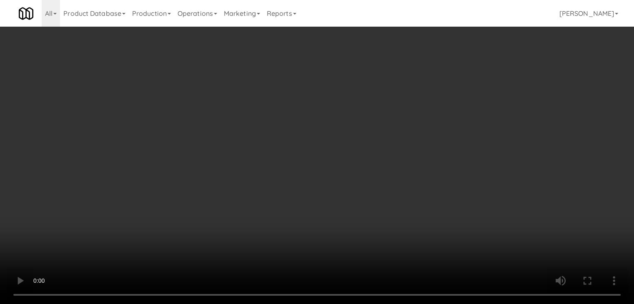
click at [474, 90] on div "Grab N' Go Inventory Planogram" at bounding box center [519, 82] width 190 height 34
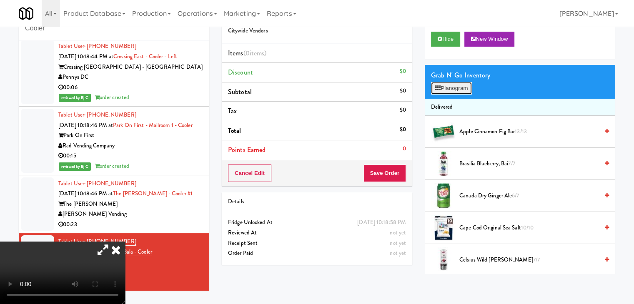
click at [469, 91] on button "Planogram" at bounding box center [451, 88] width 41 height 12
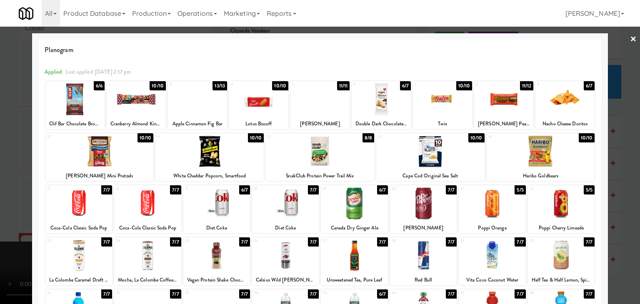
click at [210, 157] on div at bounding box center [209, 151] width 108 height 32
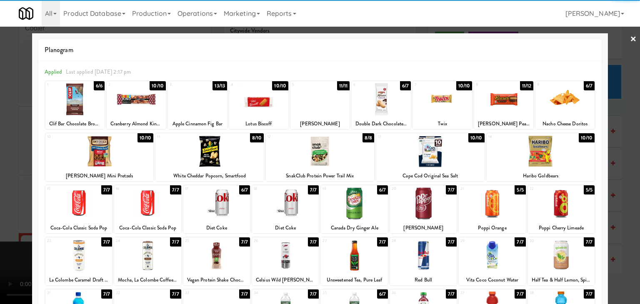
click at [435, 152] on div at bounding box center [430, 151] width 108 height 32
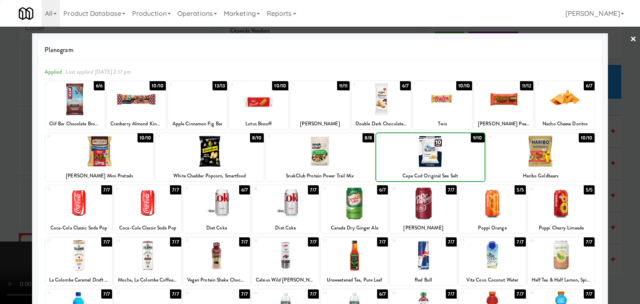
click at [435, 152] on div at bounding box center [430, 151] width 108 height 32
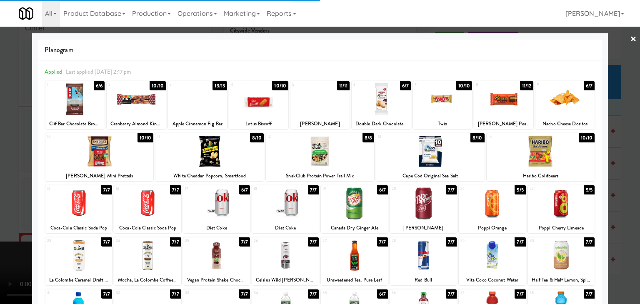
click at [504, 98] on div at bounding box center [503, 99] width 59 height 32
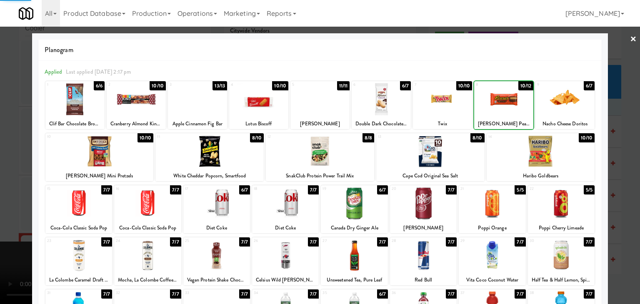
click at [0, 159] on div at bounding box center [320, 152] width 640 height 304
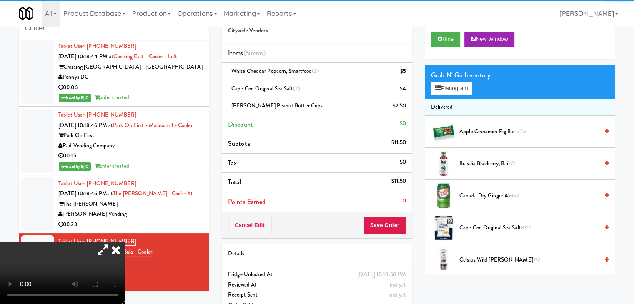
click at [250, 180] on li "Total $11.50" at bounding box center [317, 183] width 190 height 20
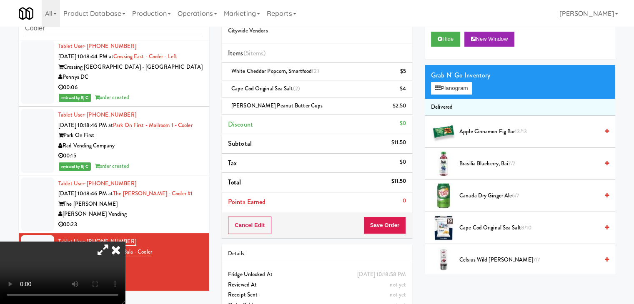
click at [250, 180] on li "Total $11.50" at bounding box center [317, 183] width 190 height 20
click at [125, 242] on video at bounding box center [62, 273] width 125 height 62
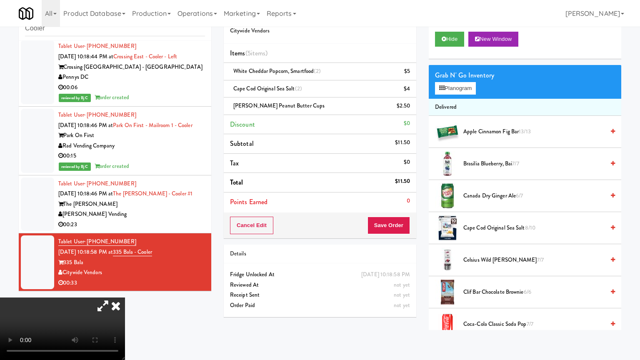
drag, startPoint x: 178, startPoint y: 213, endPoint x: 202, endPoint y: 207, distance: 25.3
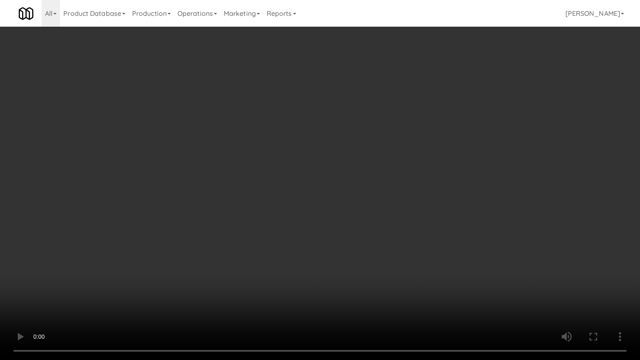
click at [192, 212] on video at bounding box center [320, 180] width 640 height 360
click at [413, 151] on video at bounding box center [320, 180] width 640 height 360
click at [414, 138] on video at bounding box center [320, 180] width 640 height 360
drag, startPoint x: 414, startPoint y: 138, endPoint x: 414, endPoint y: 132, distance: 6.7
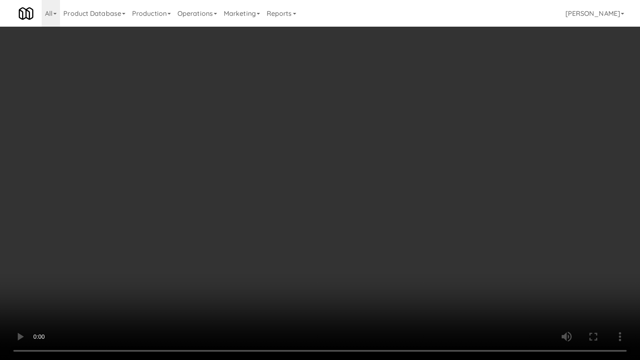
click at [414, 137] on video at bounding box center [320, 180] width 640 height 360
click at [414, 131] on video at bounding box center [320, 180] width 640 height 360
click at [414, 130] on video at bounding box center [320, 180] width 640 height 360
click at [412, 129] on video at bounding box center [320, 180] width 640 height 360
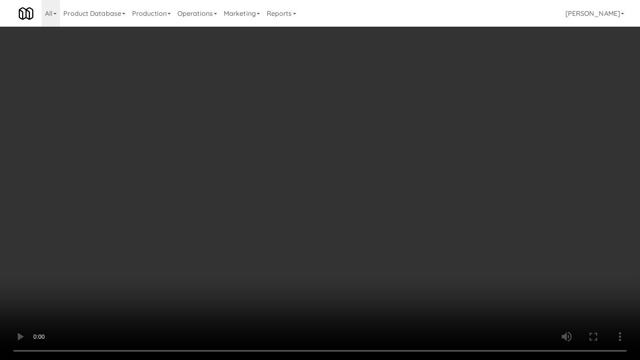
click at [412, 129] on video at bounding box center [320, 180] width 640 height 360
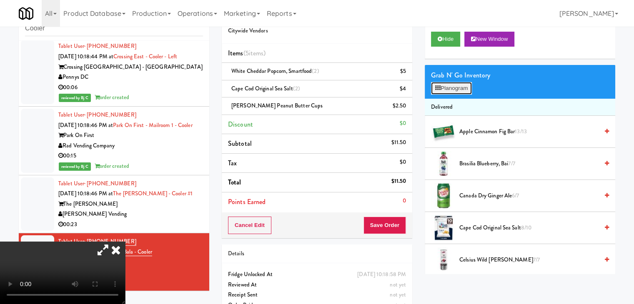
click at [453, 85] on button "Planogram" at bounding box center [451, 88] width 41 height 12
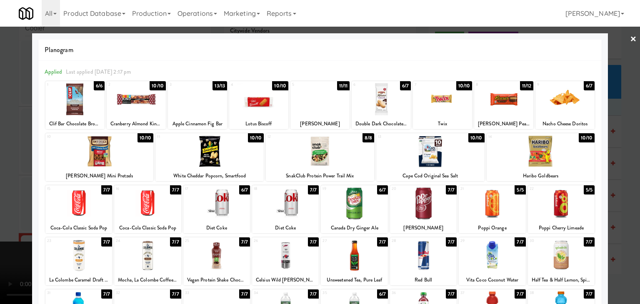
click at [331, 162] on div at bounding box center [320, 151] width 108 height 32
click at [444, 114] on div at bounding box center [442, 99] width 59 height 32
drag, startPoint x: 0, startPoint y: 150, endPoint x: 15, endPoint y: 151, distance: 15.4
click at [0, 151] on div at bounding box center [320, 152] width 640 height 304
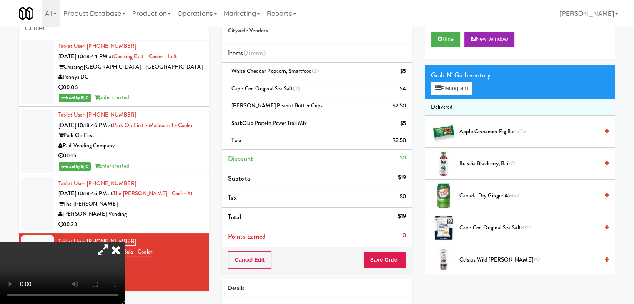
drag, startPoint x: 175, startPoint y: 182, endPoint x: 182, endPoint y: 180, distance: 7.4
click at [125, 242] on video at bounding box center [62, 273] width 125 height 62
click at [389, 258] on button "Save Order" at bounding box center [384, 259] width 42 height 17
click at [392, 259] on button "Save Order" at bounding box center [384, 259] width 42 height 17
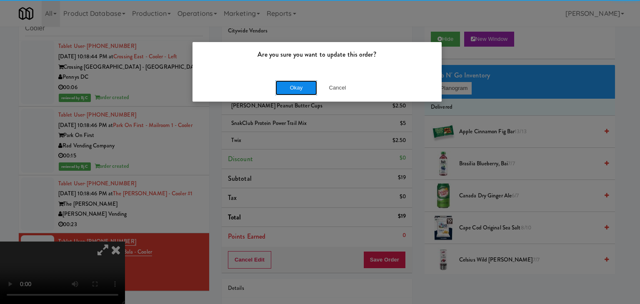
click at [301, 90] on button "Okay" at bounding box center [296, 87] width 42 height 15
click at [301, 90] on div "Okay Cancel" at bounding box center [316, 88] width 249 height 28
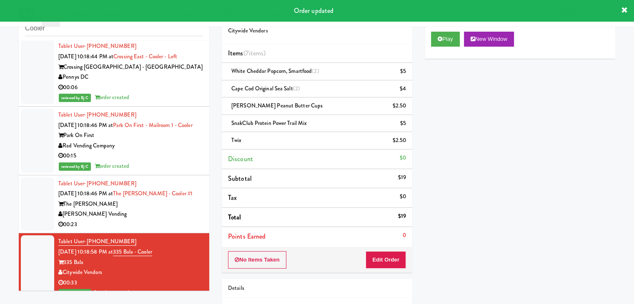
click at [162, 220] on div "00:23" at bounding box center [130, 225] width 145 height 10
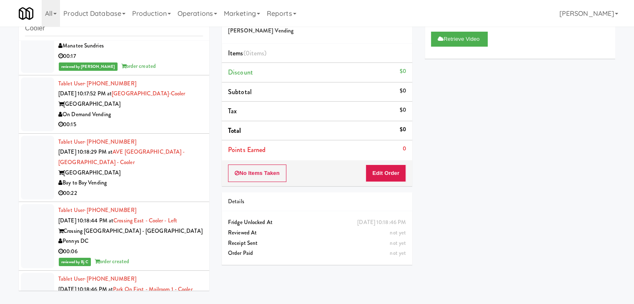
scroll to position [493, 0]
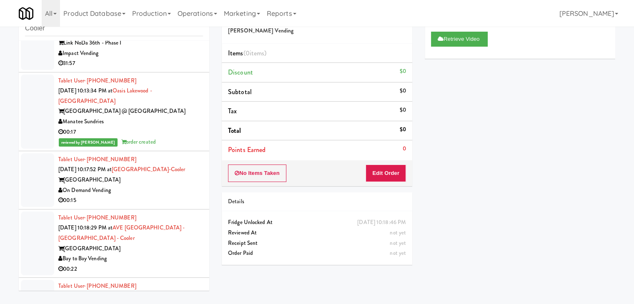
click at [151, 185] on div "On Demand Vending" at bounding box center [130, 190] width 145 height 10
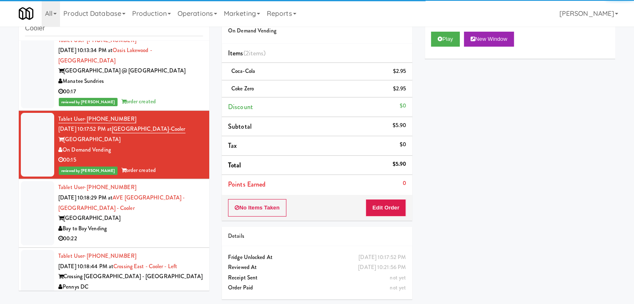
scroll to position [576, 0]
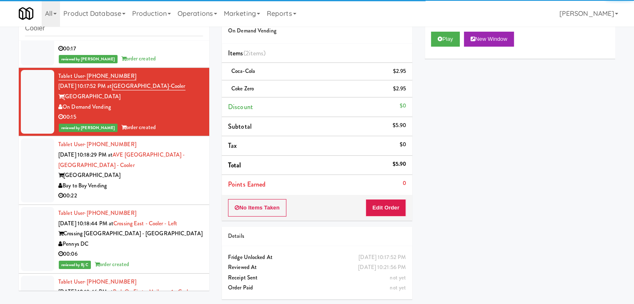
click at [162, 181] on div "Bay to Bay Vending" at bounding box center [130, 186] width 145 height 10
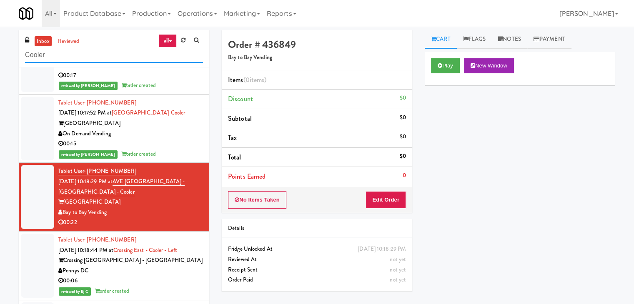
drag, startPoint x: 65, startPoint y: 52, endPoint x: 0, endPoint y: 52, distance: 64.6
click at [0, 52] on div "inbox reviewed all all unclear take inventory issue suspicious failed recent Co…" at bounding box center [317, 177] width 634 height 294
paste input "Ambient - Vantage - Pre Opening"
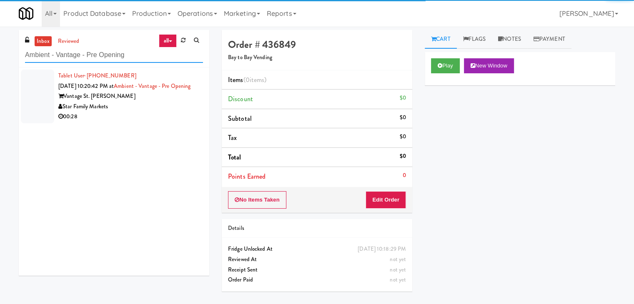
type input "Ambient - Vantage - Pre Opening"
click at [153, 102] on div "Vantage St. Pete" at bounding box center [130, 96] width 145 height 10
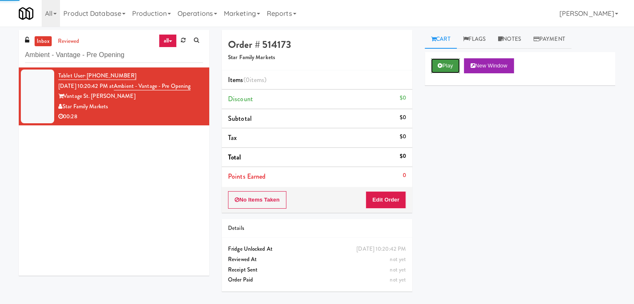
click at [441, 65] on icon at bounding box center [439, 65] width 5 height 5
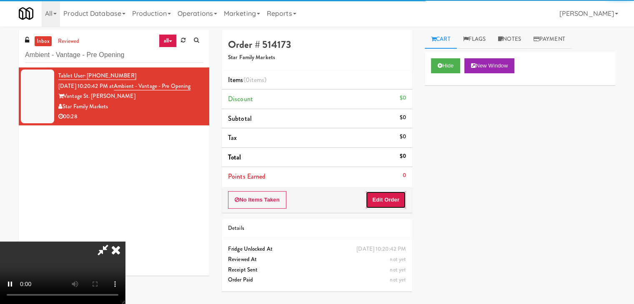
click at [391, 198] on button "Edit Order" at bounding box center [385, 199] width 40 height 17
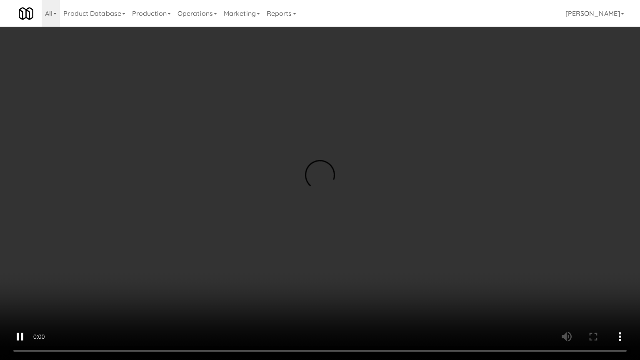
click at [359, 247] on video at bounding box center [320, 180] width 640 height 360
click at [358, 247] on video at bounding box center [320, 180] width 640 height 360
click at [397, 190] on video at bounding box center [320, 180] width 640 height 360
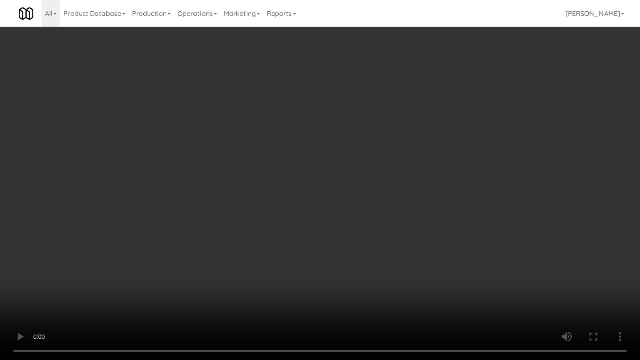
click at [397, 190] on video at bounding box center [320, 180] width 640 height 360
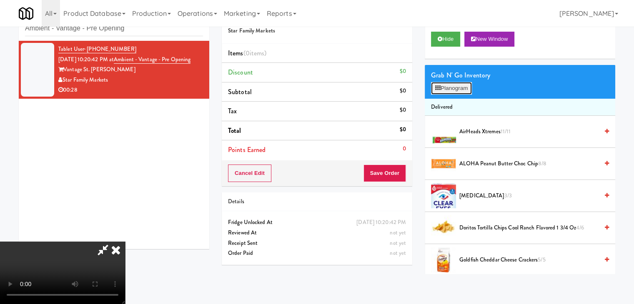
click at [447, 87] on button "Planogram" at bounding box center [451, 88] width 41 height 12
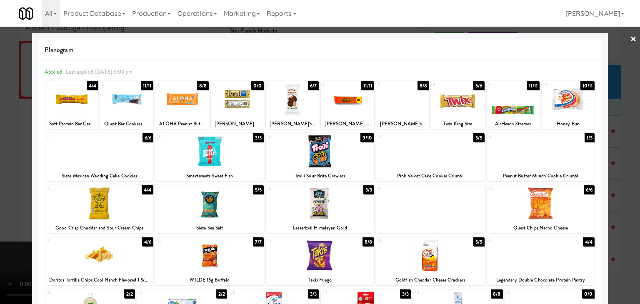
click at [449, 108] on div at bounding box center [457, 99] width 53 height 32
click at [342, 112] on div at bounding box center [347, 99] width 53 height 32
click at [3, 149] on div at bounding box center [320, 152] width 640 height 304
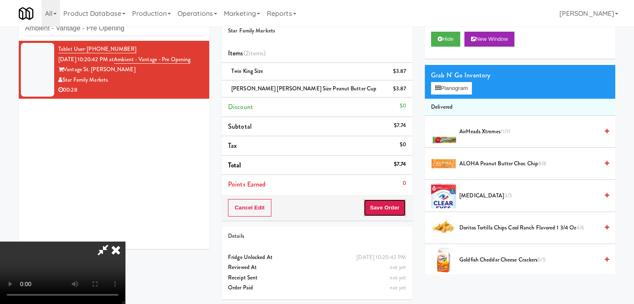
click at [402, 208] on button "Save Order" at bounding box center [384, 207] width 42 height 17
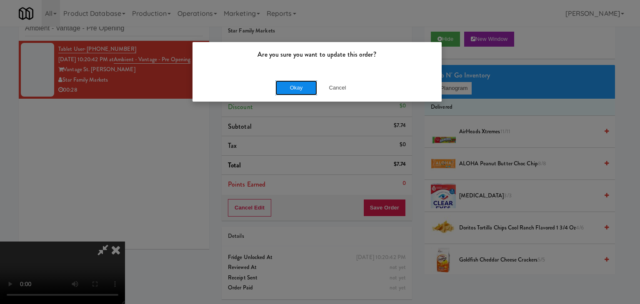
click at [308, 91] on button "Okay" at bounding box center [296, 87] width 42 height 15
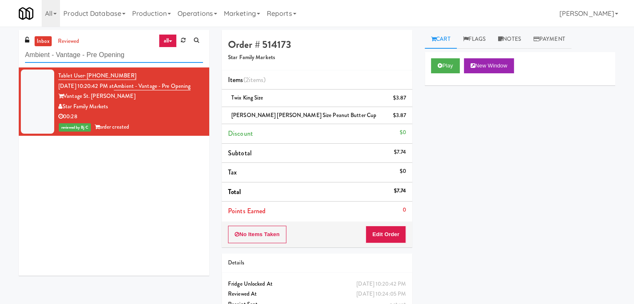
paste input "HaNoBe - w/ Gym"
drag, startPoint x: 81, startPoint y: 59, endPoint x: 0, endPoint y: 58, distance: 80.8
click at [0, 57] on div "inbox reviewed all all unclear take inventory issue suspicious failed recent Am…" at bounding box center [317, 181] width 634 height 302
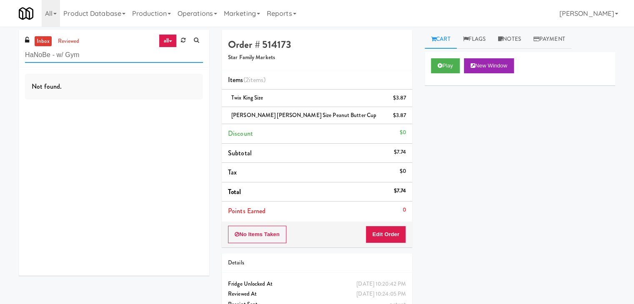
click at [118, 55] on input "HaNoBe - w/ Gym" at bounding box center [114, 54] width 178 height 15
drag, startPoint x: 63, startPoint y: 54, endPoint x: 1, endPoint y: 52, distance: 61.7
click at [0, 52] on div "inbox reviewed all all unclear take inventory issue suspicious failed recent Ha…" at bounding box center [317, 181] width 634 height 302
paste input "Kinetic - Left"
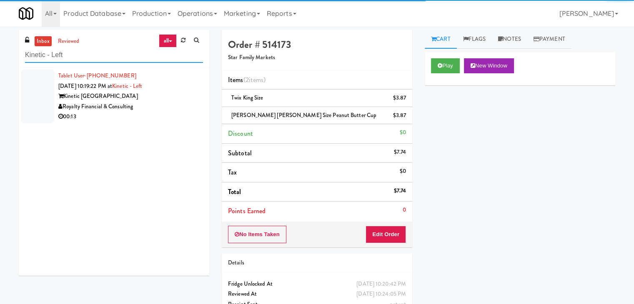
type input "Kinetic - Left"
click at [168, 110] on div "Royalty Financial & Consulting" at bounding box center [130, 107] width 145 height 10
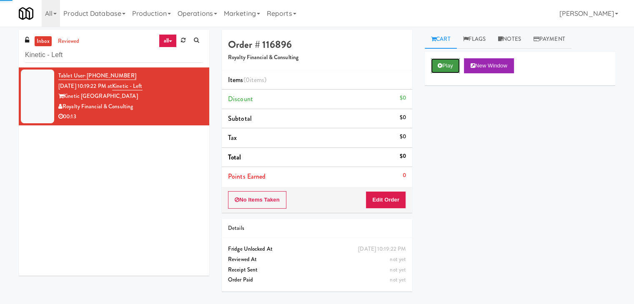
click at [449, 67] on button "Play" at bounding box center [445, 65] width 29 height 15
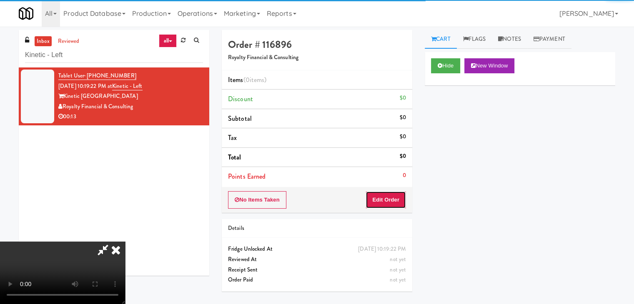
click at [393, 200] on button "Edit Order" at bounding box center [385, 199] width 40 height 17
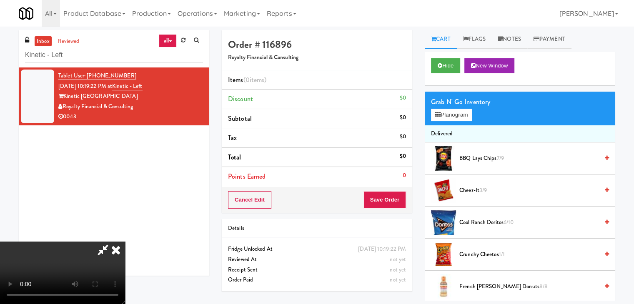
scroll to position [27, 0]
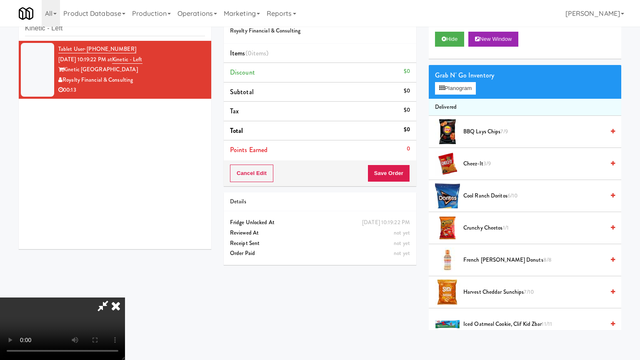
click at [125, 297] on video at bounding box center [62, 328] width 125 height 62
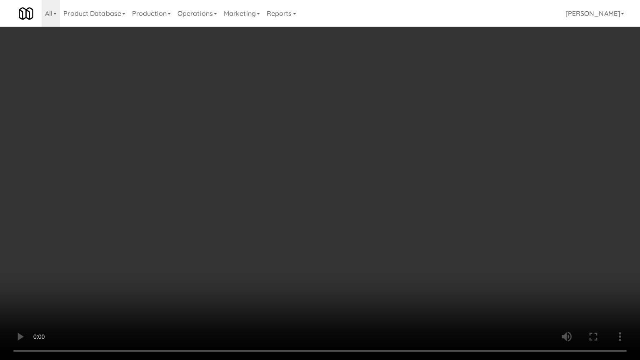
click at [344, 257] on video at bounding box center [320, 180] width 640 height 360
click at [347, 252] on video at bounding box center [320, 180] width 640 height 360
drag, startPoint x: 347, startPoint y: 252, endPoint x: 357, endPoint y: 207, distance: 45.7
click at [346, 252] on video at bounding box center [320, 180] width 640 height 360
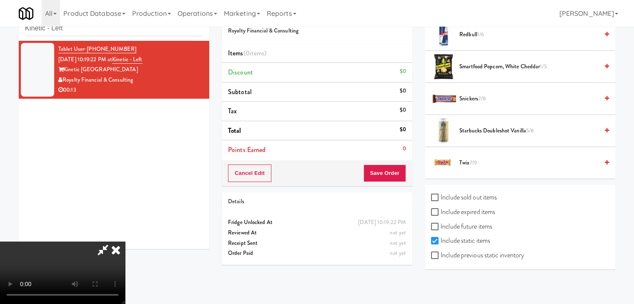
click at [484, 255] on label "Include previous static inventory" at bounding box center [477, 255] width 93 height 12
click at [440, 255] on input "Include previous static inventory" at bounding box center [436, 255] width 10 height 7
checkbox input "true"
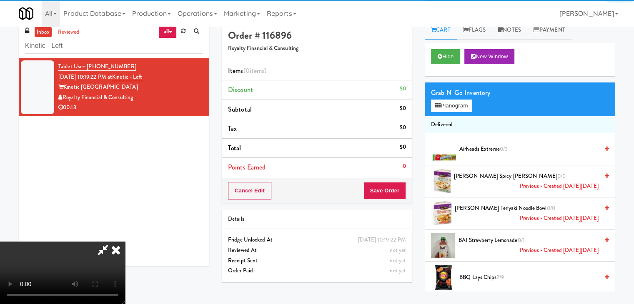
scroll to position [0, 0]
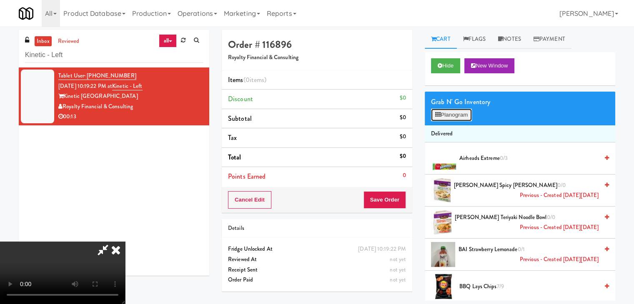
click at [455, 112] on button "Planogram" at bounding box center [451, 115] width 41 height 12
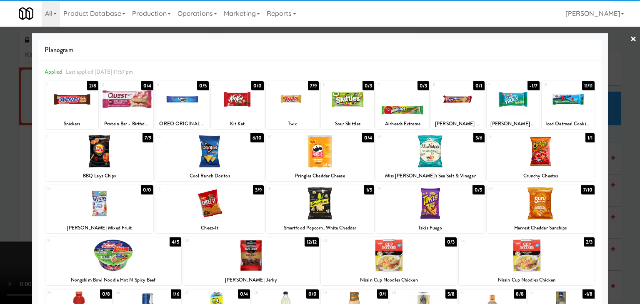
click at [394, 107] on div at bounding box center [402, 99] width 53 height 32
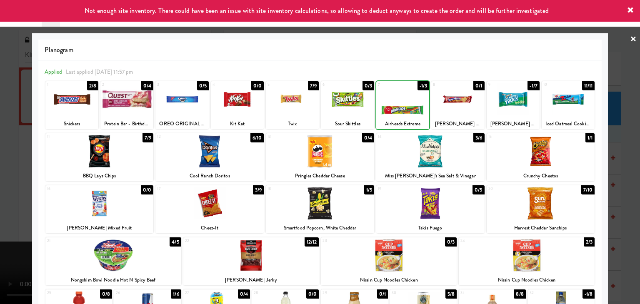
drag, startPoint x: 0, startPoint y: 165, endPoint x: 113, endPoint y: 165, distance: 113.3
click at [9, 165] on div at bounding box center [320, 152] width 640 height 304
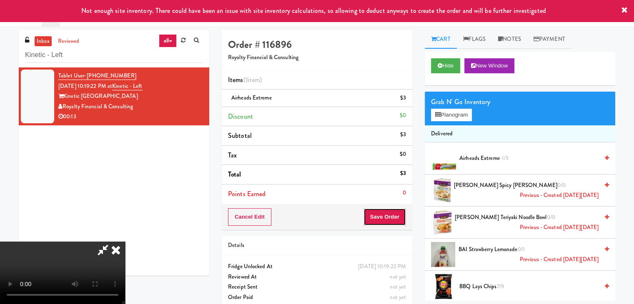
click at [404, 215] on button "Save Order" at bounding box center [384, 216] width 42 height 17
click at [402, 216] on button "Save Order" at bounding box center [384, 216] width 42 height 17
click at [398, 215] on button "Save Order" at bounding box center [384, 216] width 42 height 17
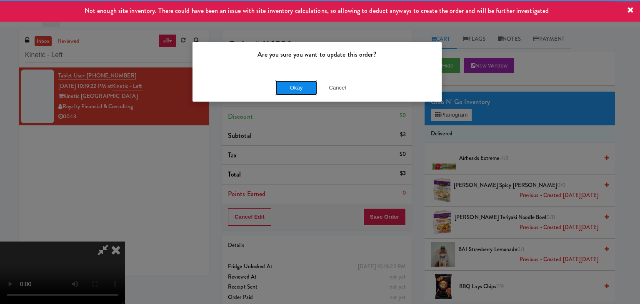
click at [301, 85] on button "Okay" at bounding box center [296, 87] width 42 height 15
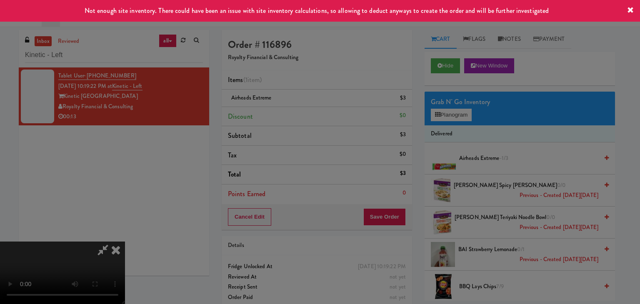
click at [301, 80] on button "Okay" at bounding box center [296, 72] width 42 height 15
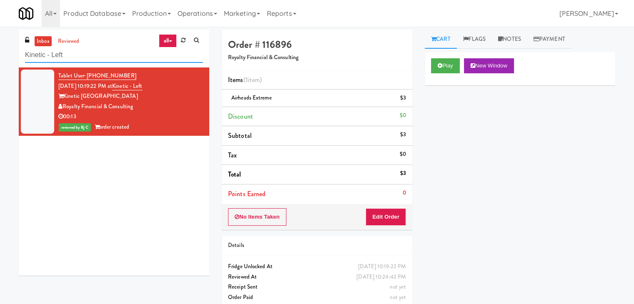
drag, startPoint x: 57, startPoint y: 53, endPoint x: 0, endPoint y: 56, distance: 57.5
click at [0, 55] on div "inbox reviewed all all unclear take inventory issue suspicious failed recent Ki…" at bounding box center [317, 172] width 634 height 285
paste input "335 Bala - Cooler"
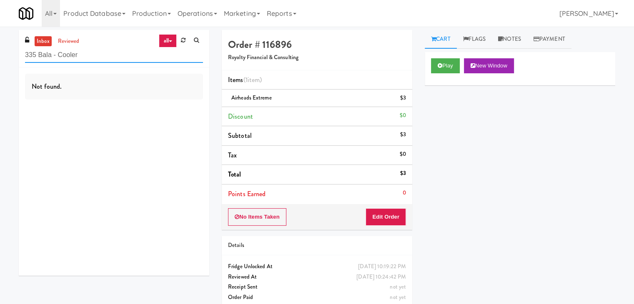
drag, startPoint x: 87, startPoint y: 52, endPoint x: 0, endPoint y: 62, distance: 88.1
click at [0, 62] on div "inbox reviewed all all unclear take inventory issue suspicious failed recent 33…" at bounding box center [317, 172] width 634 height 285
paste input "Peabody - Ambient"
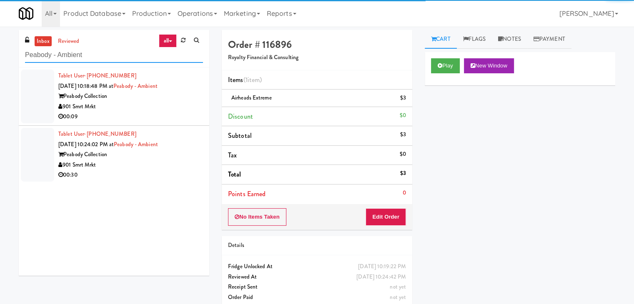
type input "Peabody - Ambient"
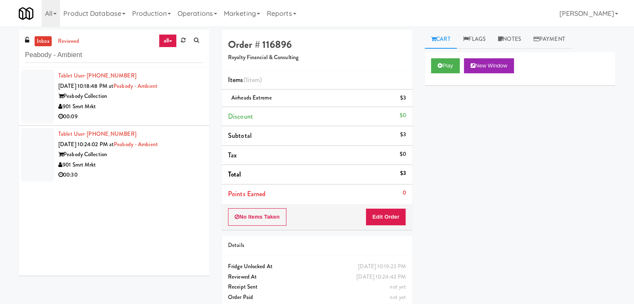
click at [168, 113] on div "00:09" at bounding box center [130, 117] width 145 height 10
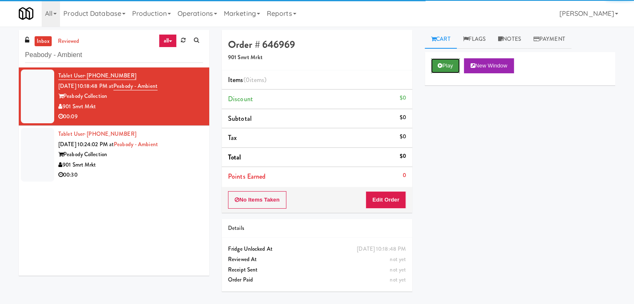
click at [438, 61] on button "Play" at bounding box center [445, 65] width 29 height 15
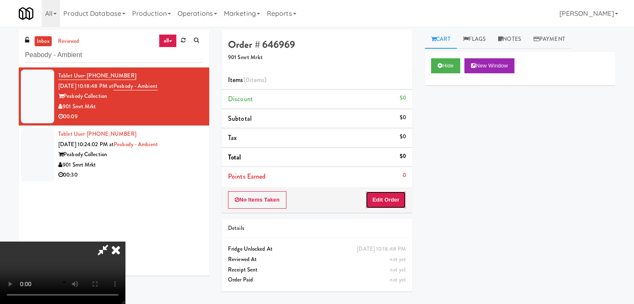
click at [379, 200] on button "Edit Order" at bounding box center [385, 199] width 40 height 17
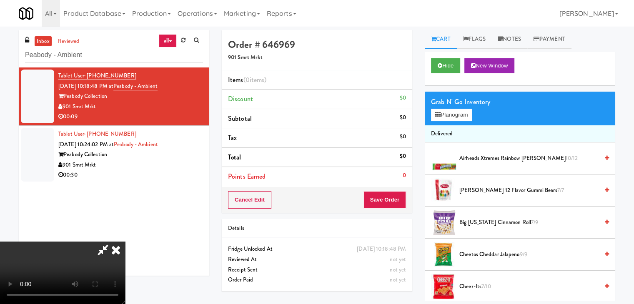
scroll to position [27, 0]
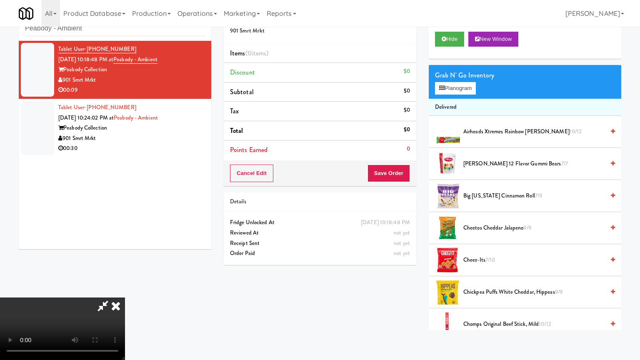
click at [125, 297] on video at bounding box center [62, 328] width 125 height 62
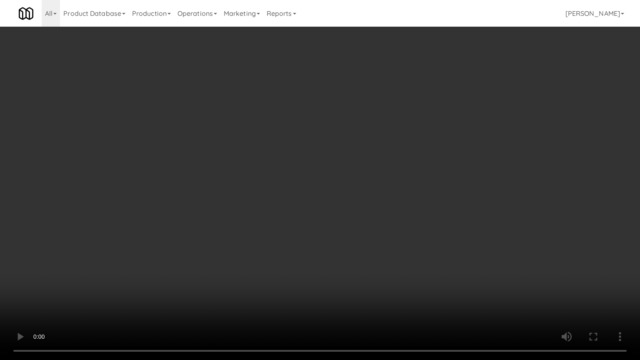
click at [364, 270] on video at bounding box center [320, 180] width 640 height 360
click at [355, 257] on video at bounding box center [320, 180] width 640 height 360
drag, startPoint x: 355, startPoint y: 257, endPoint x: 419, endPoint y: 144, distance: 129.8
click at [355, 256] on video at bounding box center [320, 180] width 640 height 360
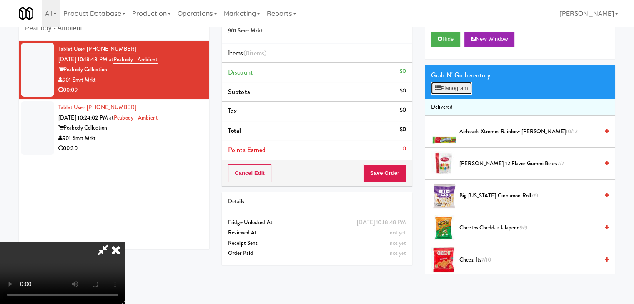
click at [448, 87] on button "Planogram" at bounding box center [451, 88] width 41 height 12
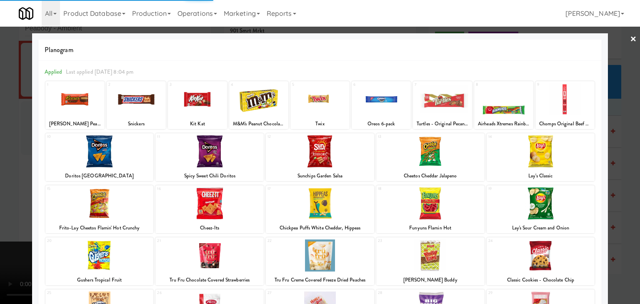
click at [75, 100] on div at bounding box center [74, 99] width 59 height 32
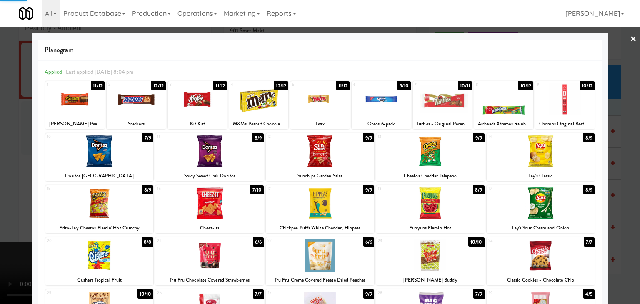
click at [0, 120] on div at bounding box center [320, 152] width 640 height 304
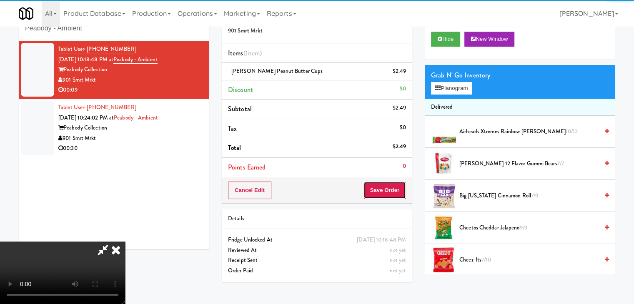
click at [384, 188] on button "Save Order" at bounding box center [384, 190] width 42 height 17
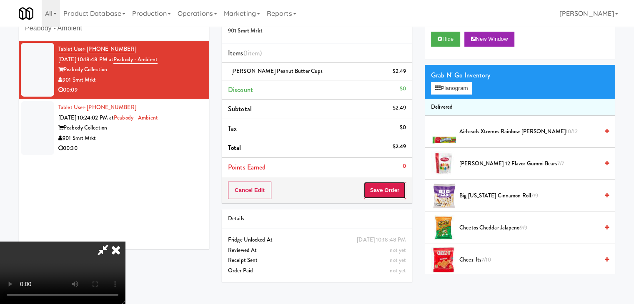
click at [385, 188] on button "Save Order" at bounding box center [384, 190] width 42 height 17
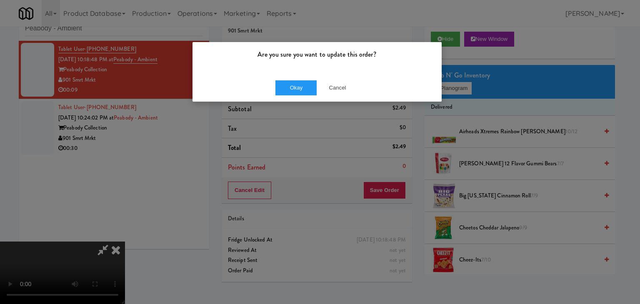
click at [285, 79] on div "Okay Cancel" at bounding box center [316, 88] width 249 height 28
click at [284, 86] on button "Okay" at bounding box center [296, 87] width 42 height 15
click at [284, 86] on div "Okay Cancel" at bounding box center [316, 88] width 249 height 28
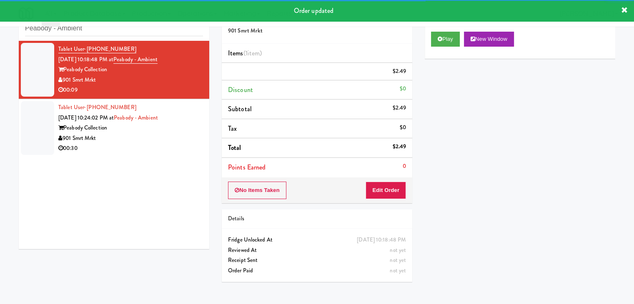
click at [153, 138] on div "901 Smrt Mrkt" at bounding box center [130, 138] width 145 height 10
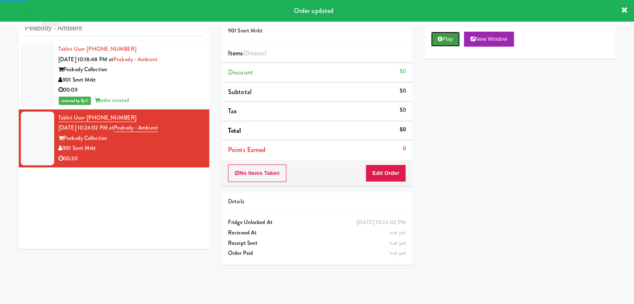
drag, startPoint x: 444, startPoint y: 39, endPoint x: 429, endPoint y: 60, distance: 25.1
click at [444, 39] on button "Play" at bounding box center [445, 39] width 29 height 15
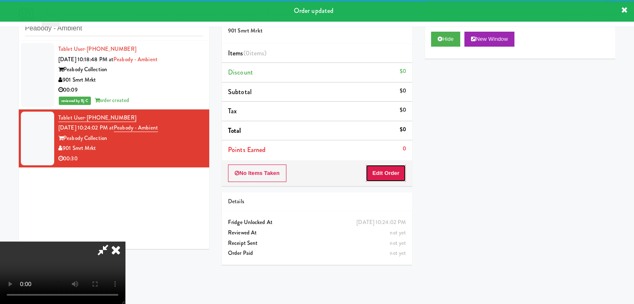
click at [386, 172] on button "Edit Order" at bounding box center [385, 173] width 40 height 17
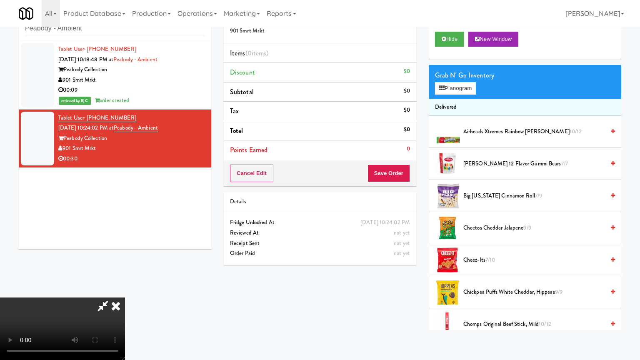
click at [125, 297] on video at bounding box center [62, 328] width 125 height 62
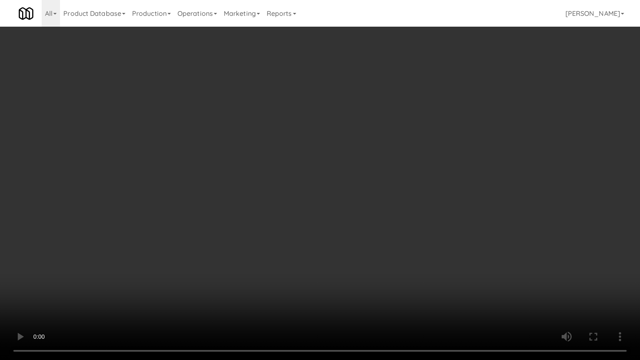
click at [357, 223] on video at bounding box center [320, 180] width 640 height 360
click at [396, 205] on video at bounding box center [320, 180] width 640 height 360
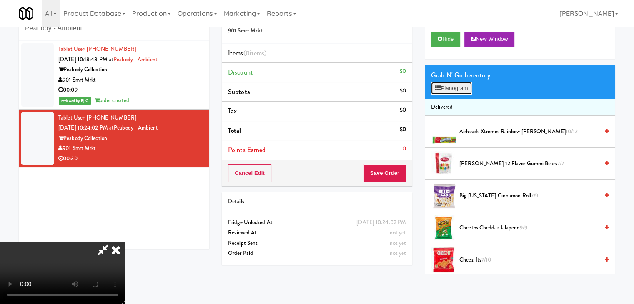
click at [449, 89] on button "Planogram" at bounding box center [451, 88] width 41 height 12
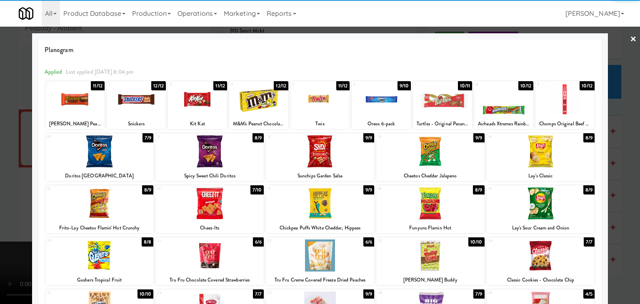
click at [317, 204] on div at bounding box center [320, 203] width 108 height 32
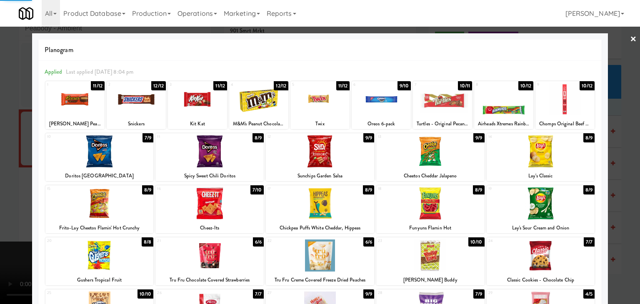
click at [109, 270] on div at bounding box center [99, 256] width 108 height 32
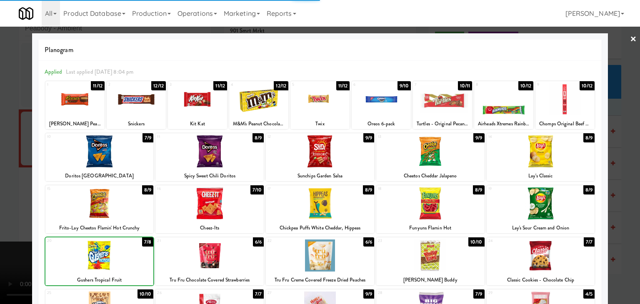
drag, startPoint x: 0, startPoint y: 229, endPoint x: 40, endPoint y: 220, distance: 40.5
click at [7, 226] on div at bounding box center [320, 152] width 640 height 304
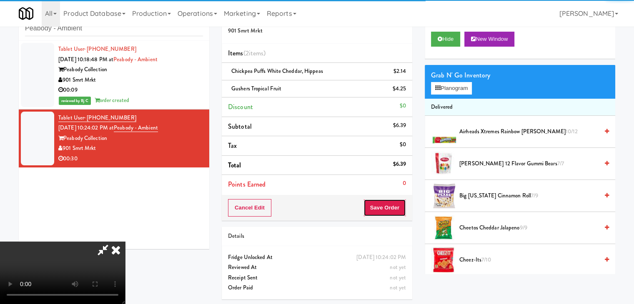
click at [403, 210] on button "Save Order" at bounding box center [384, 207] width 42 height 17
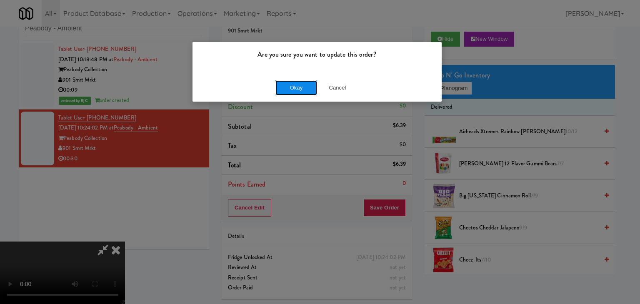
click at [302, 92] on button "Okay" at bounding box center [296, 87] width 42 height 15
drag, startPoint x: 302, startPoint y: 92, endPoint x: 267, endPoint y: 77, distance: 38.6
click at [302, 92] on div "Are you sure you want to update this order? Okay Cancel" at bounding box center [317, 72] width 250 height 60
